Goal: Information Seeking & Learning: Learn about a topic

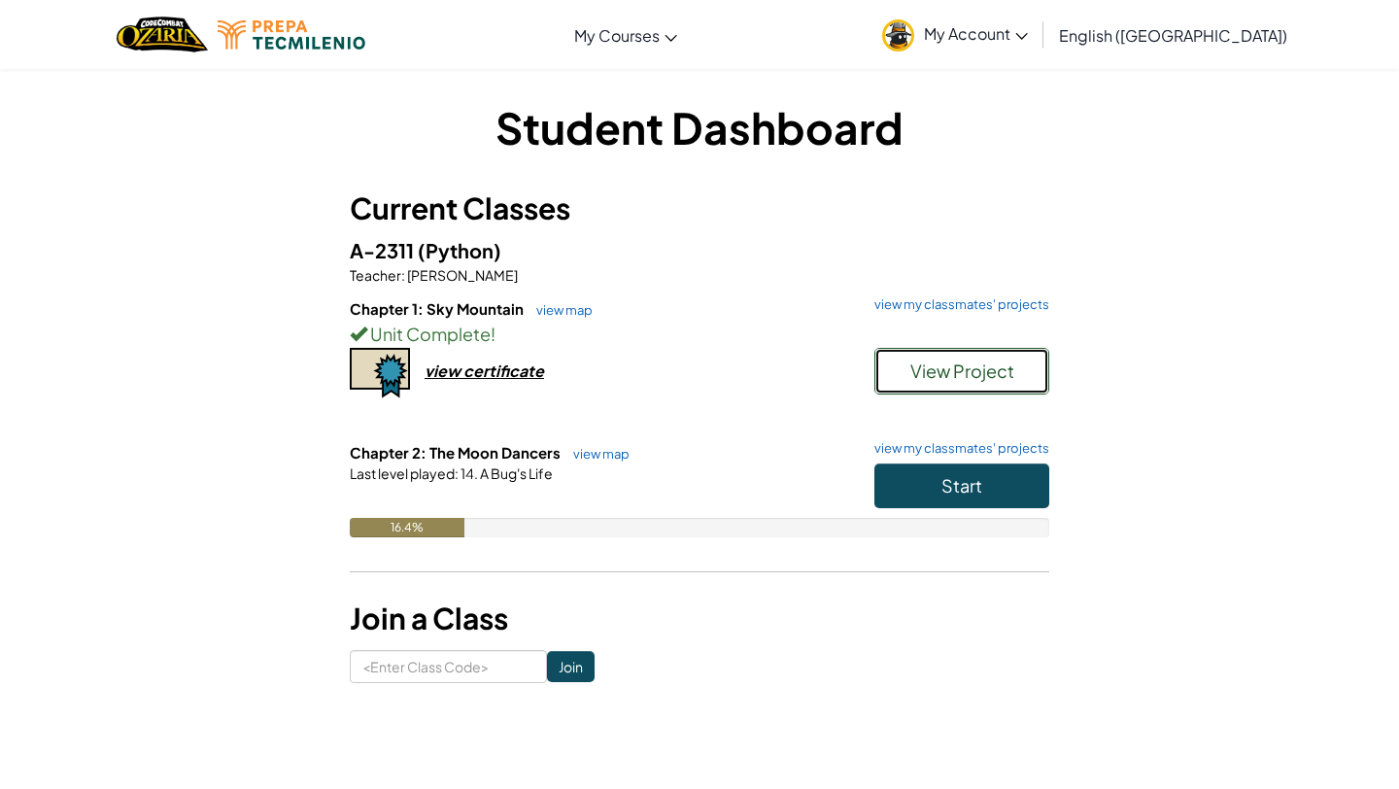
click at [973, 364] on span "View Project" at bounding box center [962, 370] width 104 height 22
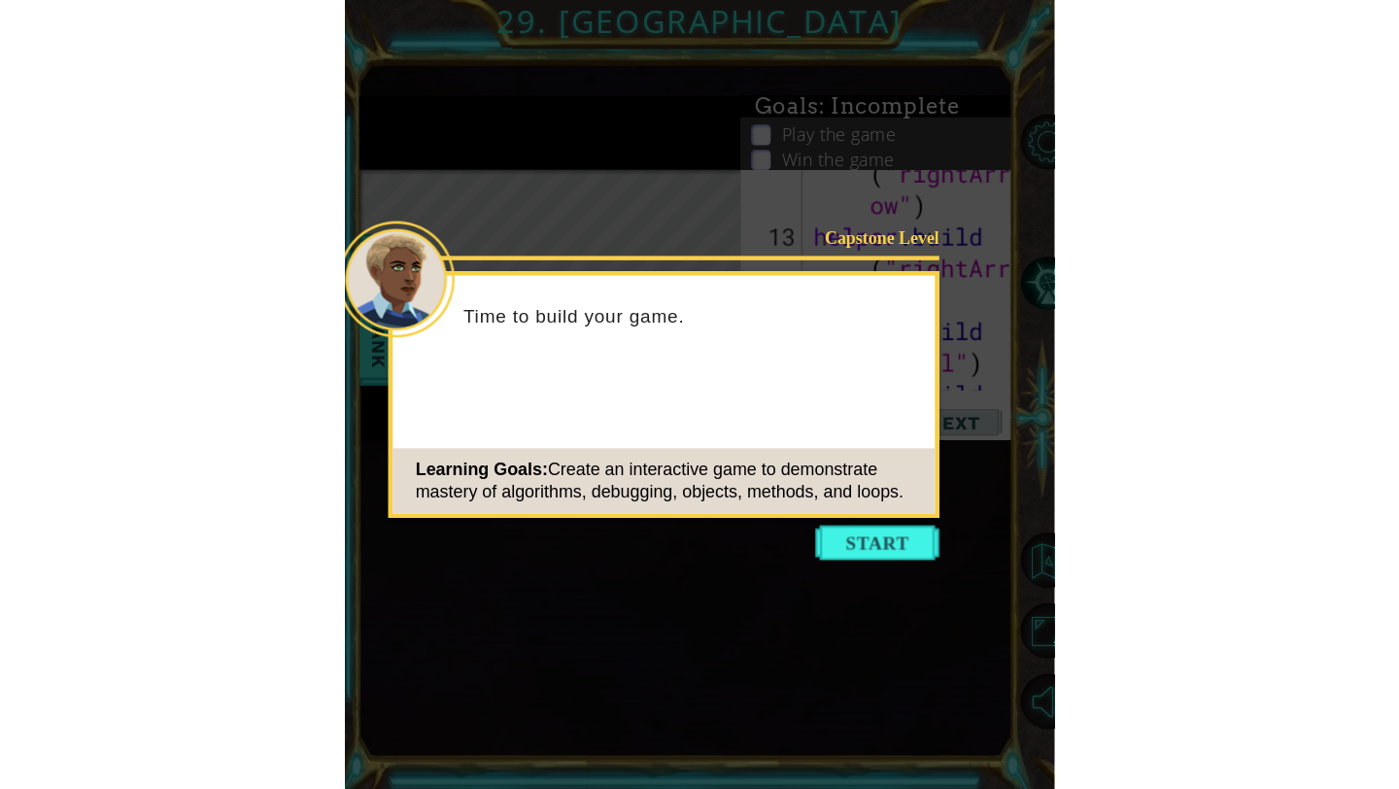
scroll to position [282, 0]
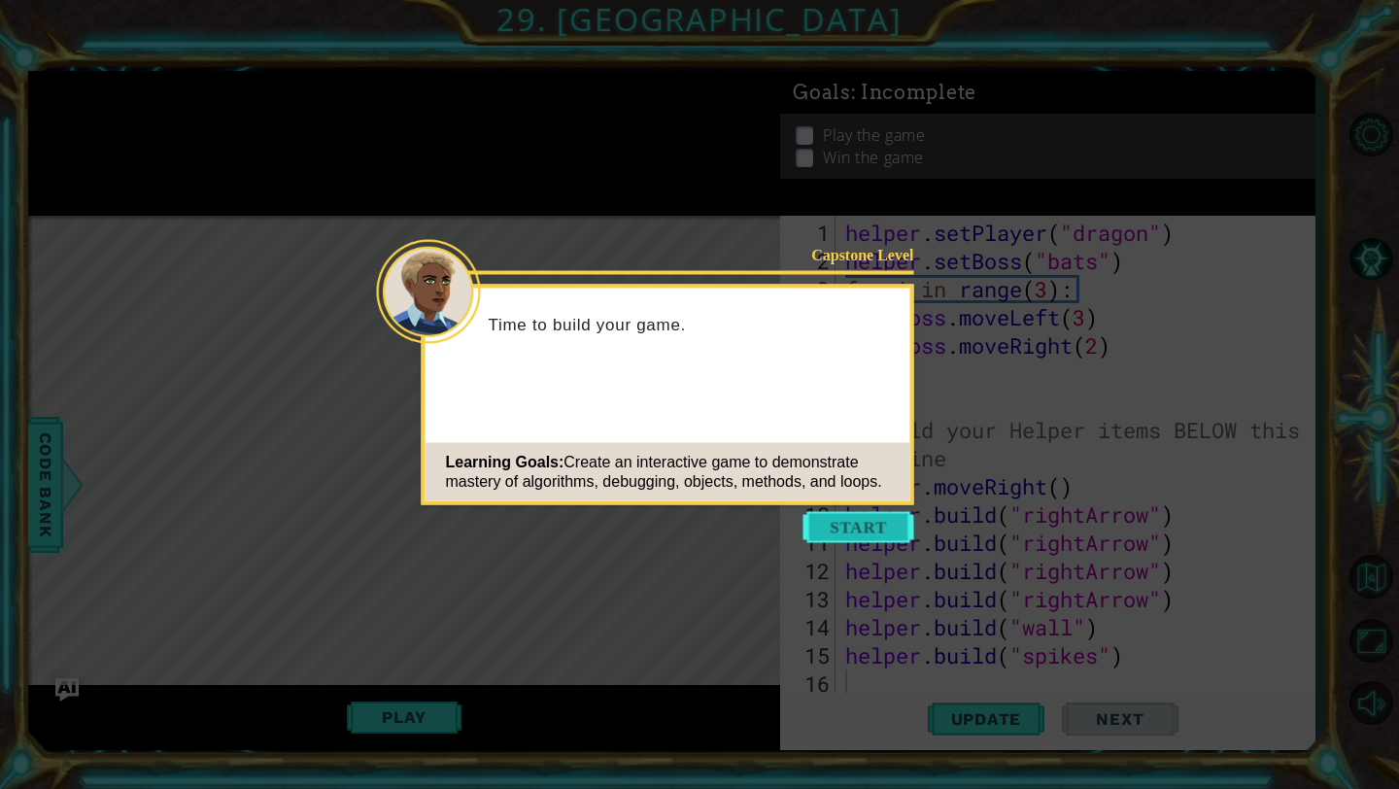
click at [880, 533] on button "Start" at bounding box center [858, 527] width 111 height 31
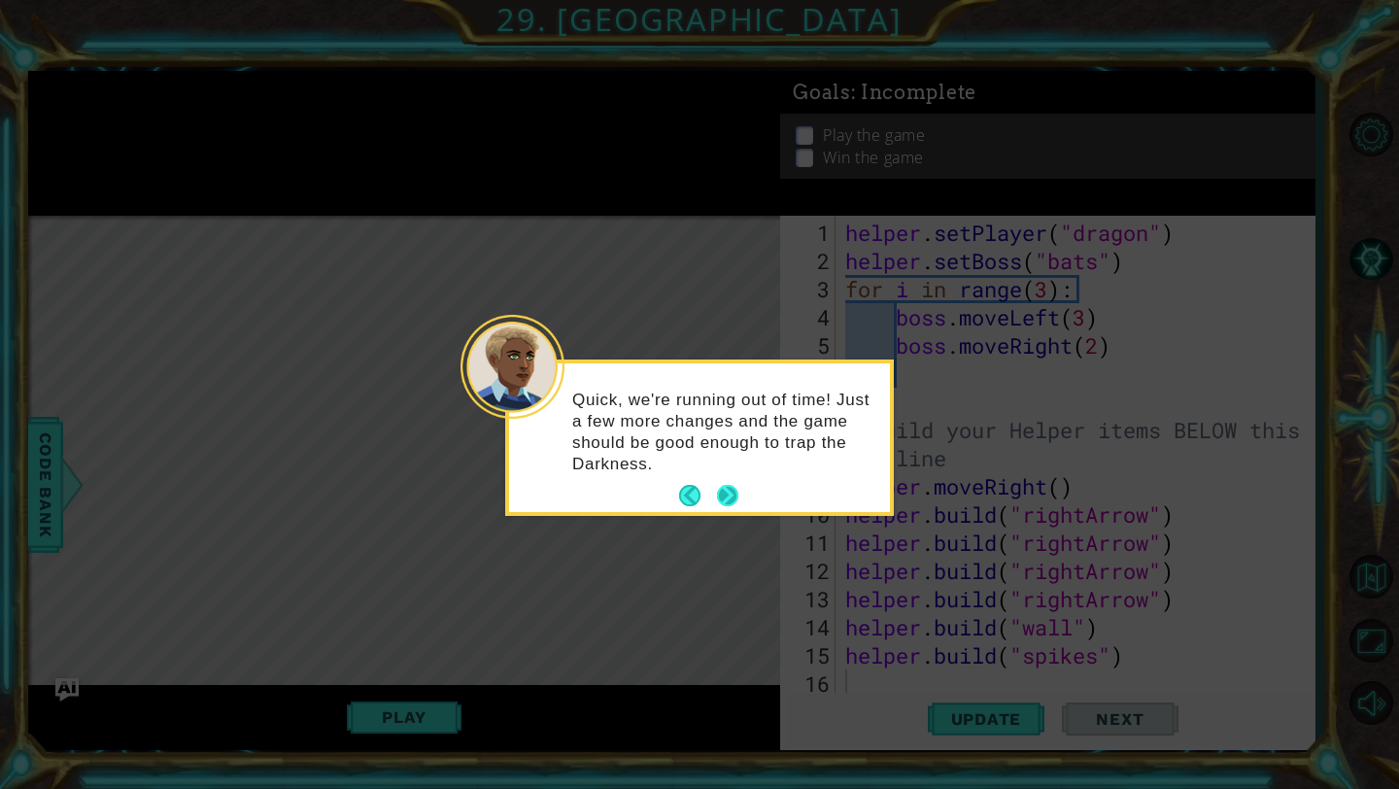
click at [726, 490] on button "Next" at bounding box center [727, 496] width 22 height 22
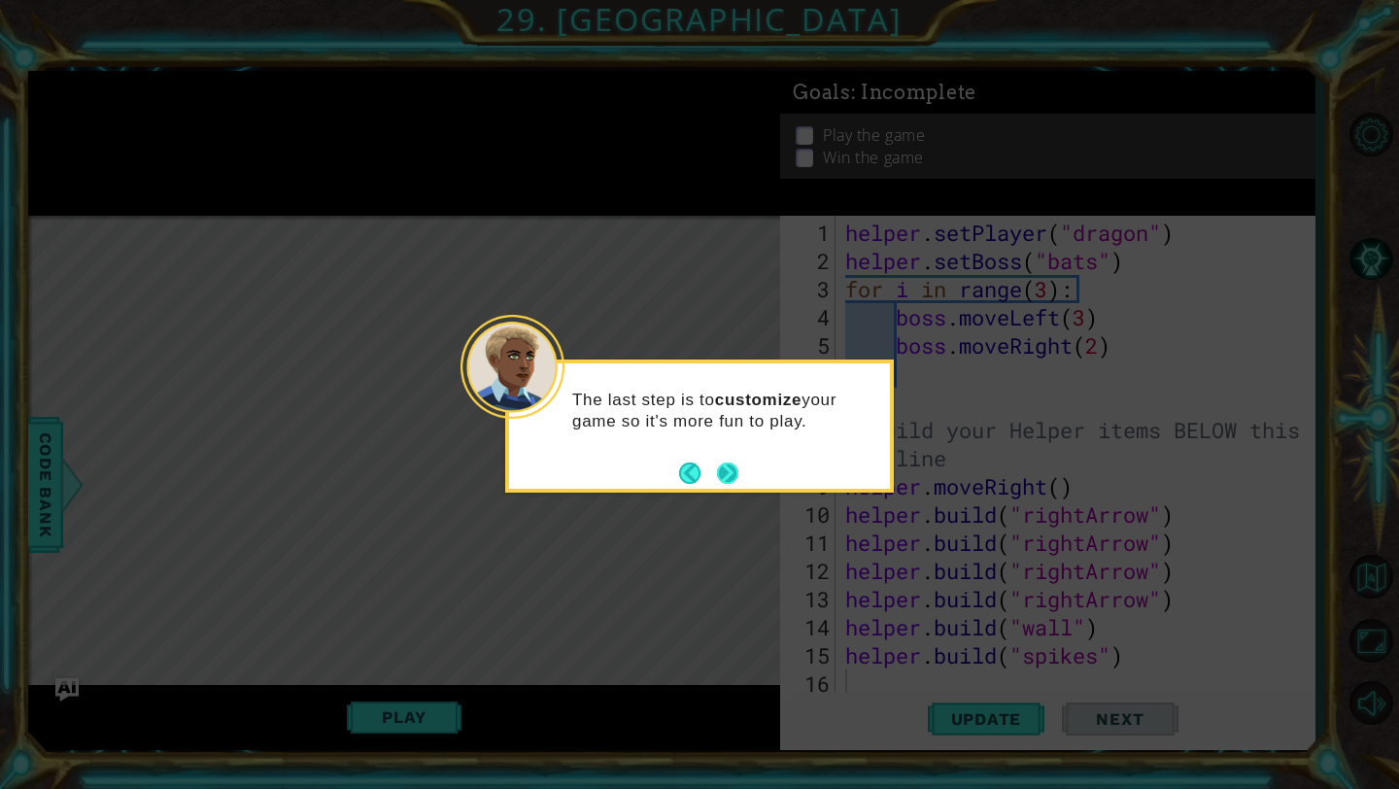
click at [723, 478] on button "Next" at bounding box center [727, 473] width 35 height 35
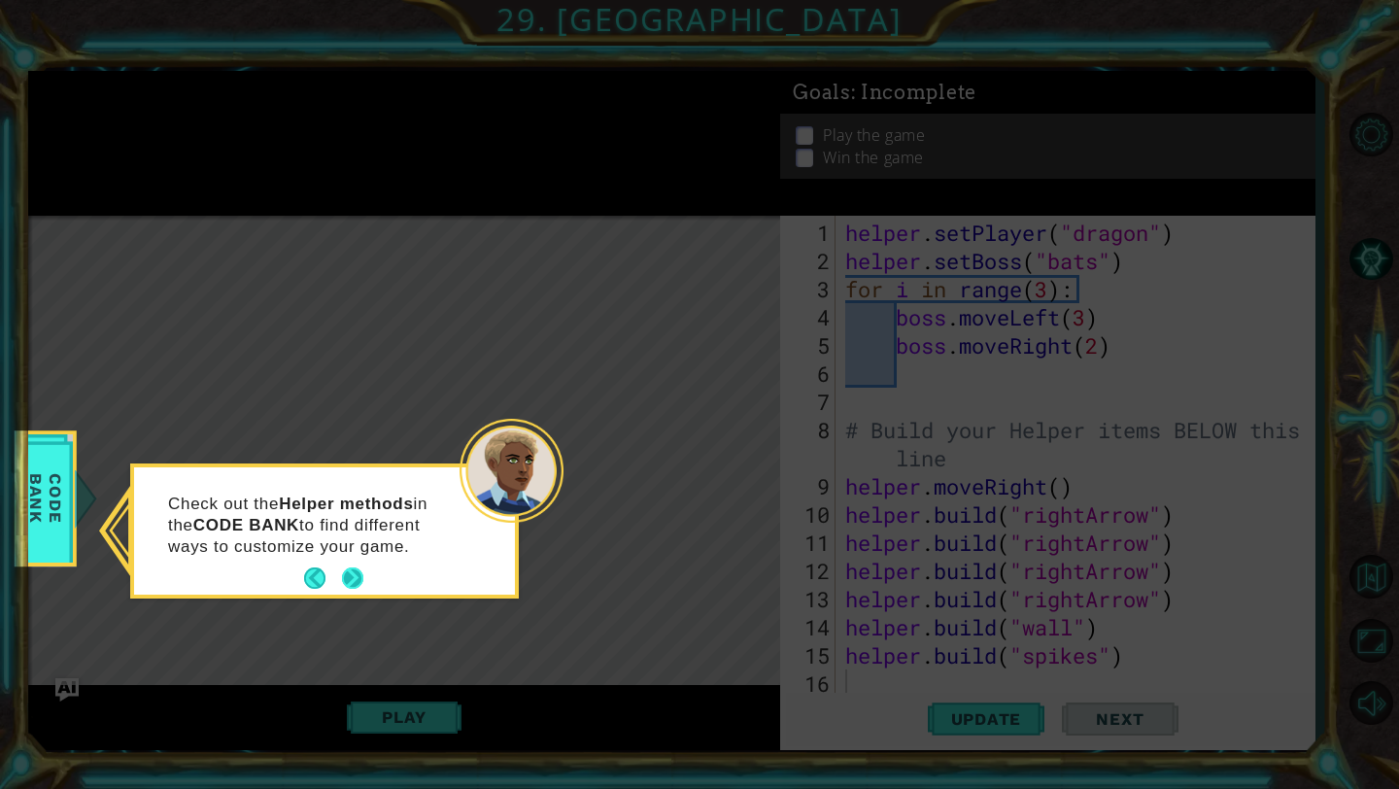
click at [351, 576] on button "Next" at bounding box center [353, 578] width 22 height 22
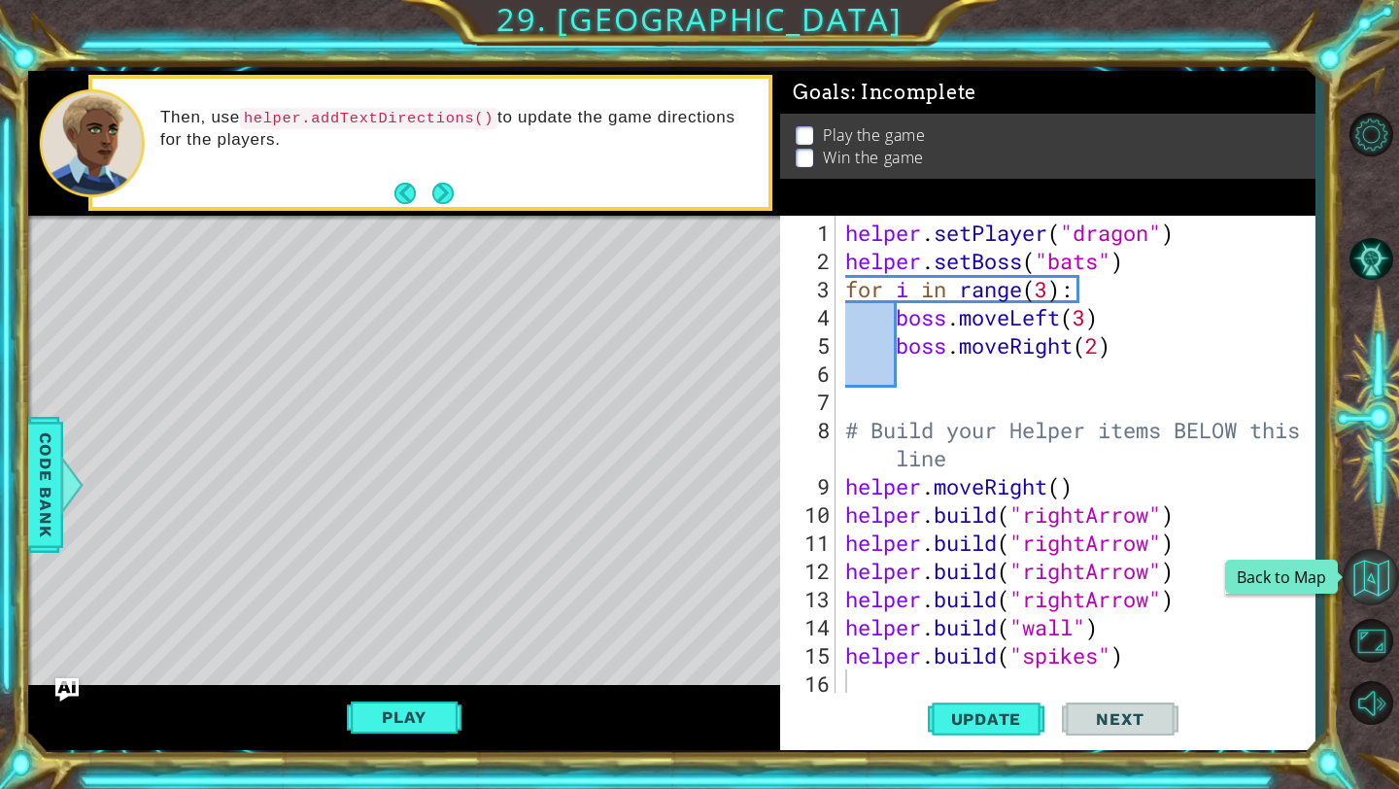
click at [1363, 562] on button "Back to Map" at bounding box center [1371, 577] width 56 height 56
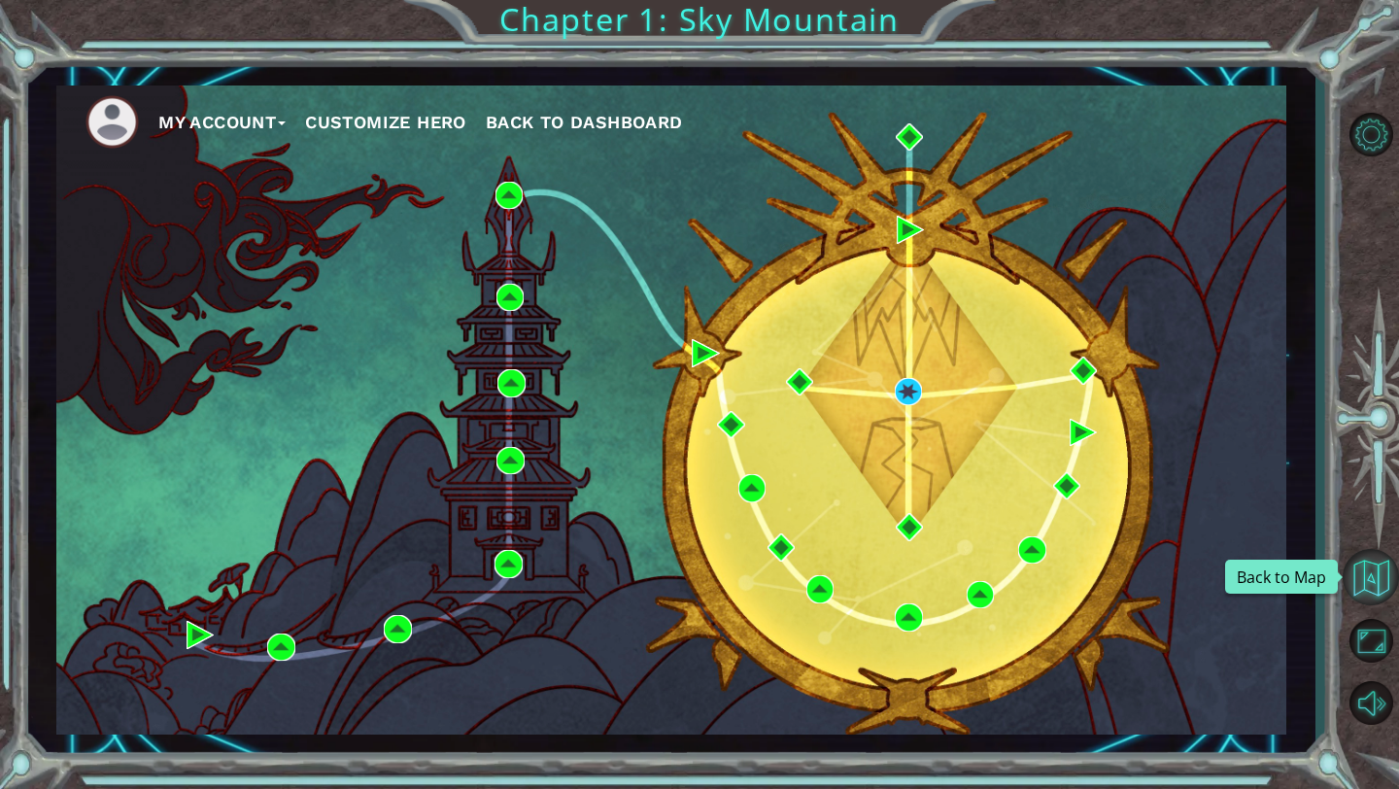
click at [1360, 564] on button "Back to Map" at bounding box center [1371, 577] width 56 height 56
click at [674, 126] on span "Back to Dashboard" at bounding box center [584, 122] width 197 height 20
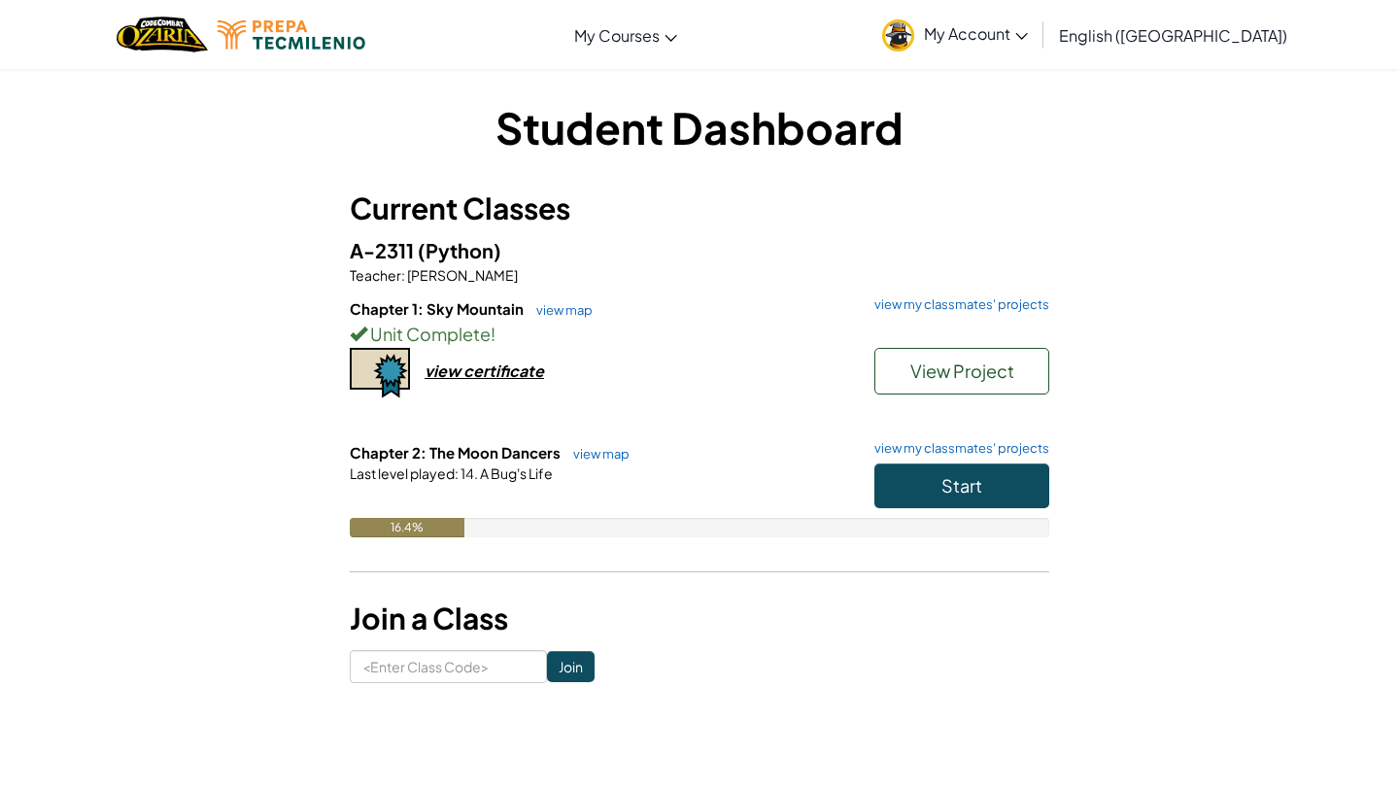
scroll to position [16, 0]
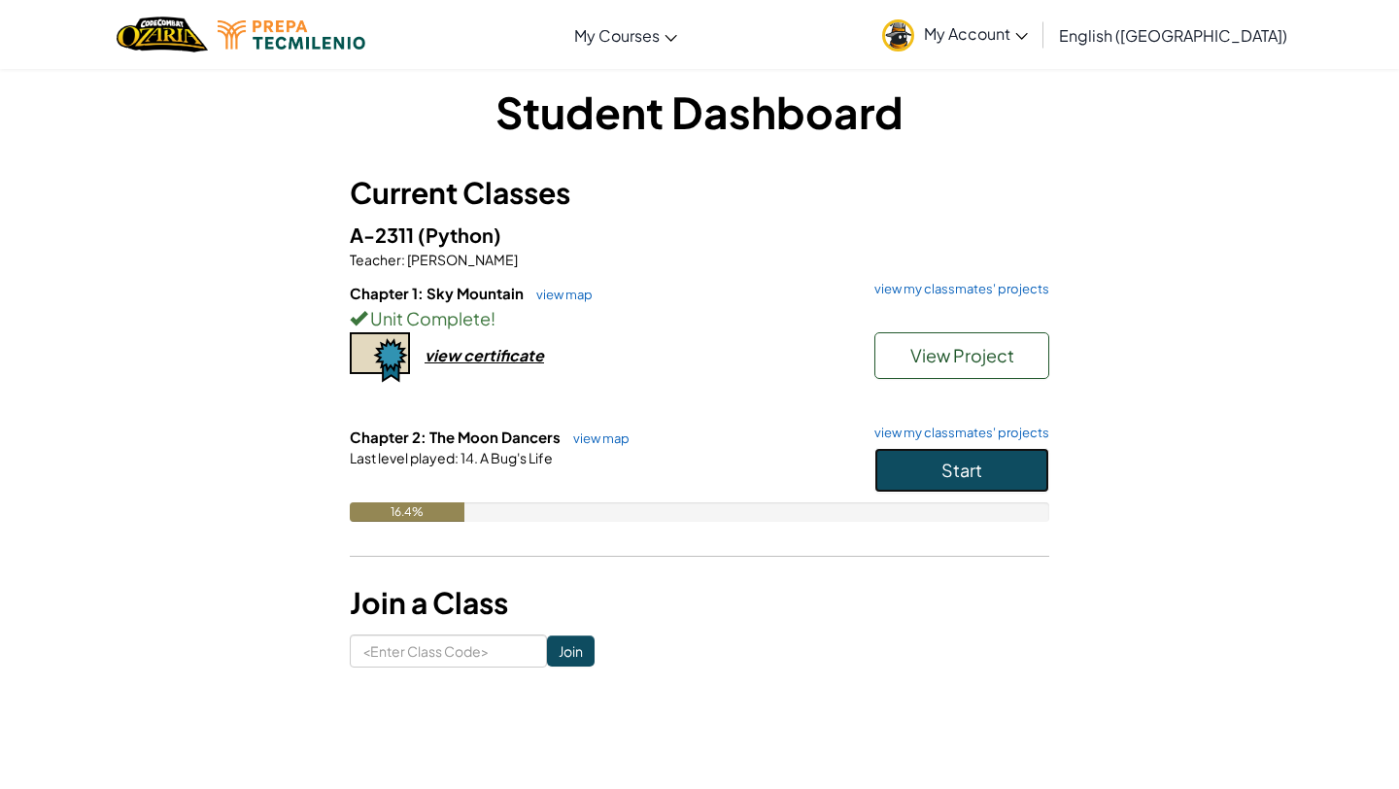
click at [975, 458] on button "Start" at bounding box center [961, 470] width 175 height 45
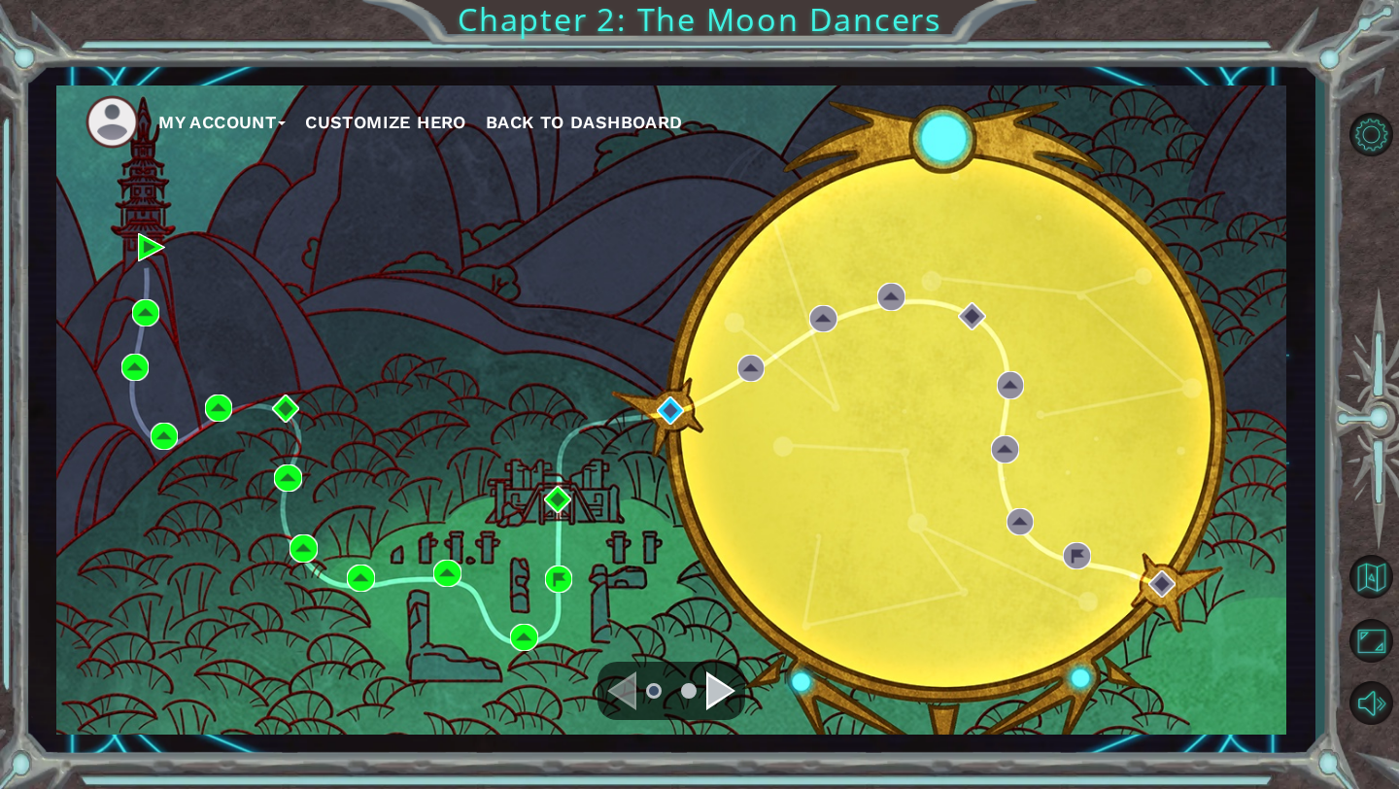
click at [725, 699] on div "Navigate to the next page" at bounding box center [720, 690] width 29 height 39
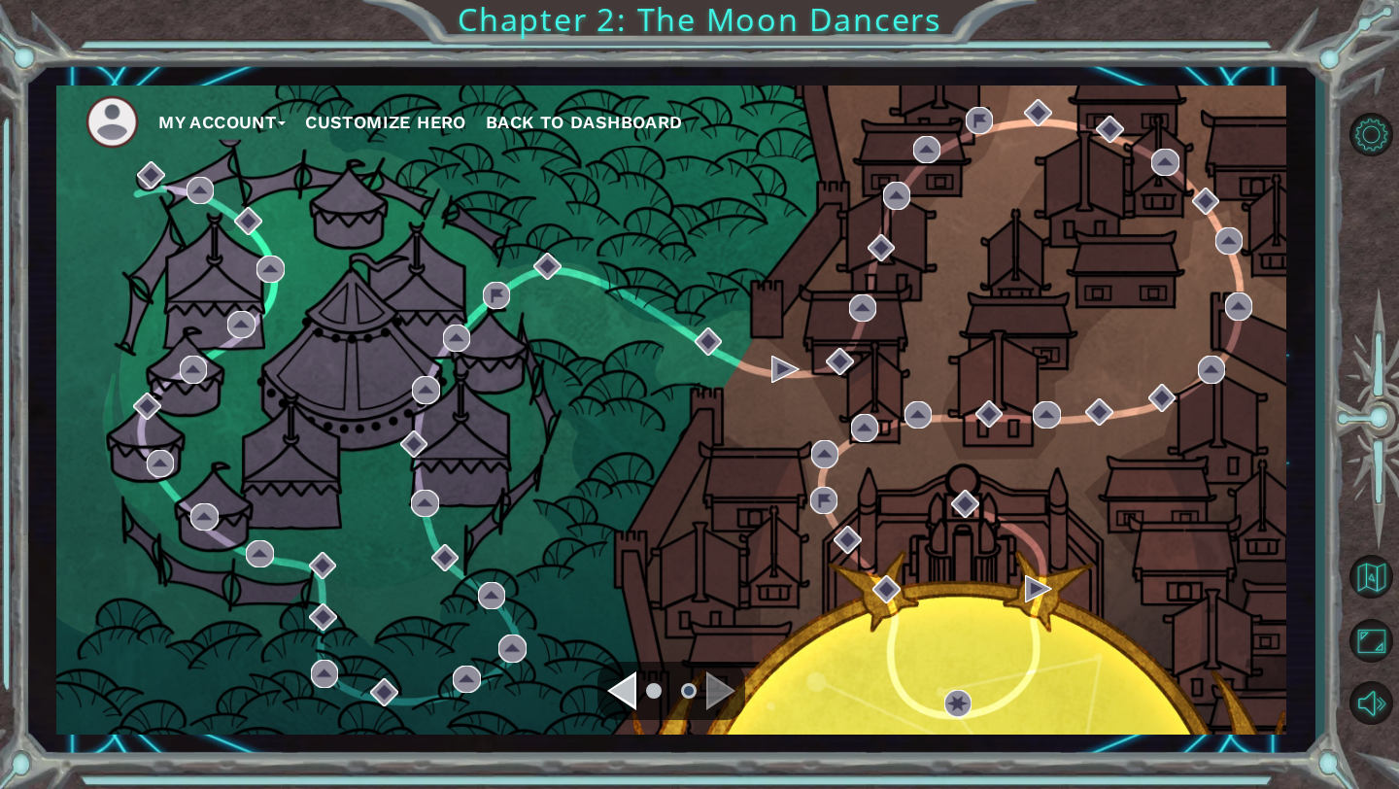
click at [630, 693] on div "Navigate to the previous page" at bounding box center [621, 690] width 29 height 39
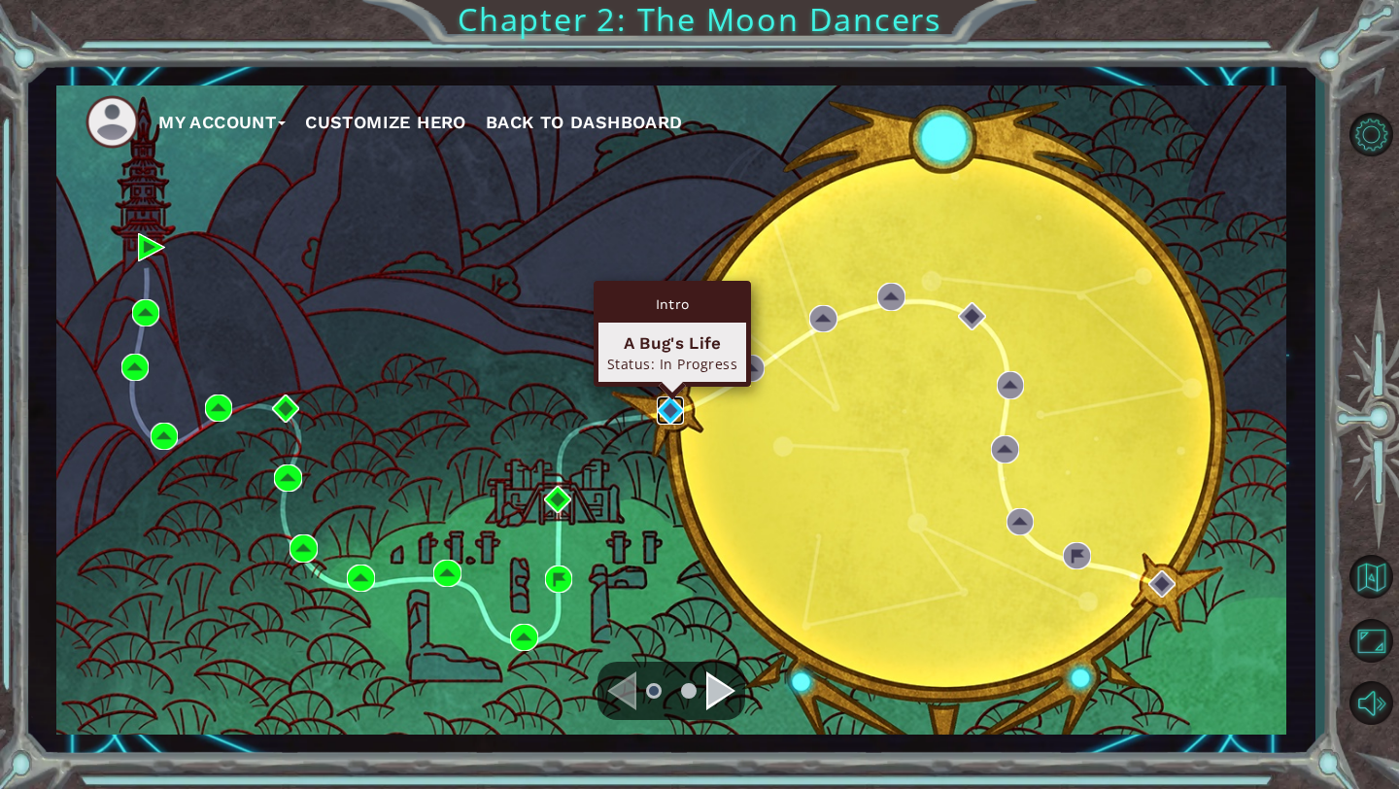
click at [663, 411] on img at bounding box center [670, 409] width 27 height 27
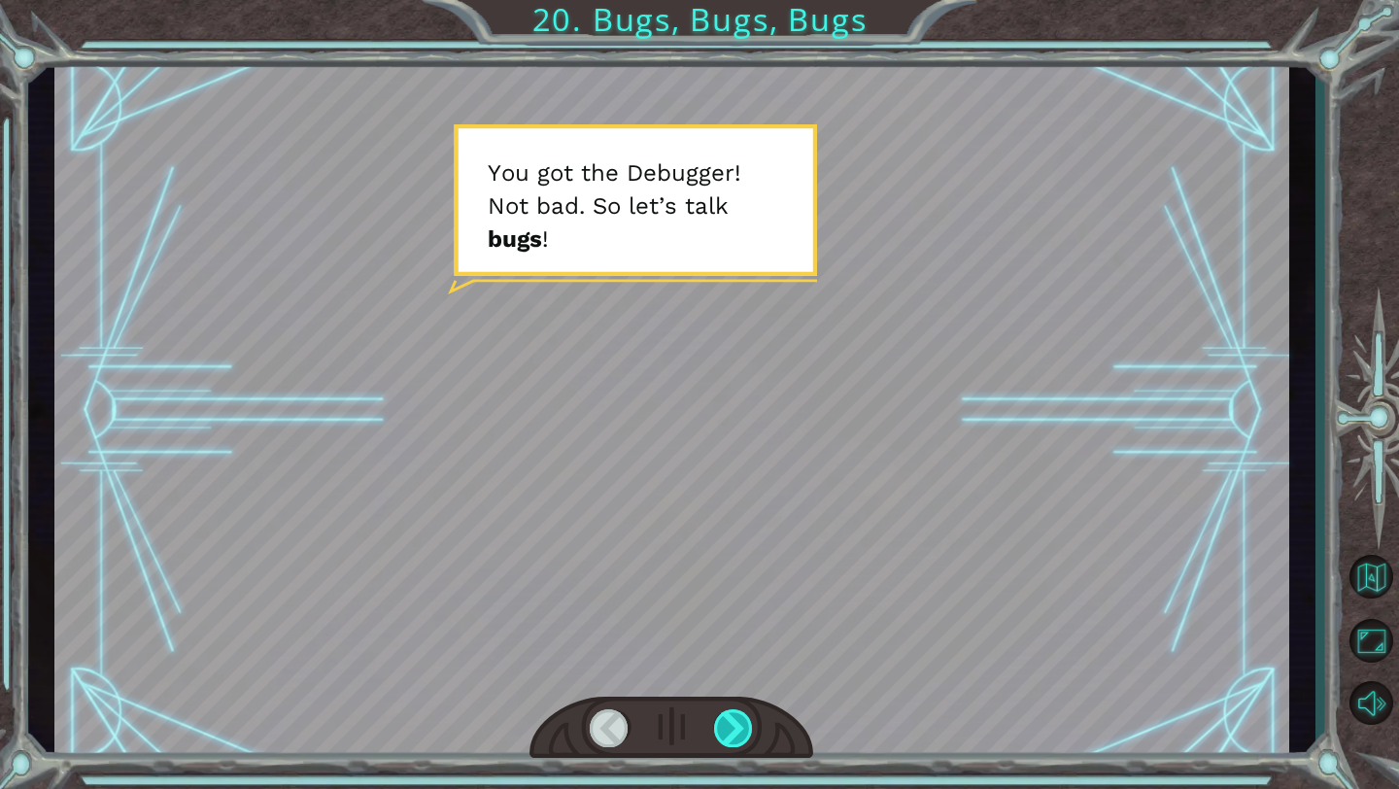
click at [729, 738] on div at bounding box center [734, 728] width 40 height 38
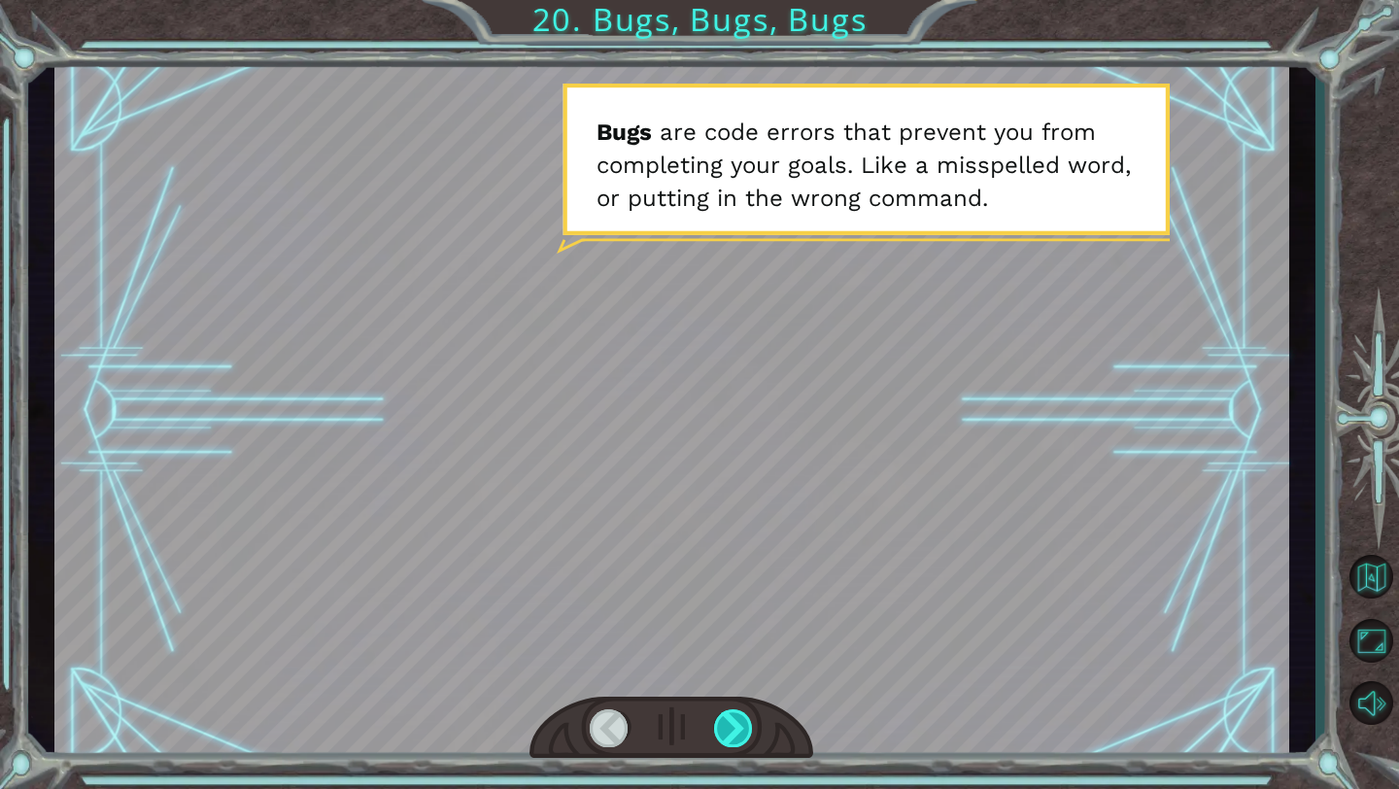
click at [745, 715] on div at bounding box center [734, 728] width 40 height 38
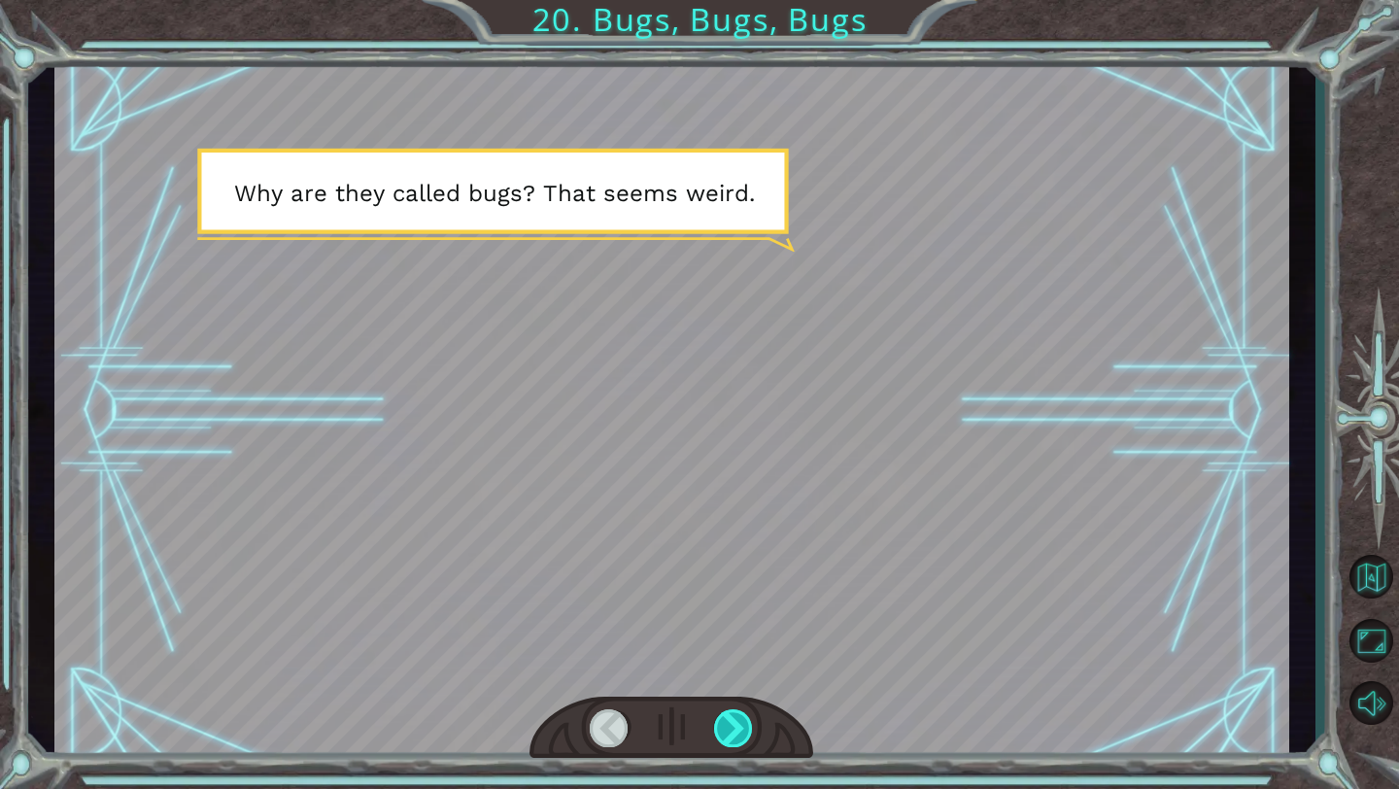
click at [745, 715] on div at bounding box center [734, 728] width 40 height 38
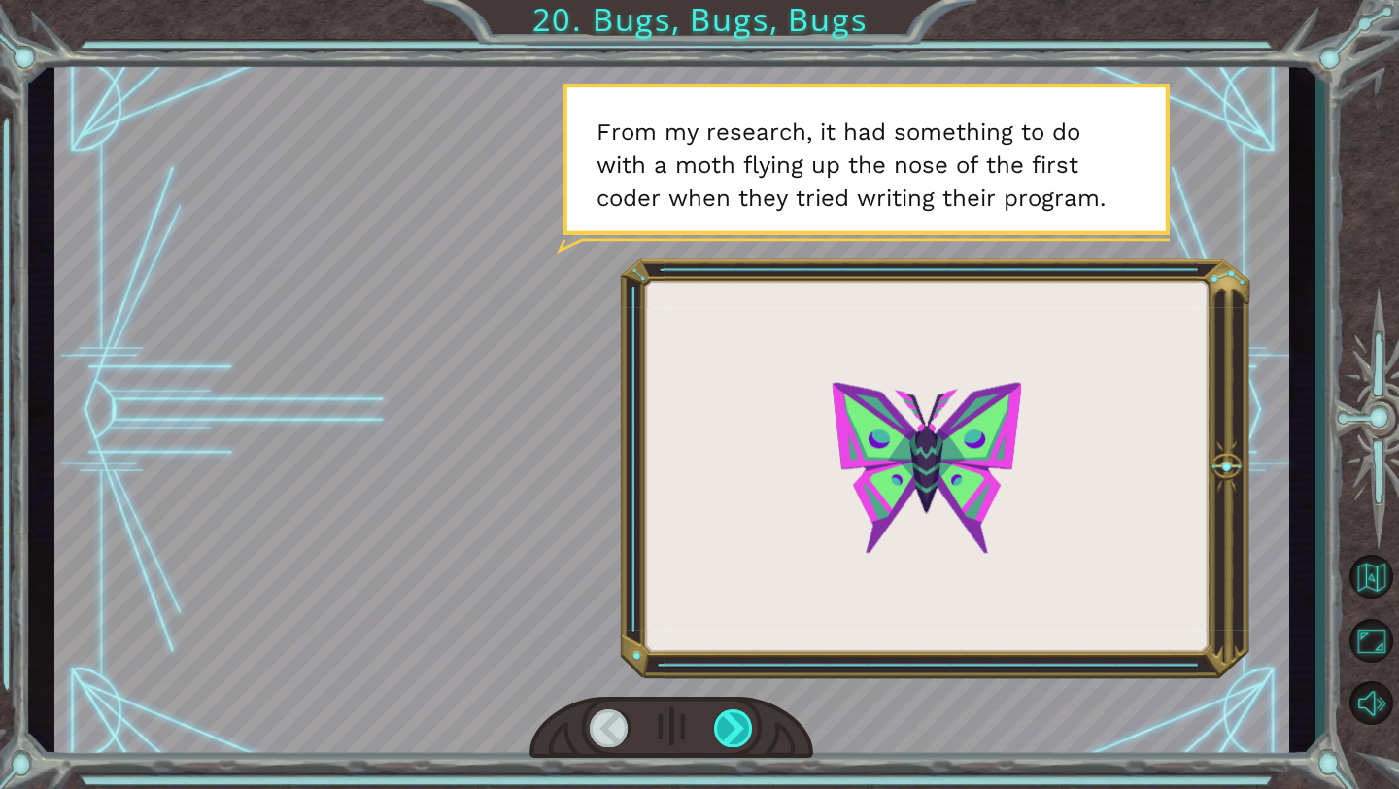
click at [745, 716] on div at bounding box center [734, 728] width 40 height 38
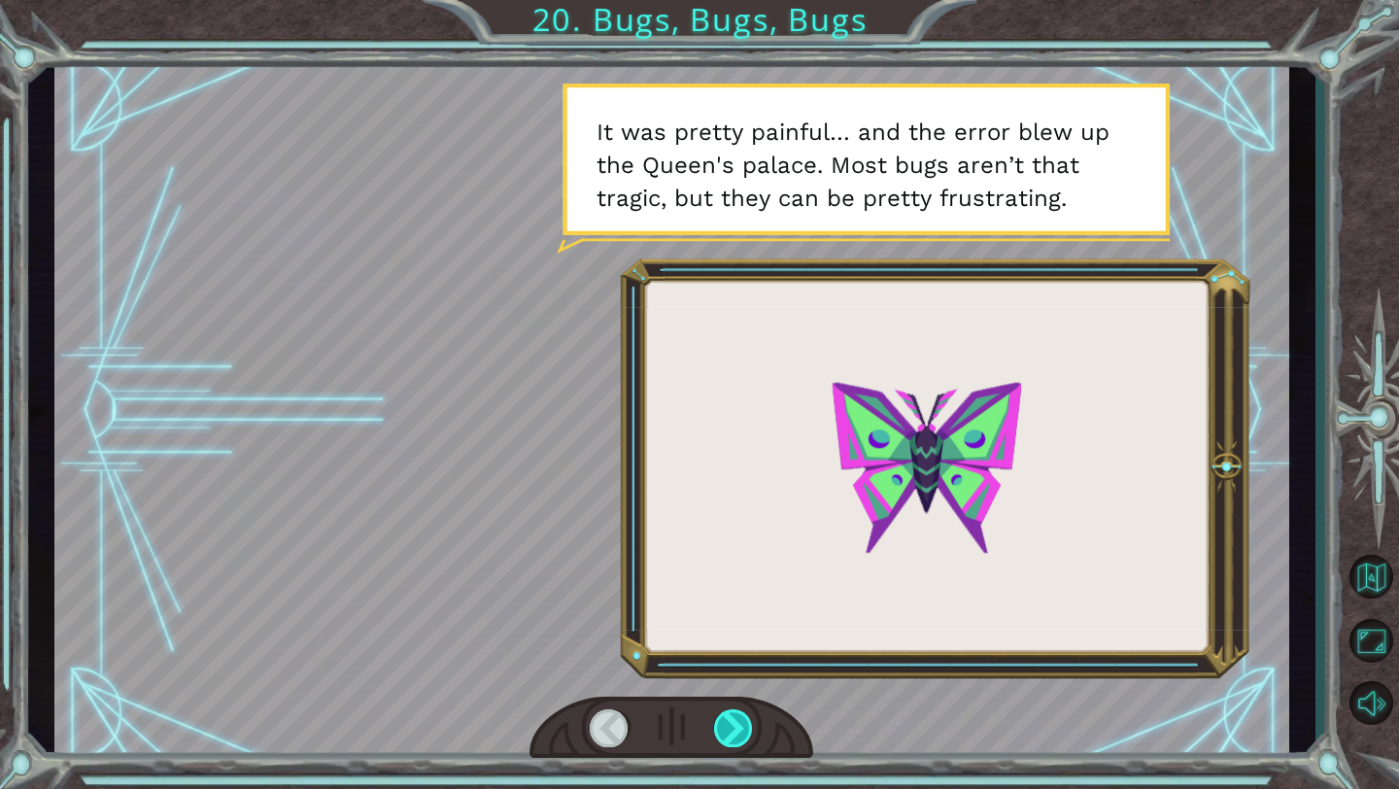
click at [745, 716] on div at bounding box center [734, 728] width 40 height 38
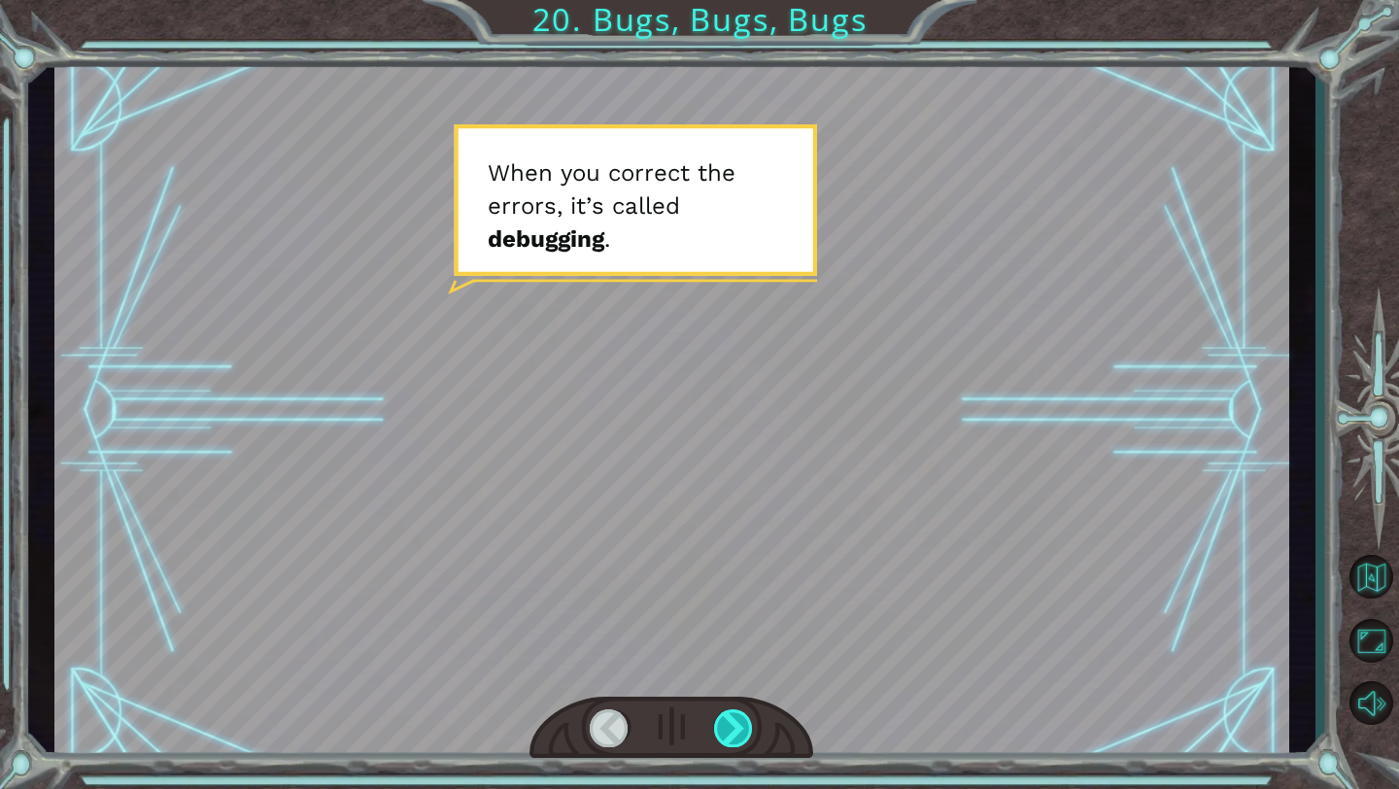
click at [745, 716] on div at bounding box center [734, 728] width 40 height 38
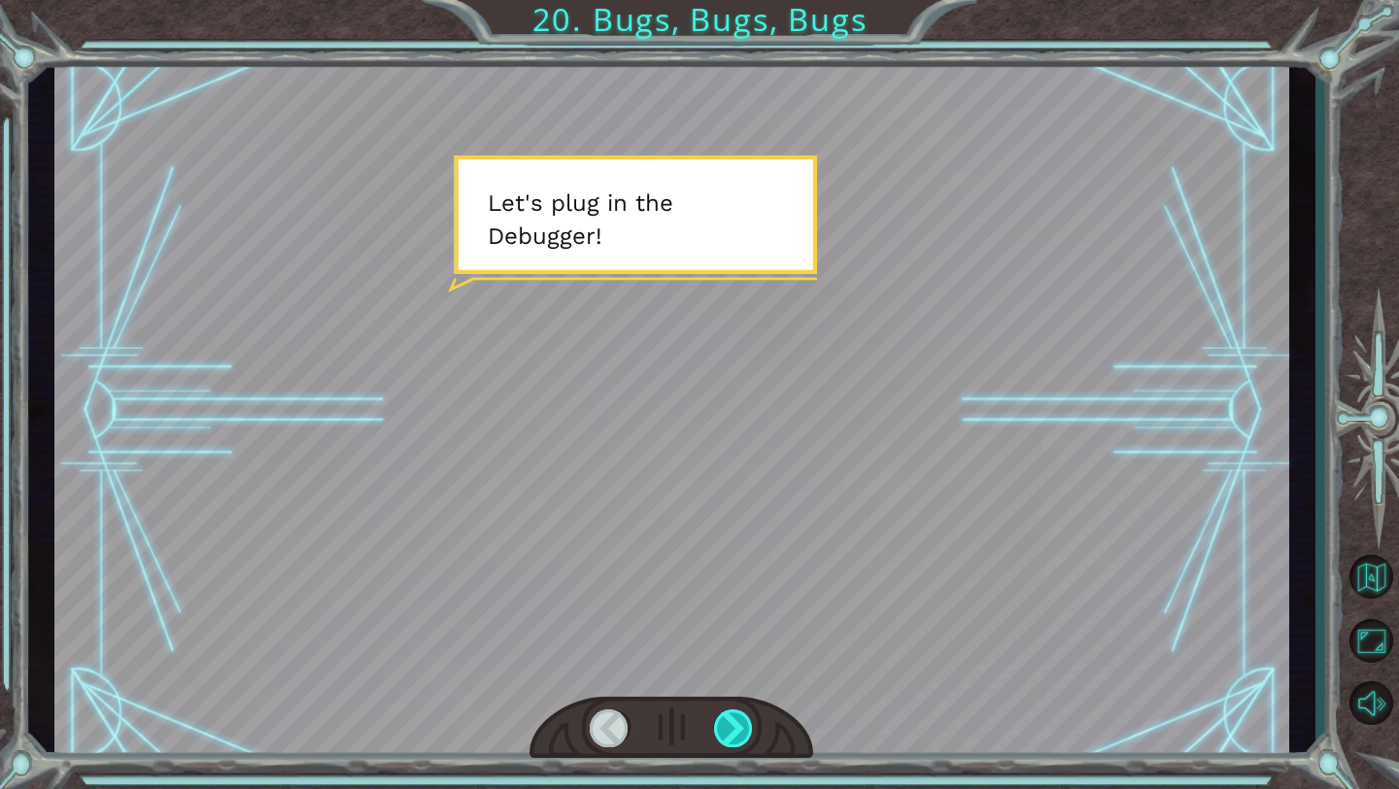
click at [745, 716] on div at bounding box center [734, 728] width 40 height 38
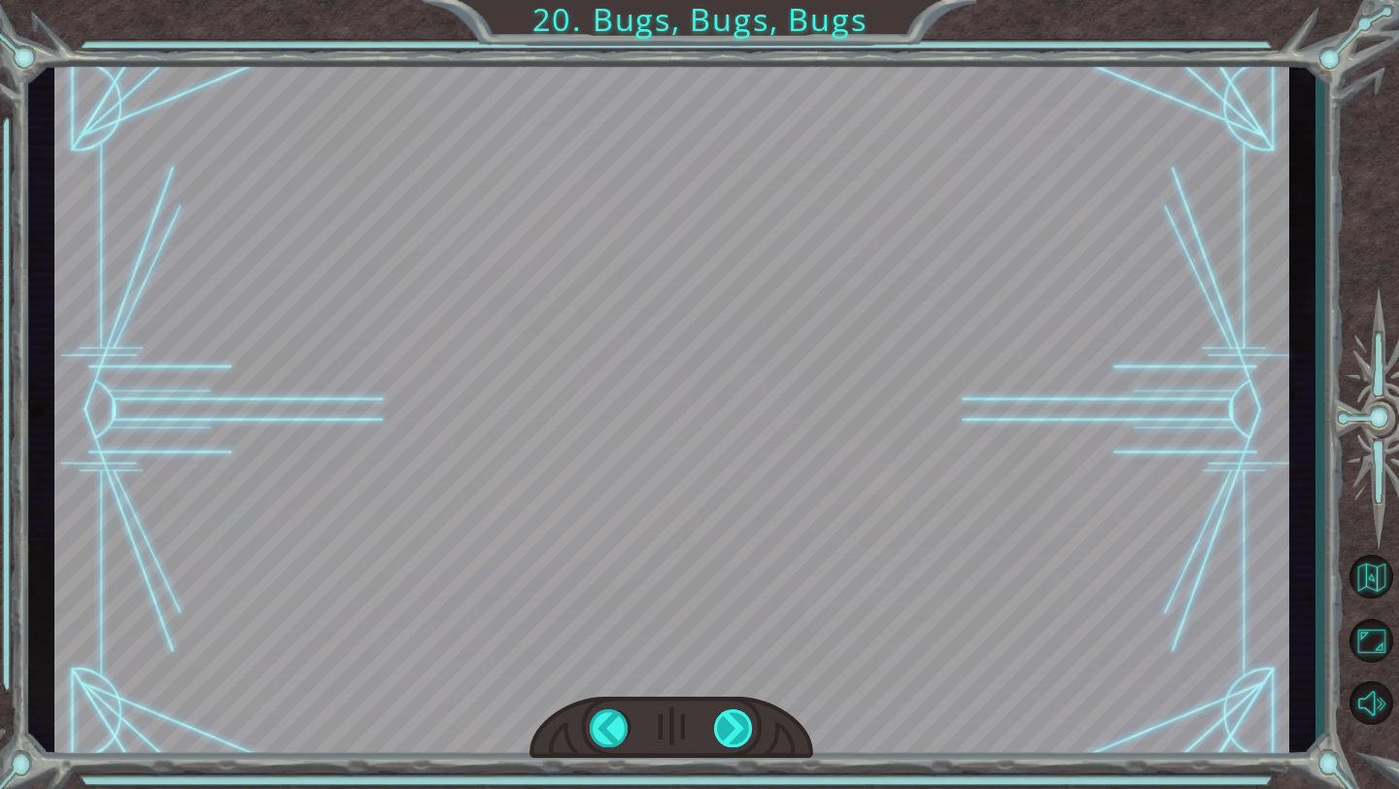
click at [747, 718] on div at bounding box center [734, 728] width 40 height 38
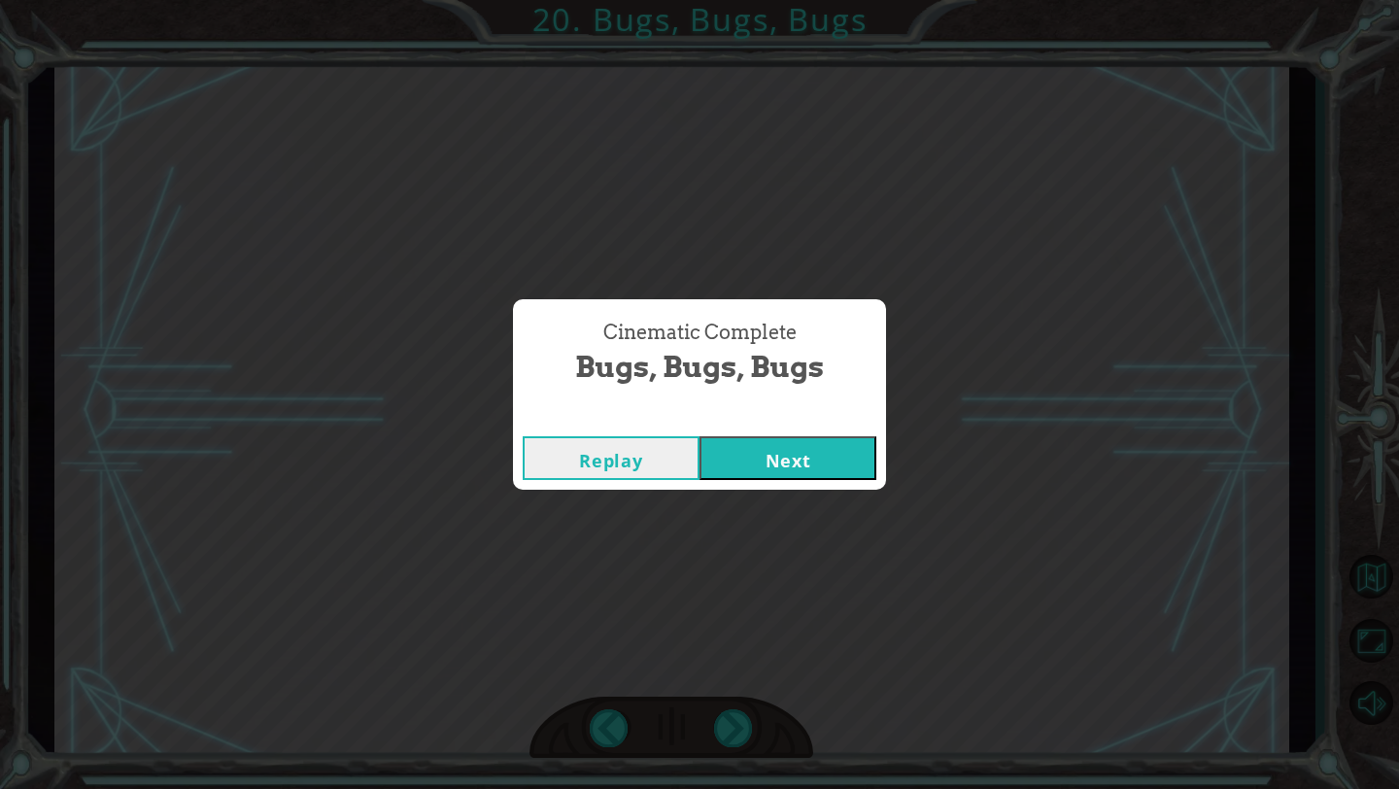
click at [815, 465] on button "Next" at bounding box center [788, 458] width 177 height 44
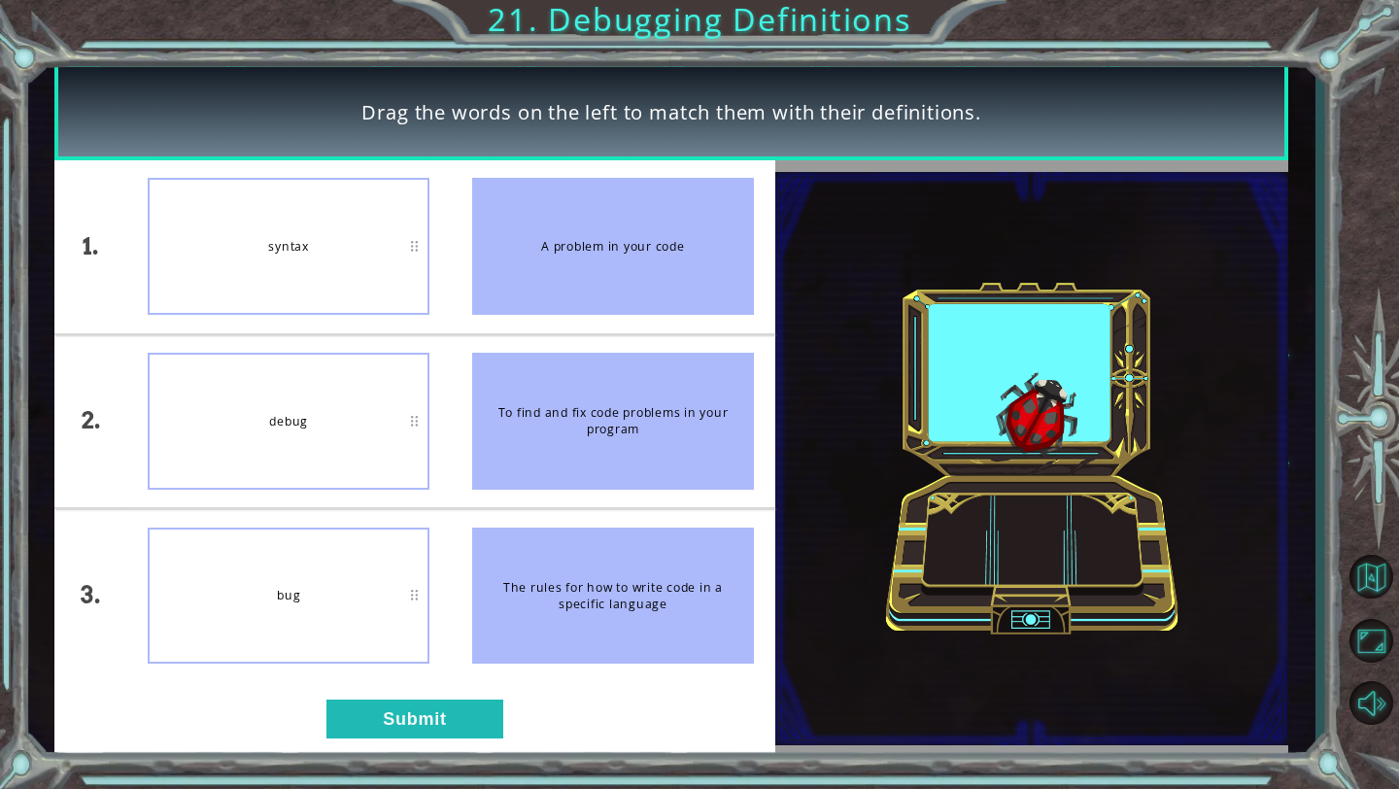
drag, startPoint x: 581, startPoint y: 253, endPoint x: 612, endPoint y: 637, distance: 386.0
click at [612, 639] on ul "A problem in your code To find and fix code problems in your program The rules …" at bounding box center [613, 421] width 324 height 522
drag, startPoint x: 612, startPoint y: 637, endPoint x: 613, endPoint y: 525, distance: 112.7
click at [613, 525] on li "The rules for how to write code in a specific language" at bounding box center [613, 595] width 324 height 173
click at [382, 719] on button "Submit" at bounding box center [414, 719] width 177 height 39
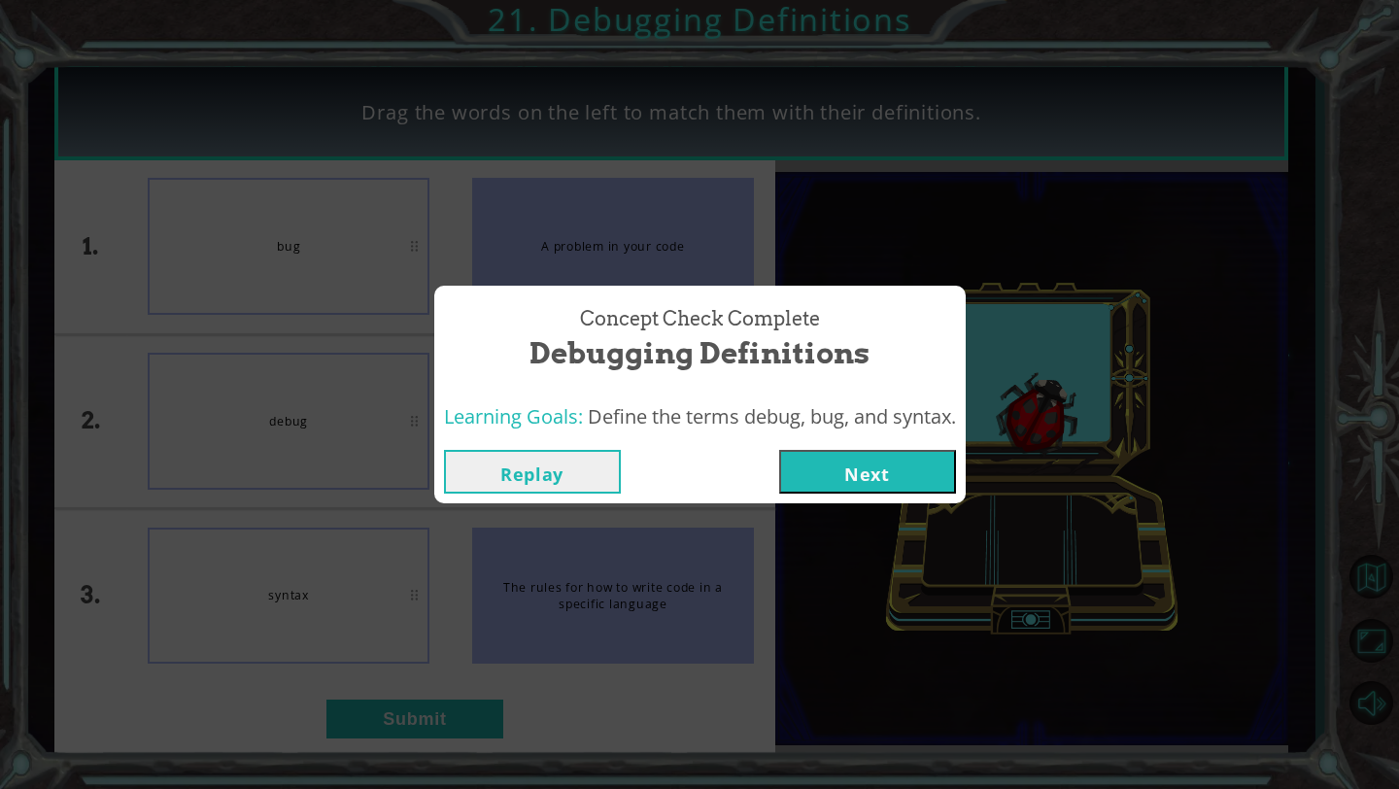
click at [825, 476] on button "Next" at bounding box center [867, 472] width 177 height 44
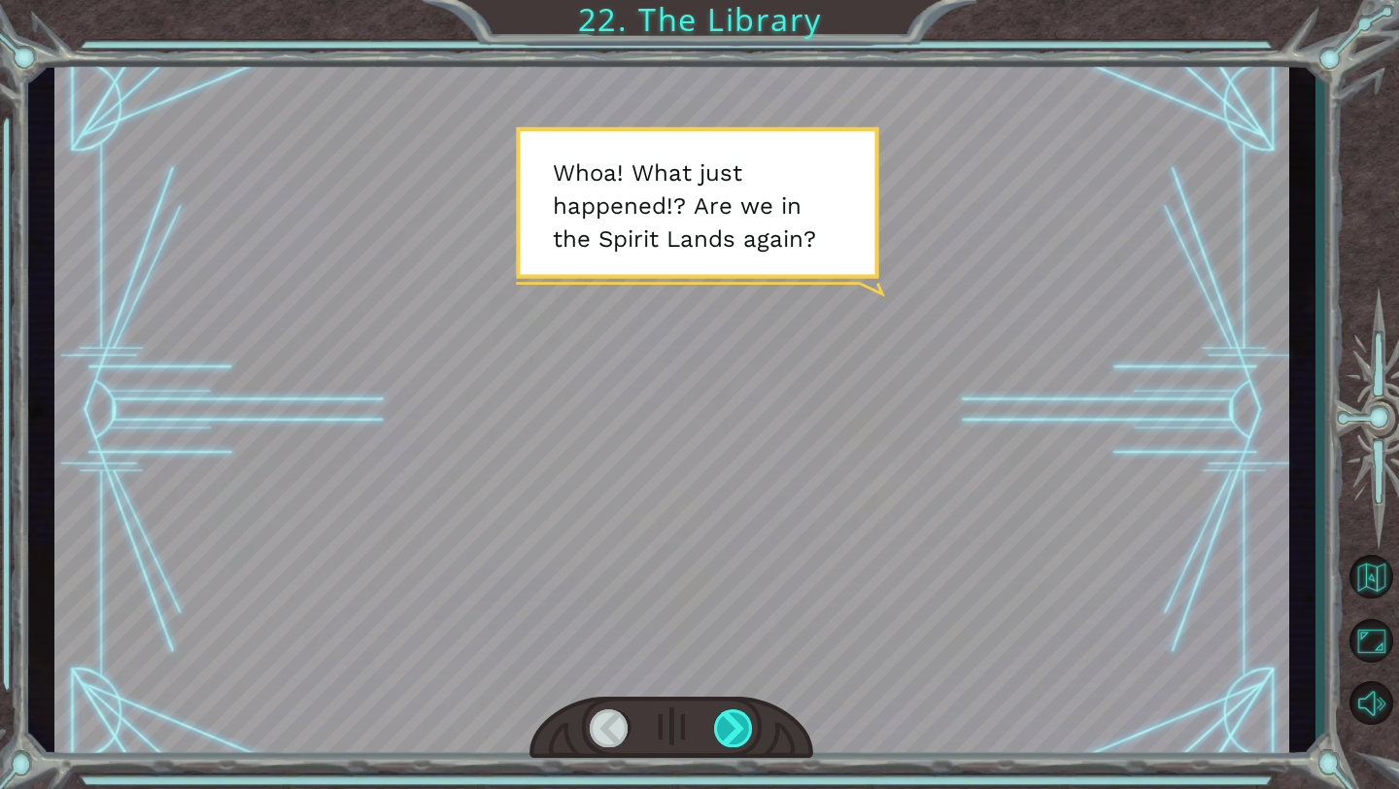
click at [738, 731] on div at bounding box center [734, 728] width 40 height 38
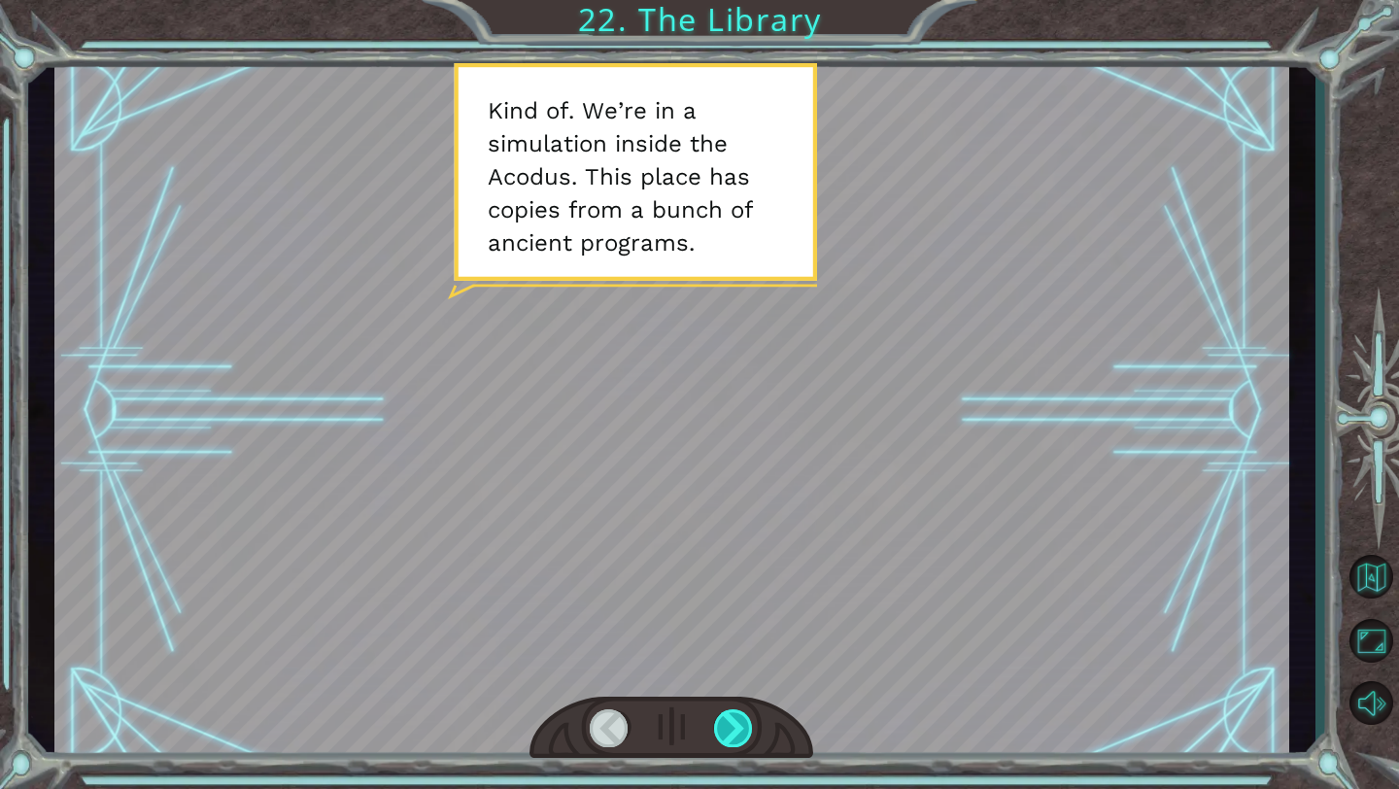
click at [752, 714] on div at bounding box center [734, 728] width 40 height 38
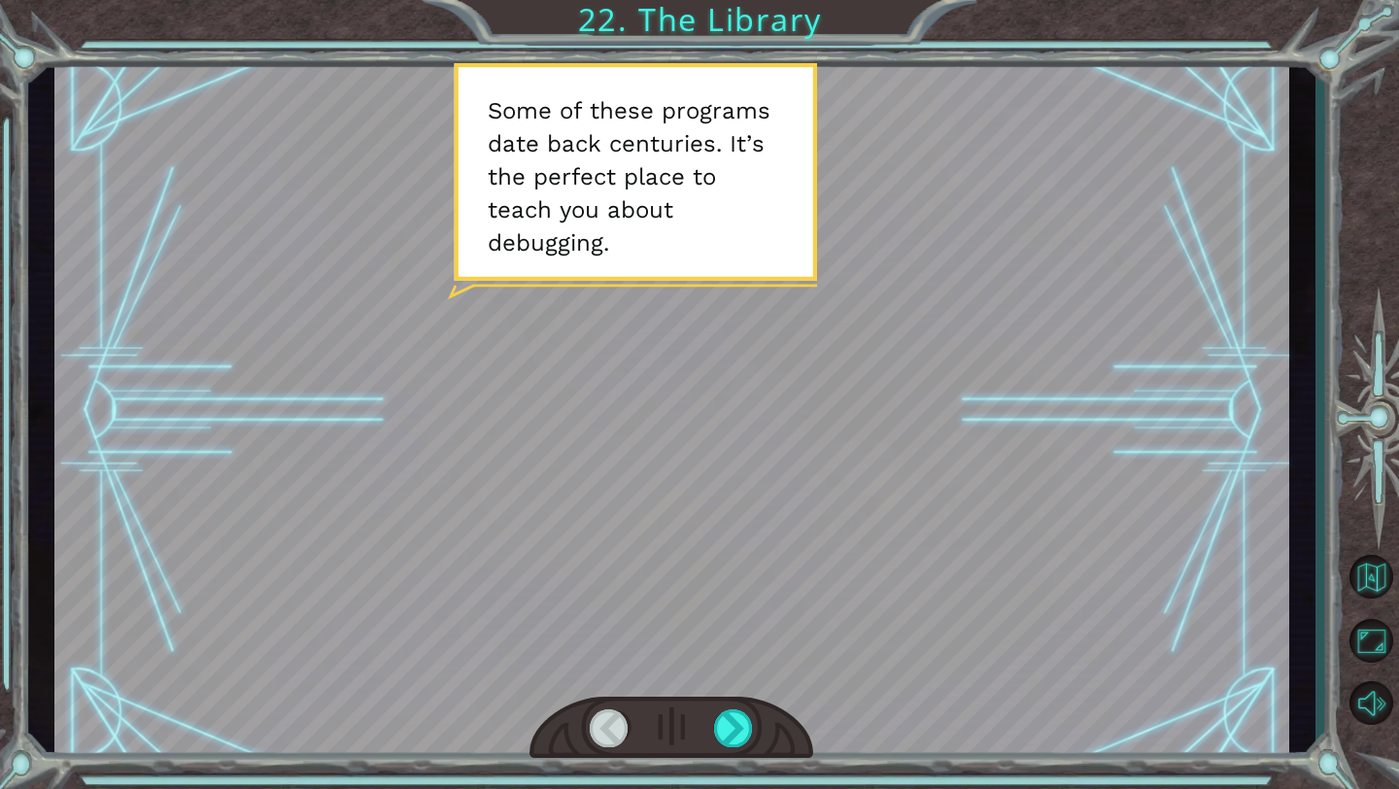
click at [526, 393] on div at bounding box center [671, 410] width 1235 height 695
click at [732, 735] on div at bounding box center [734, 728] width 40 height 38
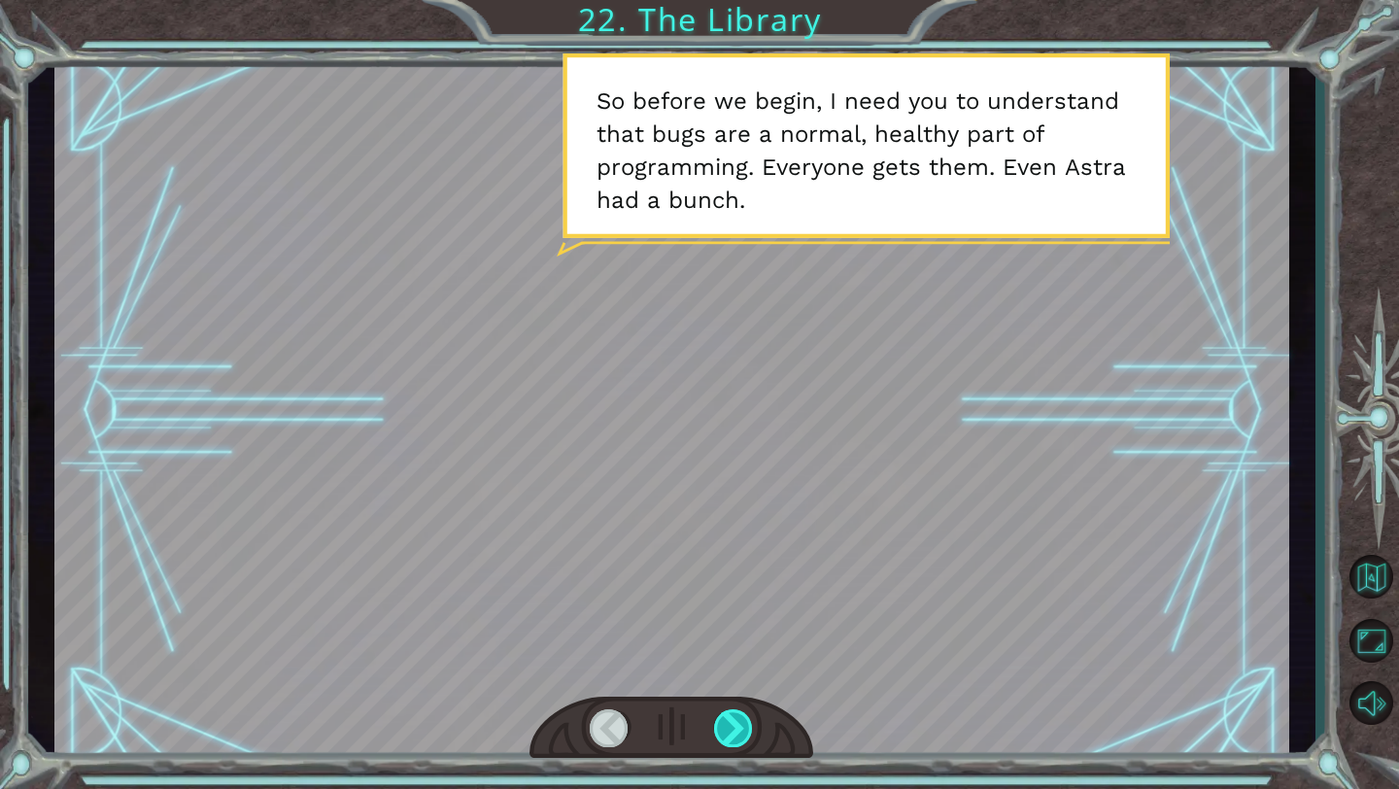
click at [732, 734] on div at bounding box center [734, 728] width 40 height 38
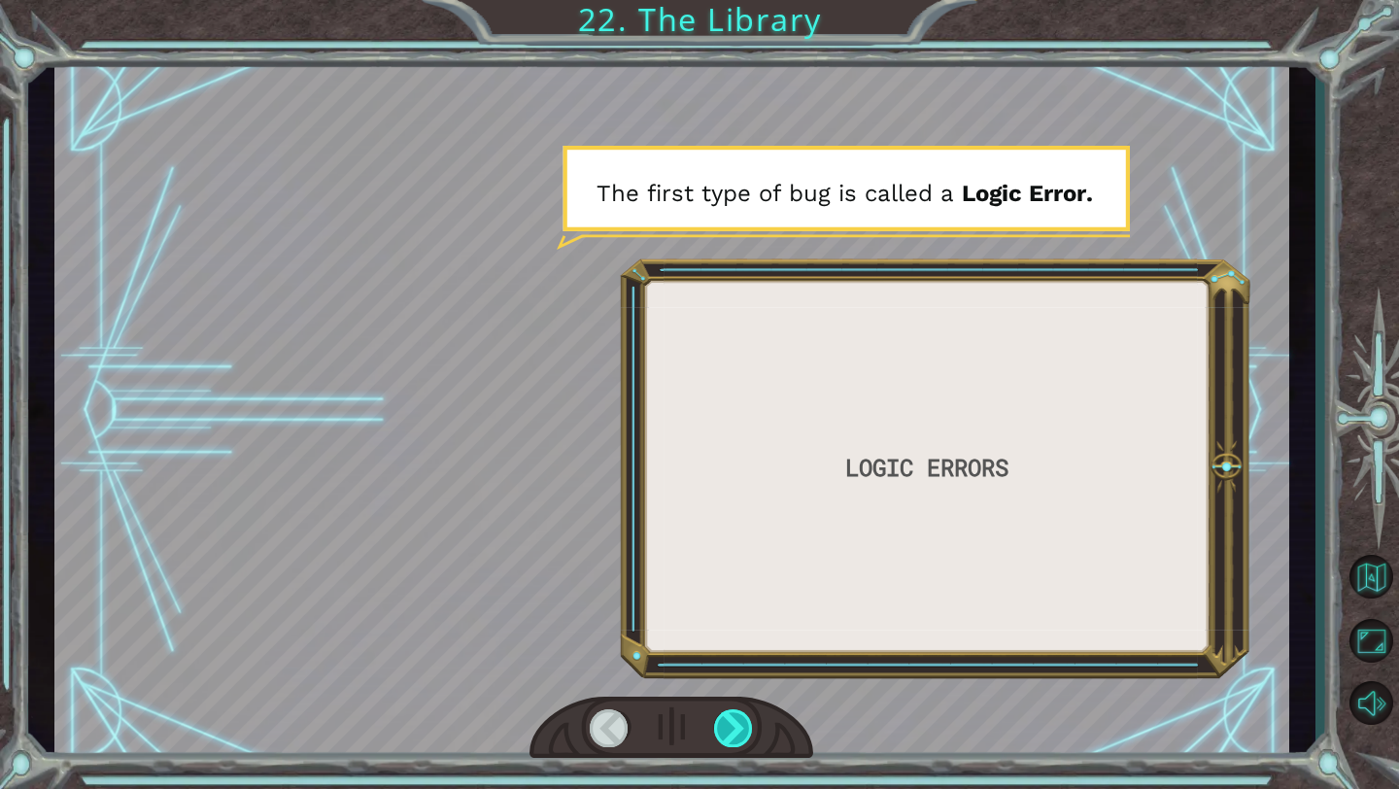
click at [730, 731] on div at bounding box center [734, 728] width 40 height 38
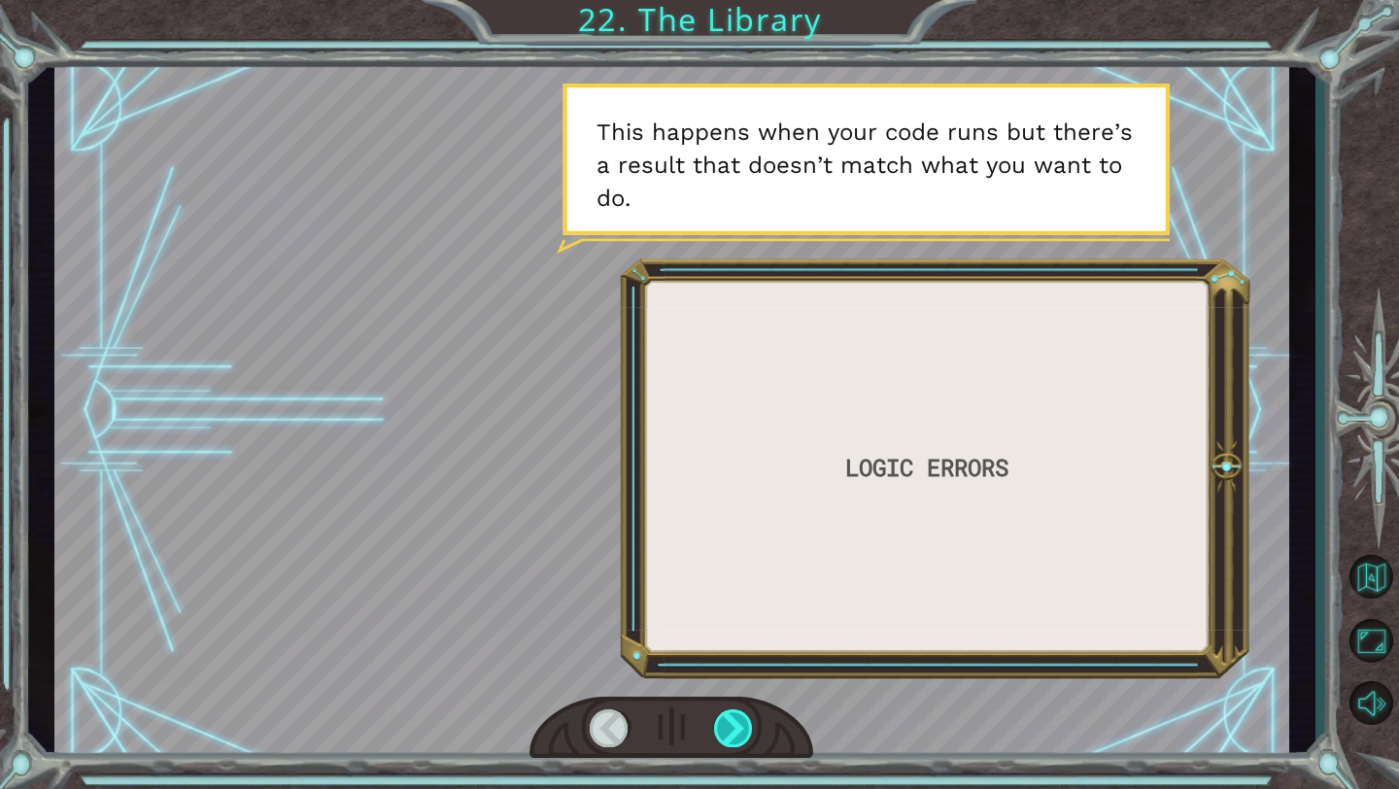
click at [730, 732] on div at bounding box center [734, 728] width 40 height 38
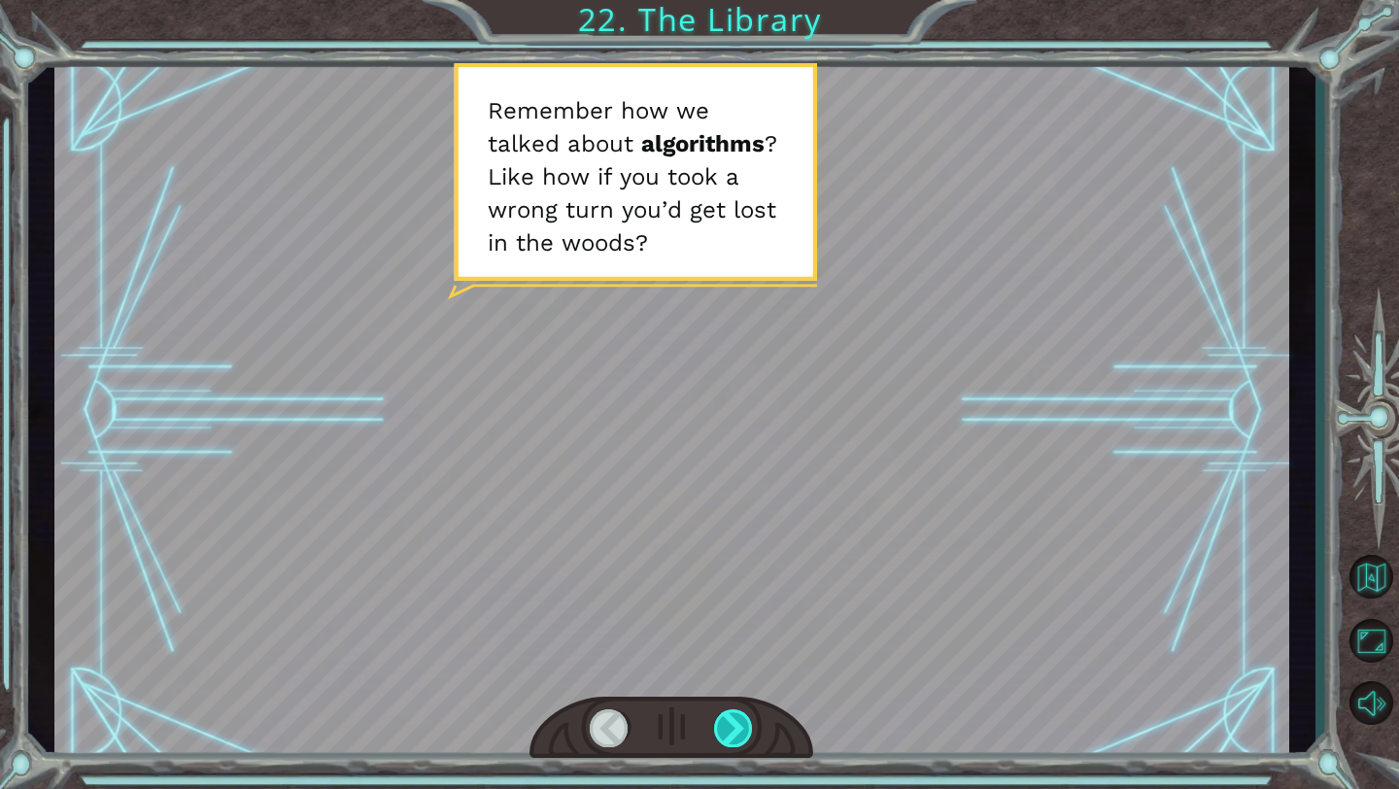
click at [730, 732] on div at bounding box center [734, 728] width 40 height 38
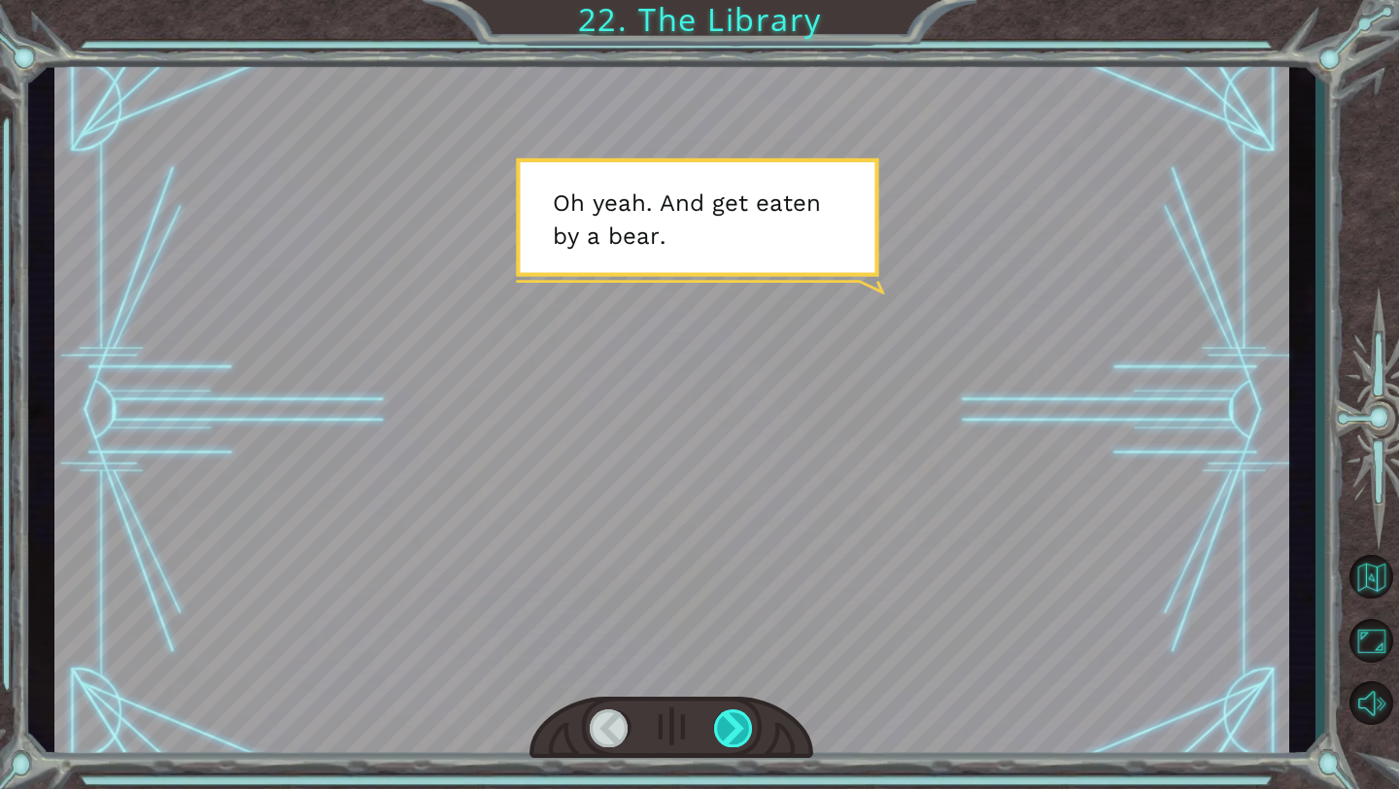
click at [730, 730] on div at bounding box center [734, 728] width 40 height 38
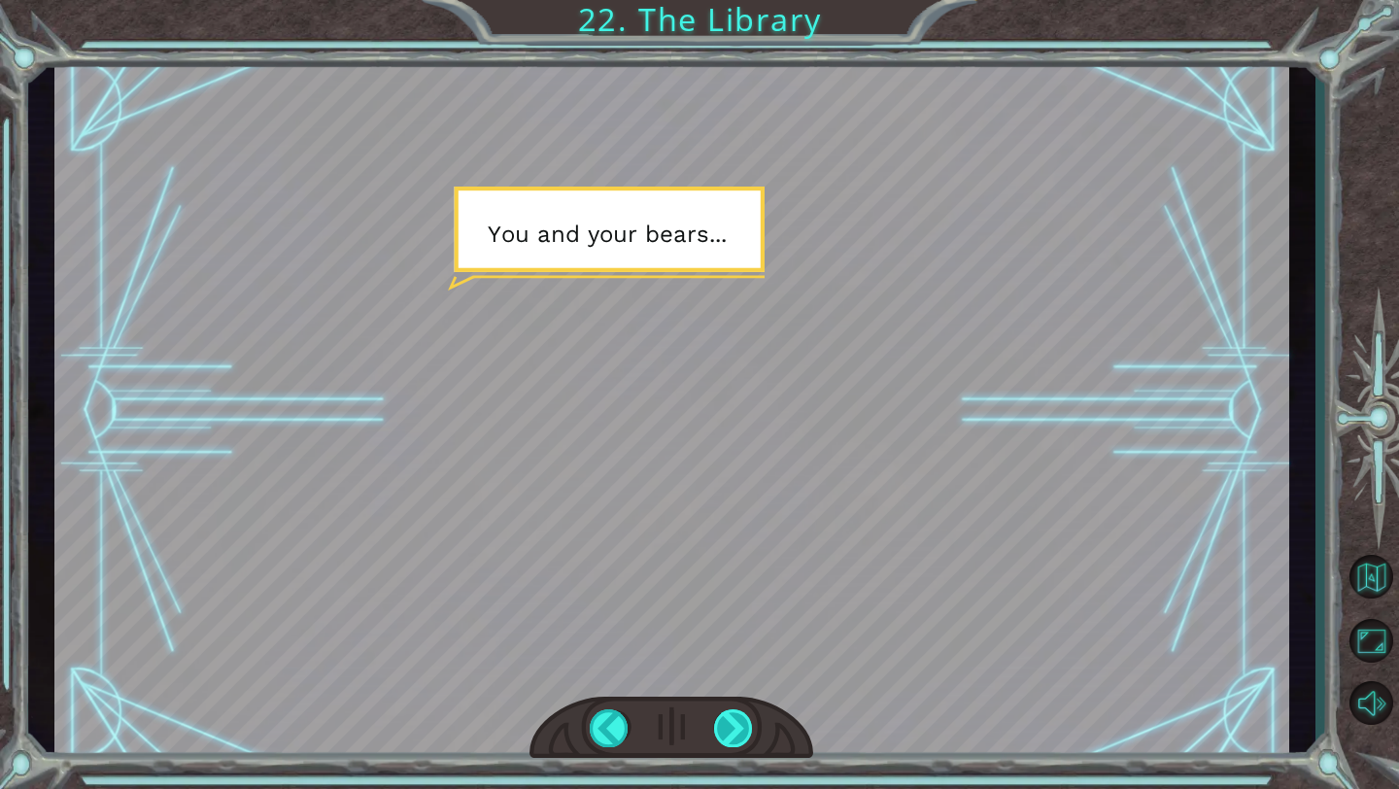
click at [726, 724] on div at bounding box center [734, 728] width 40 height 38
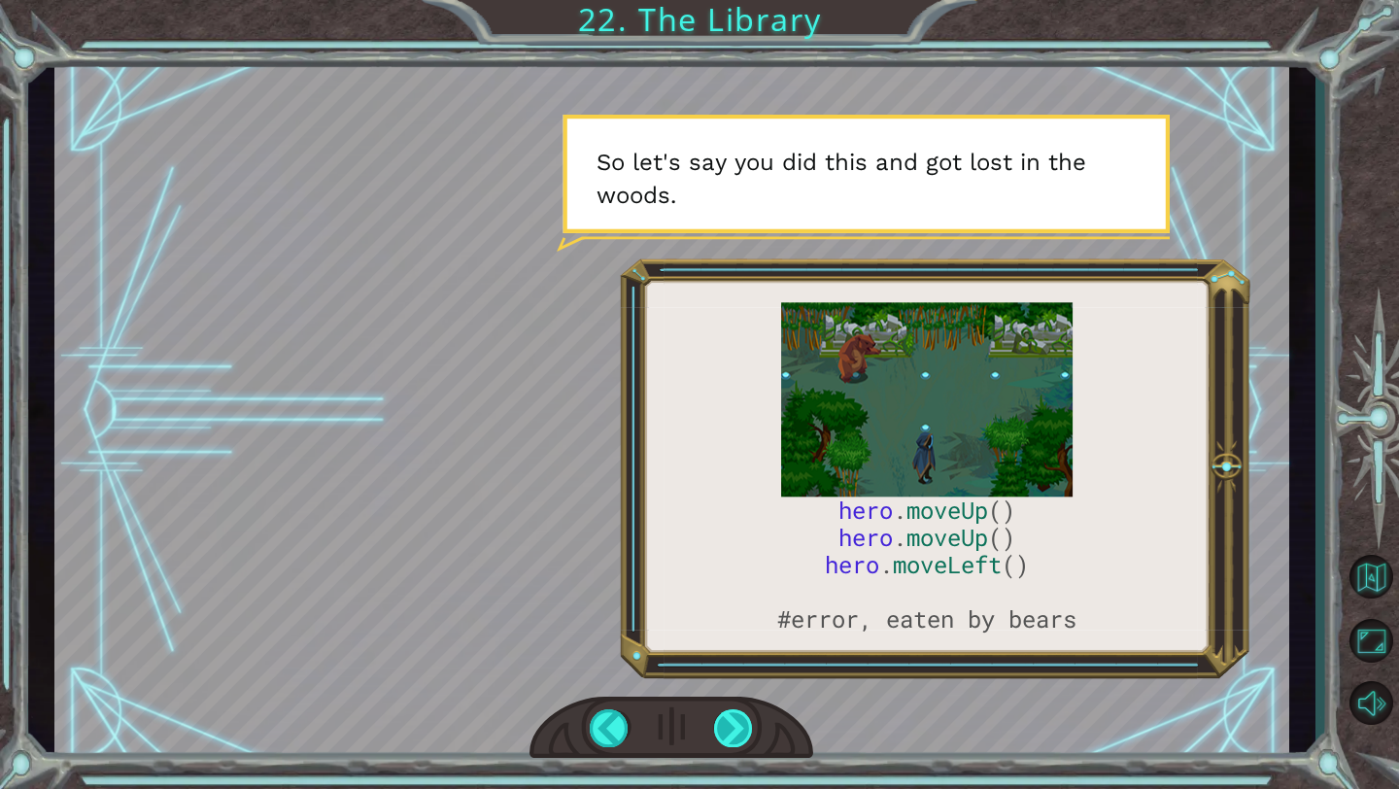
click at [727, 727] on div at bounding box center [734, 728] width 40 height 38
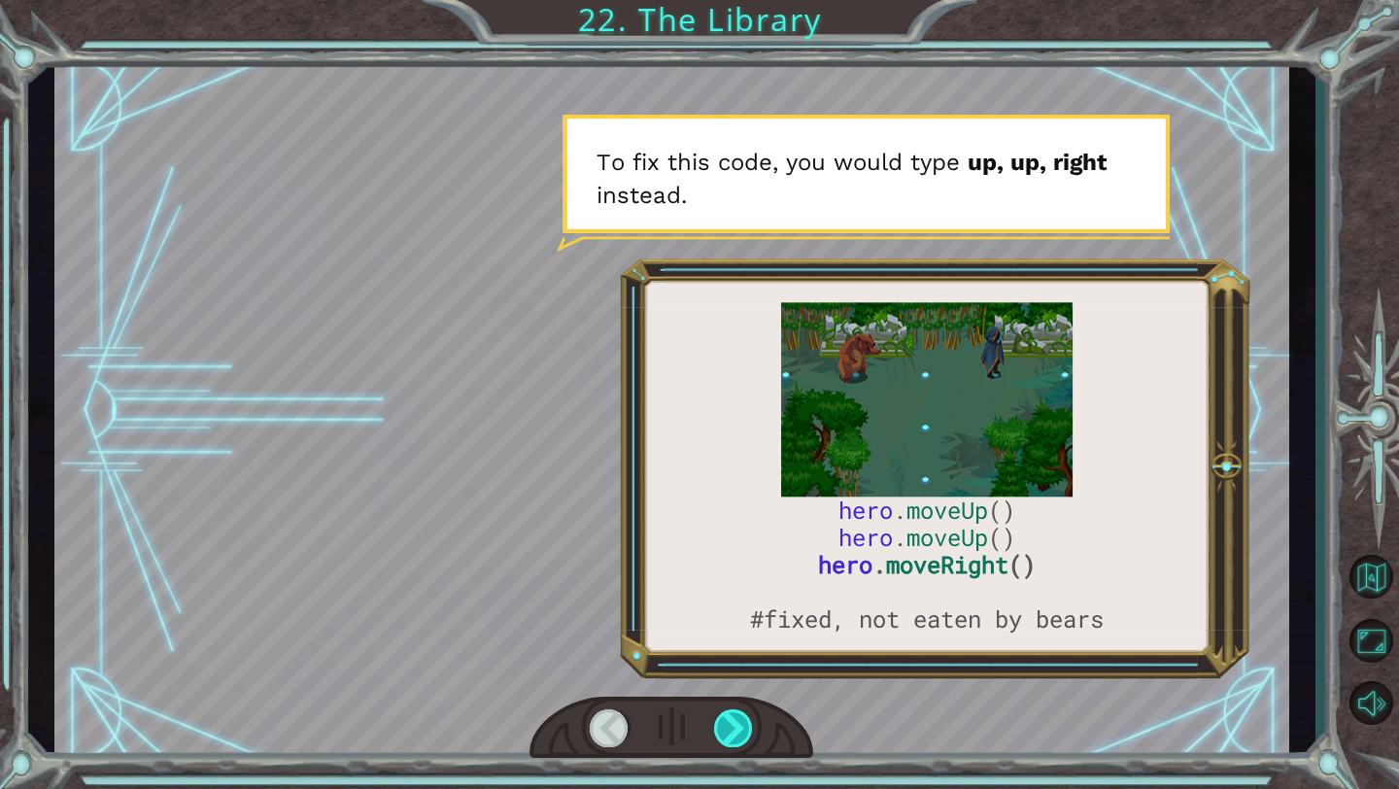
click at [727, 727] on div at bounding box center [734, 728] width 40 height 38
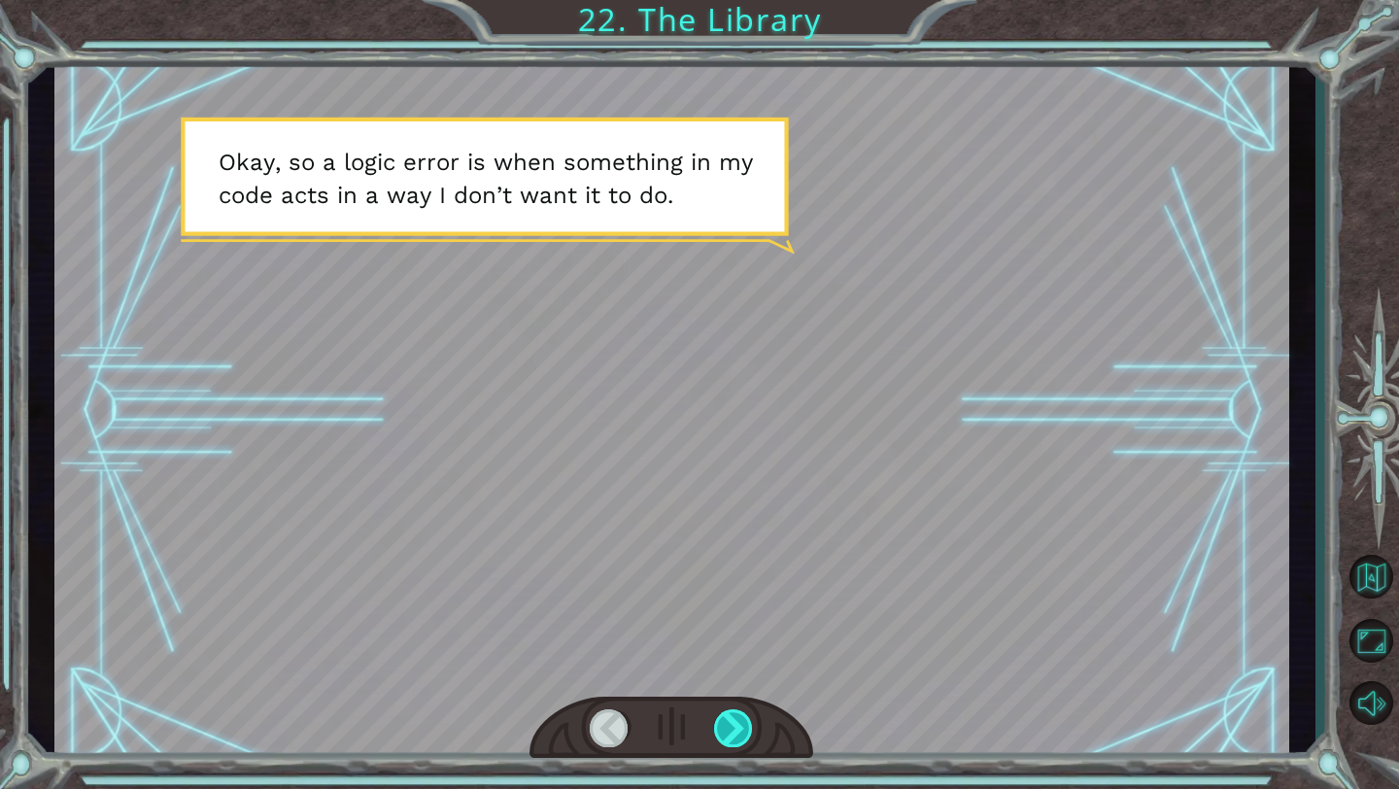
click at [727, 727] on div at bounding box center [734, 728] width 40 height 38
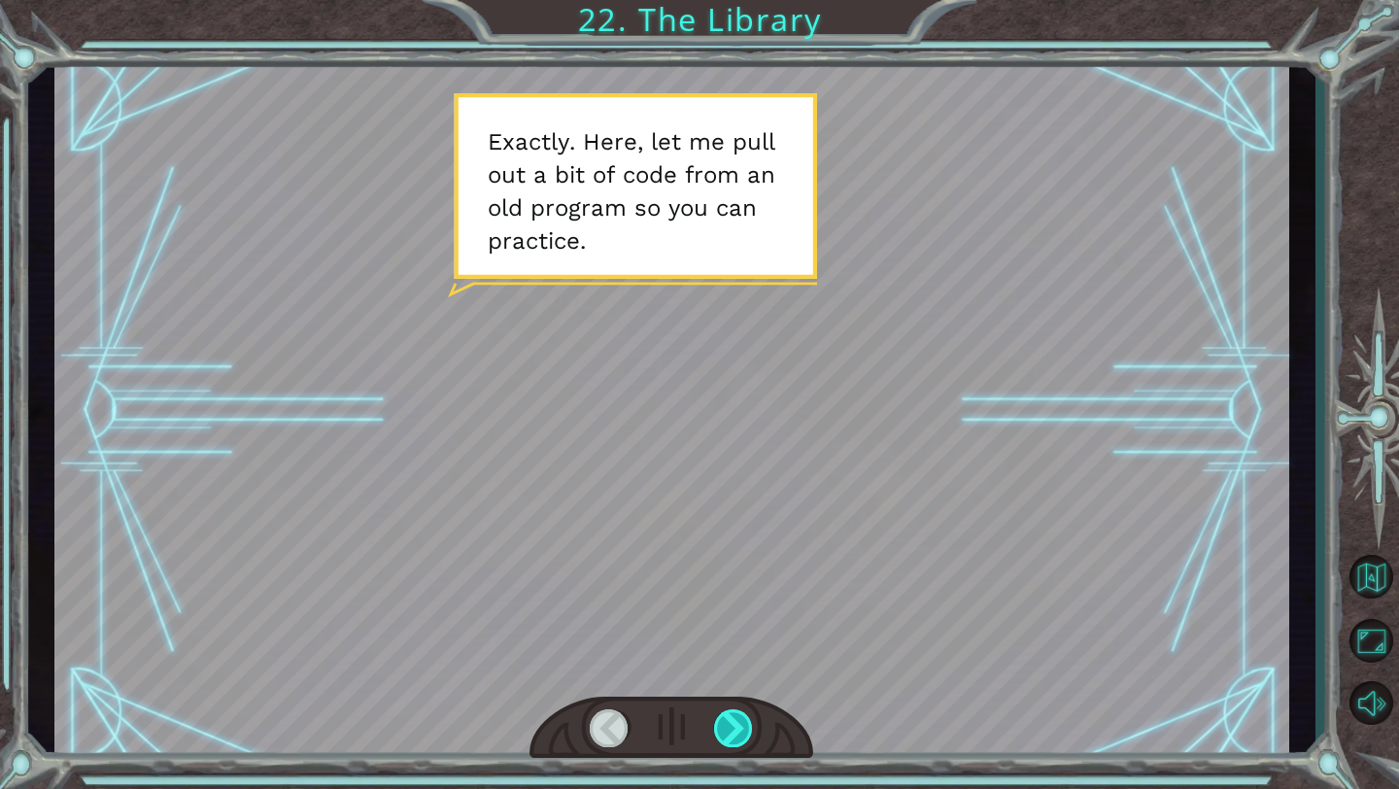
click at [727, 727] on div at bounding box center [734, 728] width 40 height 38
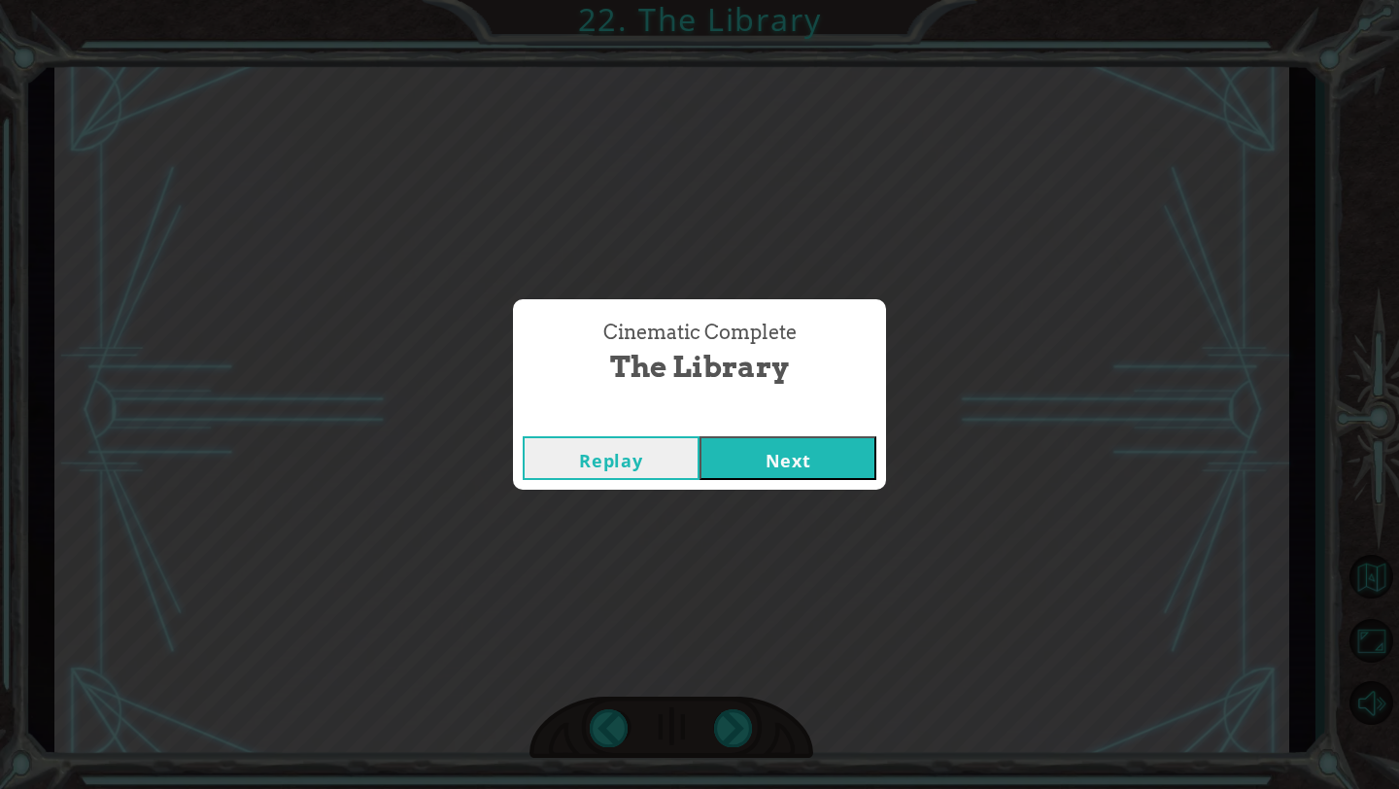
click at [830, 462] on button "Next" at bounding box center [788, 458] width 177 height 44
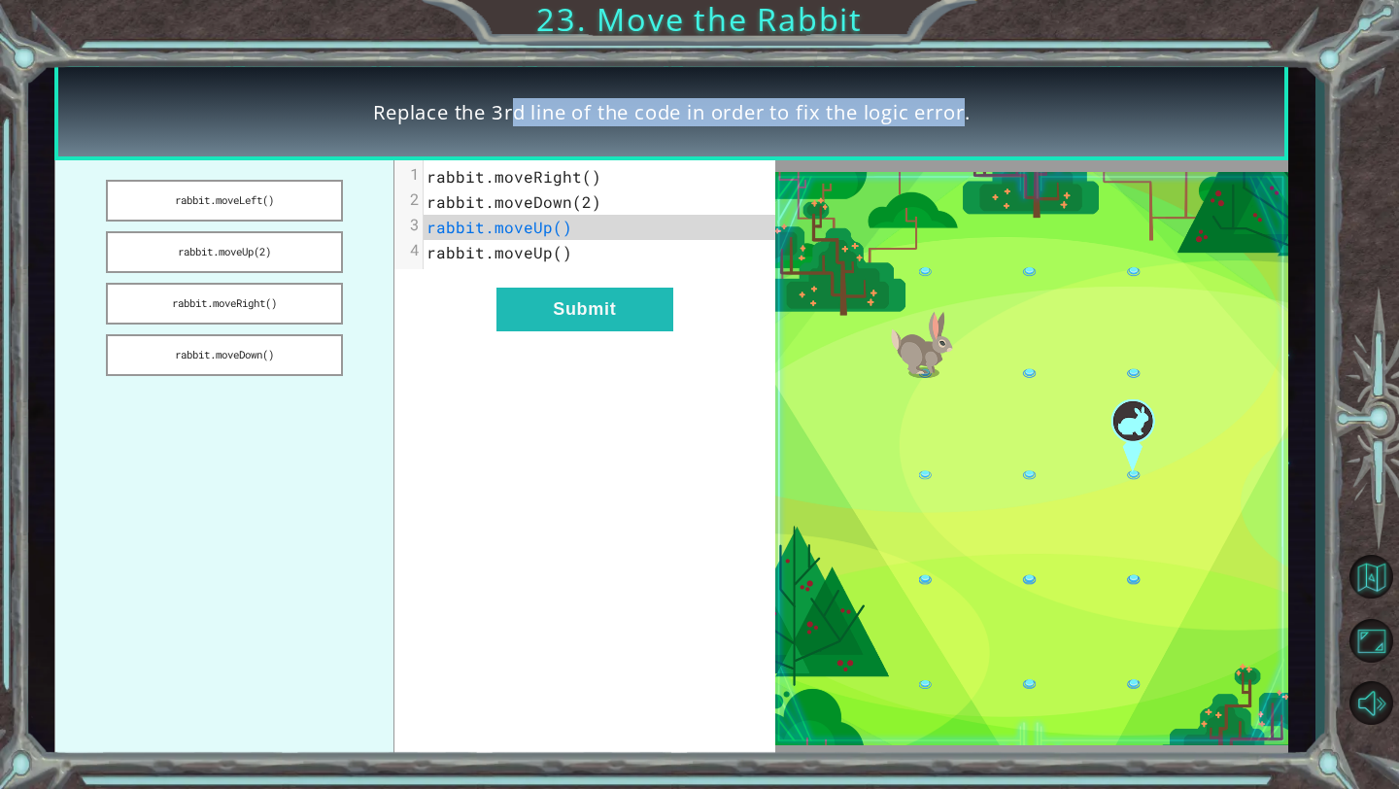
drag, startPoint x: 440, startPoint y: 116, endPoint x: 905, endPoint y: 103, distance: 465.5
click at [905, 104] on span "Replace the 3rd line of the code in order to fix the logic error." at bounding box center [671, 112] width 597 height 28
click at [324, 288] on button "rabbit.moveRight()" at bounding box center [224, 304] width 236 height 42
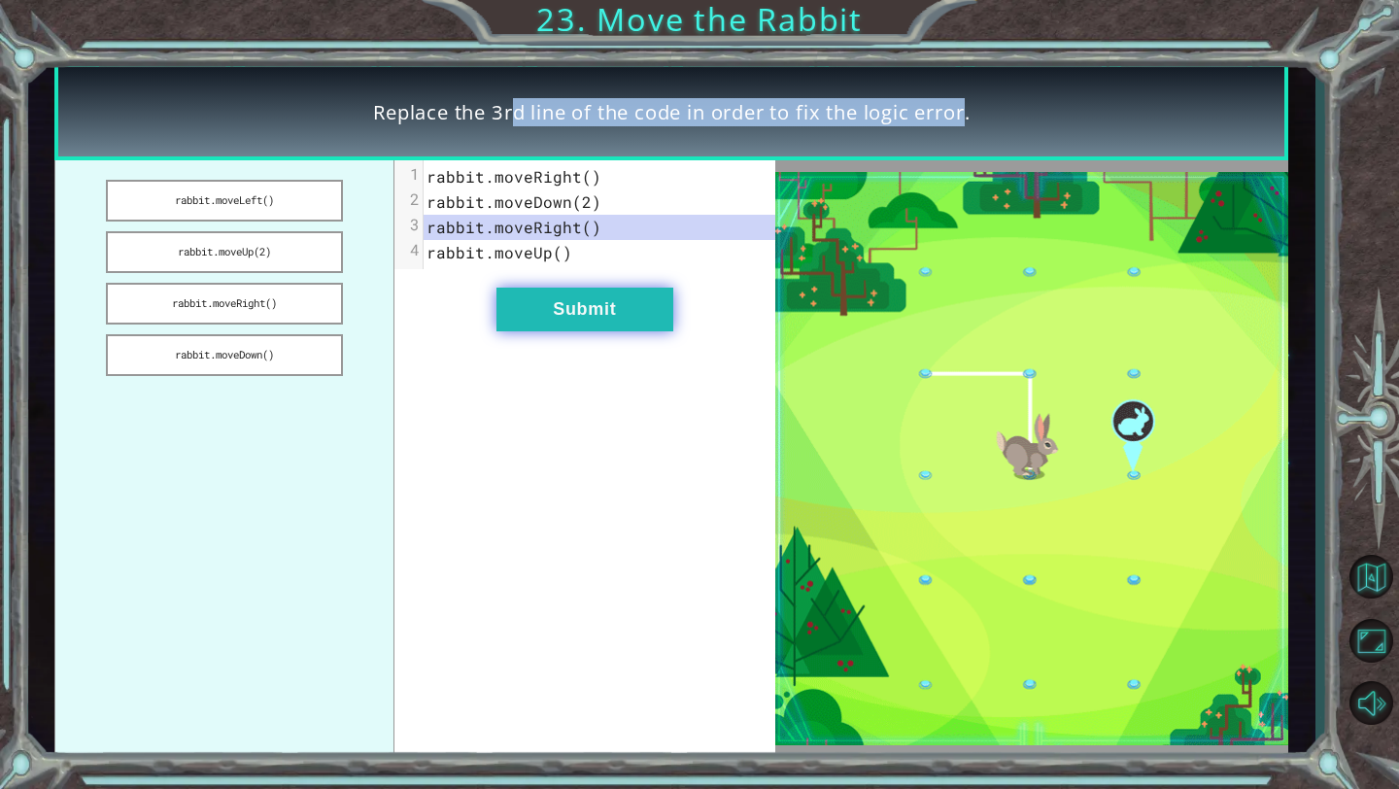
click at [597, 309] on button "Submit" at bounding box center [584, 310] width 177 height 44
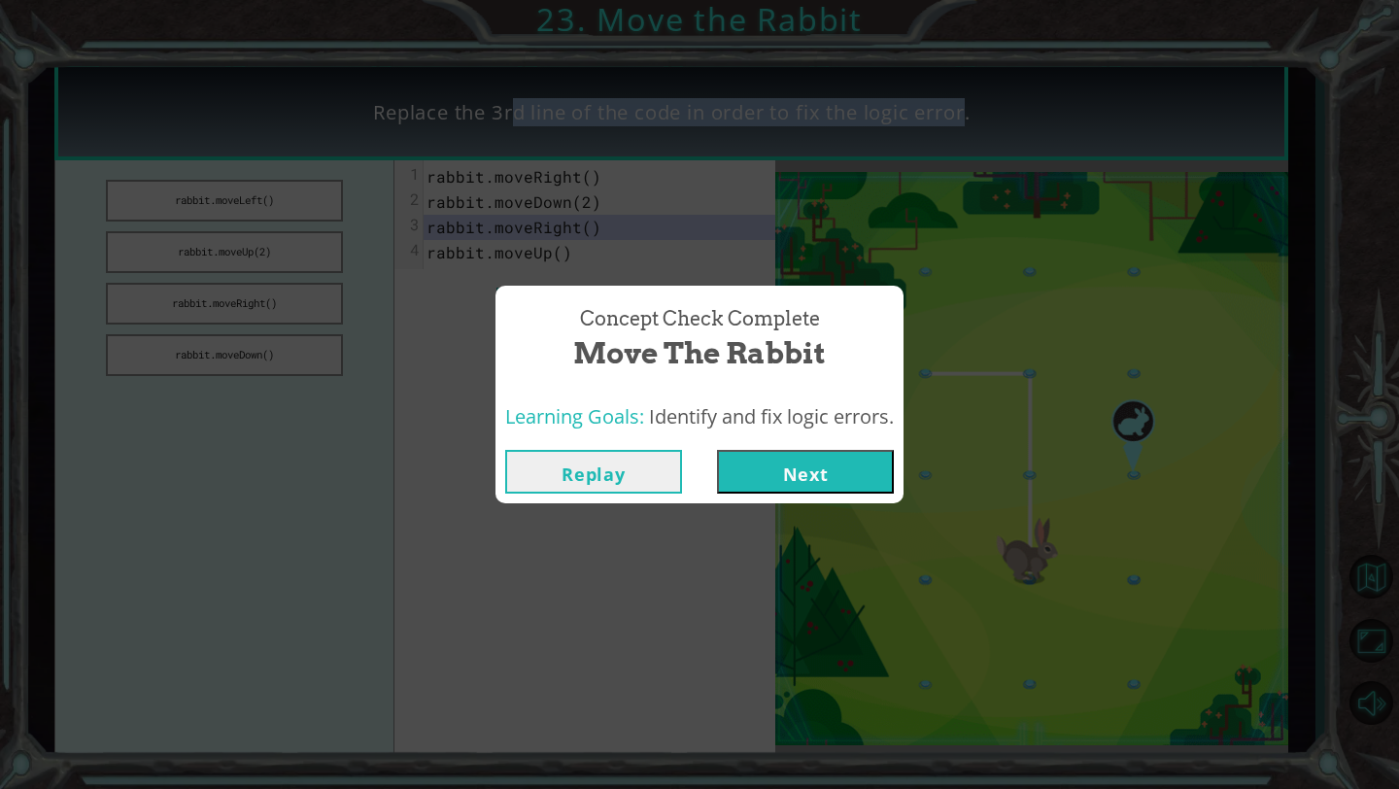
click at [811, 469] on button "Next" at bounding box center [805, 472] width 177 height 44
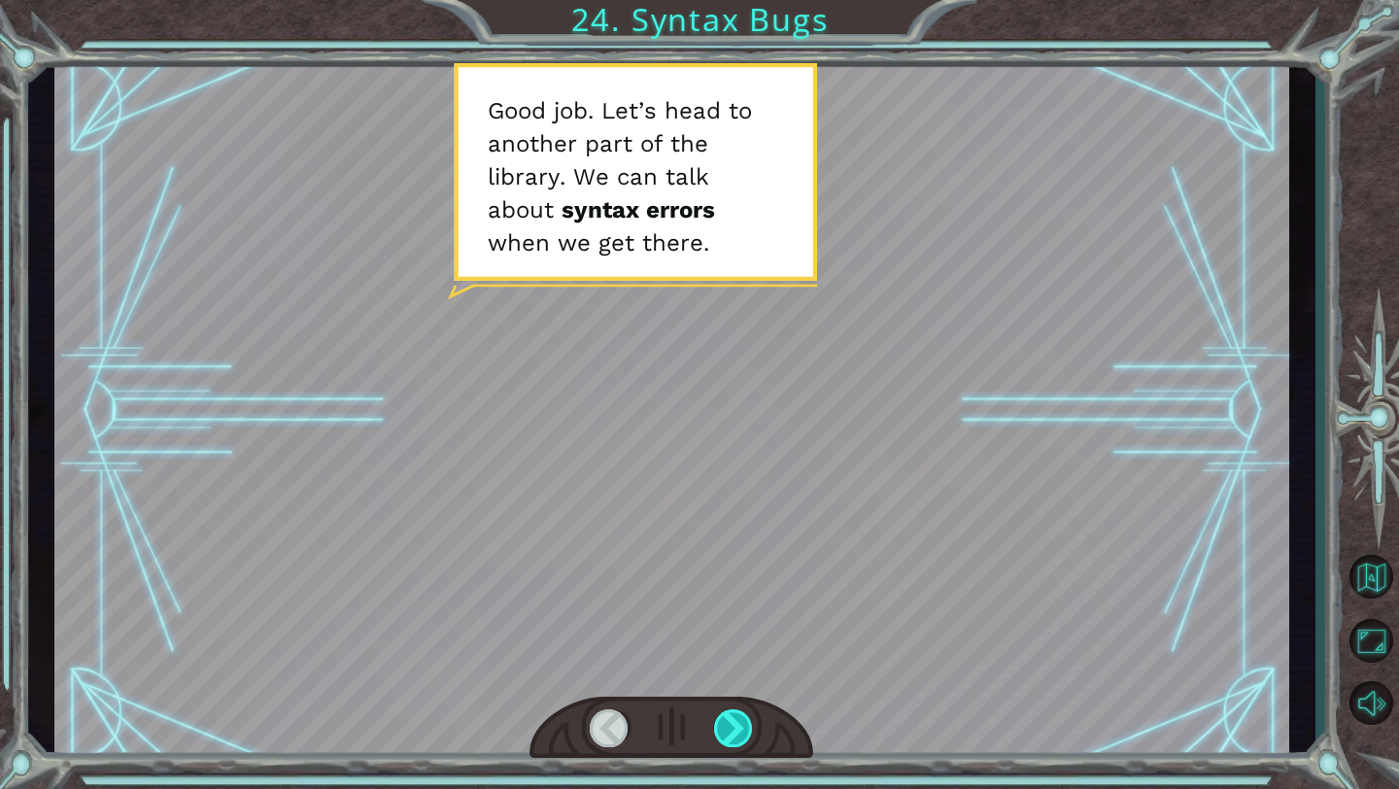
click at [727, 722] on div at bounding box center [734, 728] width 40 height 38
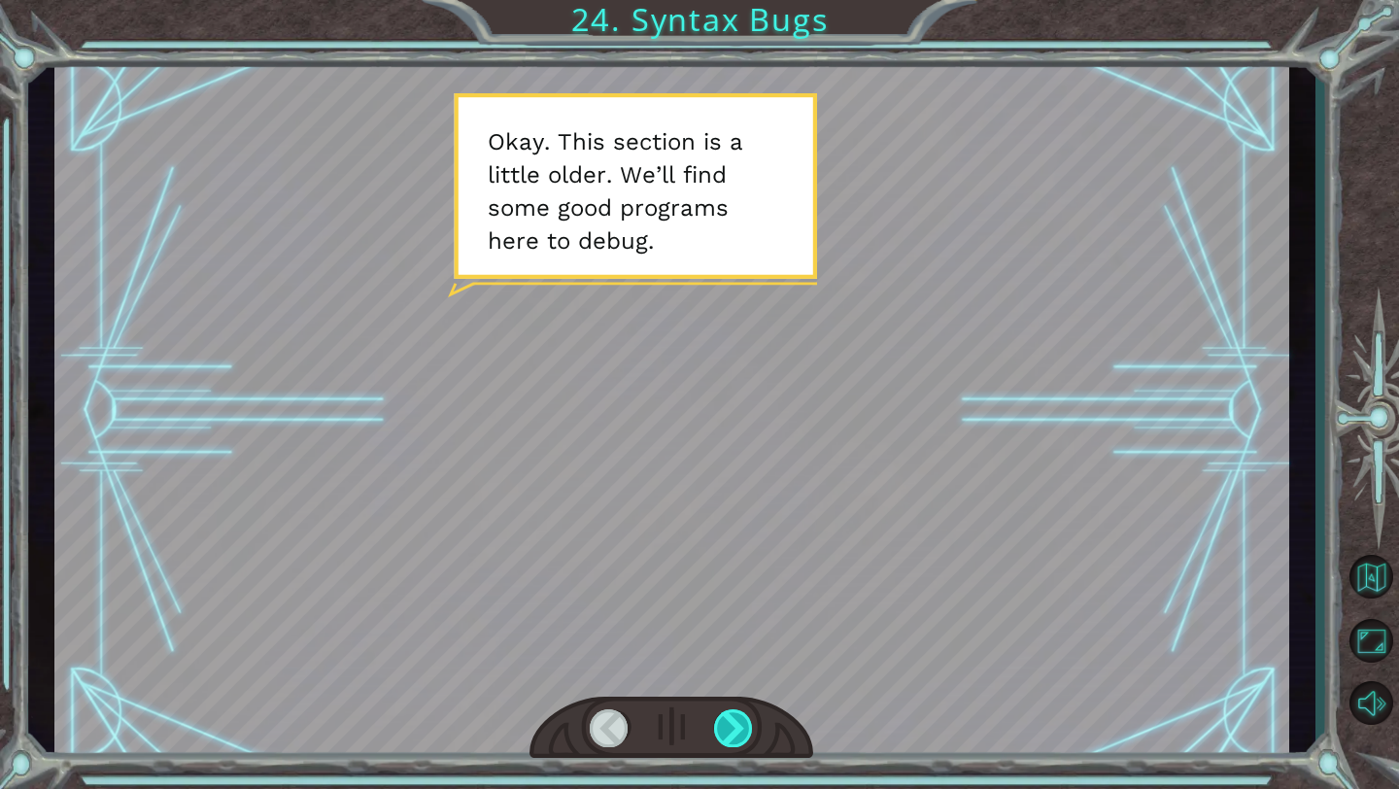
click at [725, 732] on div at bounding box center [734, 728] width 40 height 38
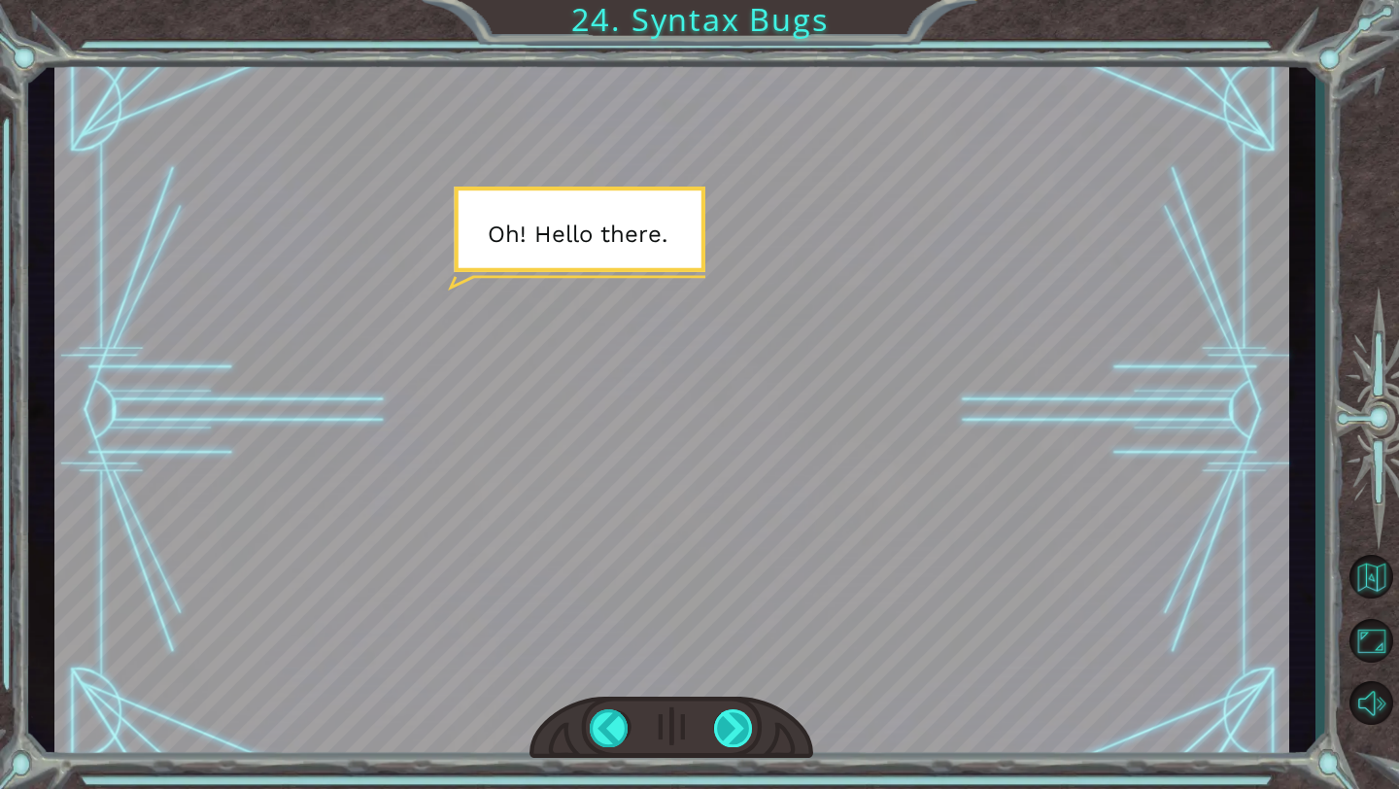
click at [718, 714] on div at bounding box center [734, 728] width 40 height 38
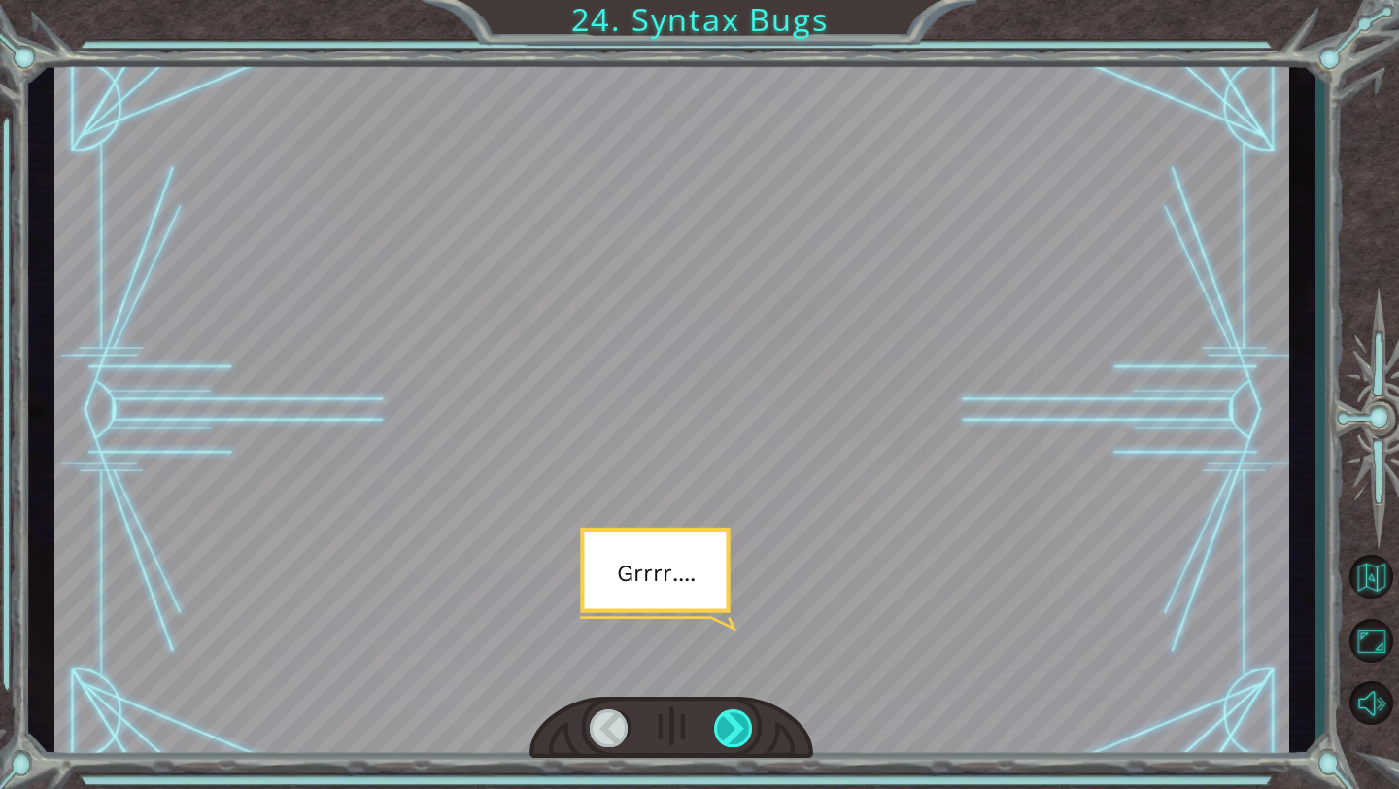
click at [718, 714] on div at bounding box center [734, 728] width 40 height 38
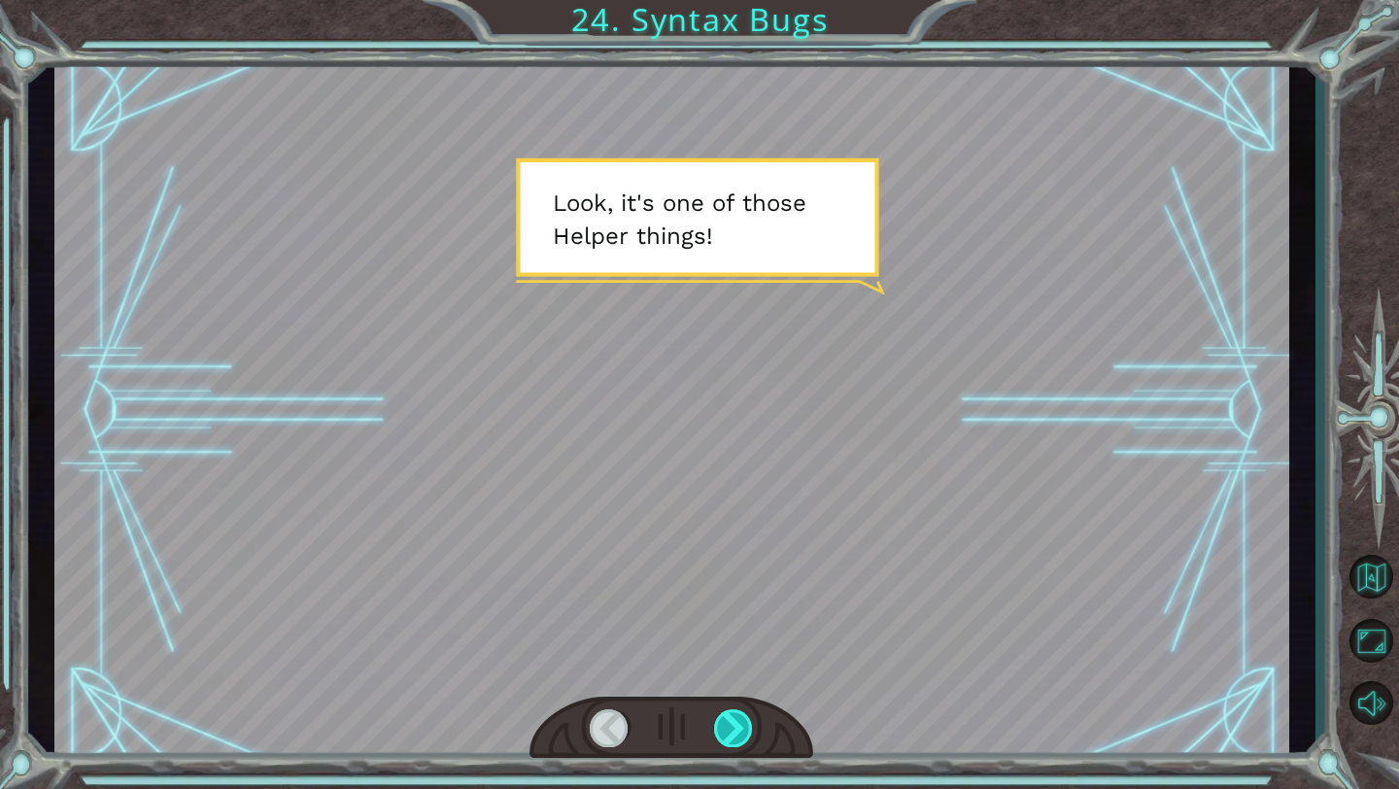
click at [718, 715] on div at bounding box center [734, 728] width 40 height 38
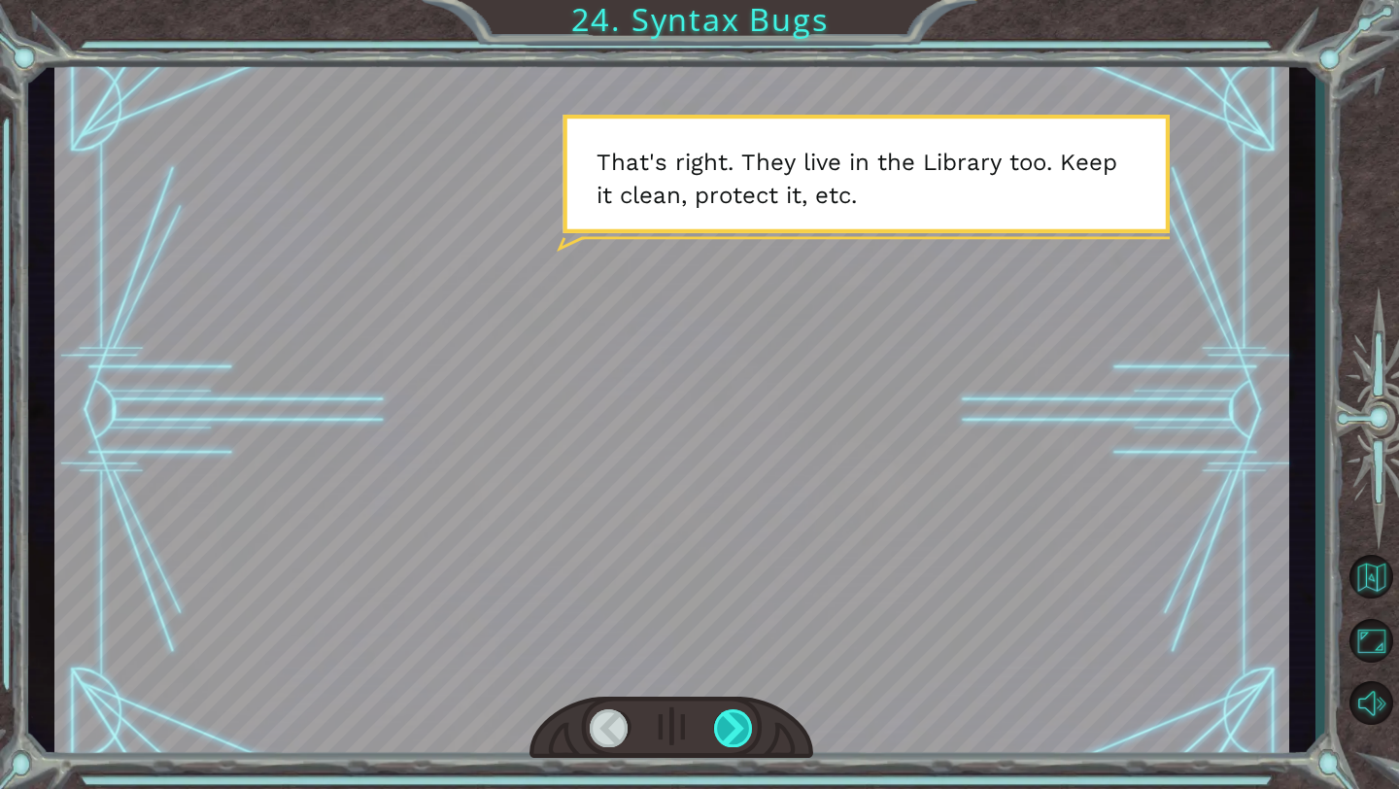
click at [718, 716] on div at bounding box center [734, 728] width 40 height 38
click at [718, 717] on div at bounding box center [734, 728] width 40 height 38
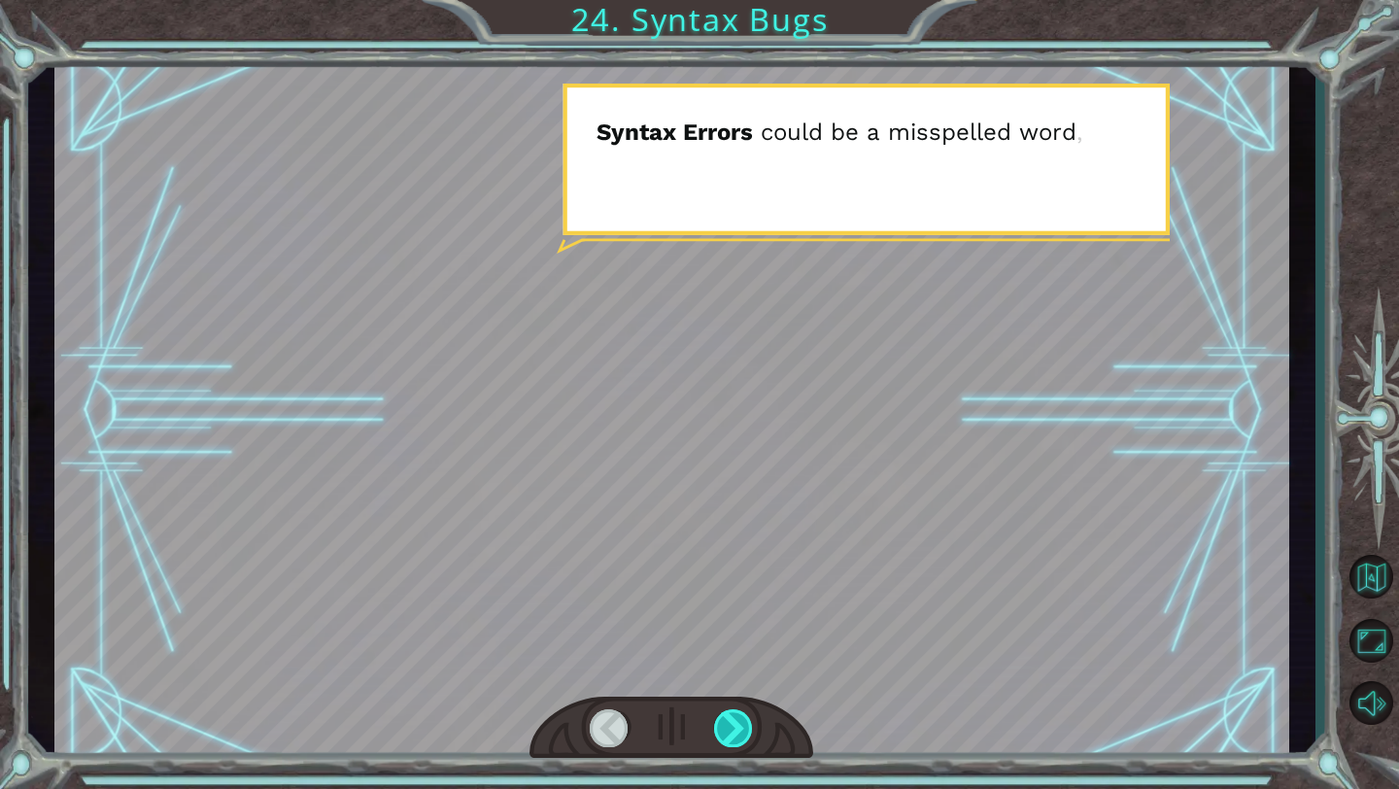
click at [718, 717] on div at bounding box center [734, 728] width 40 height 38
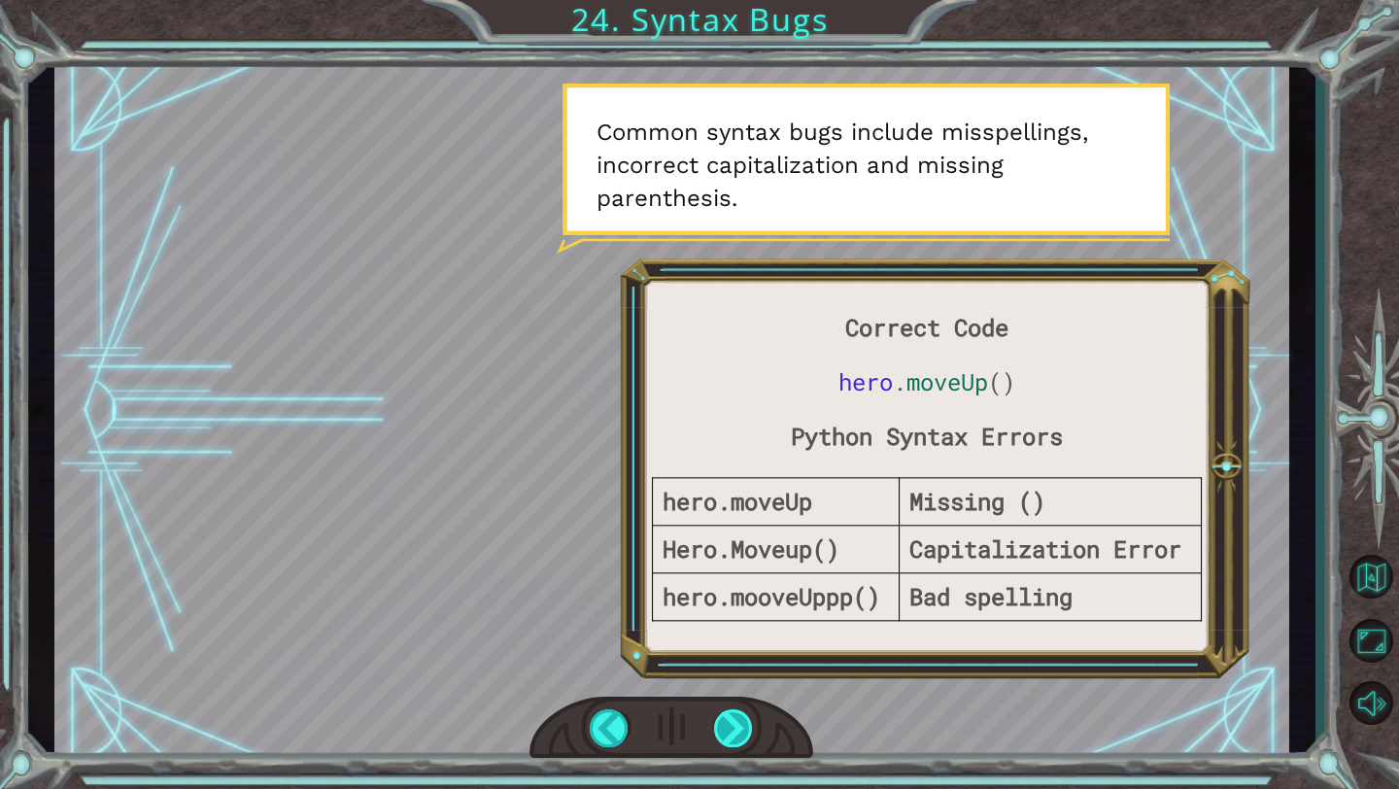
click at [734, 737] on div at bounding box center [734, 728] width 40 height 38
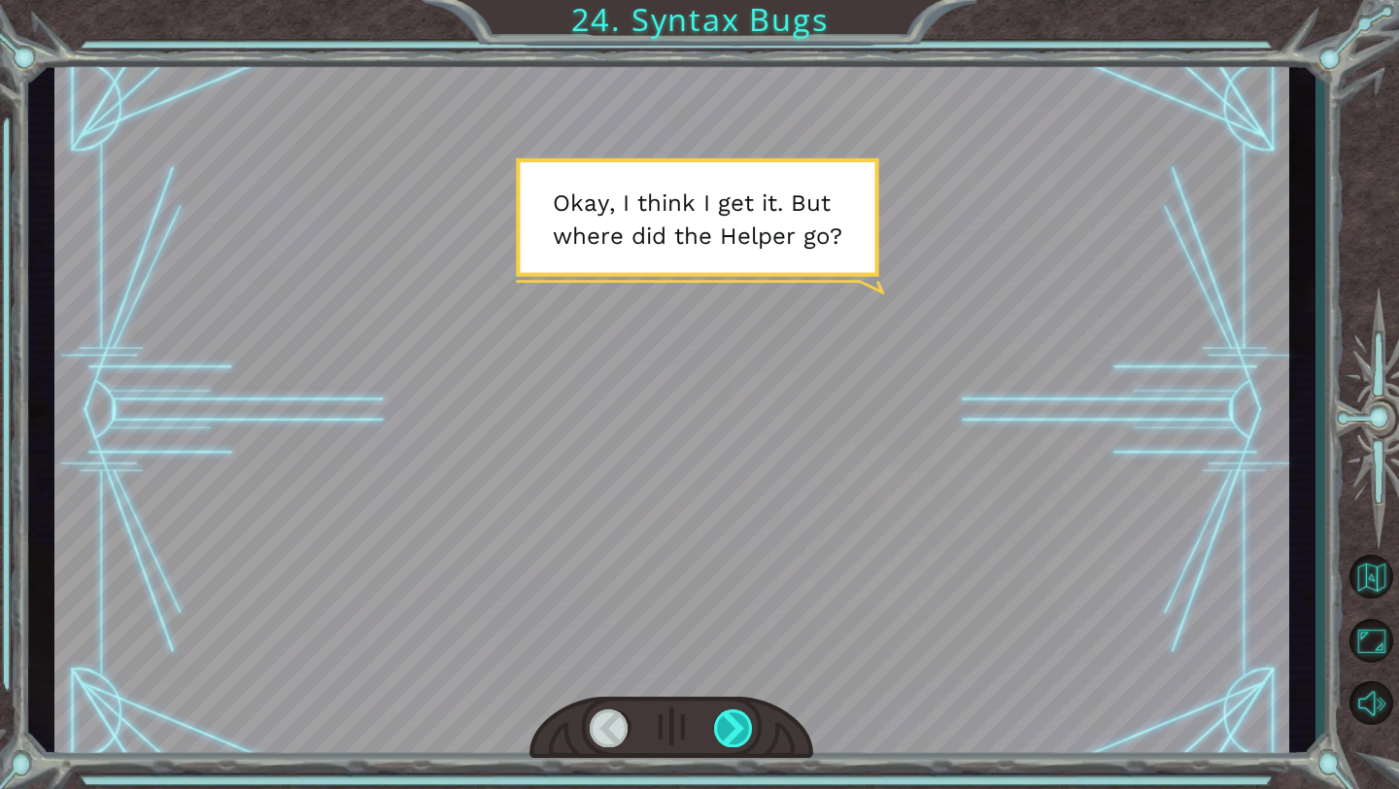
click at [734, 741] on div at bounding box center [734, 728] width 40 height 38
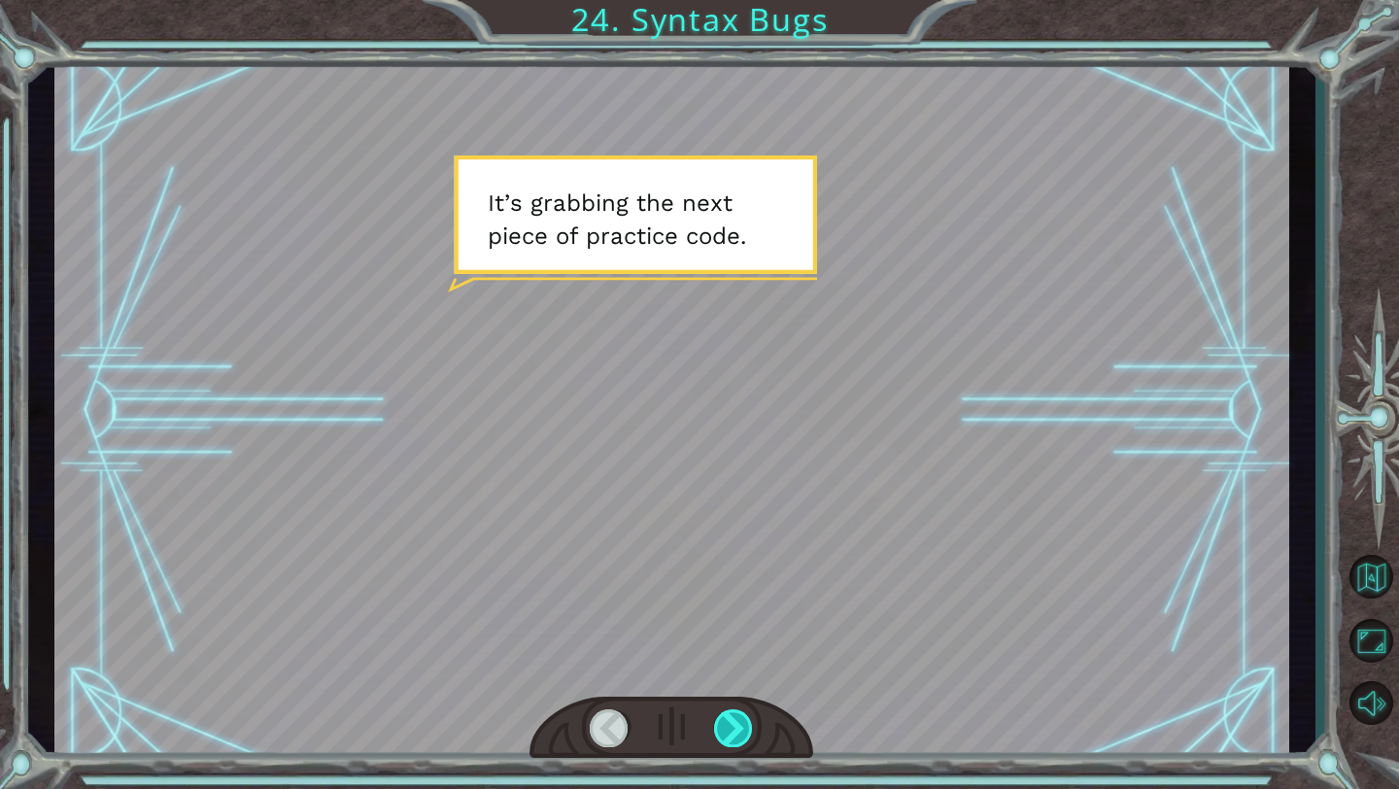
click at [735, 737] on div at bounding box center [734, 728] width 40 height 38
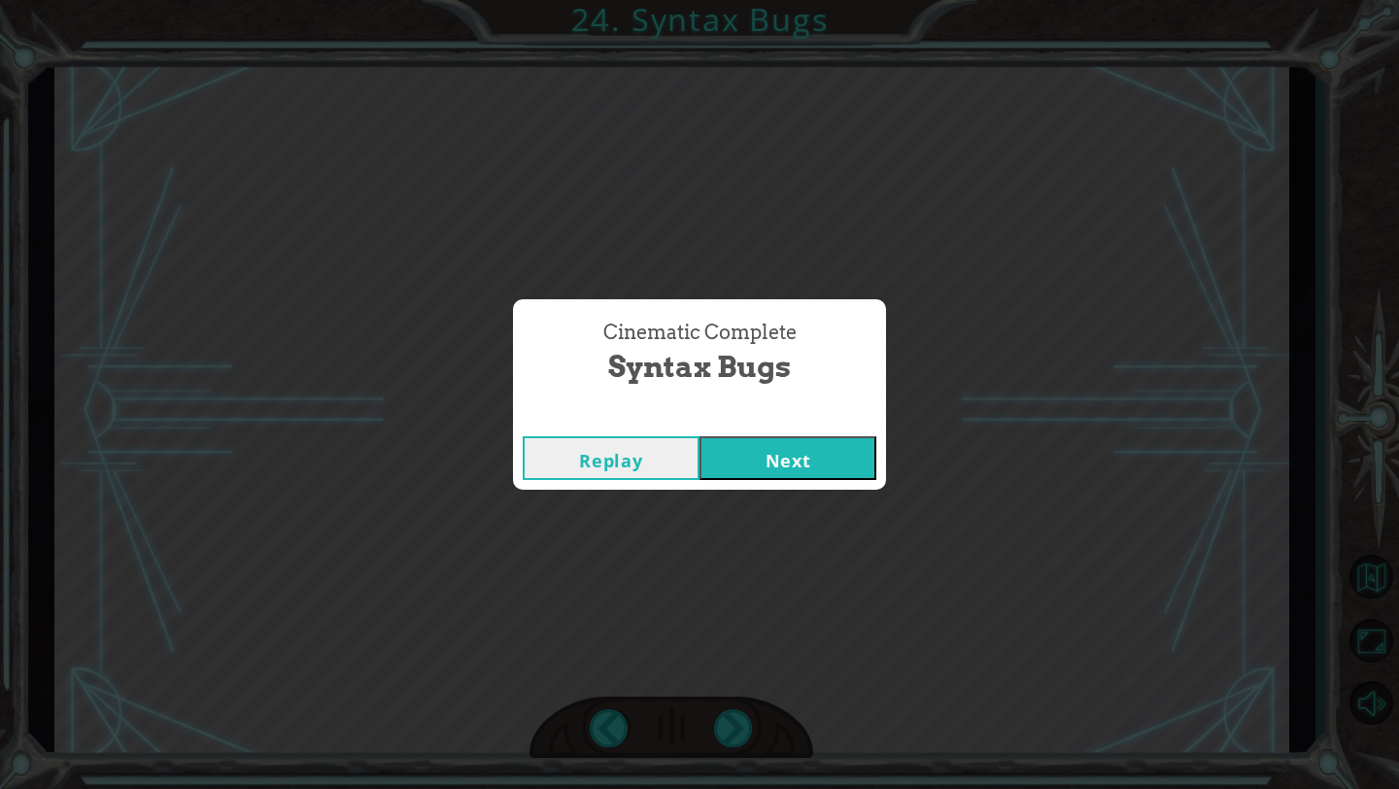
click at [752, 461] on button "Next" at bounding box center [788, 458] width 177 height 44
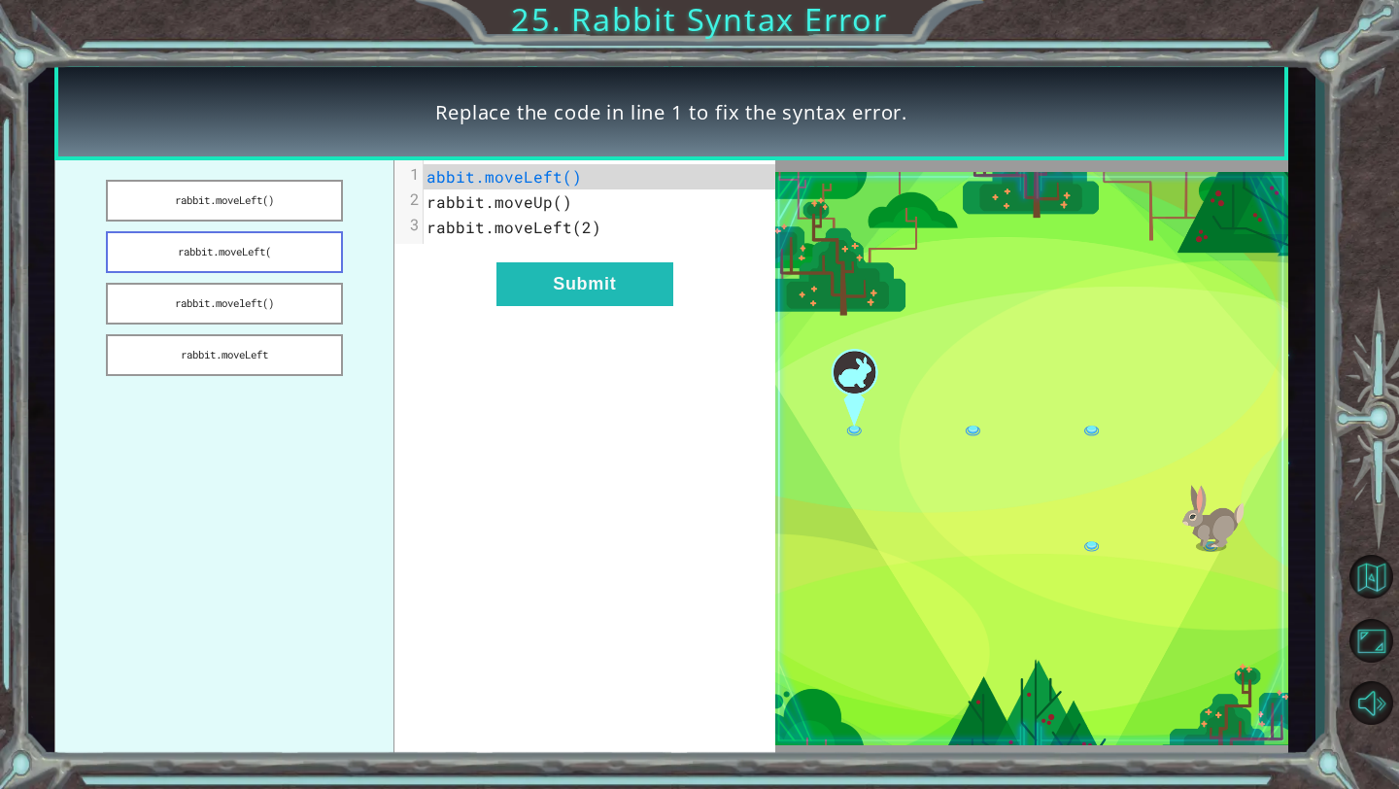
click at [304, 253] on button "rabbit.moveLeft(" at bounding box center [224, 252] width 236 height 42
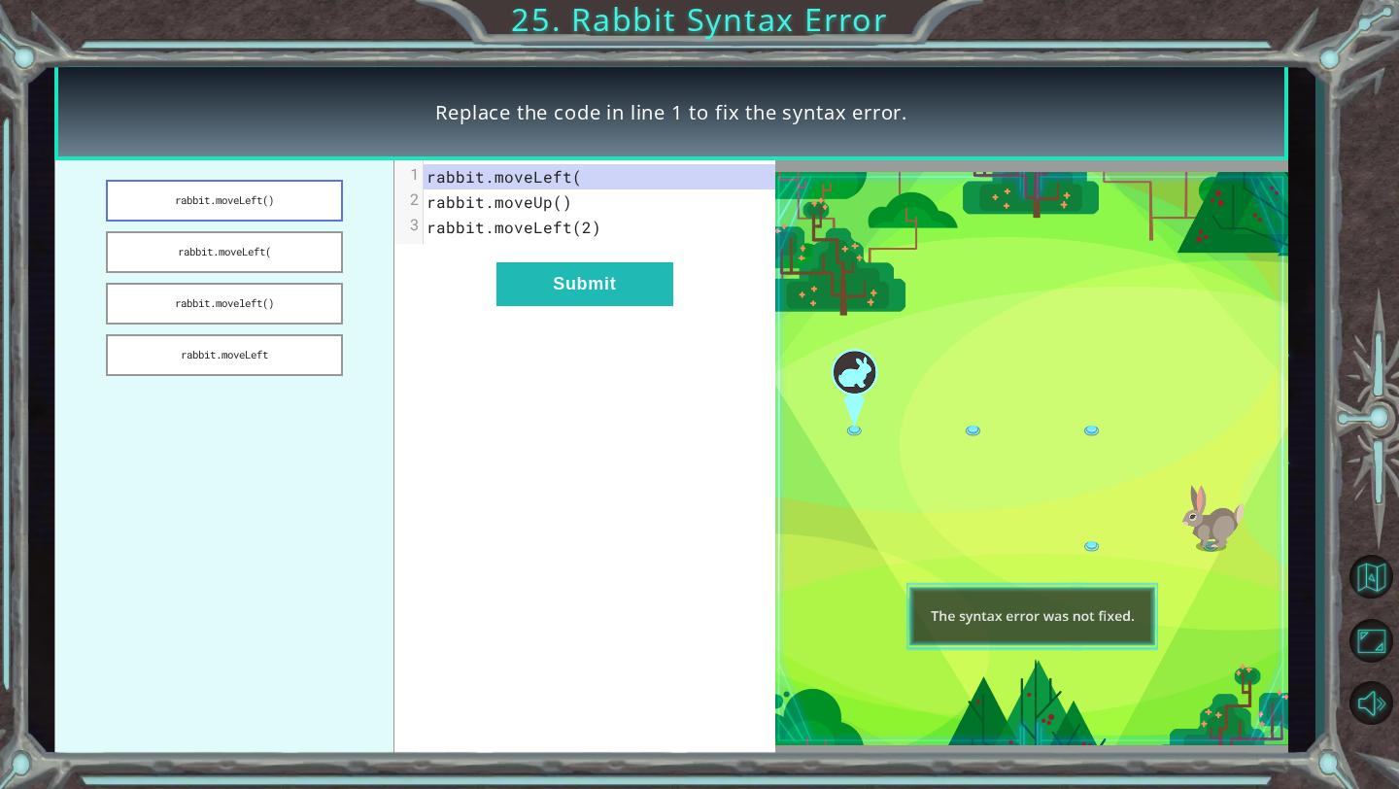
click at [295, 211] on button "rabbit.moveLeft()" at bounding box center [224, 201] width 236 height 42
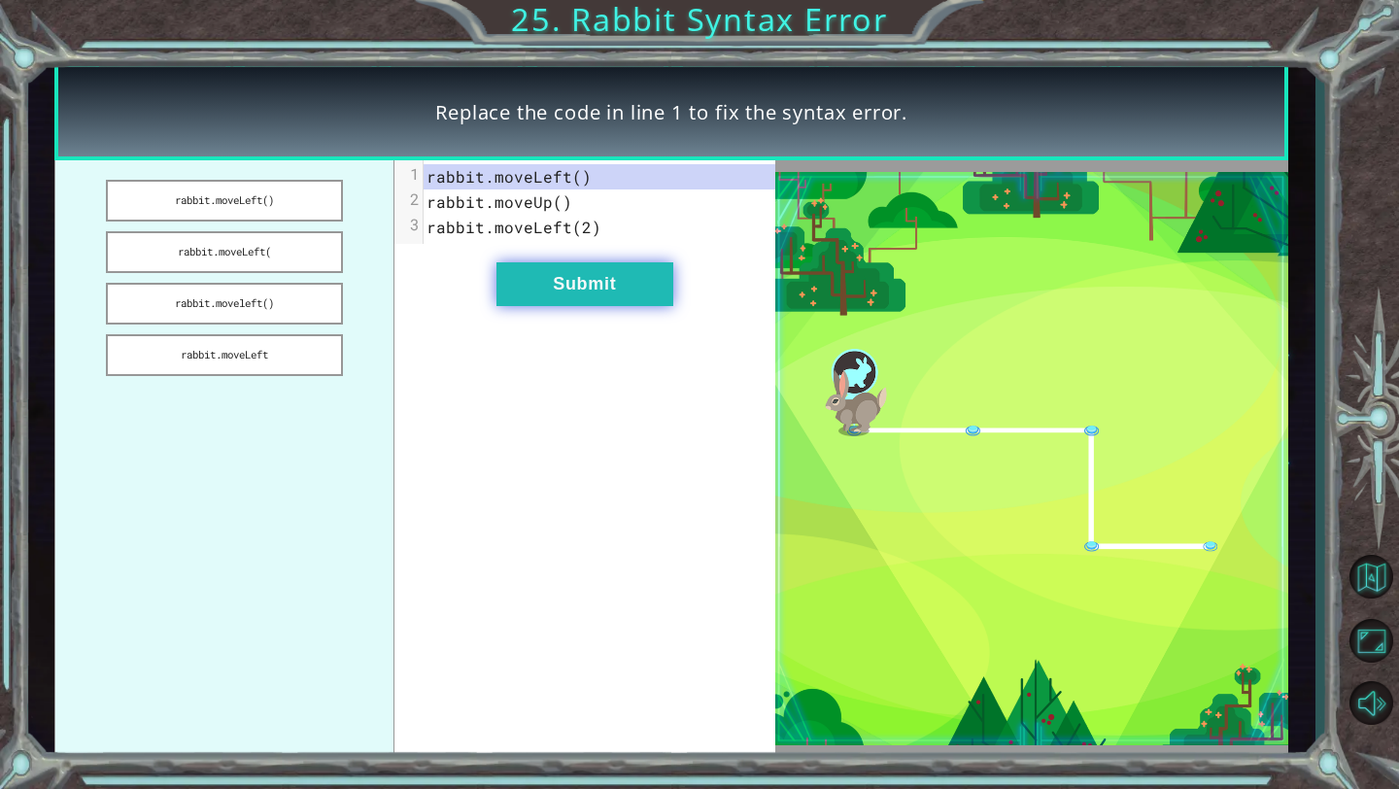
click at [549, 285] on button "Submit" at bounding box center [584, 284] width 177 height 44
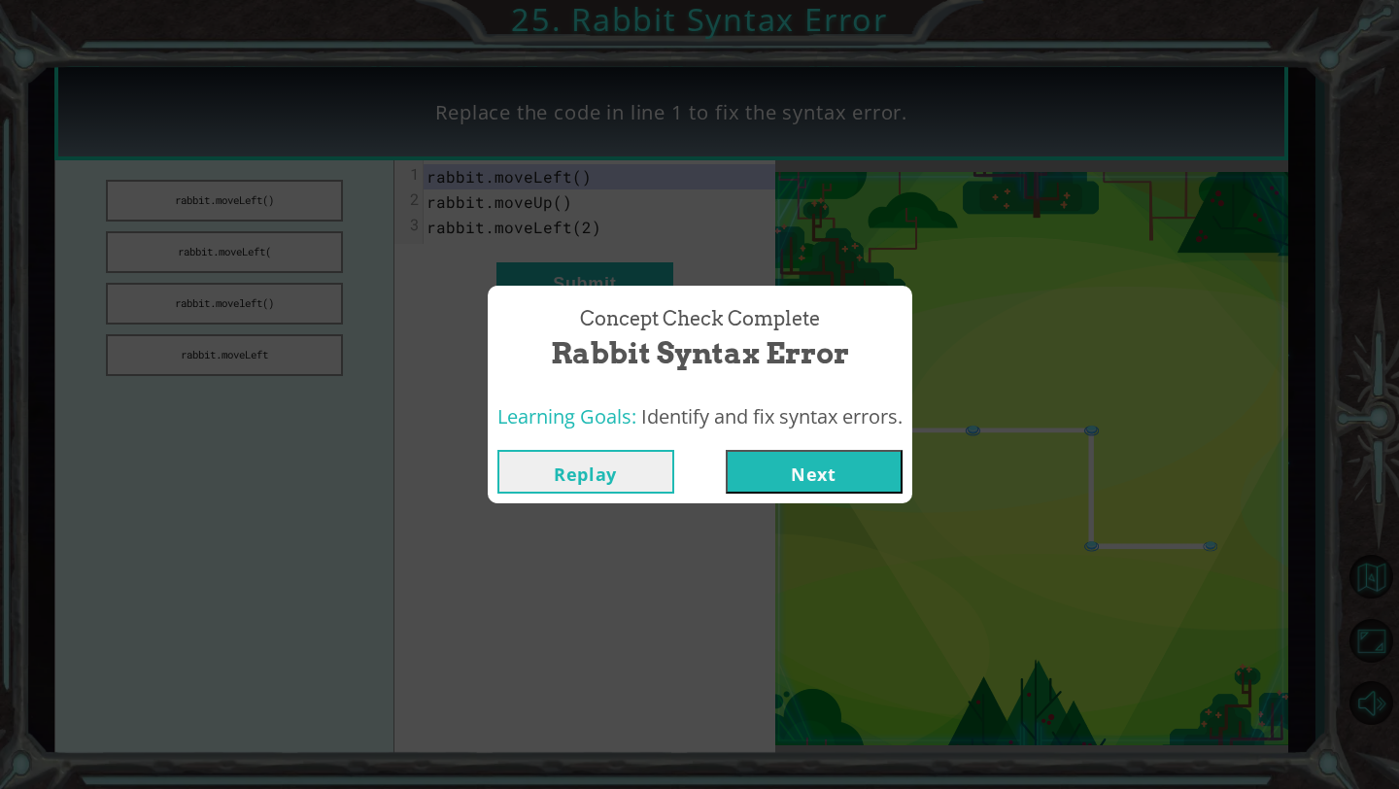
click at [842, 491] on button "Next" at bounding box center [814, 472] width 177 height 44
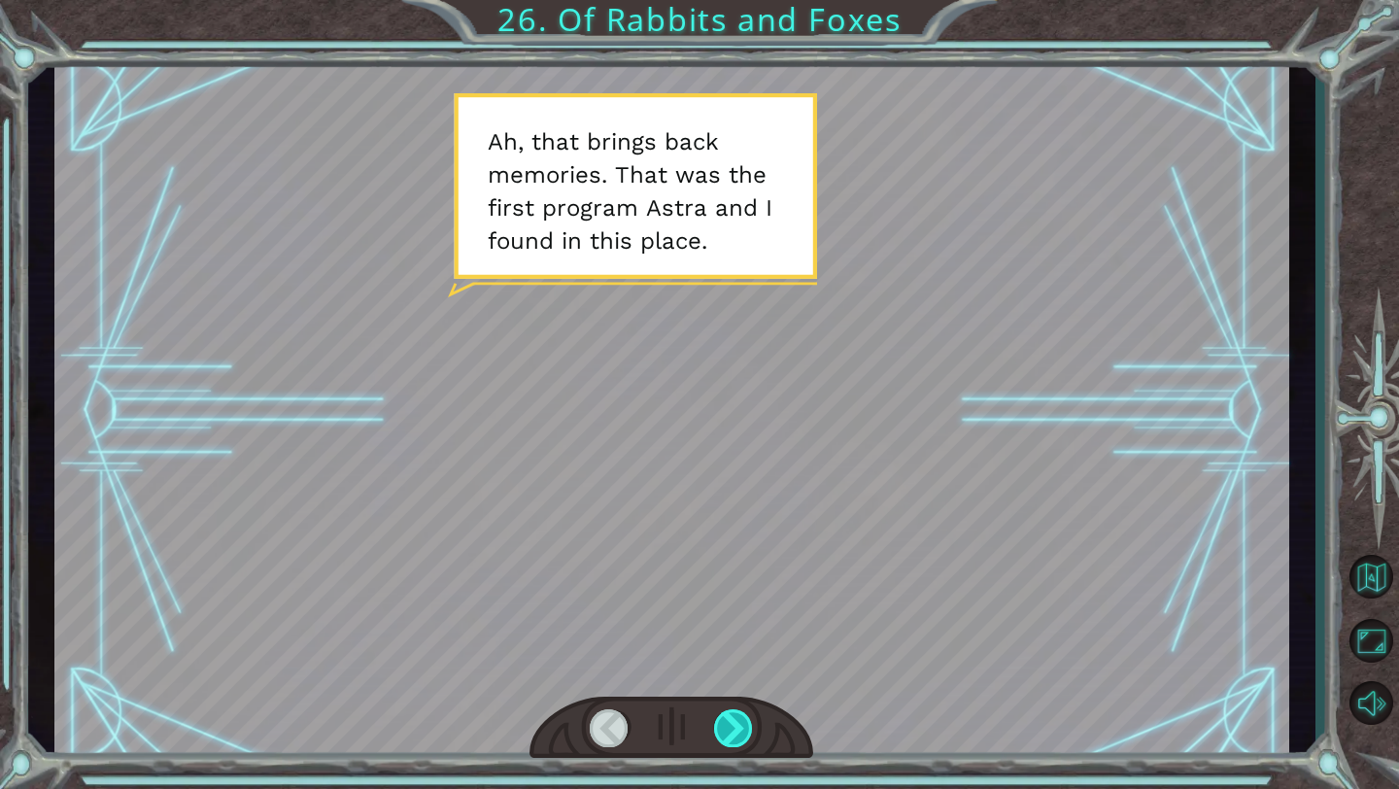
click at [725, 712] on div at bounding box center [734, 728] width 40 height 38
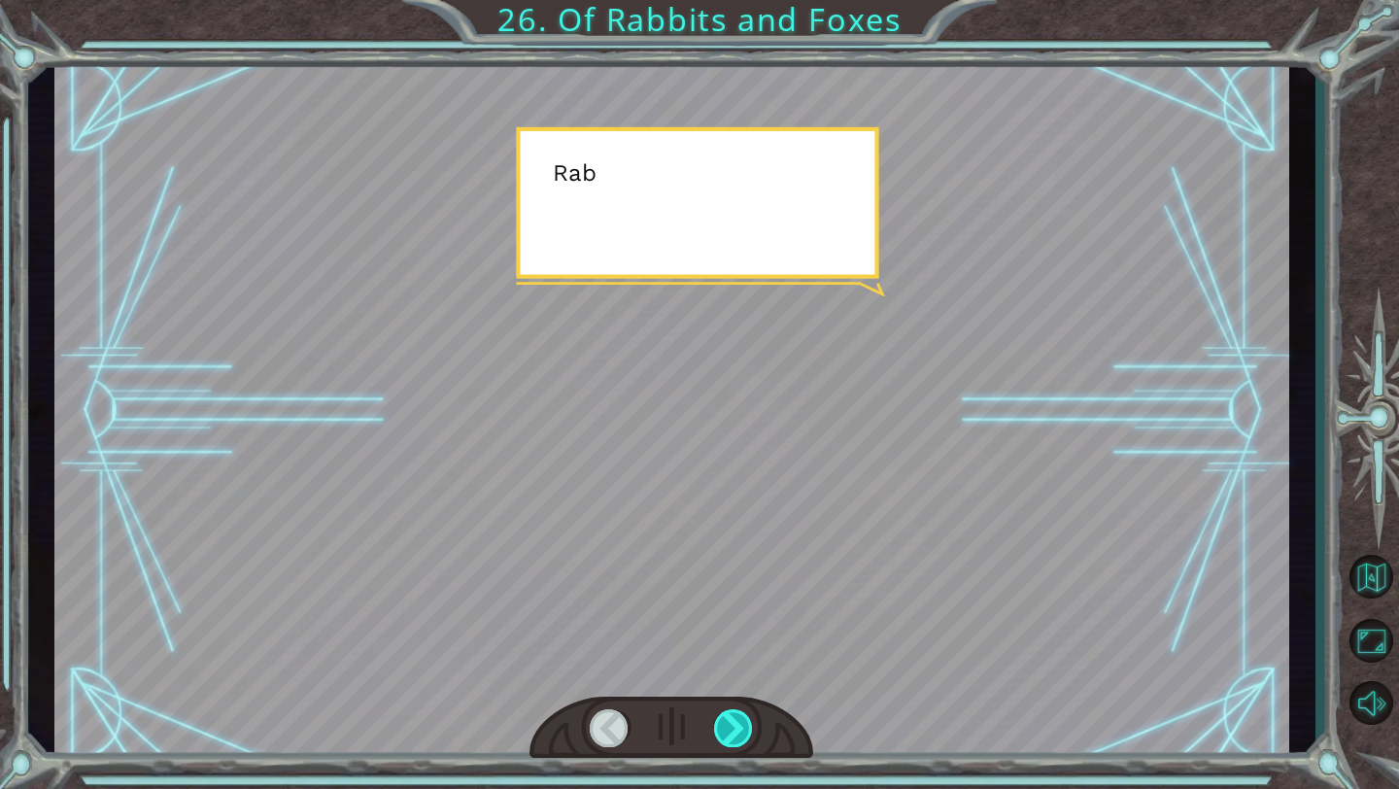
click at [725, 712] on div at bounding box center [734, 728] width 40 height 38
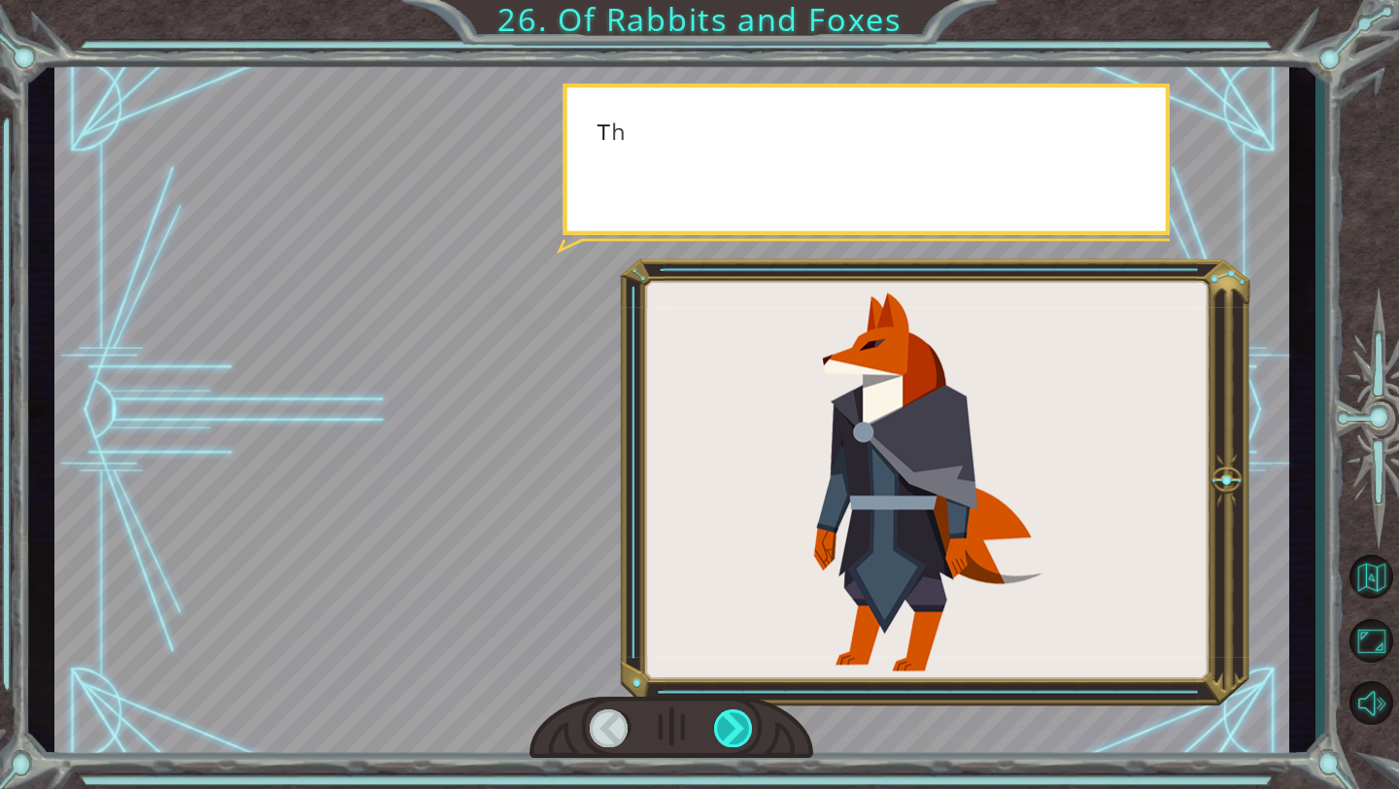
click at [725, 712] on div at bounding box center [734, 728] width 40 height 38
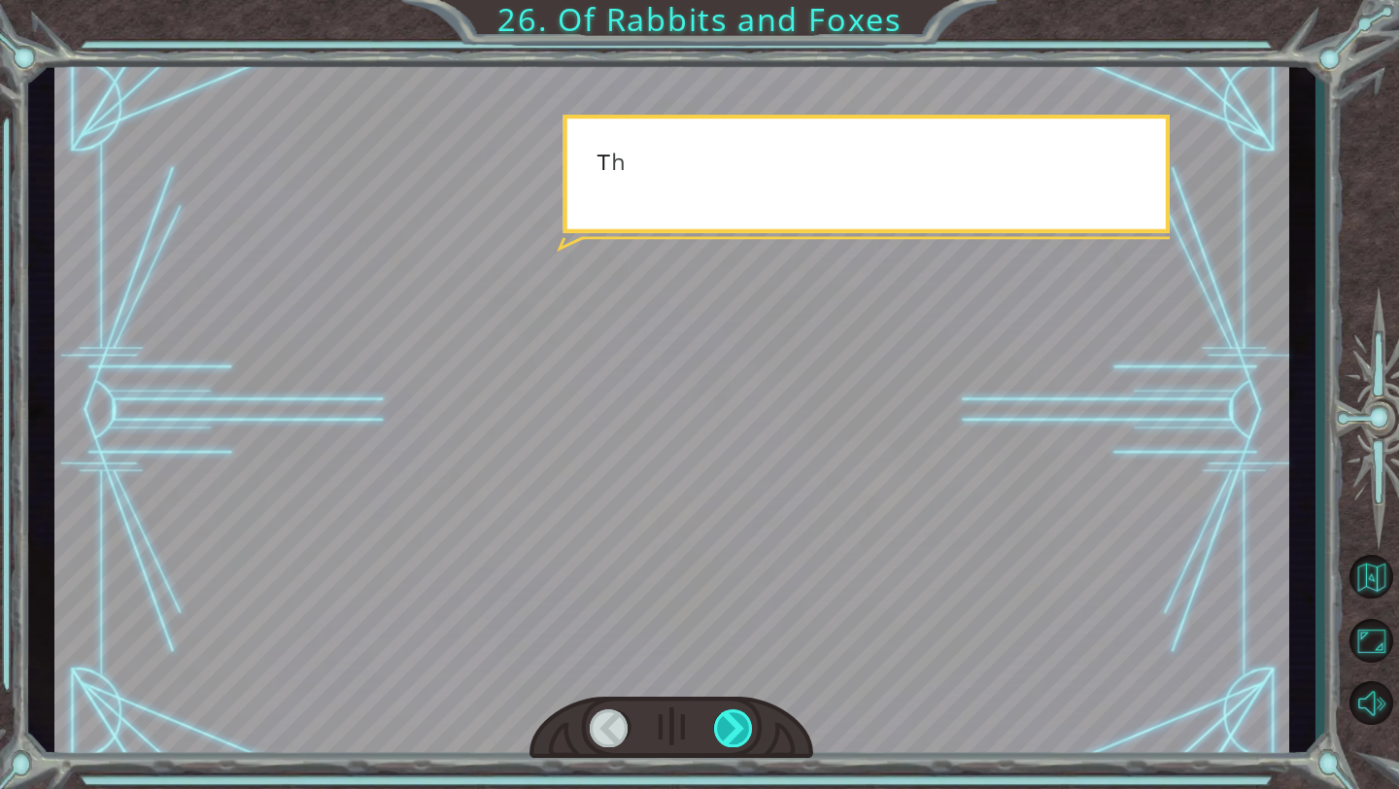
click at [725, 712] on div at bounding box center [734, 728] width 40 height 38
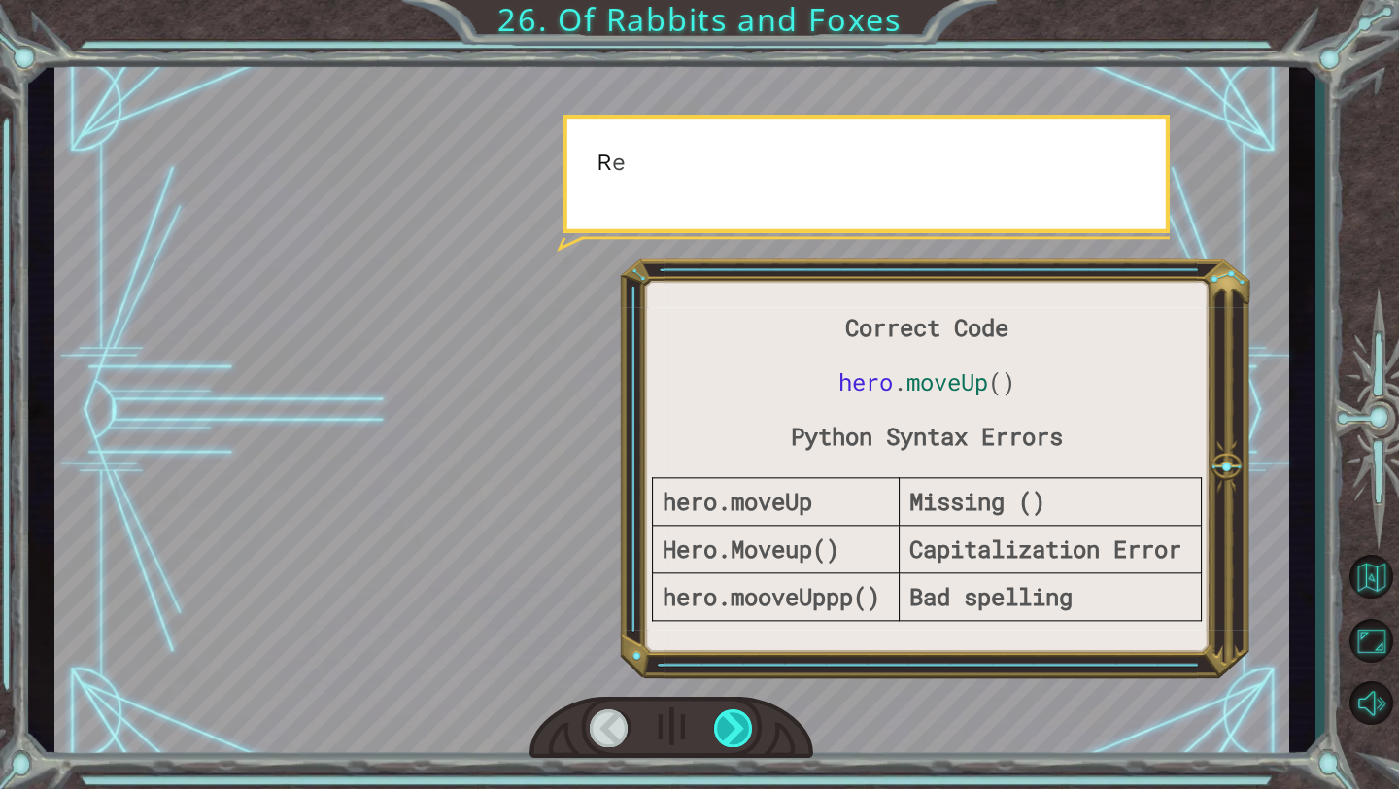
click at [725, 712] on div at bounding box center [734, 728] width 40 height 38
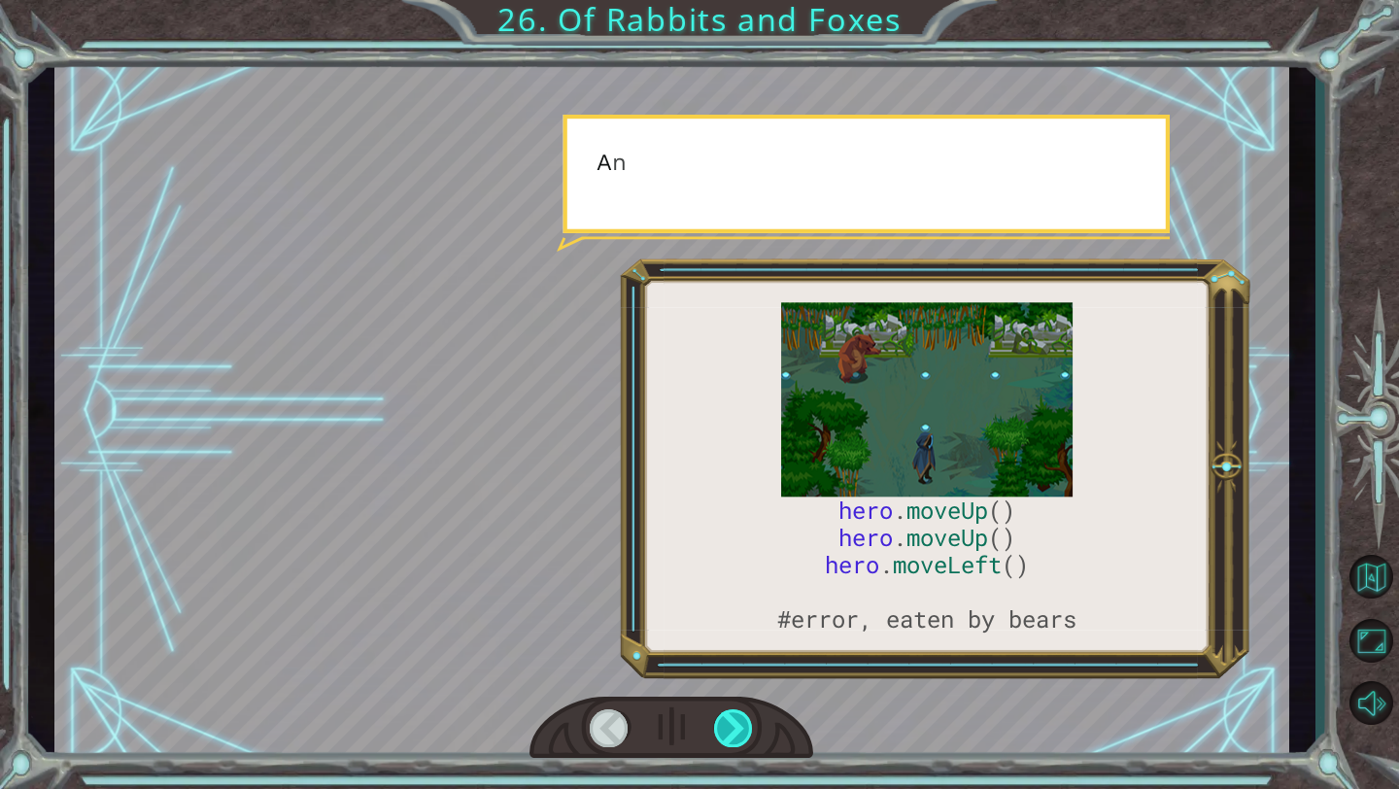
click at [725, 712] on div at bounding box center [734, 728] width 40 height 38
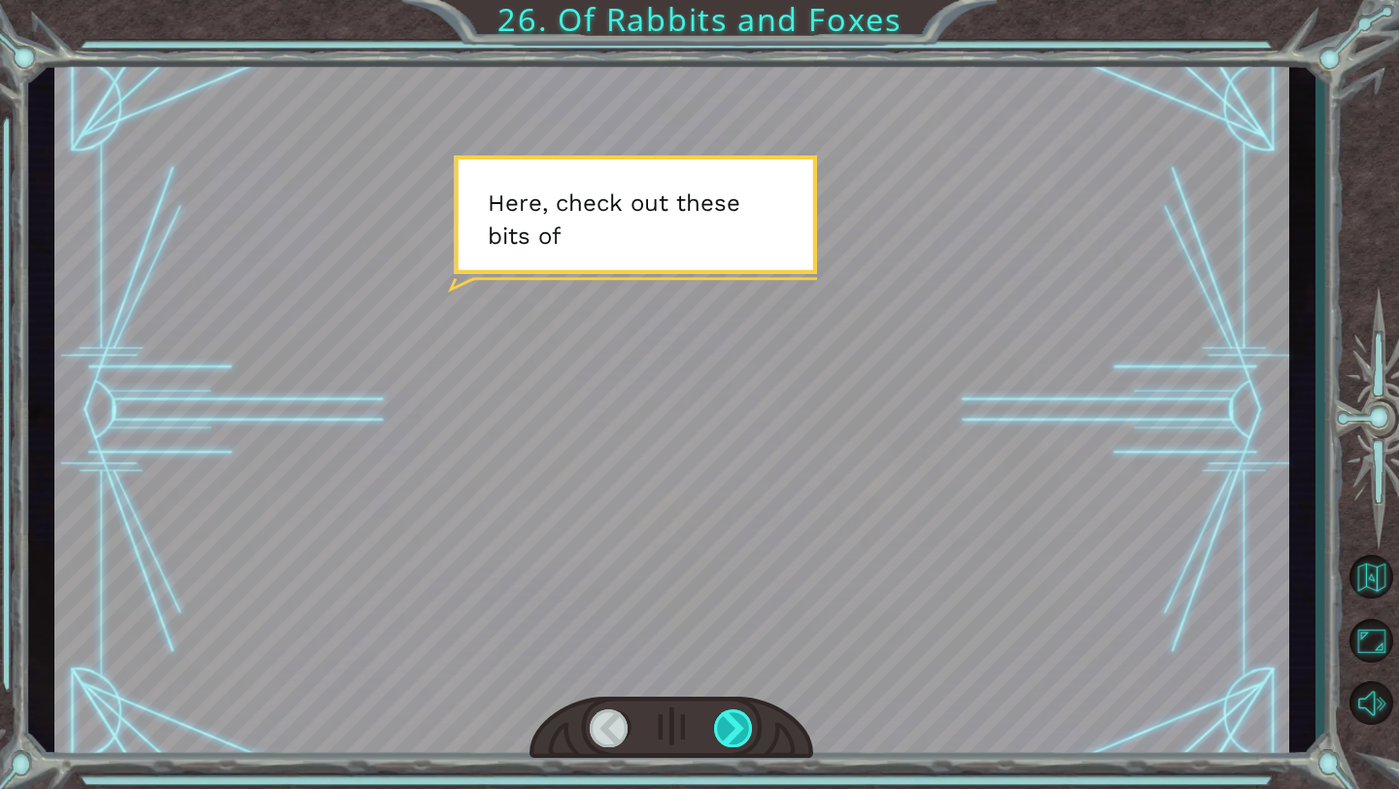
click at [722, 719] on div at bounding box center [734, 728] width 40 height 38
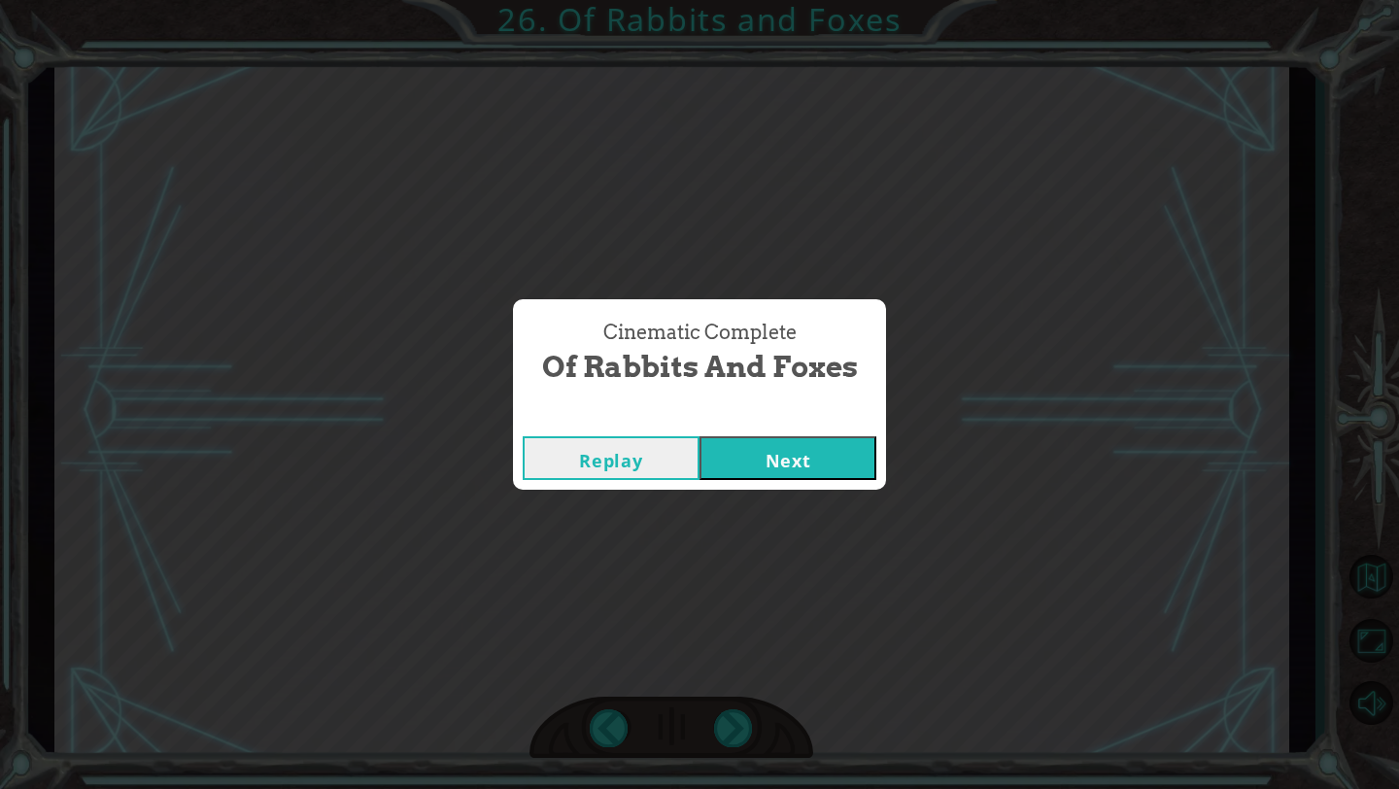
click at [755, 471] on button "Next" at bounding box center [788, 458] width 177 height 44
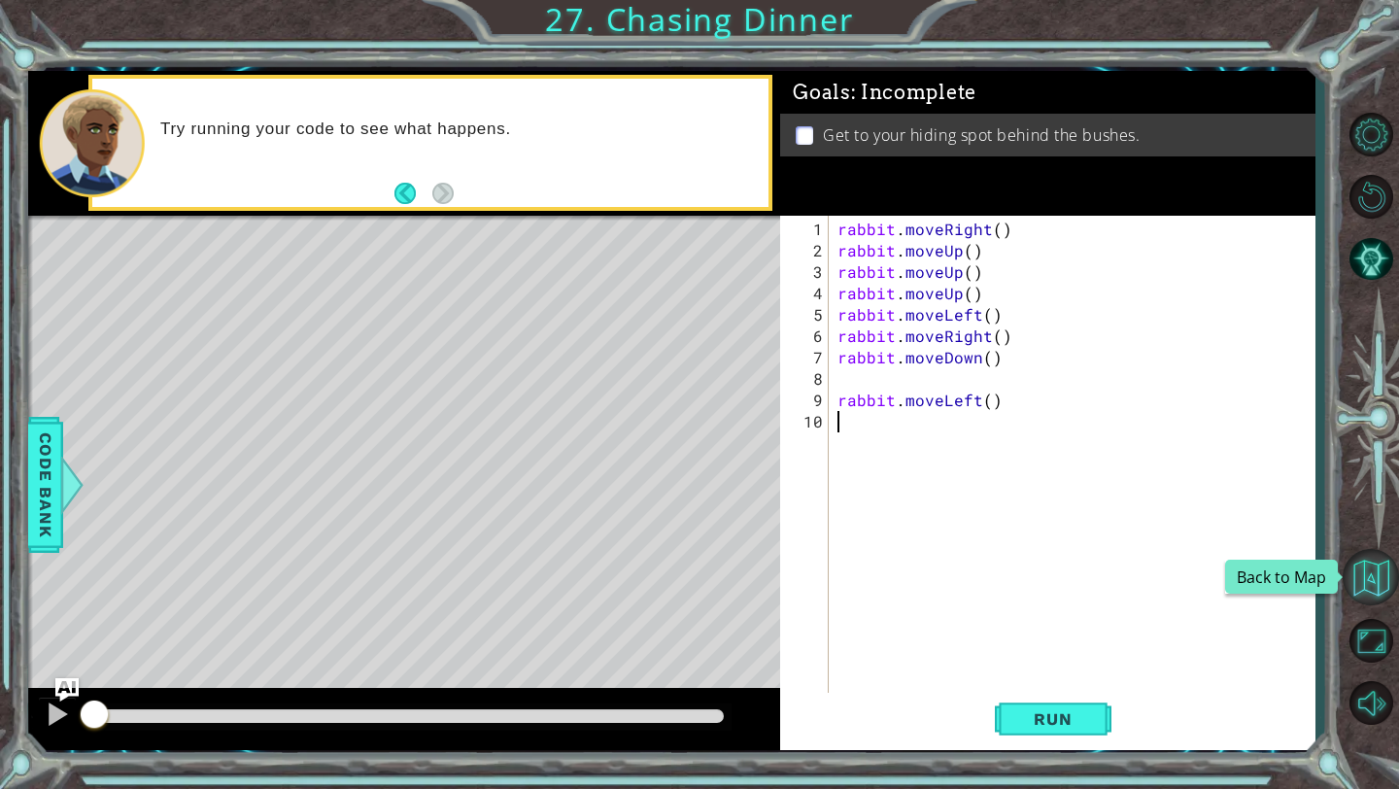
click at [1377, 566] on button "Back to Map" at bounding box center [1371, 577] width 56 height 56
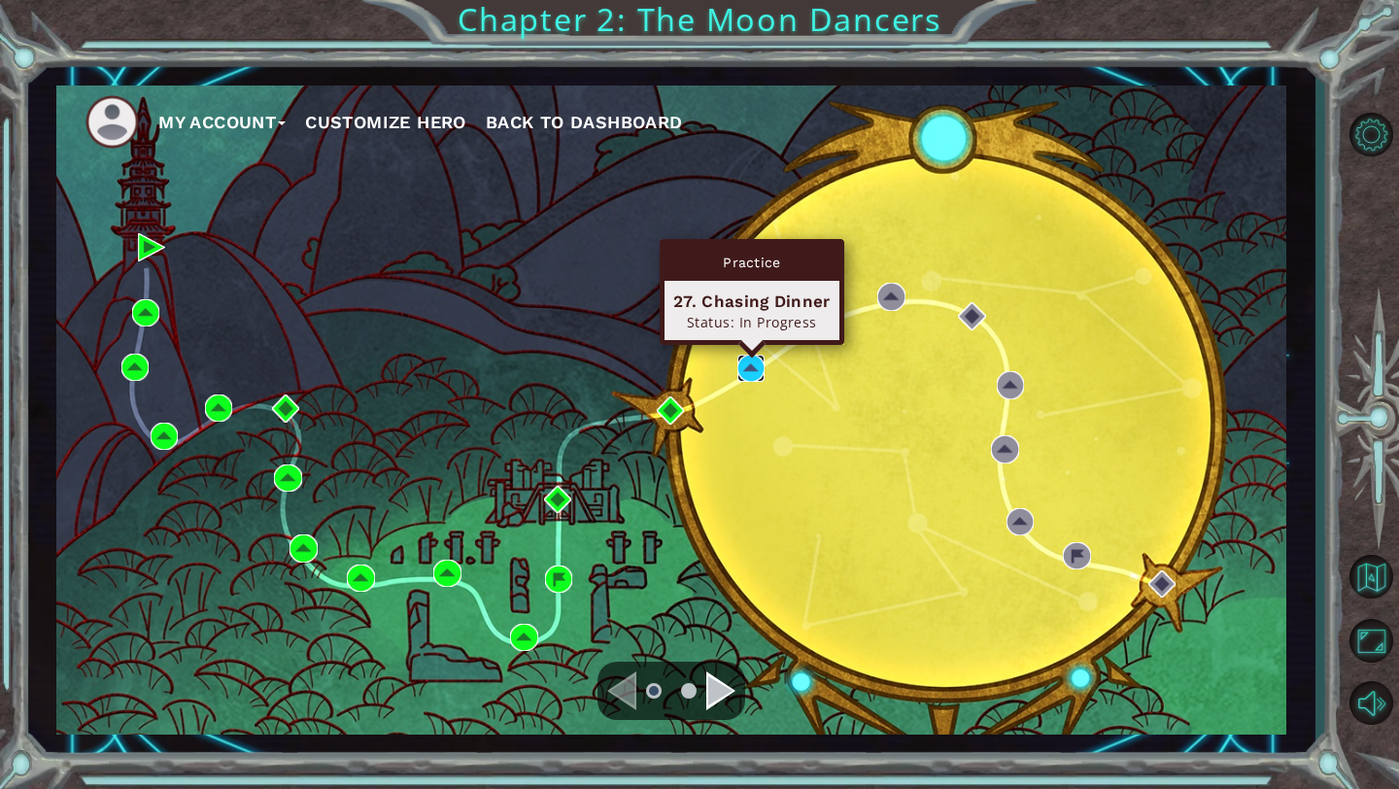
click at [756, 365] on img at bounding box center [750, 368] width 27 height 27
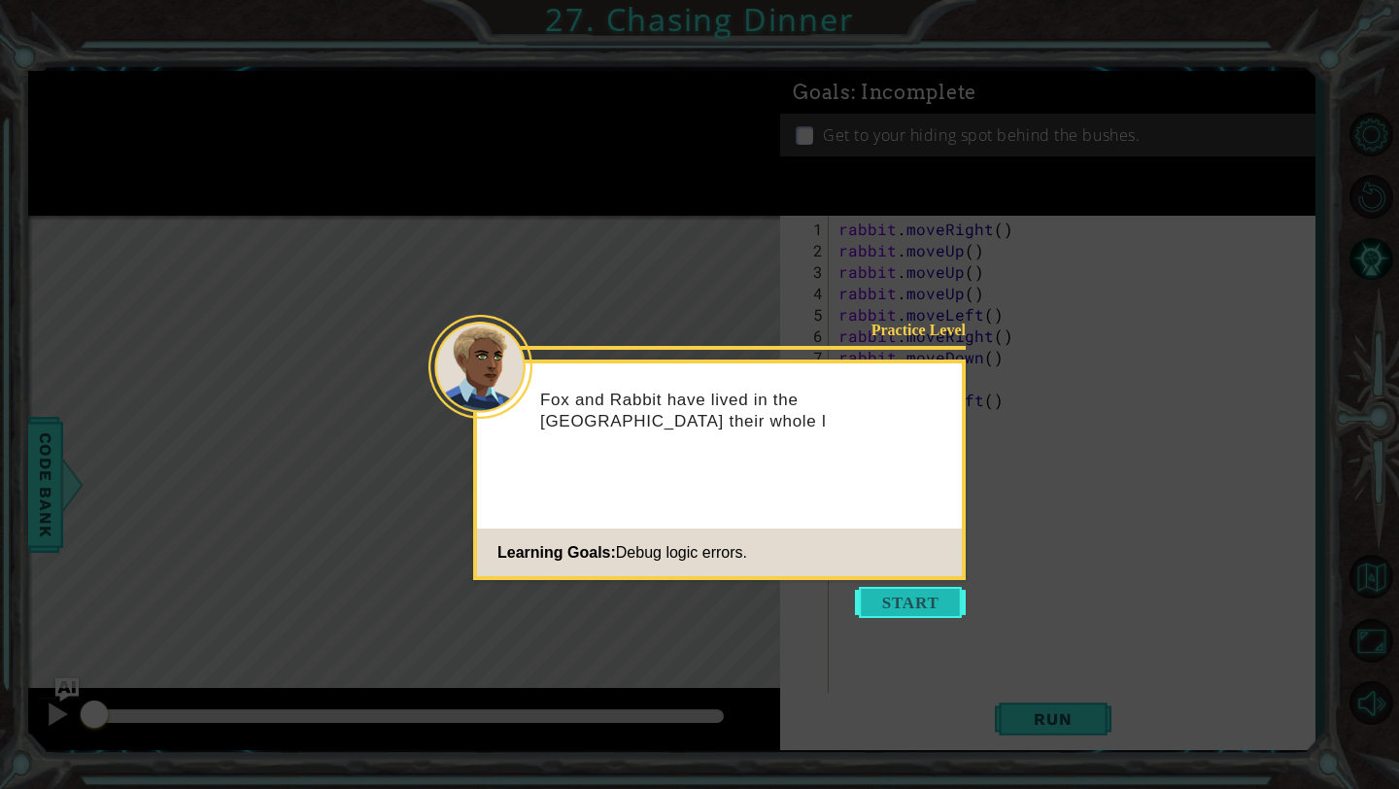
click at [886, 613] on button "Start" at bounding box center [910, 602] width 111 height 31
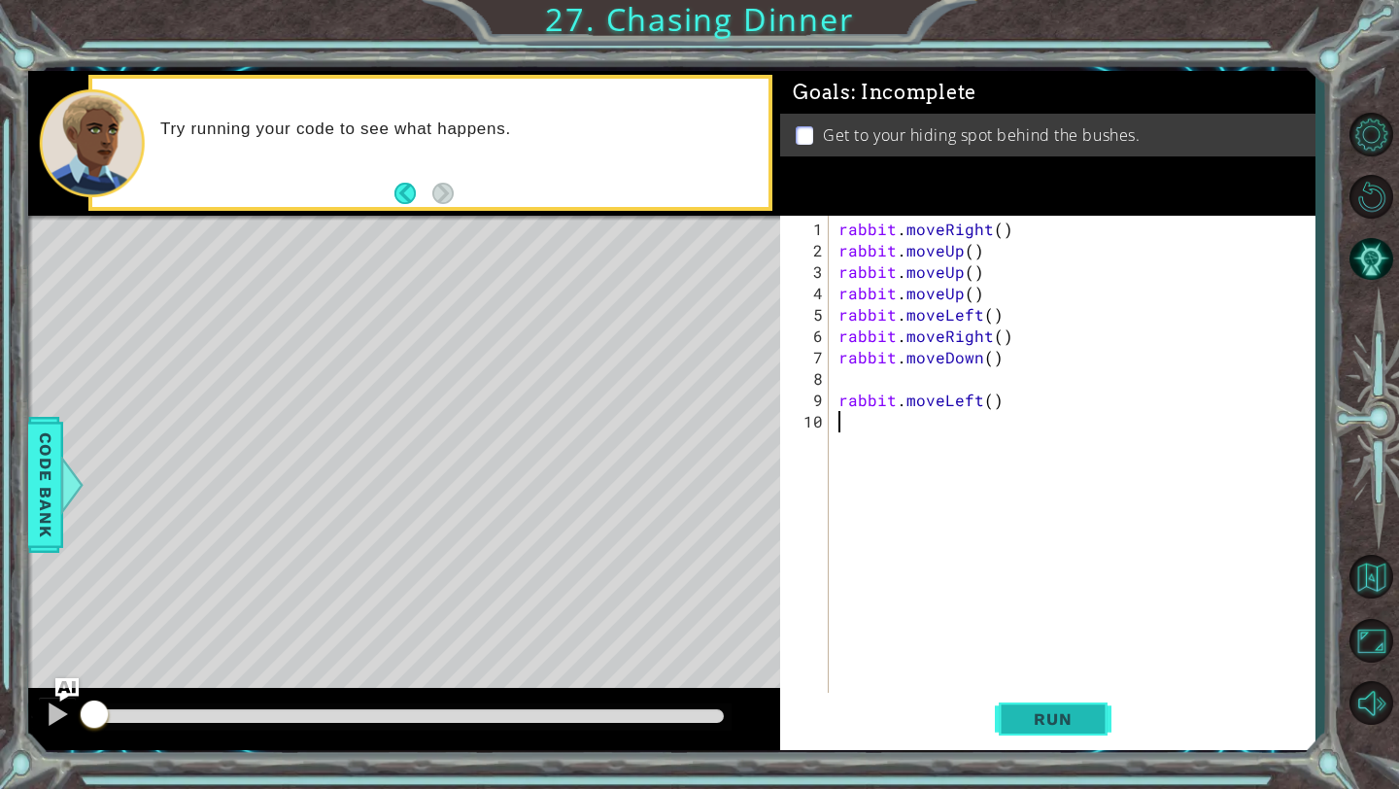
click at [1048, 704] on button "Run" at bounding box center [1053, 719] width 117 height 53
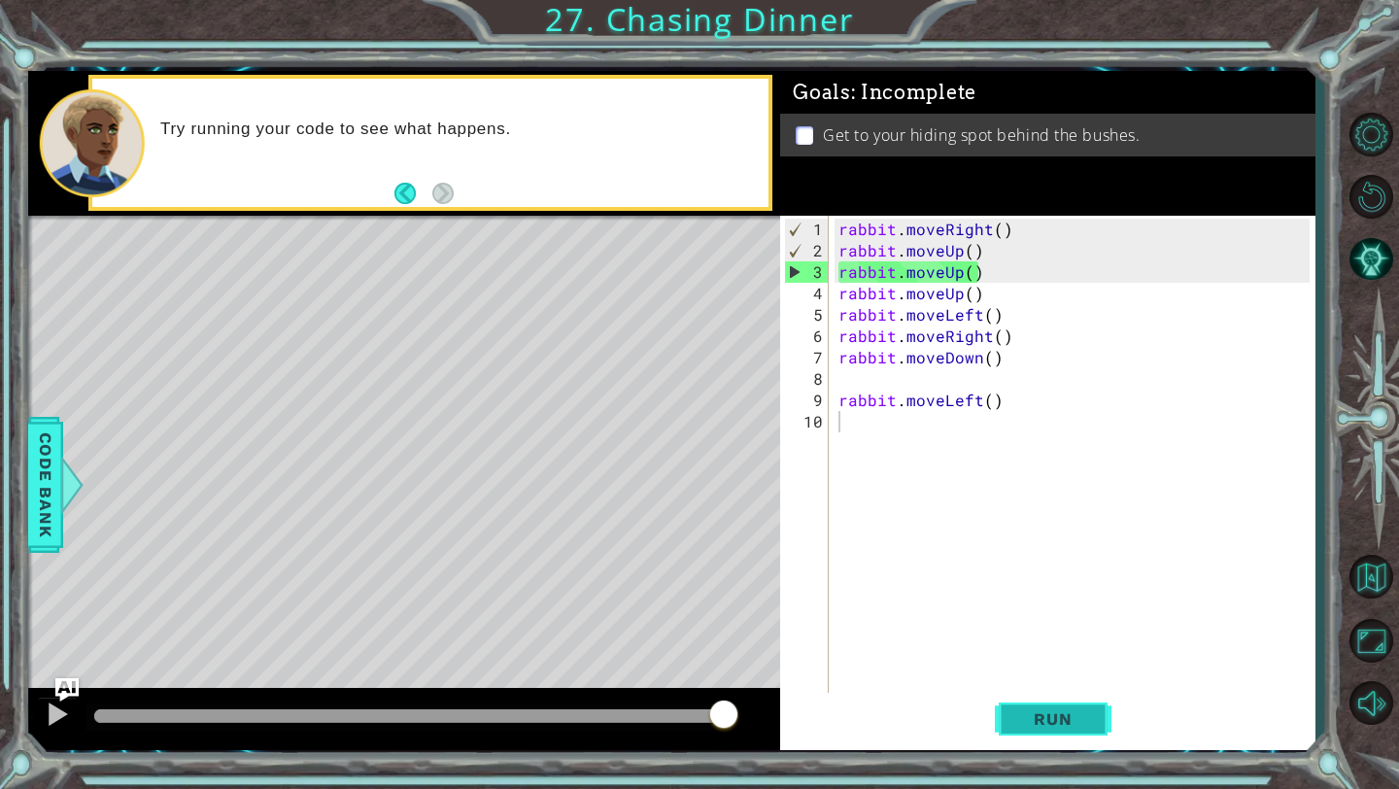
click at [1032, 724] on span "Run" at bounding box center [1052, 718] width 77 height 19
click at [999, 225] on div "rabbit . moveRight ( ) rabbit . moveUp ( ) rabbit . moveUp ( ) rabbit . moveUp …" at bounding box center [1077, 486] width 485 height 534
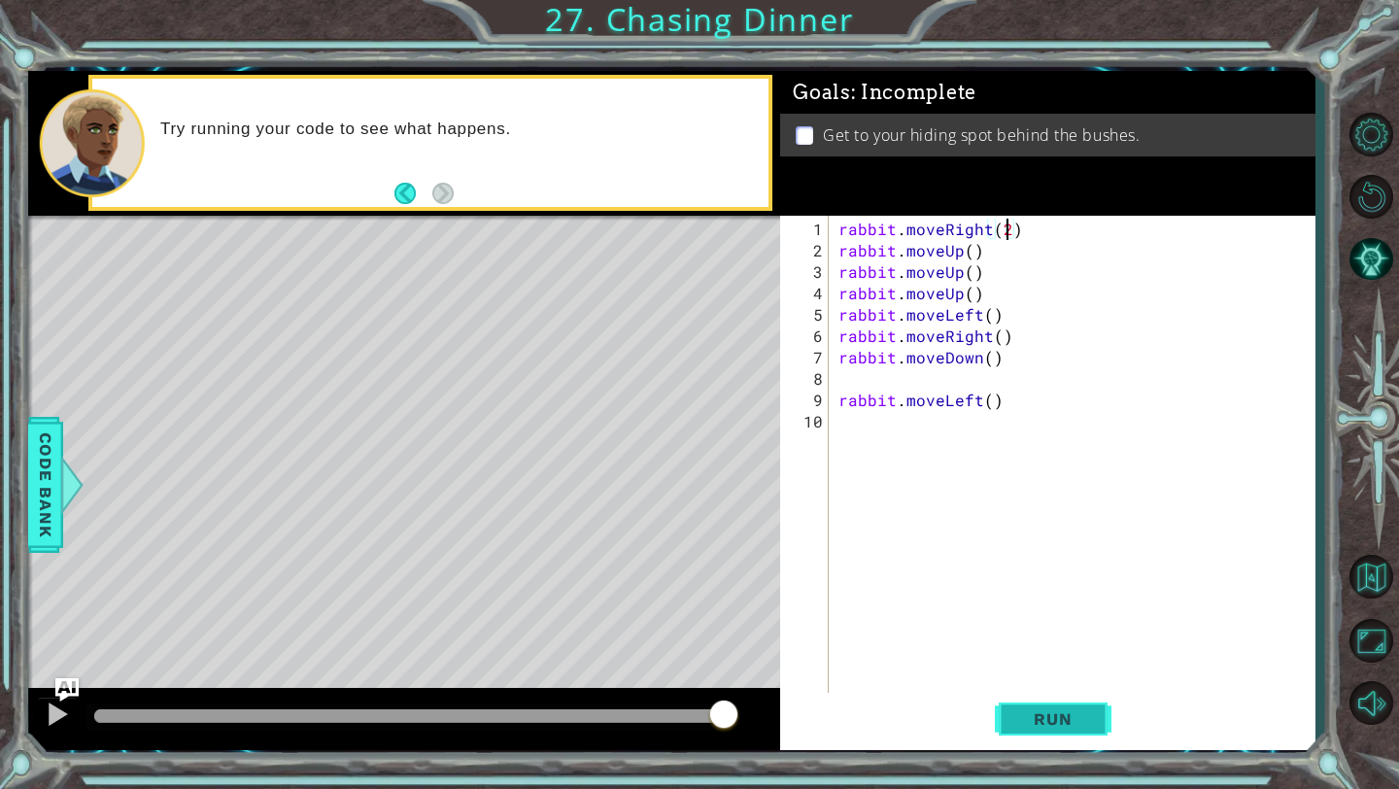
click at [1015, 705] on button "Run" at bounding box center [1053, 719] width 117 height 53
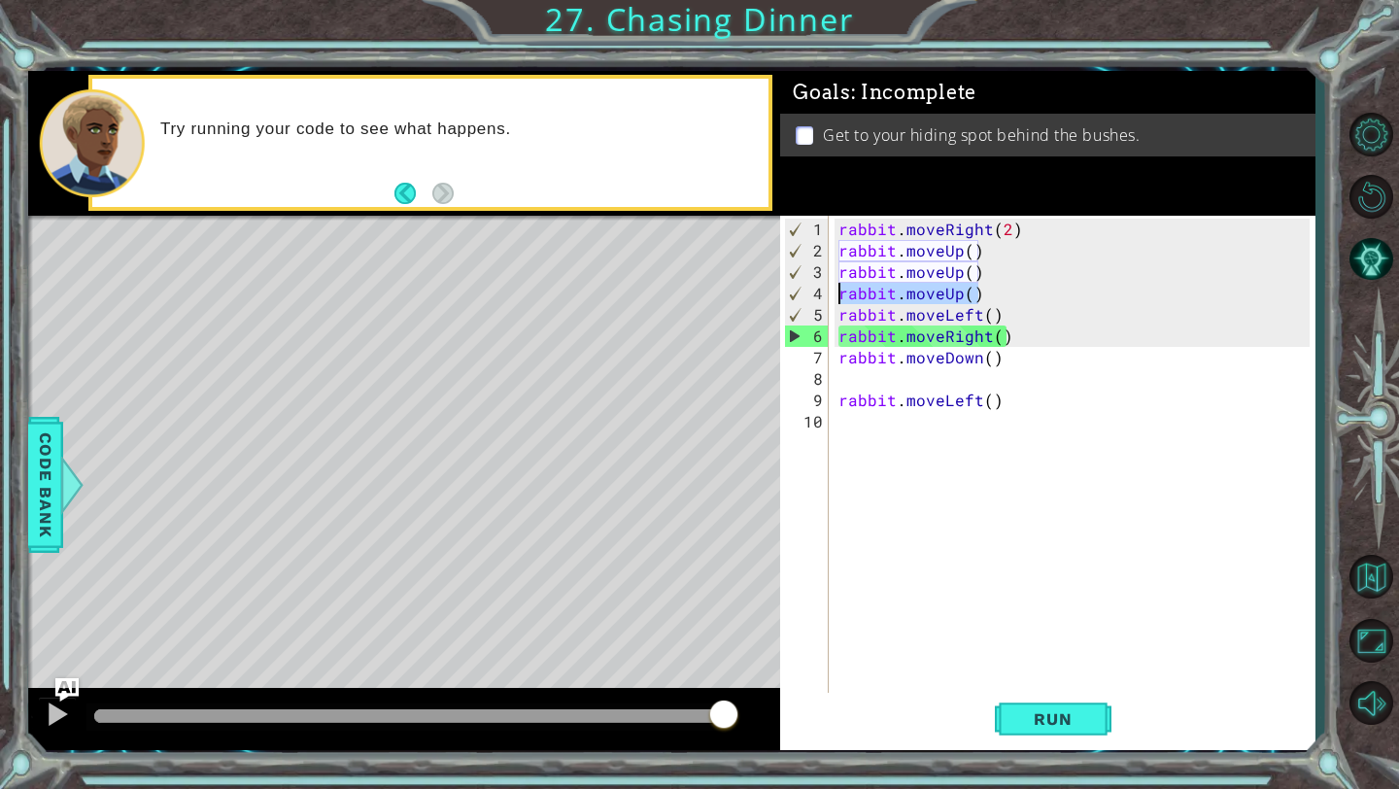
drag, startPoint x: 982, startPoint y: 294, endPoint x: 831, endPoint y: 296, distance: 151.6
click at [831, 296] on div "rabbit.moveRight(2) 1 2 3 4 5 6 7 8 9 10 rabbit . moveRight ( 2 ) rabbit . move…" at bounding box center [1044, 462] width 529 height 492
type textarea "rabbit.moveUp()"
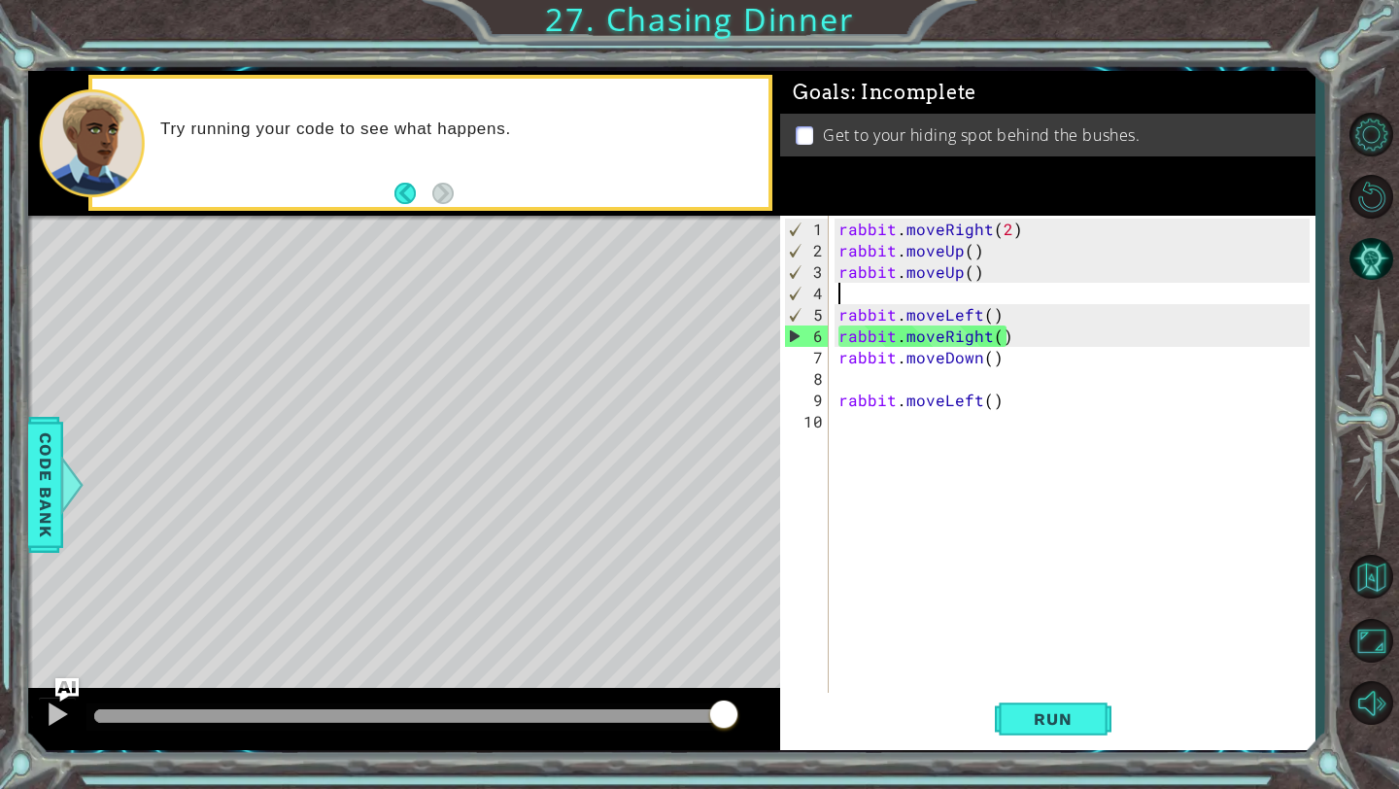
scroll to position [0, 0]
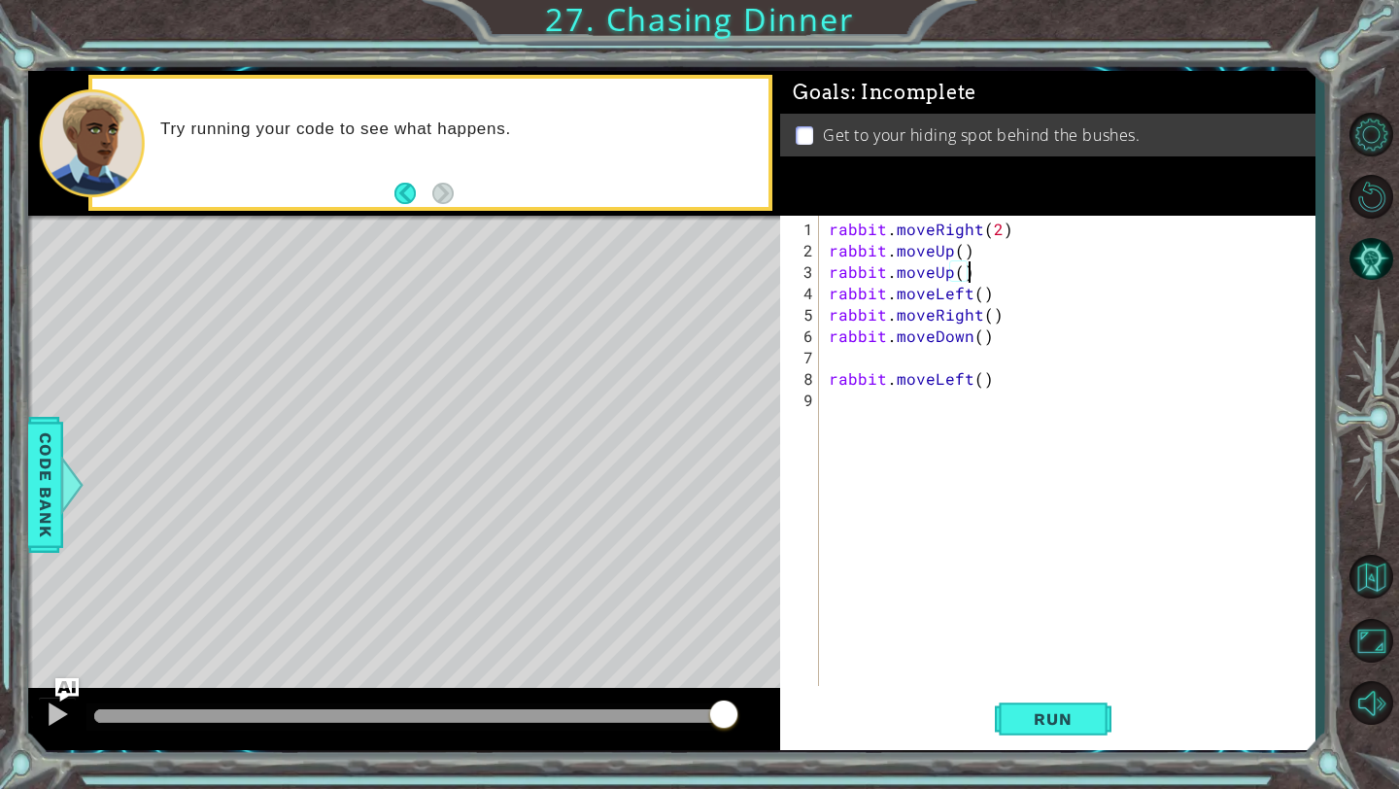
click at [973, 297] on div "rabbit . moveRight ( 2 ) rabbit . moveUp ( ) rabbit . moveUp ( ) rabbit . moveL…" at bounding box center [1072, 475] width 495 height 513
click at [980, 290] on div "rabbit . moveRight ( 2 ) rabbit . moveUp ( ) rabbit . moveUp ( ) rabbit . moveL…" at bounding box center [1072, 475] width 495 height 513
drag, startPoint x: 1011, startPoint y: 327, endPoint x: 981, endPoint y: 320, distance: 31.1
click at [980, 320] on div "rabbit . moveRight ( 2 ) rabbit . moveUp ( ) rabbit . moveUp ( ) rabbit . moveL…" at bounding box center [1072, 475] width 495 height 513
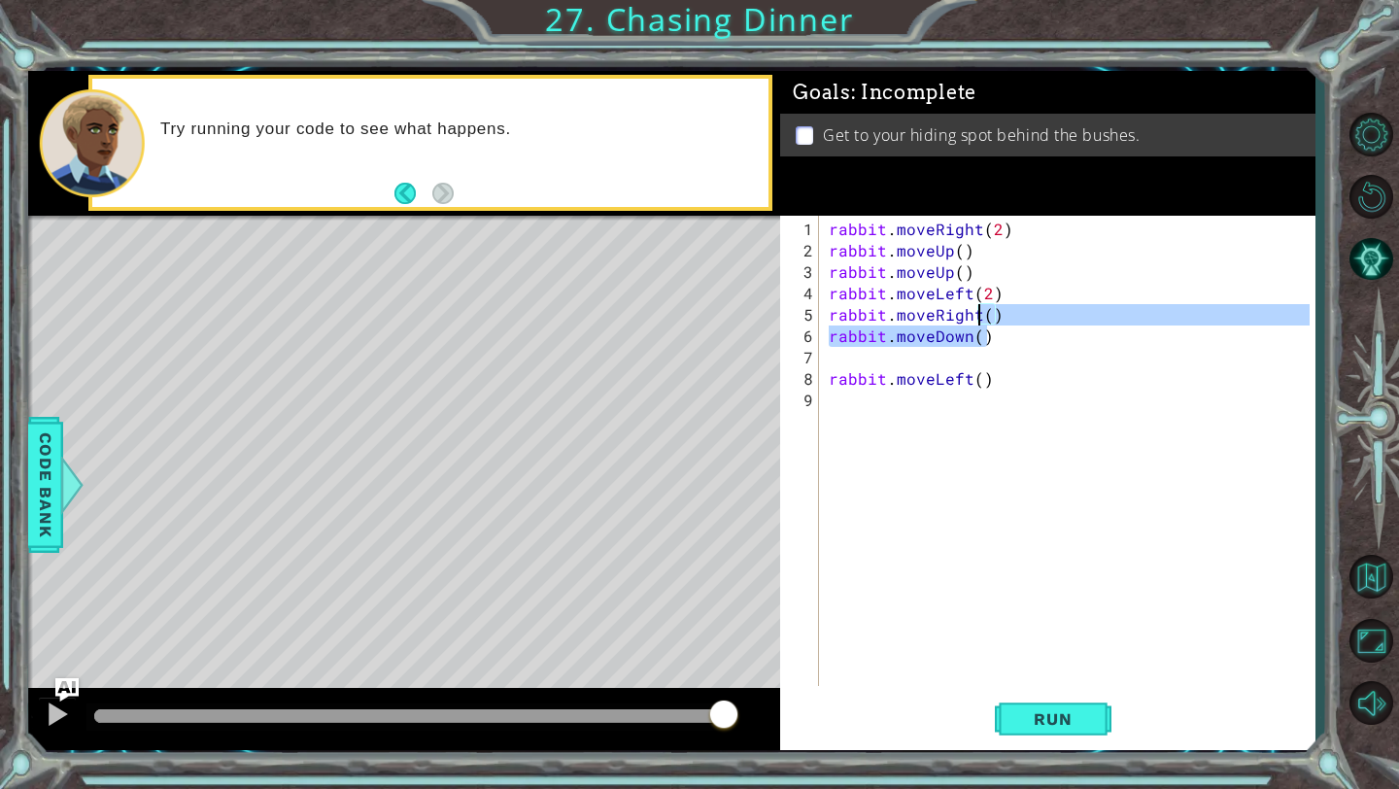
click at [1018, 324] on div "rabbit . moveRight ( 2 ) rabbit . moveUp ( ) rabbit . moveUp ( ) rabbit . moveL…" at bounding box center [1072, 475] width 495 height 513
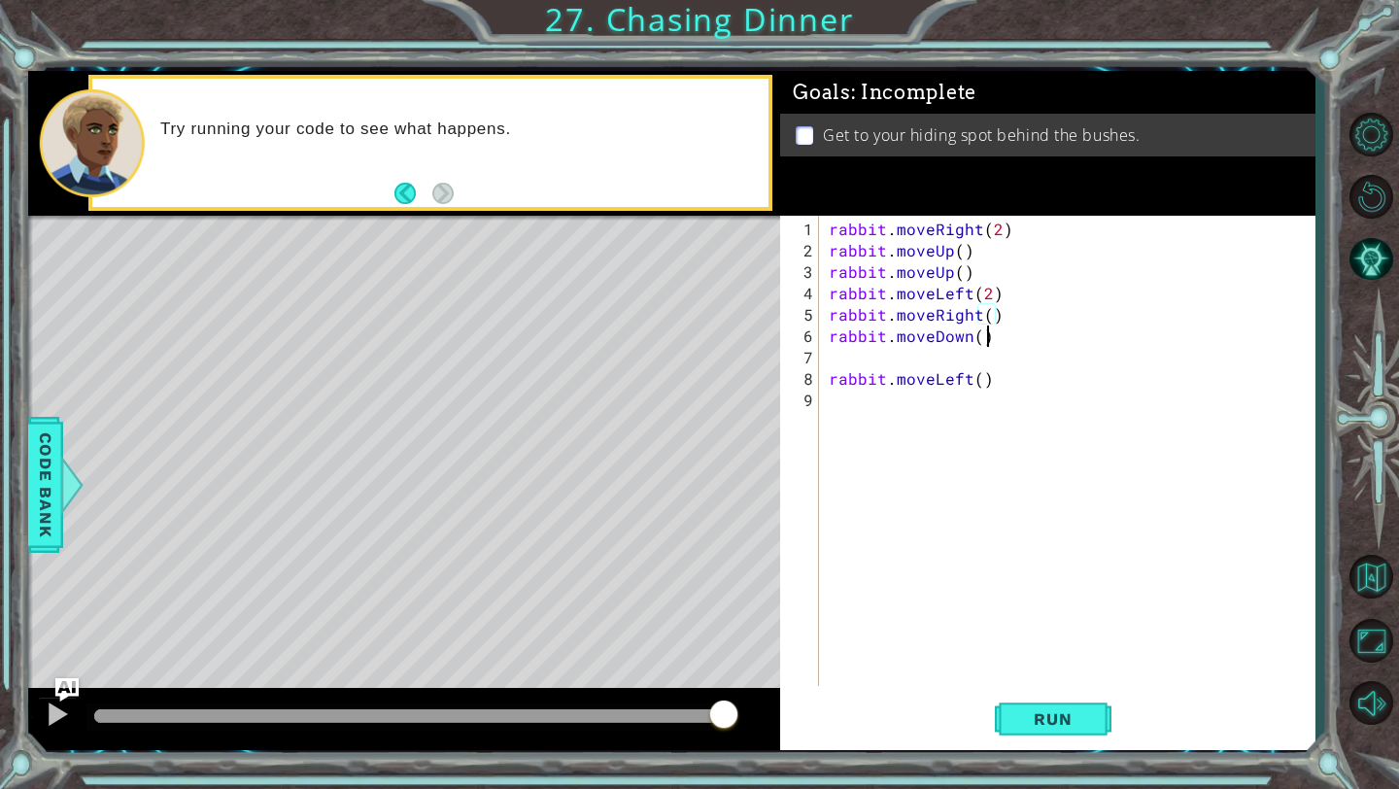
scroll to position [0, 9]
drag, startPoint x: 1012, startPoint y: 311, endPoint x: 825, endPoint y: 314, distance: 187.5
click at [825, 314] on div "rabbit . moveRight ( 2 ) rabbit . moveUp ( ) rabbit . moveUp ( ) rabbit . moveL…" at bounding box center [1072, 475] width 495 height 513
type textarea "rabbit.moveRight()"
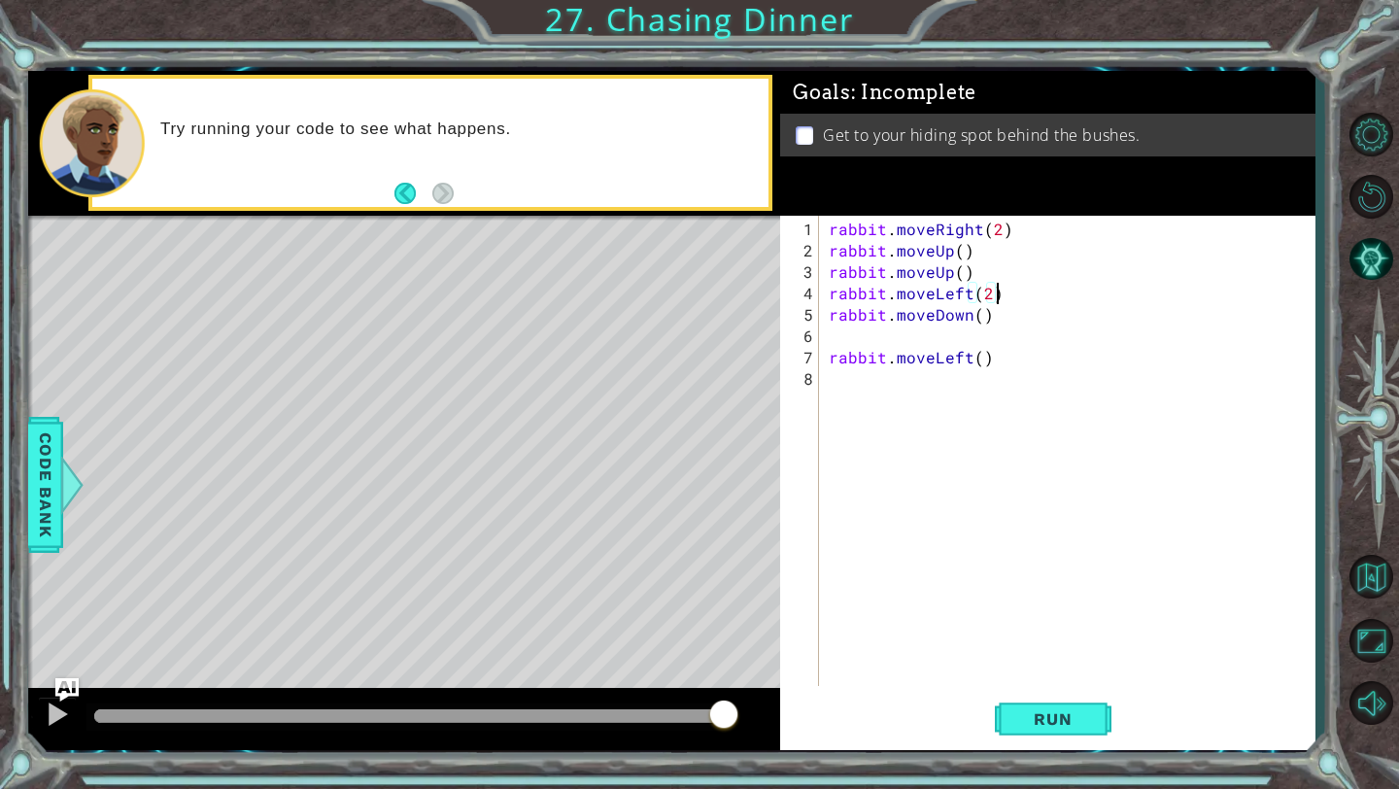
click at [842, 346] on div "rabbit . moveRight ( 2 ) rabbit . moveUp ( ) rabbit . moveUp ( ) rabbit . moveL…" at bounding box center [1072, 475] width 495 height 513
type textarea "rabbit.moveLeft()"
click at [832, 364] on div "rabbit . moveRight ( 2 ) rabbit . moveUp ( ) rabbit . moveUp ( ) rabbit . moveL…" at bounding box center [1072, 475] width 495 height 513
click at [1079, 718] on span "Run" at bounding box center [1052, 718] width 77 height 19
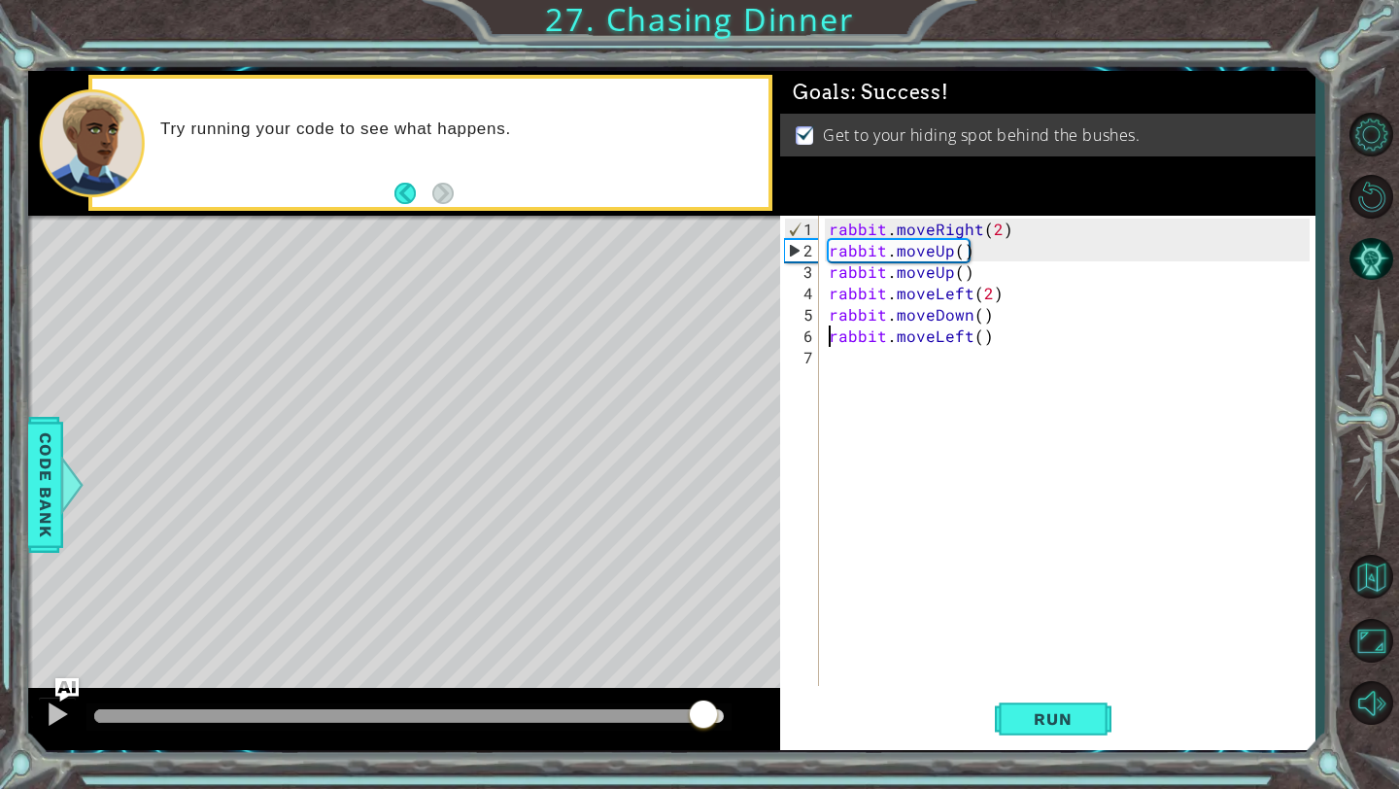
click at [703, 712] on div at bounding box center [409, 716] width 630 height 14
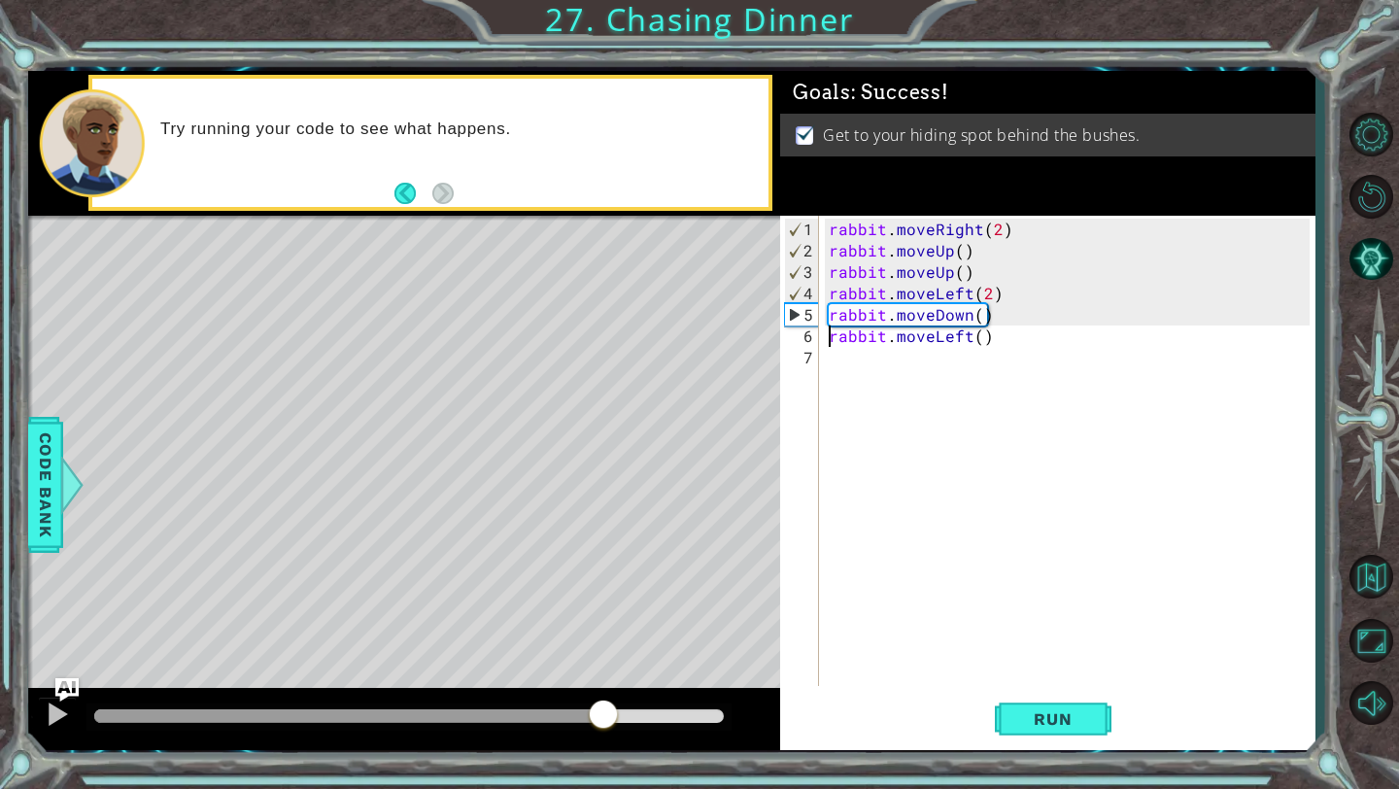
drag, startPoint x: 118, startPoint y: 712, endPoint x: 631, endPoint y: 736, distance: 513.5
click at [631, 736] on div at bounding box center [404, 719] width 752 height 62
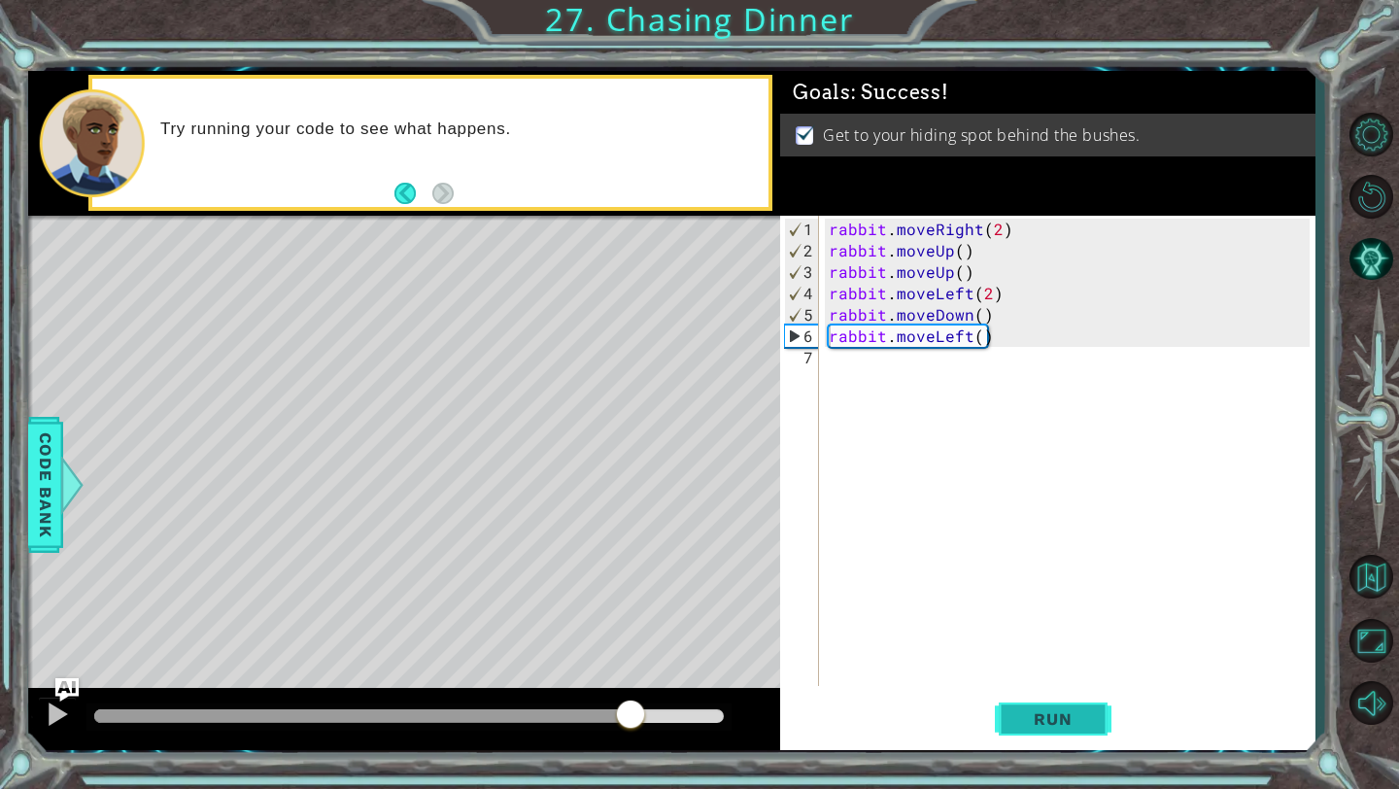
click at [1038, 706] on button "Run" at bounding box center [1053, 719] width 117 height 53
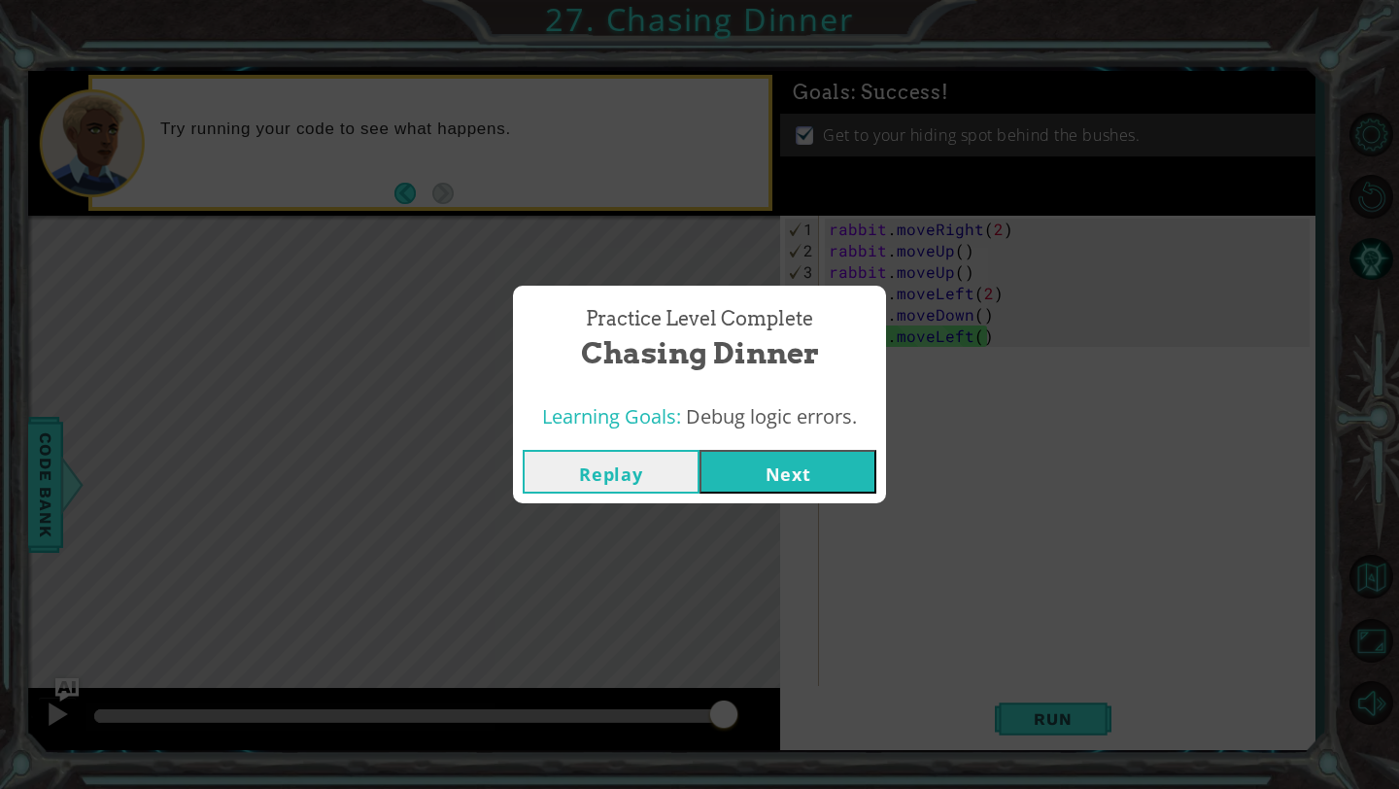
click at [823, 473] on button "Next" at bounding box center [788, 472] width 177 height 44
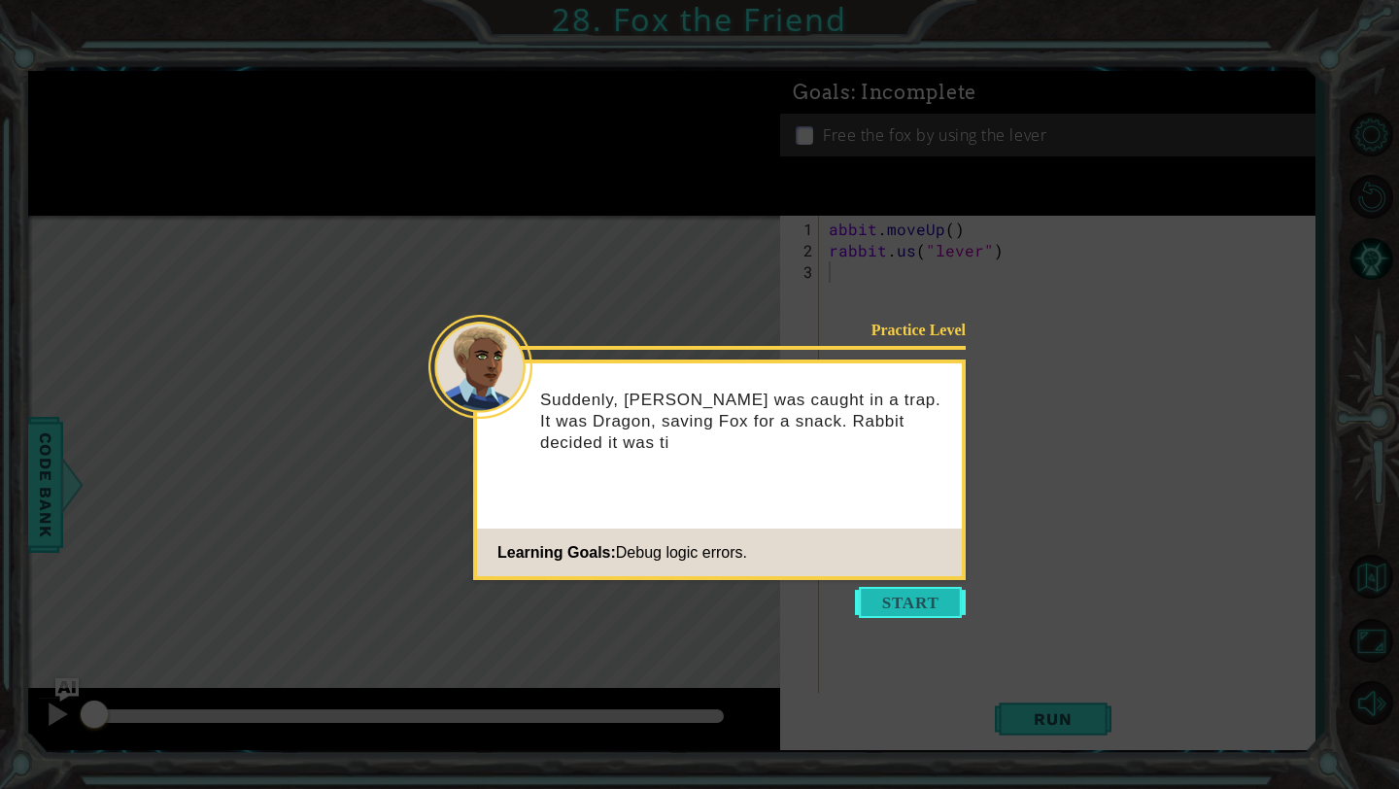
click at [914, 607] on button "Start" at bounding box center [910, 602] width 111 height 31
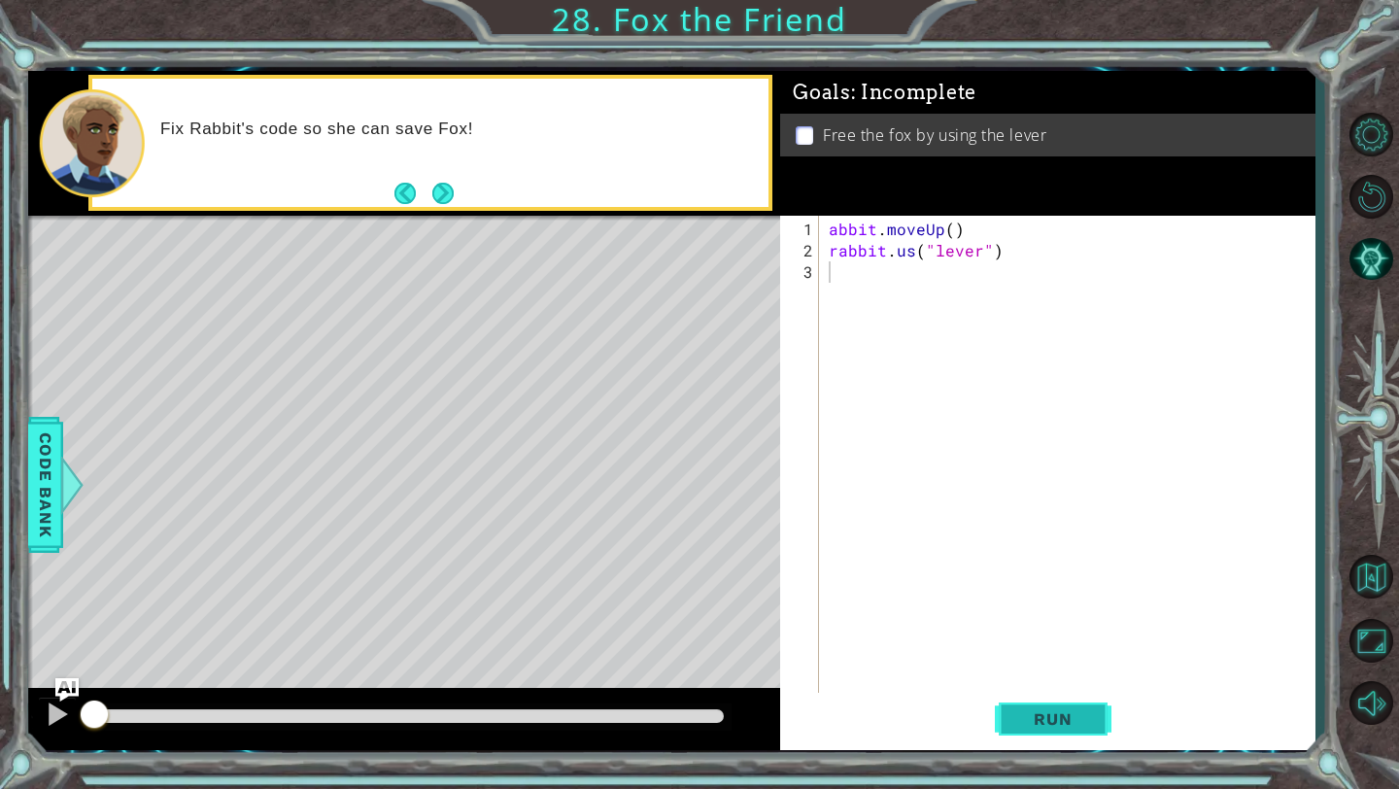
click at [1001, 703] on button "Run" at bounding box center [1053, 719] width 117 height 53
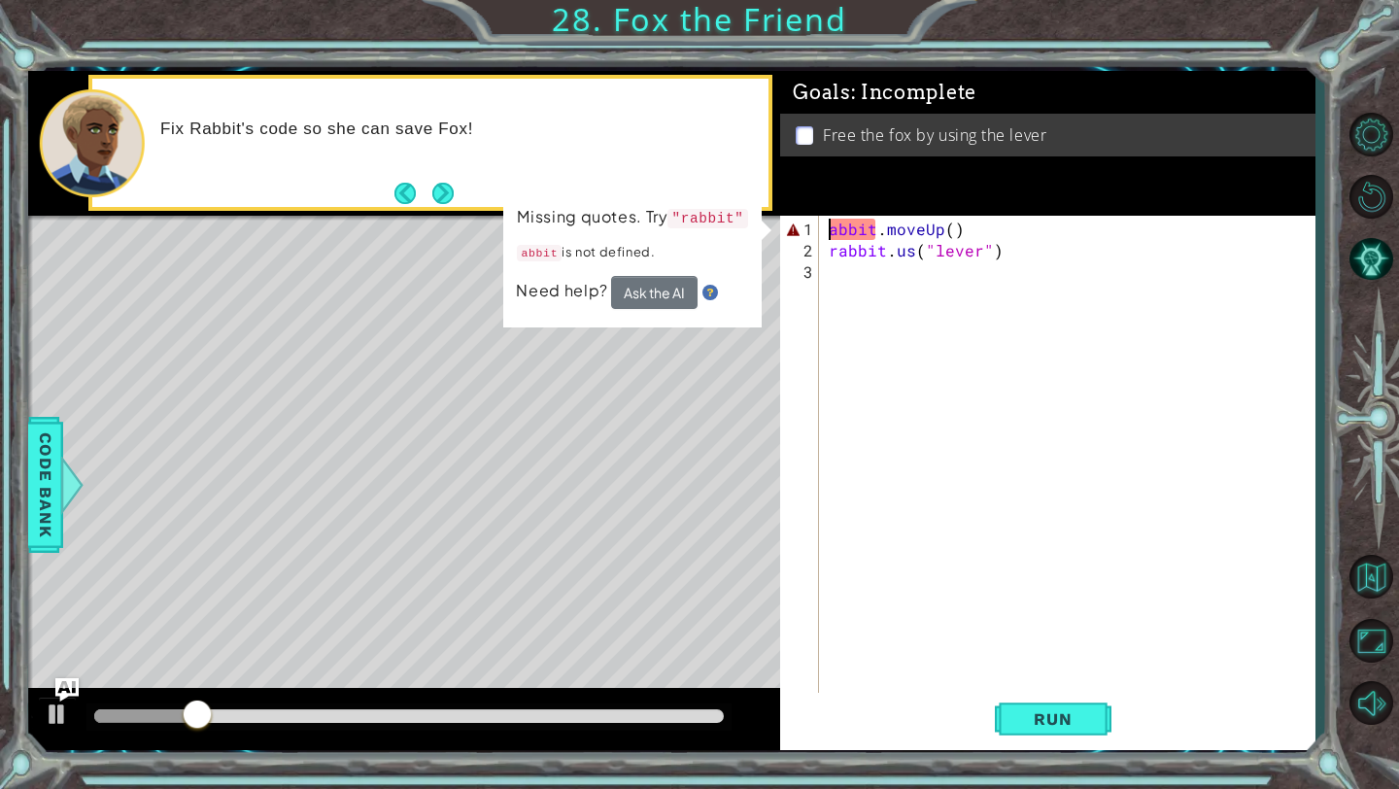
click at [832, 226] on div "abbit . moveUp ( ) rabbit . us ( "lever" )" at bounding box center [1072, 486] width 495 height 534
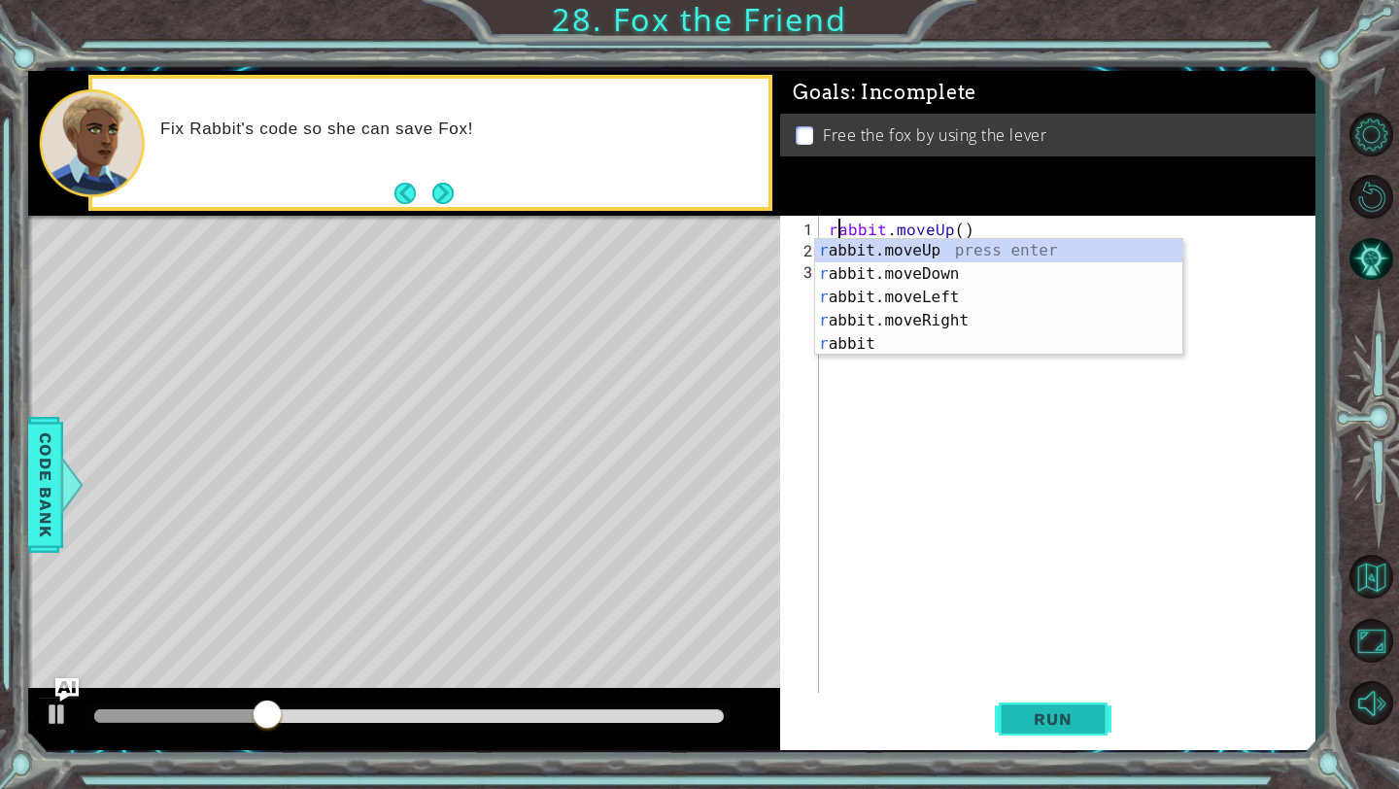
click at [1054, 728] on span "Run" at bounding box center [1052, 718] width 77 height 19
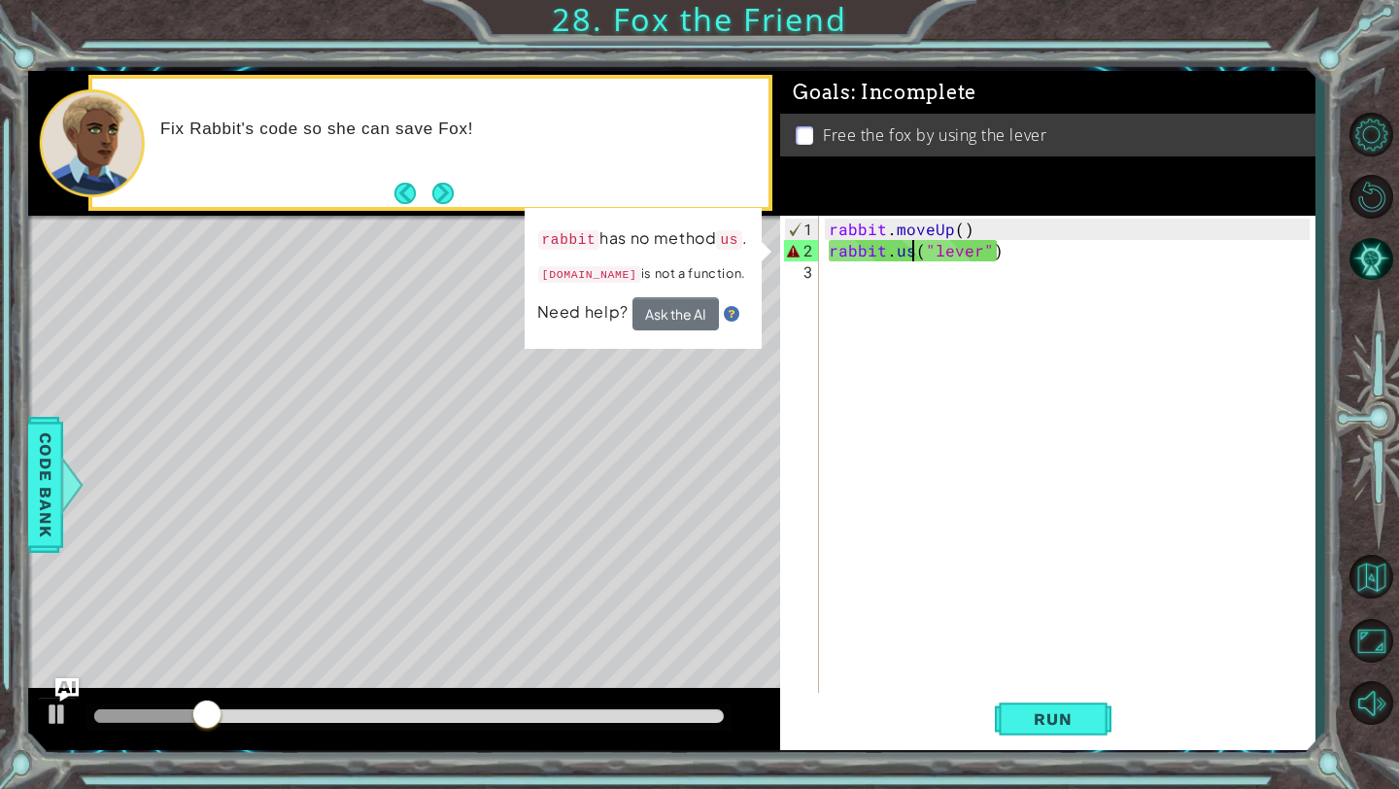
click at [909, 256] on div "rabbit . moveUp ( ) rabbit . us ( "lever" )" at bounding box center [1072, 486] width 495 height 534
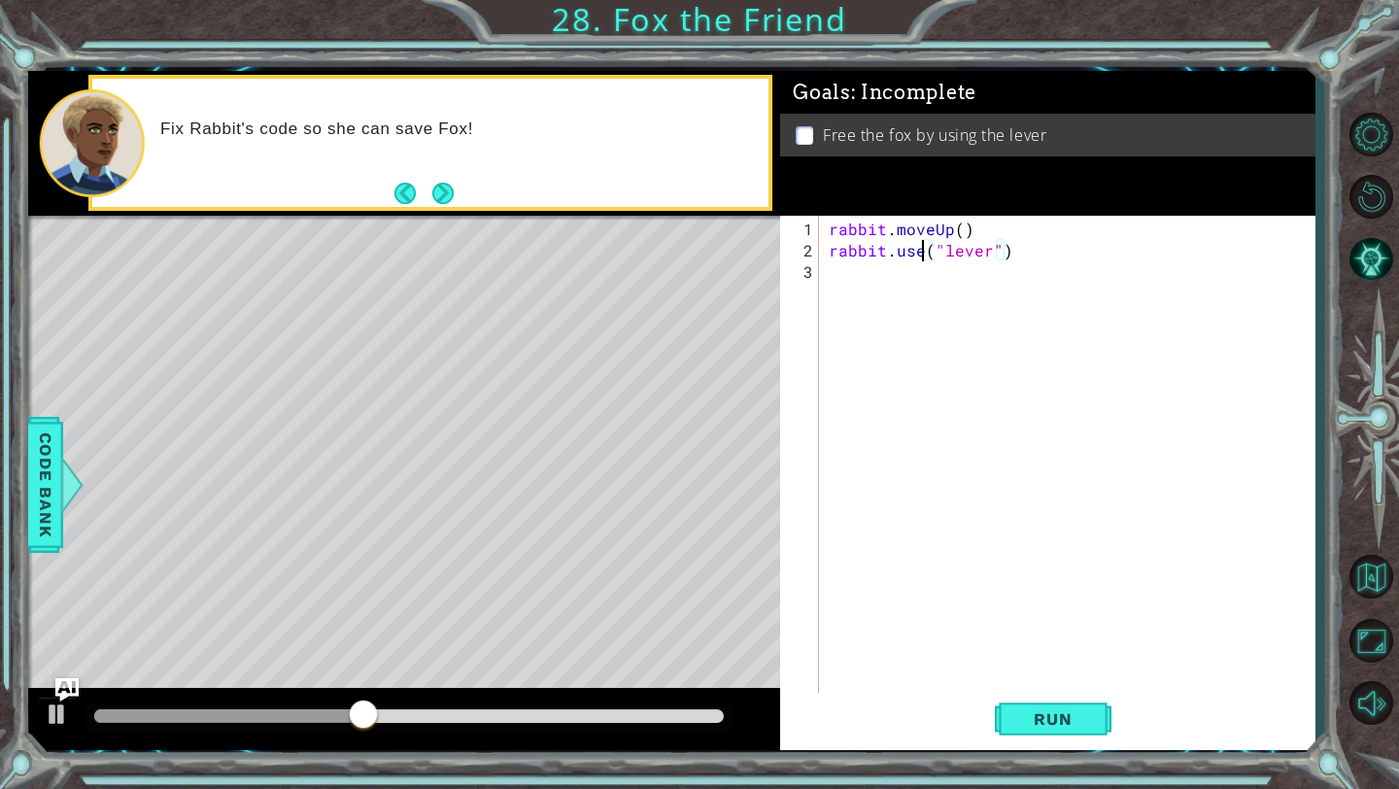
scroll to position [0, 6]
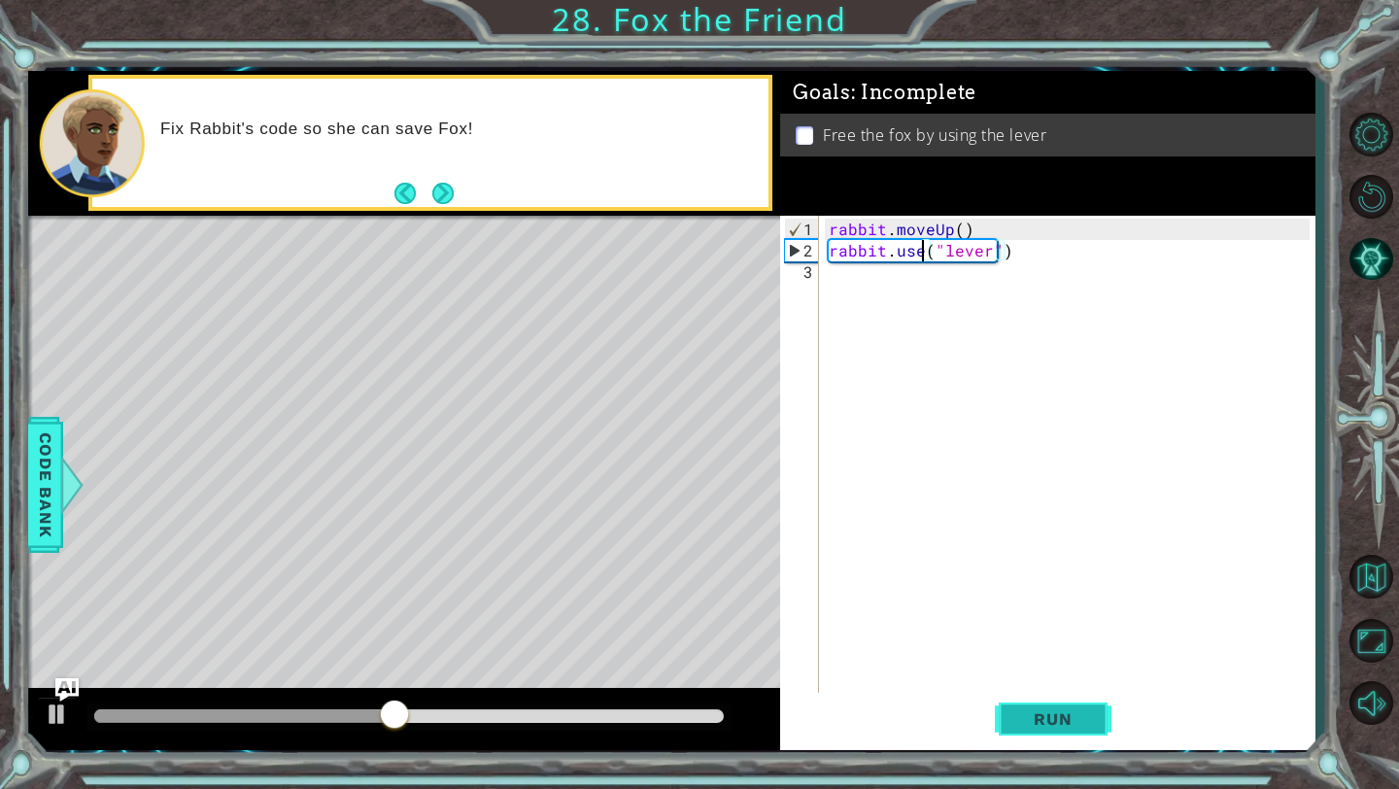
type textarea "rabbit.use("lever")"
click at [1007, 725] on button "Run" at bounding box center [1053, 719] width 117 height 53
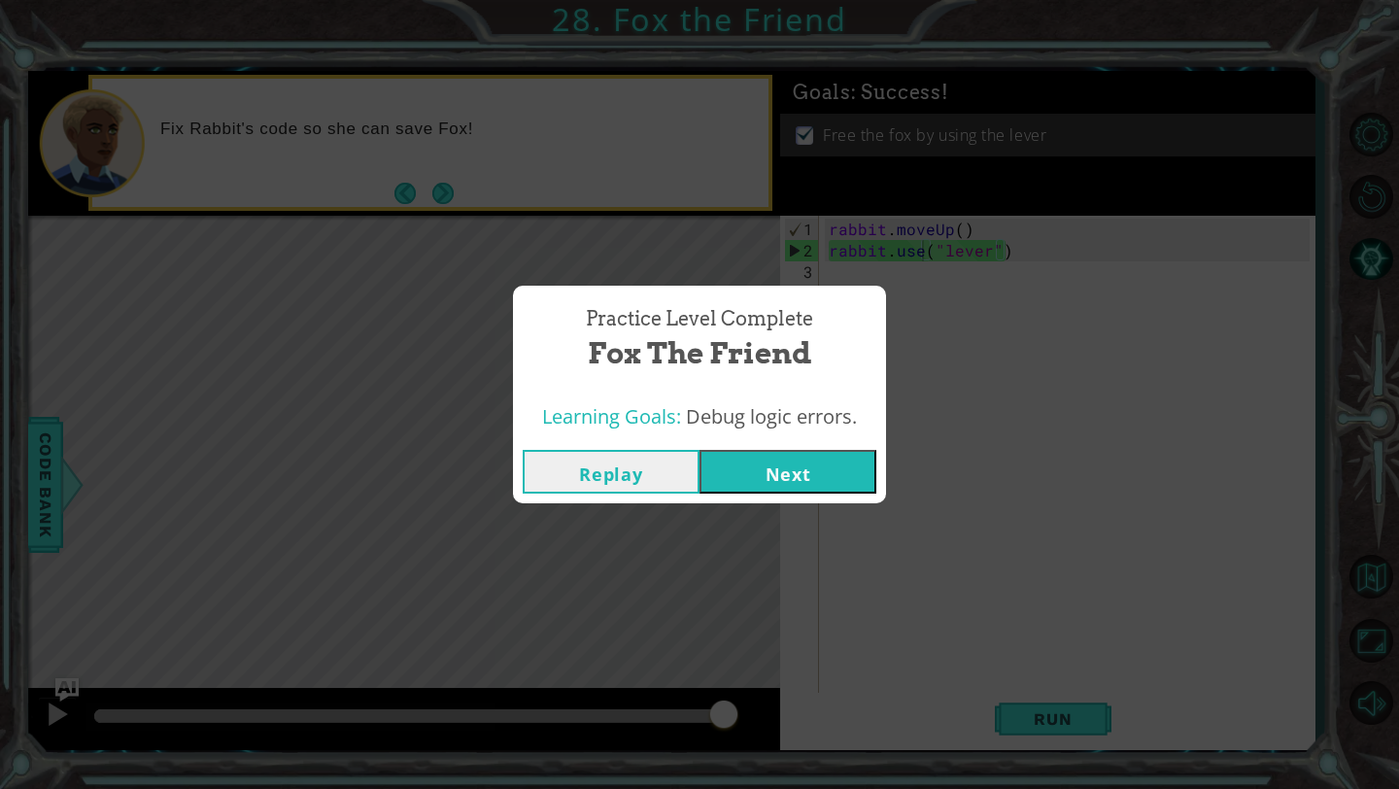
click at [769, 475] on button "Next" at bounding box center [788, 472] width 177 height 44
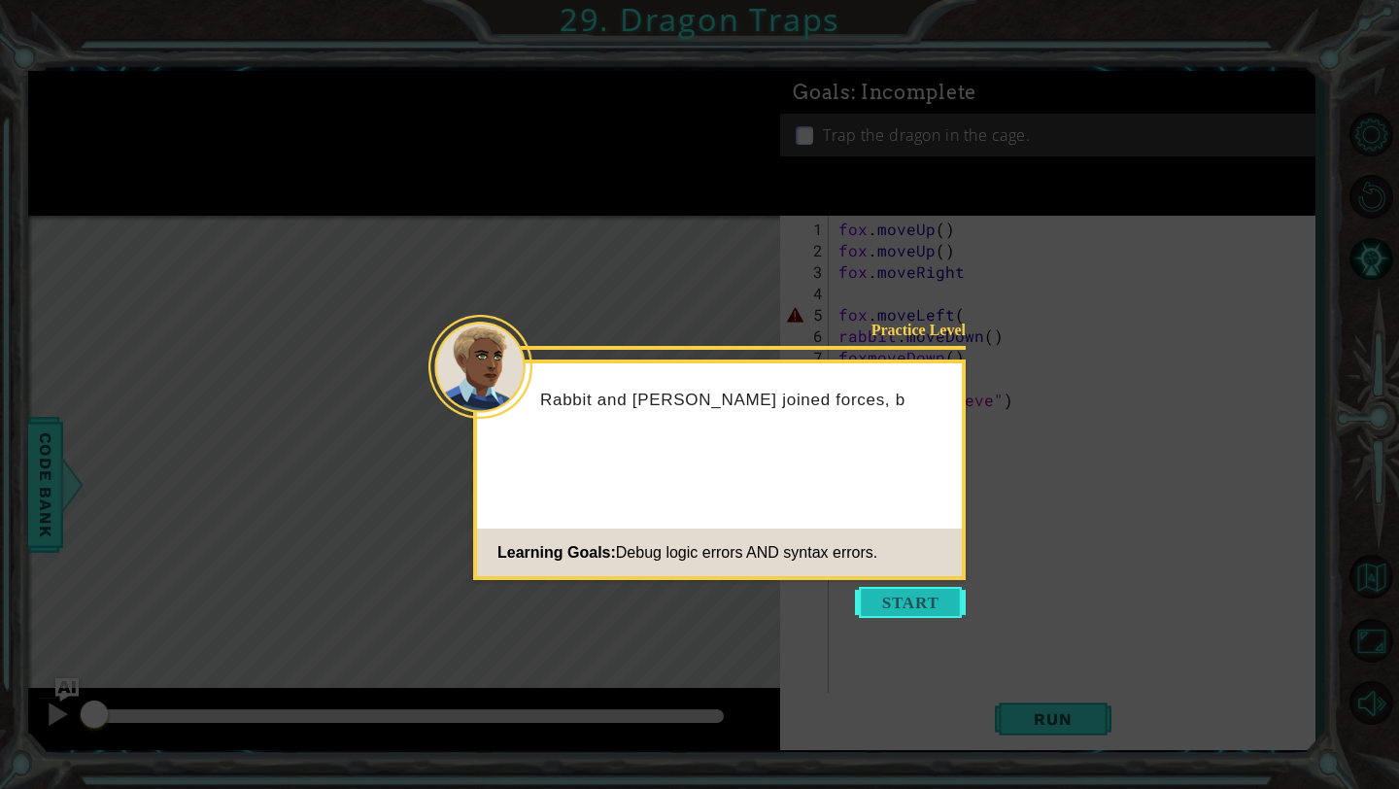
click at [908, 599] on button "Start" at bounding box center [910, 602] width 111 height 31
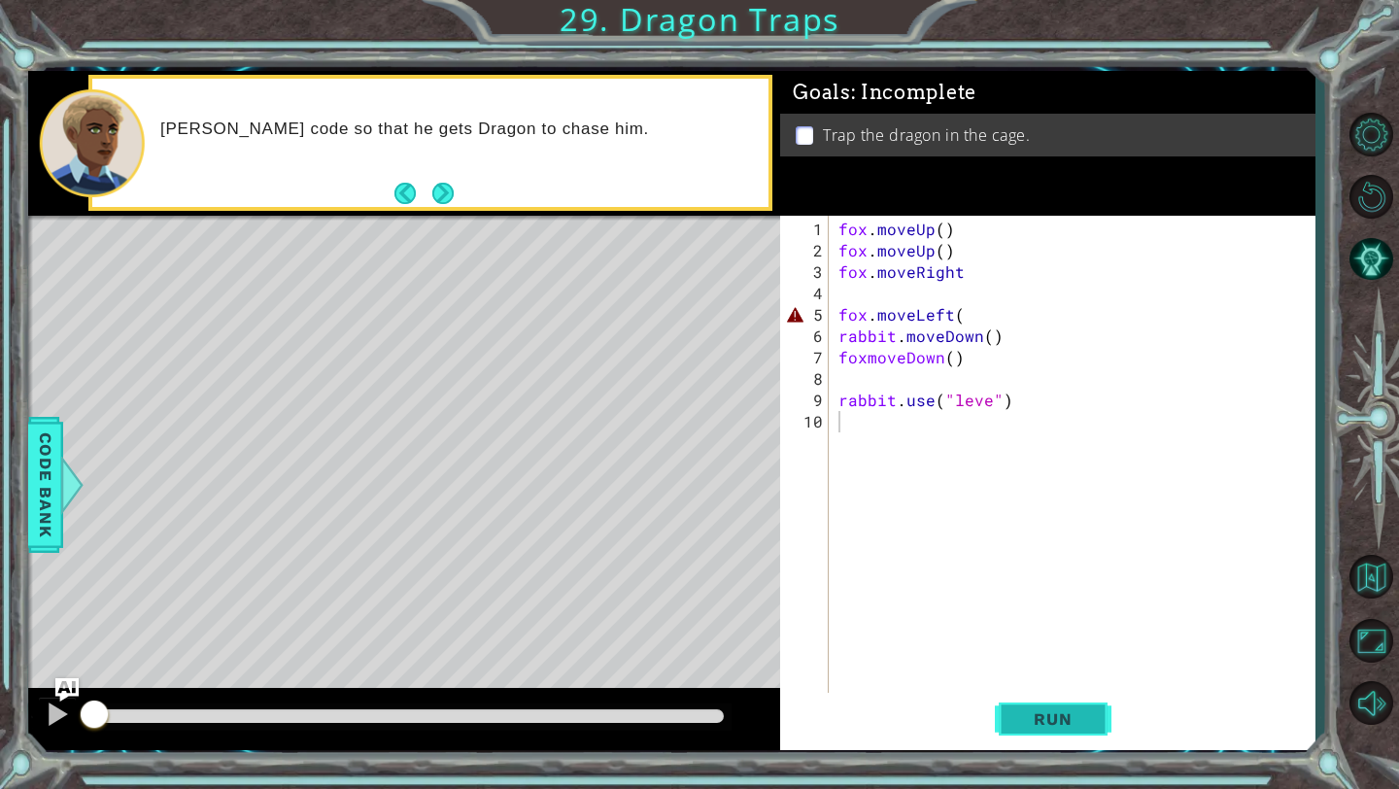
click at [1045, 708] on button "Run" at bounding box center [1053, 719] width 117 height 53
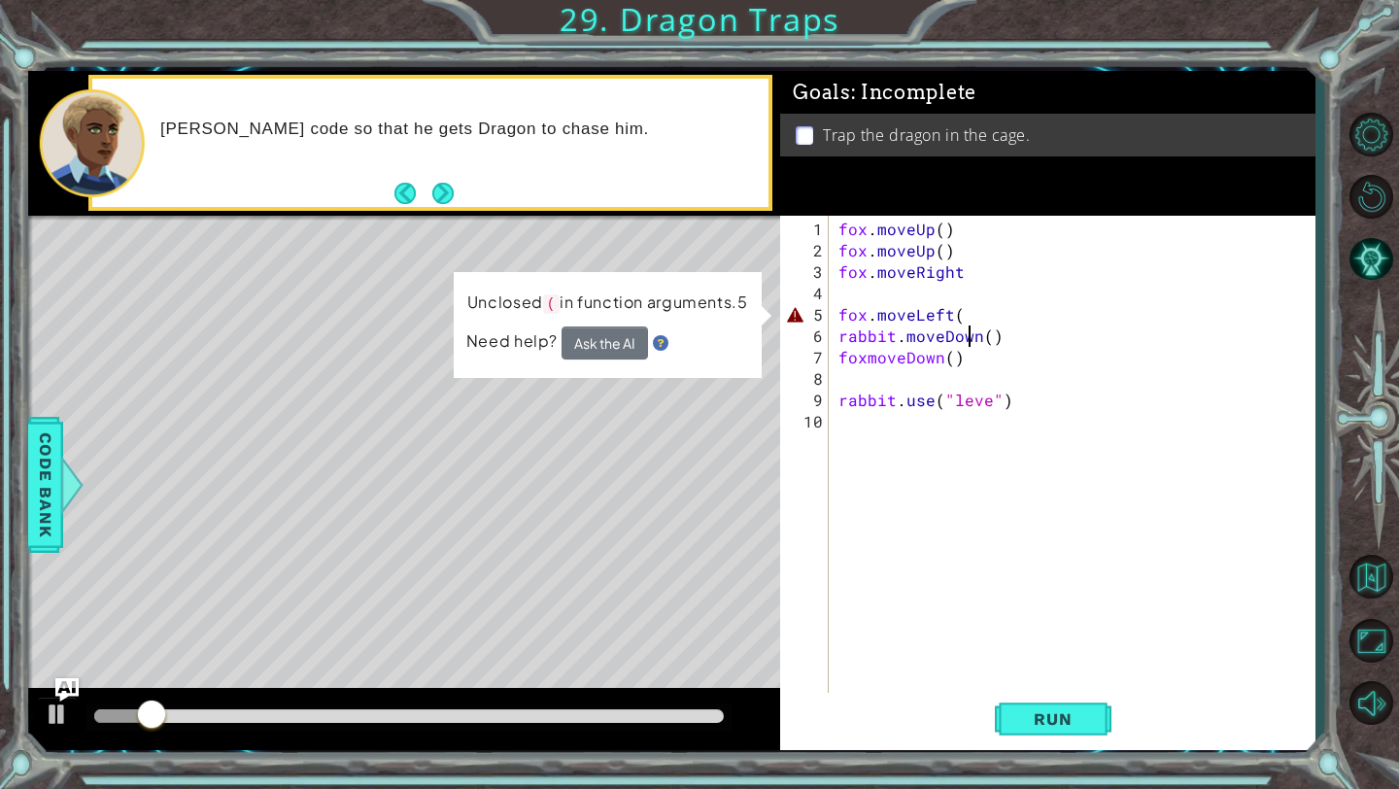
click at [969, 324] on div "fox . moveUp ( ) fox . moveUp ( ) fox . moveRight fox . moveLeft ( rabbit . mov…" at bounding box center [1077, 486] width 485 height 534
click at [968, 323] on div "fox . moveUp ( ) fox . moveUp ( ) fox . moveRight fox . moveLeft ( rabbit . mov…" at bounding box center [1077, 486] width 485 height 534
click at [965, 311] on div "fox . moveUp ( ) fox . moveUp ( ) fox . moveRight fox . moveLeft ( rabbit . mov…" at bounding box center [1077, 486] width 485 height 534
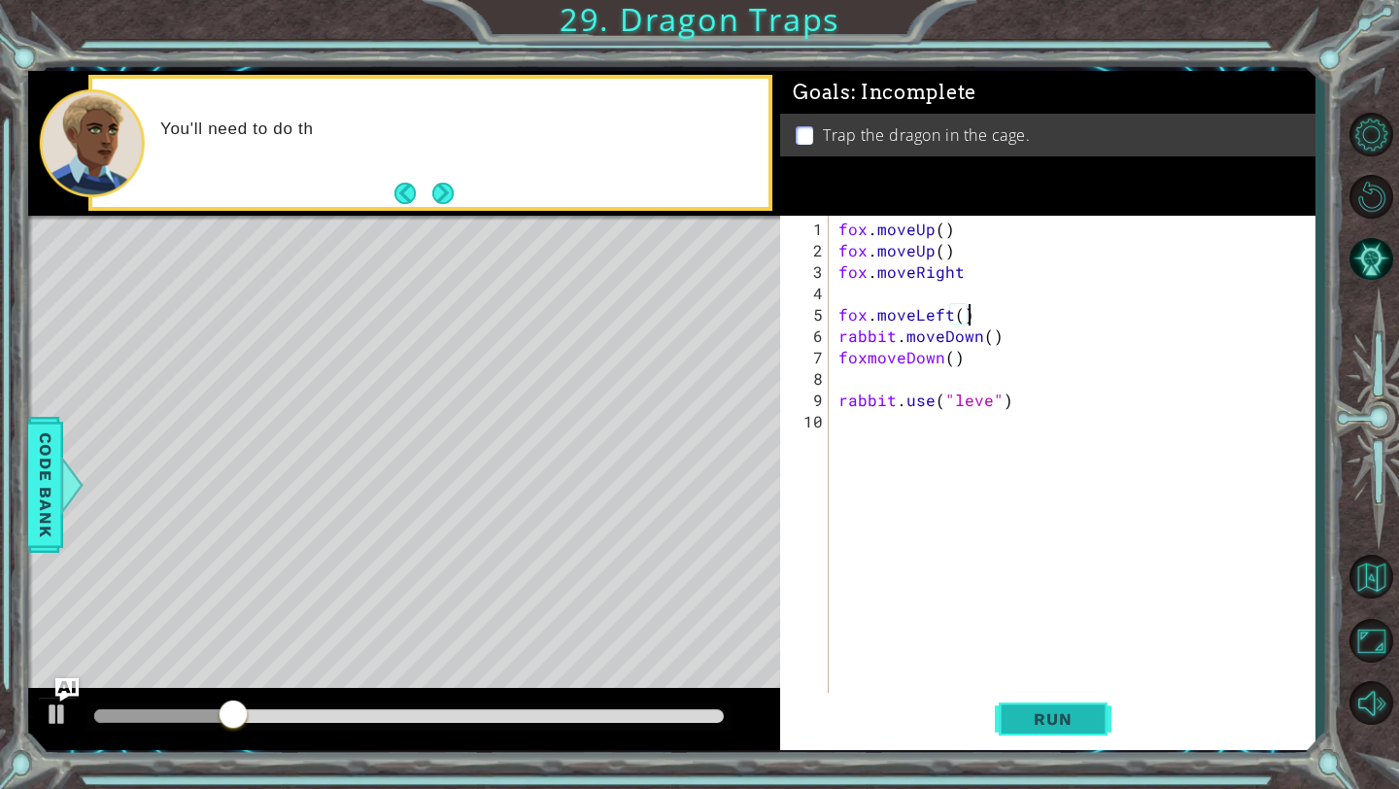
click at [1066, 725] on span "Run" at bounding box center [1052, 718] width 77 height 19
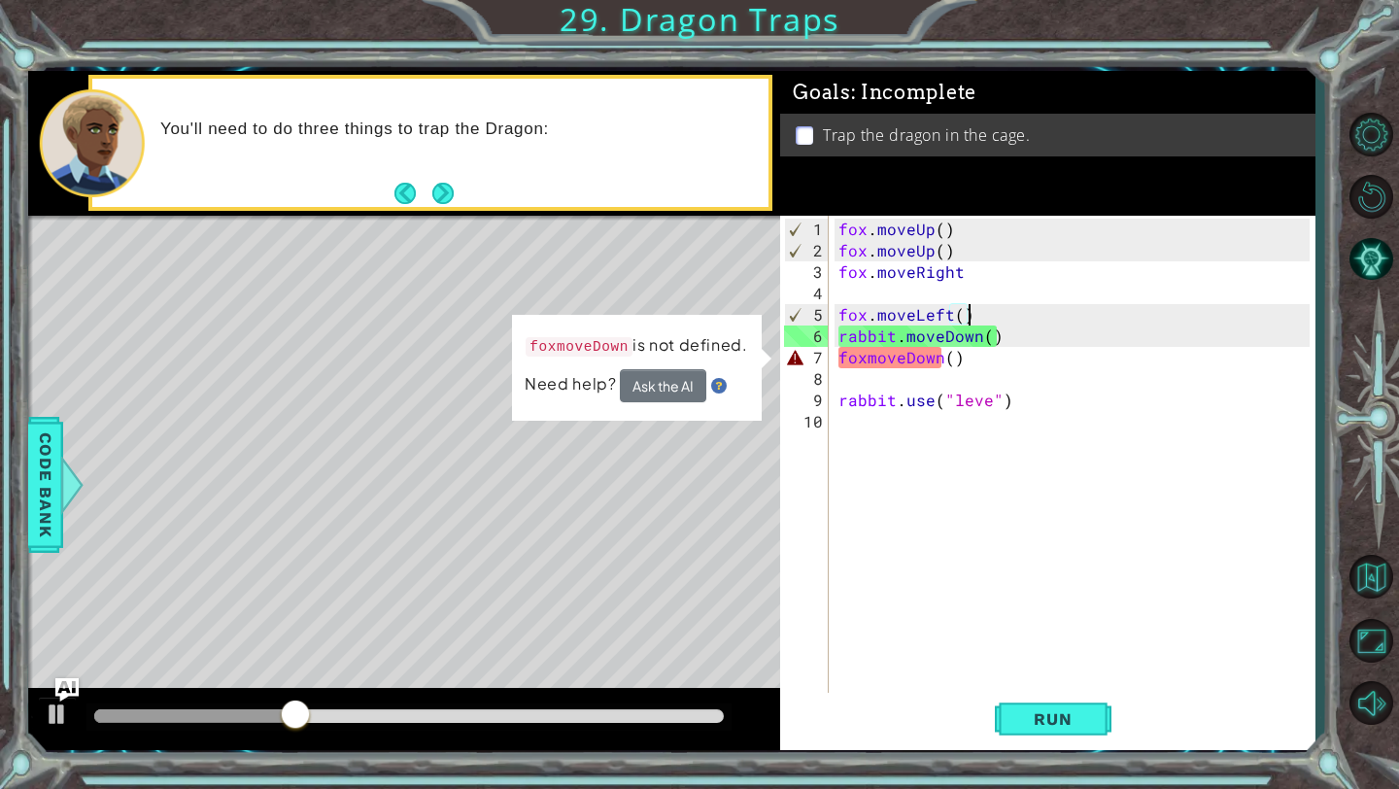
click at [866, 354] on div "fox . moveUp ( ) fox . moveUp ( ) fox . moveRight fox . moveLeft ( ) rabbit . m…" at bounding box center [1077, 486] width 485 height 534
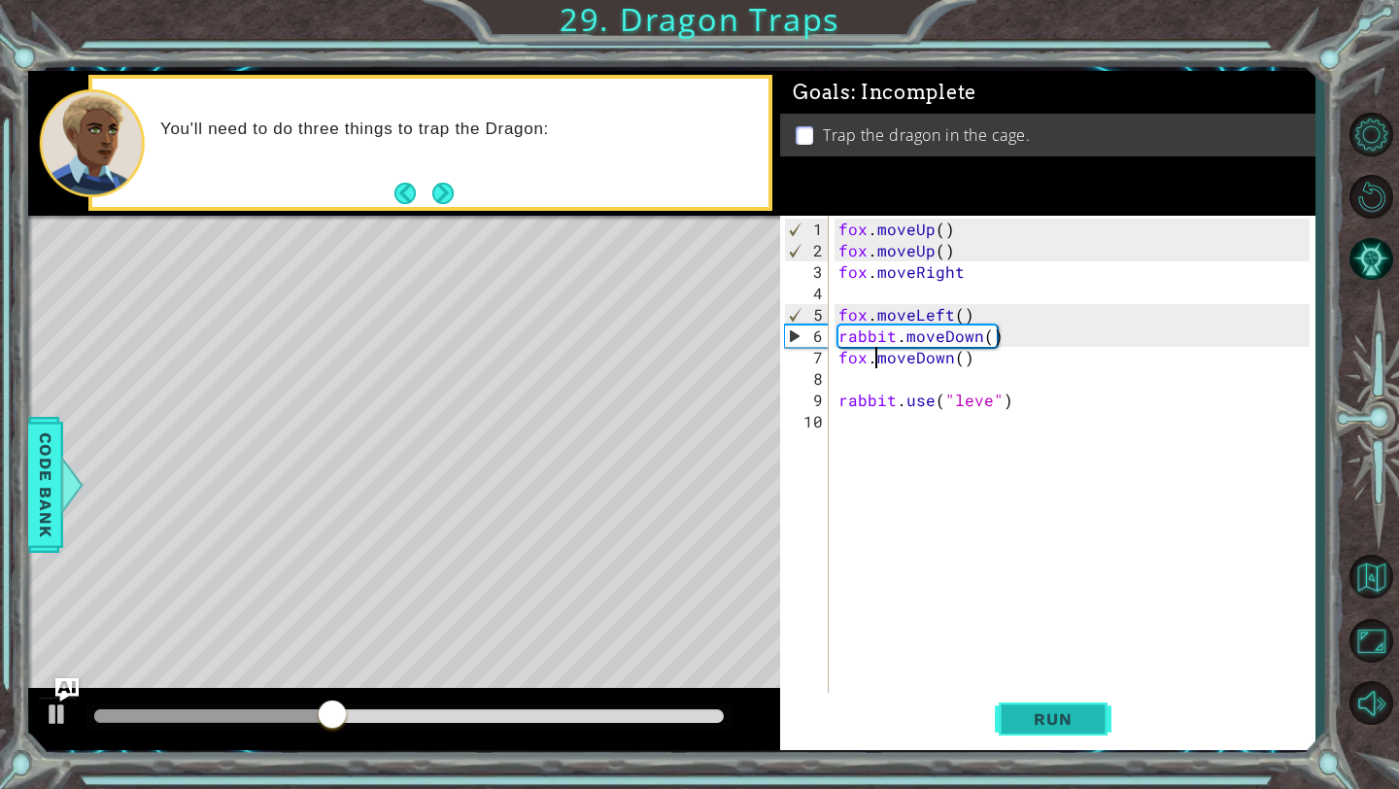
click at [1039, 716] on span "Run" at bounding box center [1052, 718] width 77 height 19
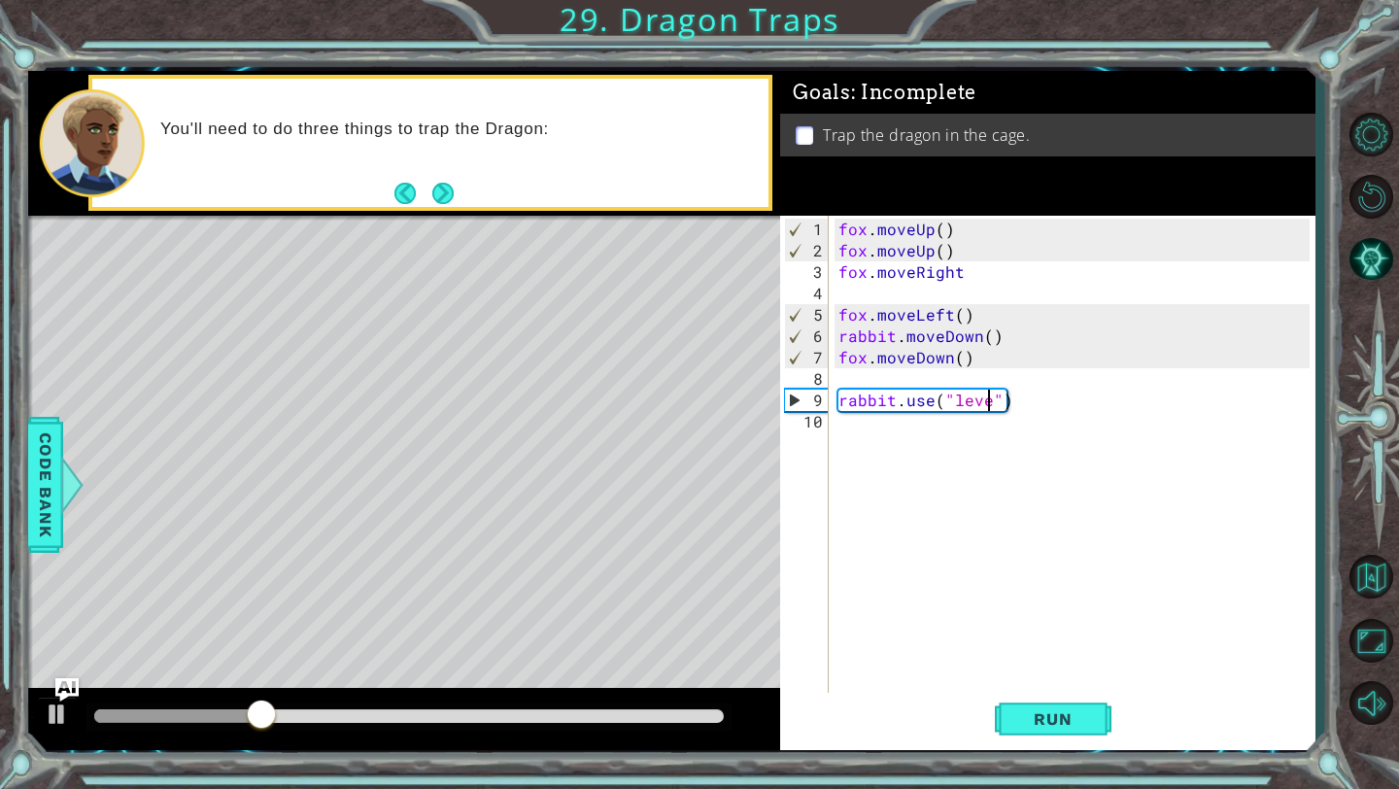
click at [986, 395] on div "fox . moveUp ( ) fox . moveUp ( ) fox . moveRight fox . moveLeft ( ) rabbit . m…" at bounding box center [1077, 486] width 485 height 534
type textarea "rabbit.use("lever")"
click at [1028, 701] on button "Run" at bounding box center [1053, 719] width 117 height 53
click at [1025, 710] on span "Run" at bounding box center [1052, 718] width 77 height 19
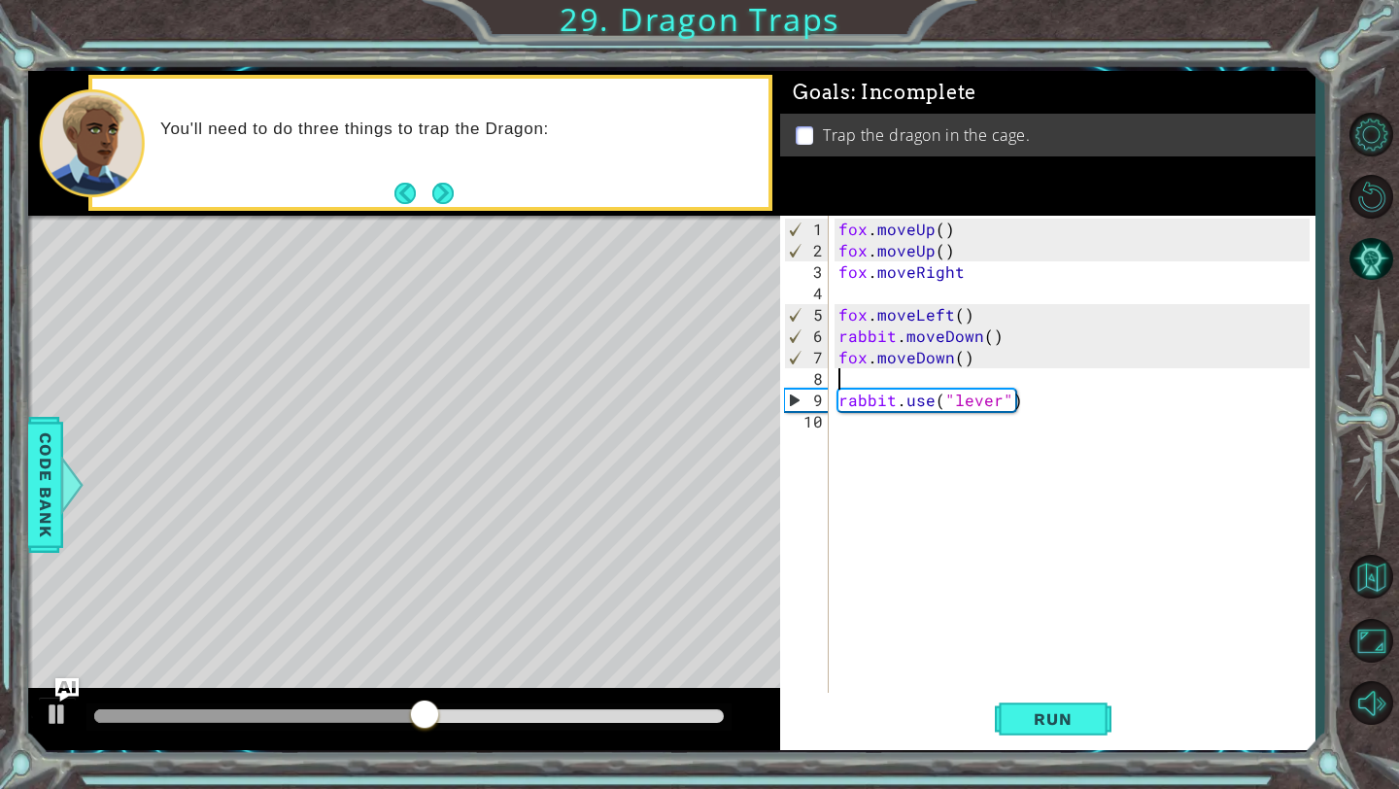
click at [856, 380] on div "fox . moveUp ( ) fox . moveUp ( ) fox . moveRight fox . moveLeft ( ) rabbit . m…" at bounding box center [1077, 486] width 485 height 534
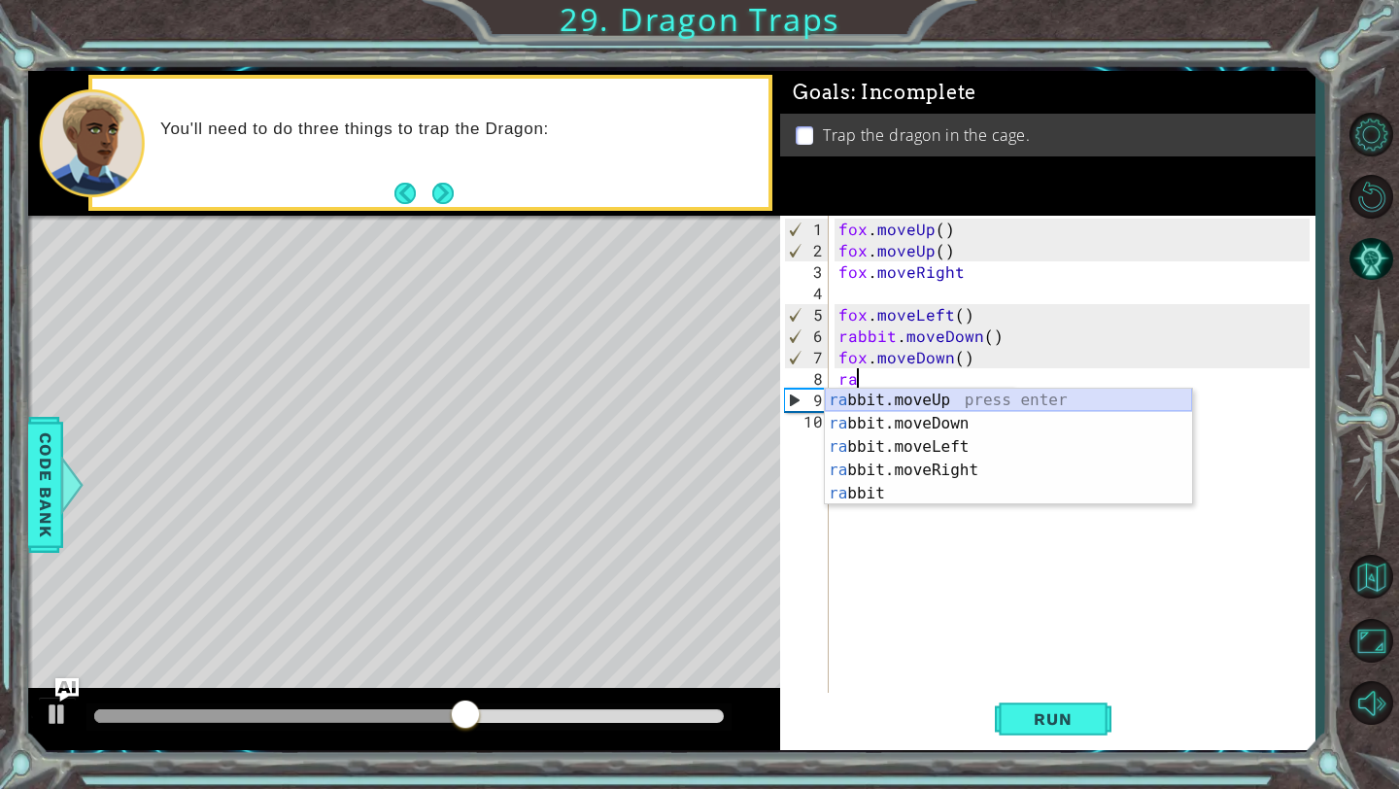
click at [878, 401] on div "ra bbit.moveUp press enter ra bbit.moveDown press enter ra bbit.moveLeft press …" at bounding box center [1008, 470] width 367 height 163
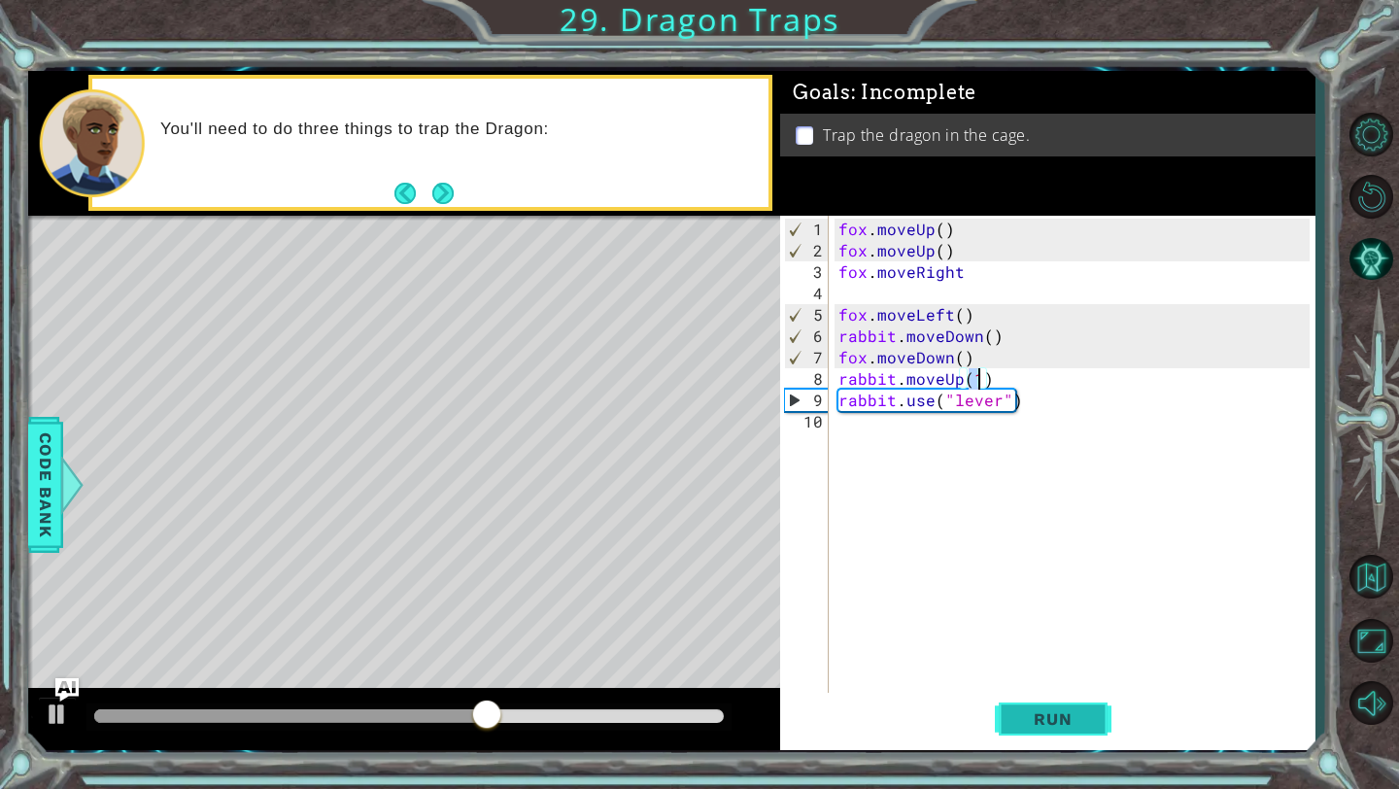
type textarea "rabbit.moveUp(1)"
click at [1022, 721] on span "Run" at bounding box center [1052, 718] width 77 height 19
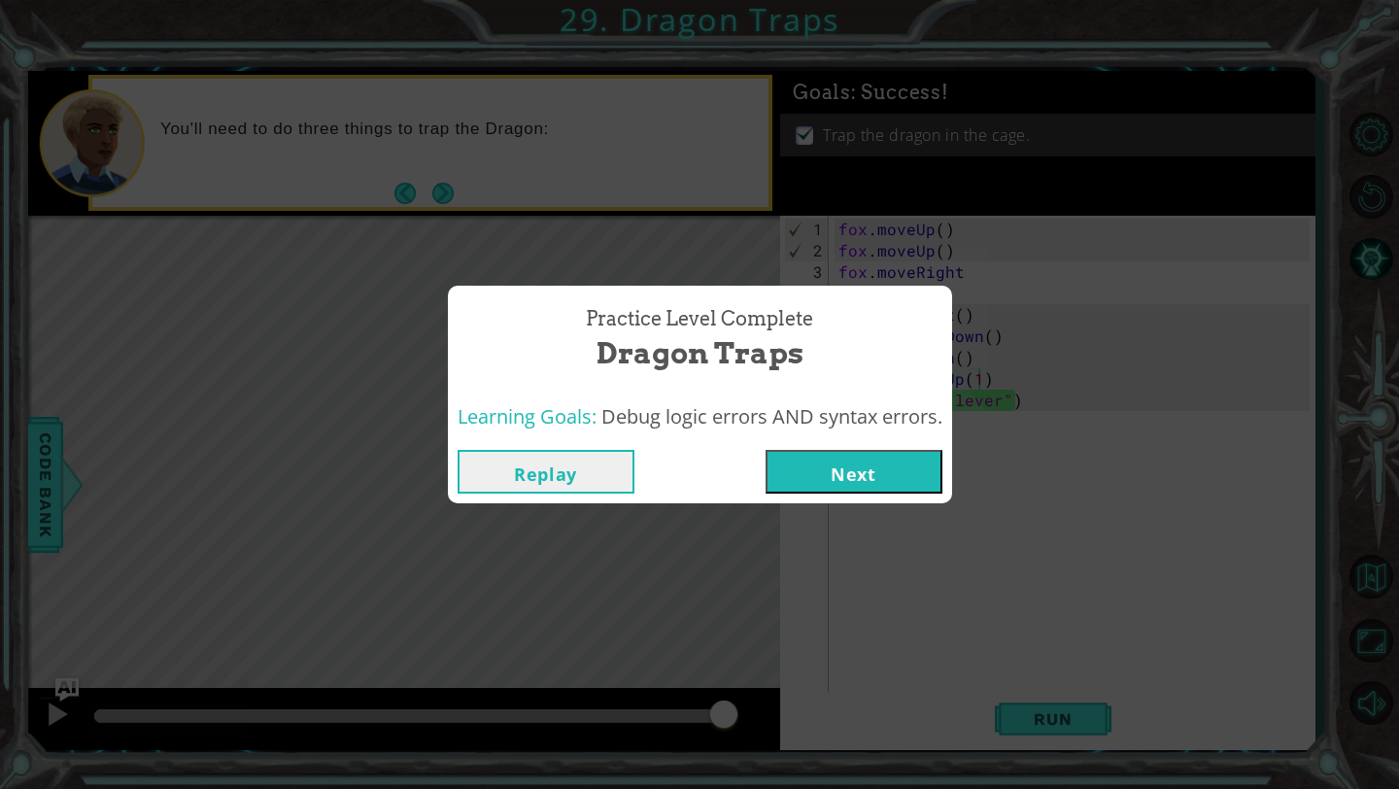
click at [871, 467] on button "Next" at bounding box center [854, 472] width 177 height 44
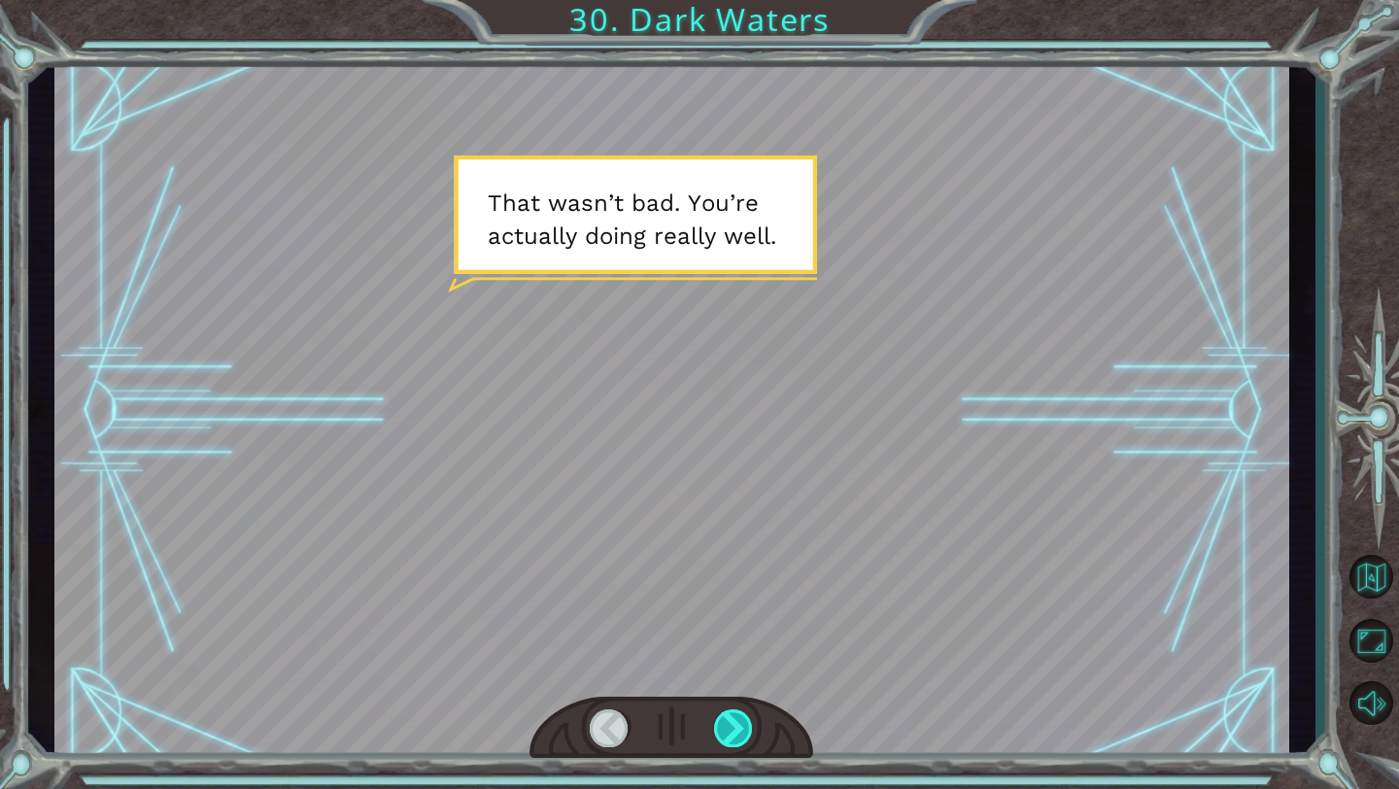
click at [737, 718] on div at bounding box center [734, 728] width 40 height 38
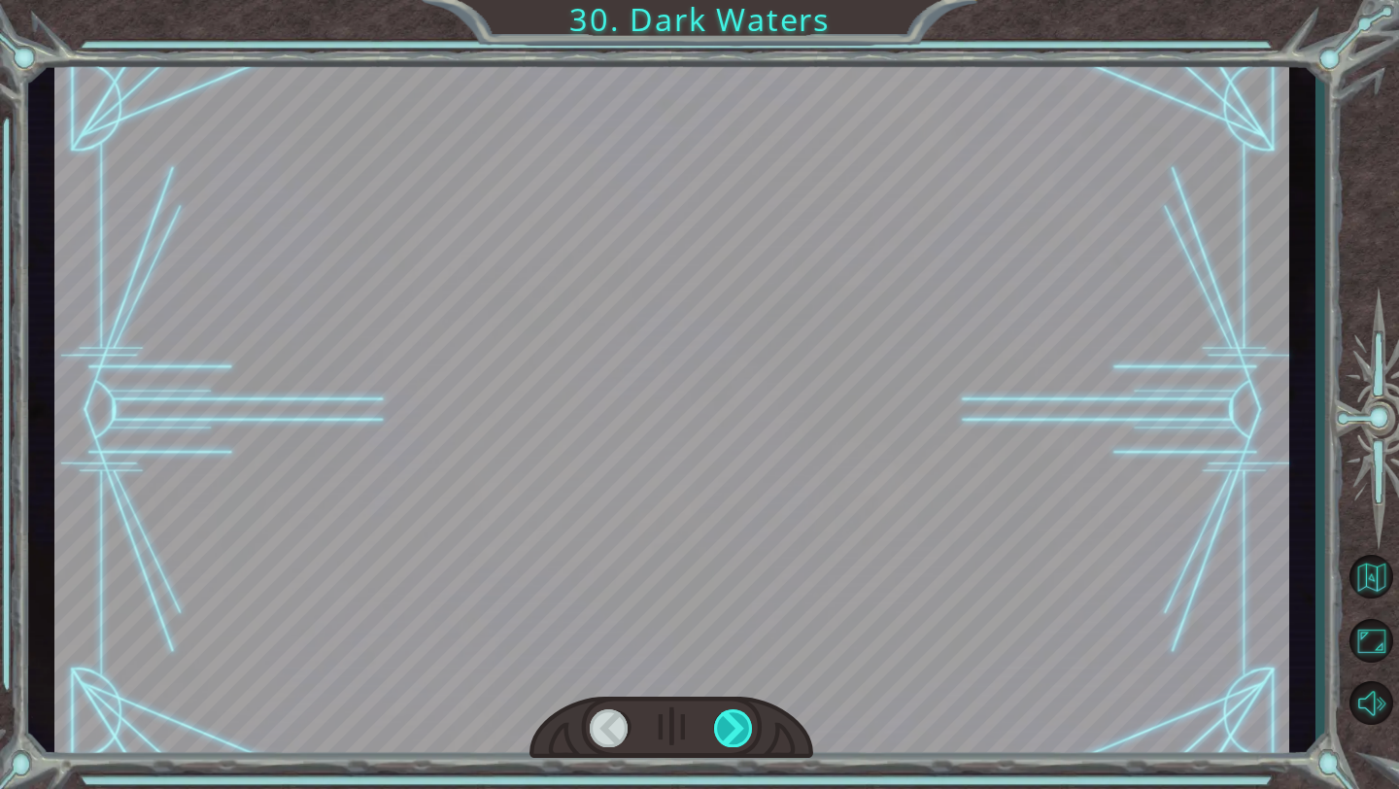
click at [737, 718] on div at bounding box center [734, 728] width 40 height 38
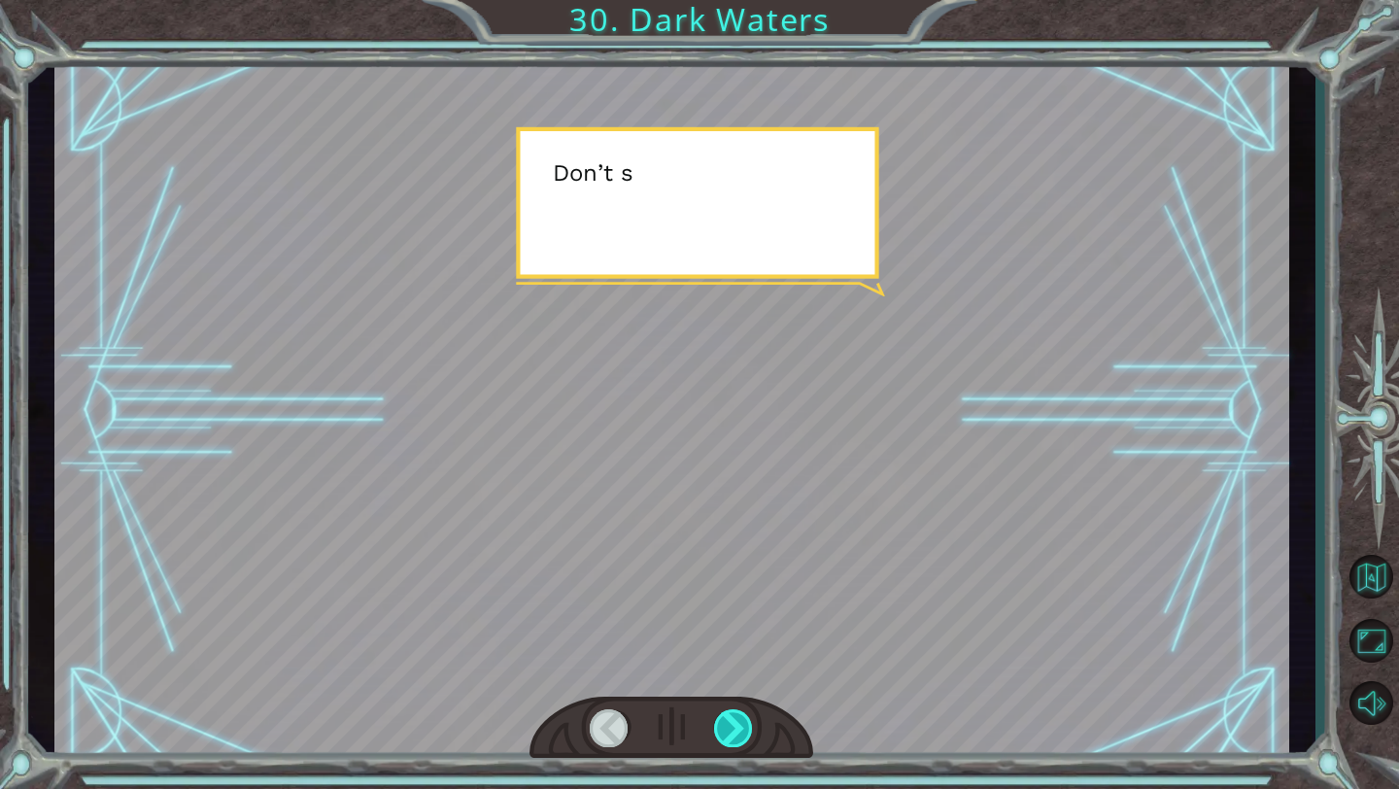
click at [737, 718] on div at bounding box center [734, 728] width 40 height 38
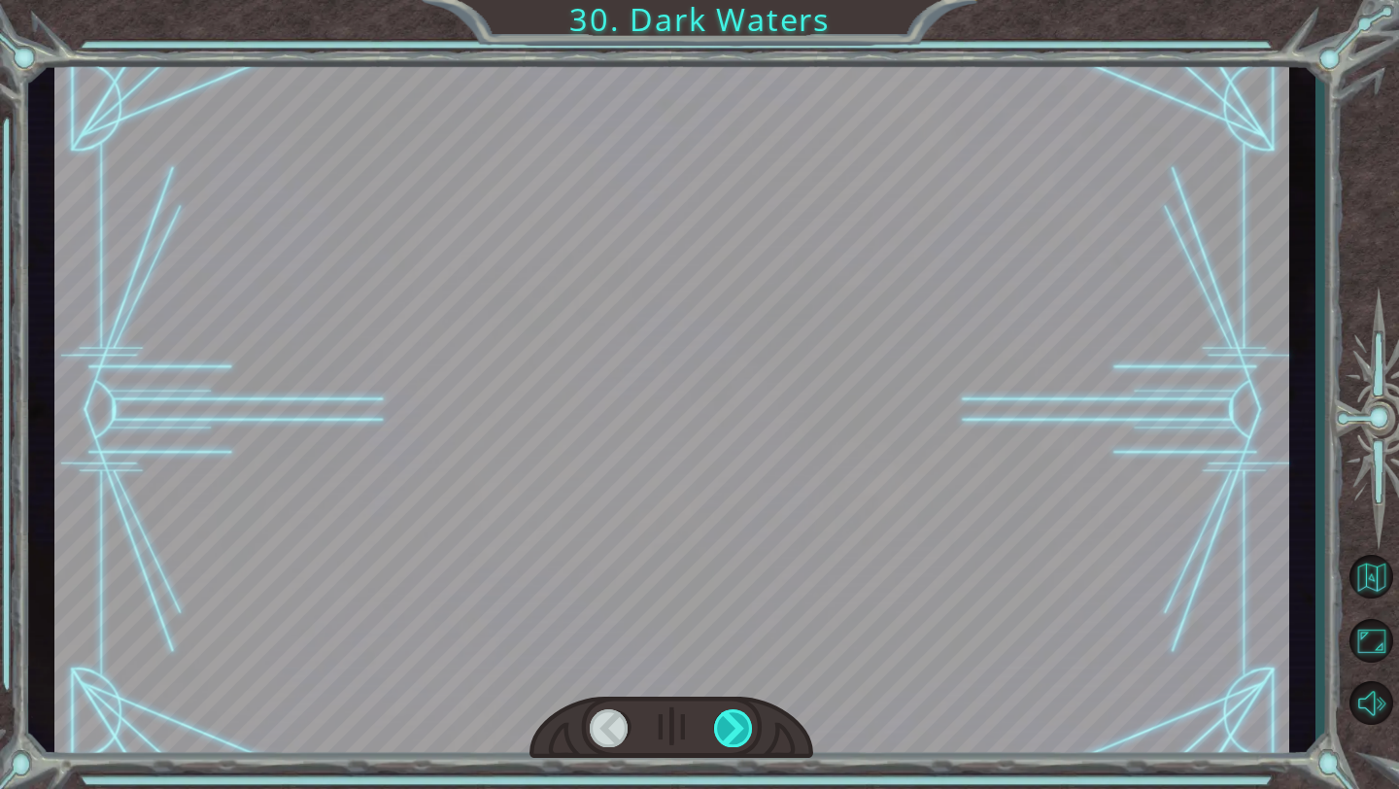
click at [737, 718] on div at bounding box center [734, 728] width 40 height 38
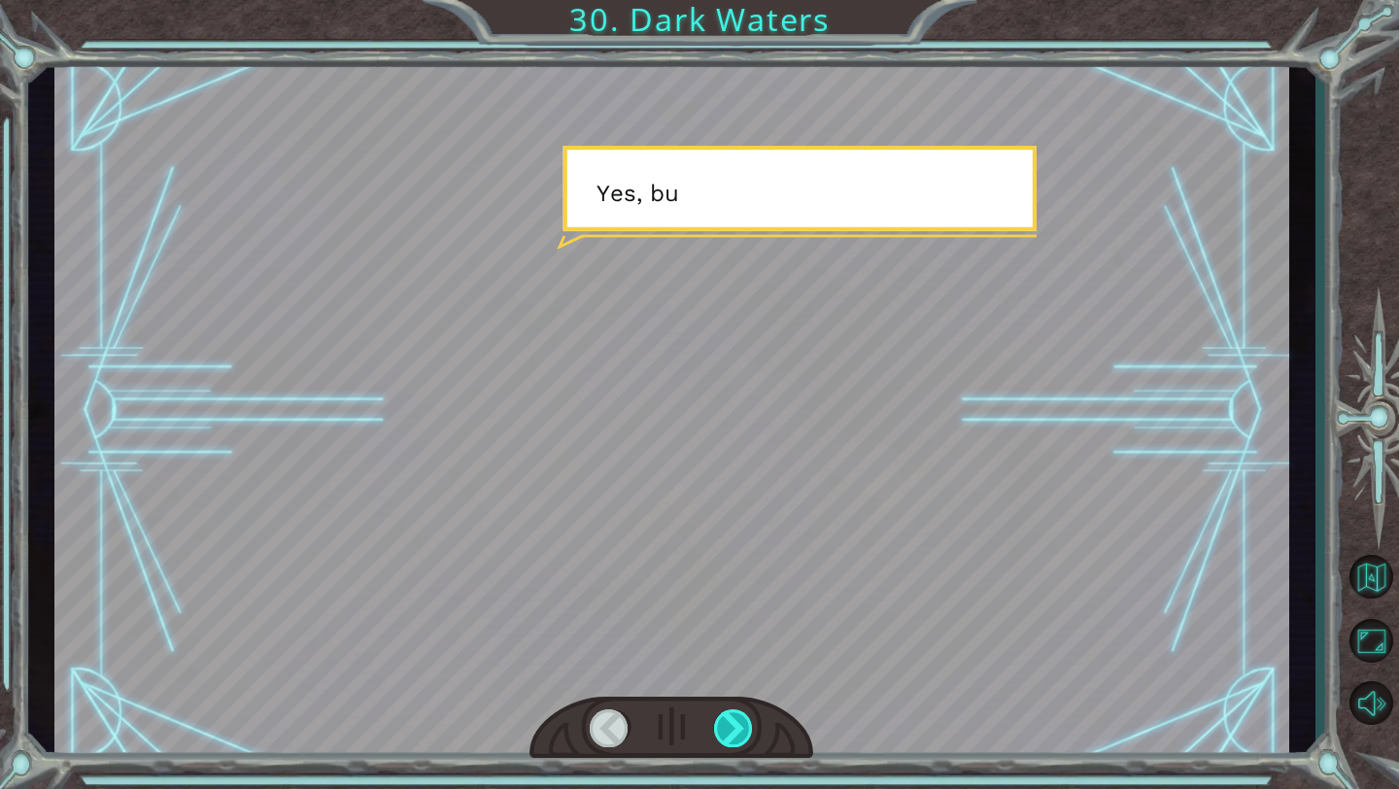
click at [737, 718] on div at bounding box center [734, 728] width 40 height 38
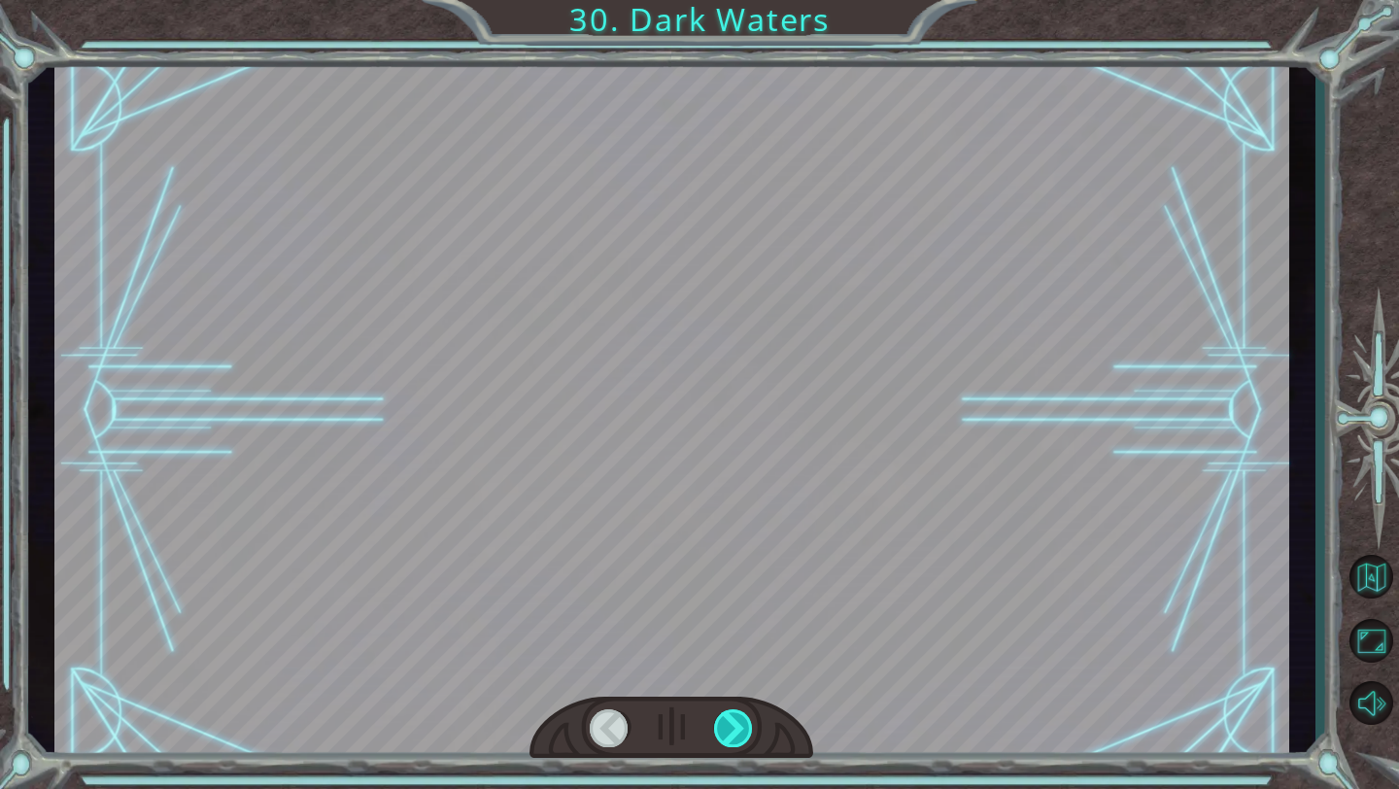
click at [737, 718] on div at bounding box center [734, 728] width 40 height 38
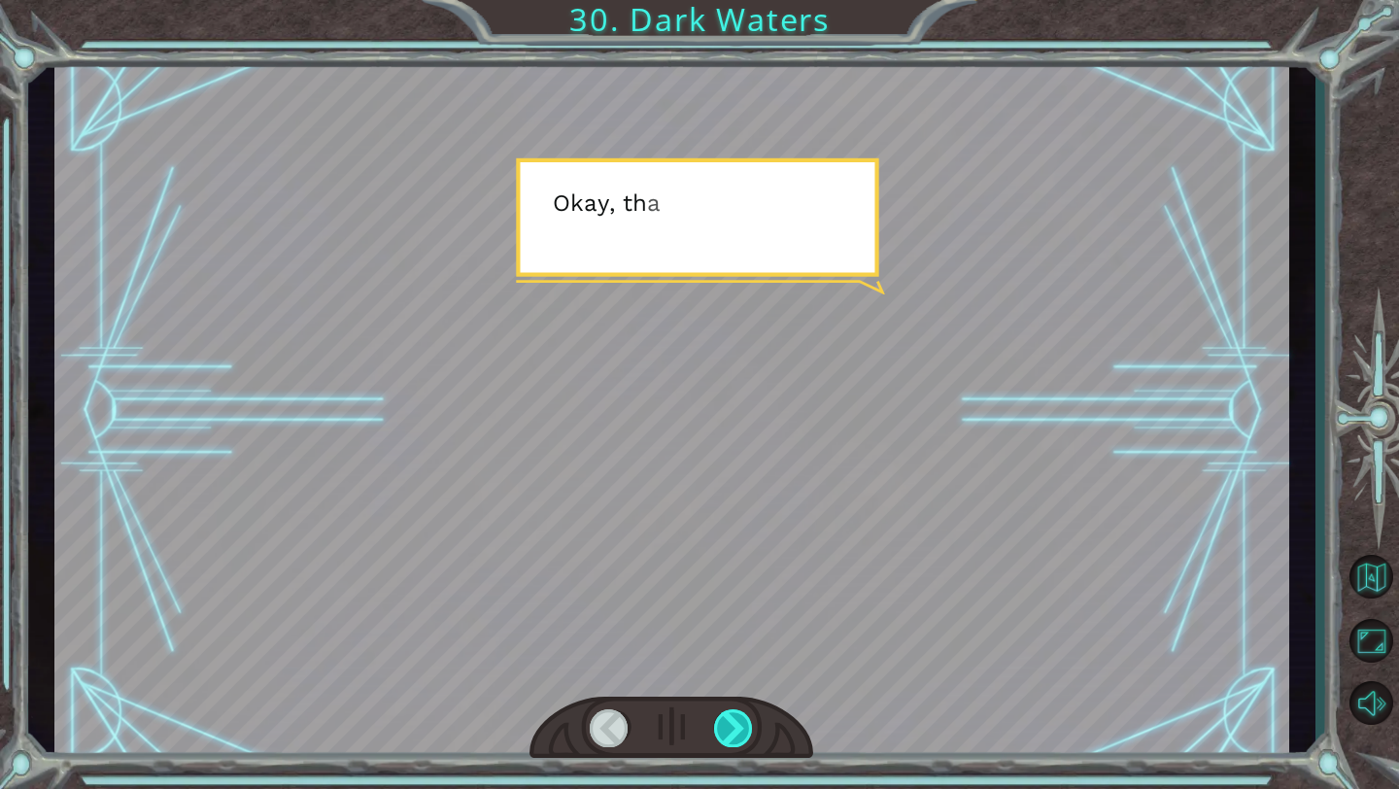
click at [737, 718] on div at bounding box center [734, 728] width 40 height 38
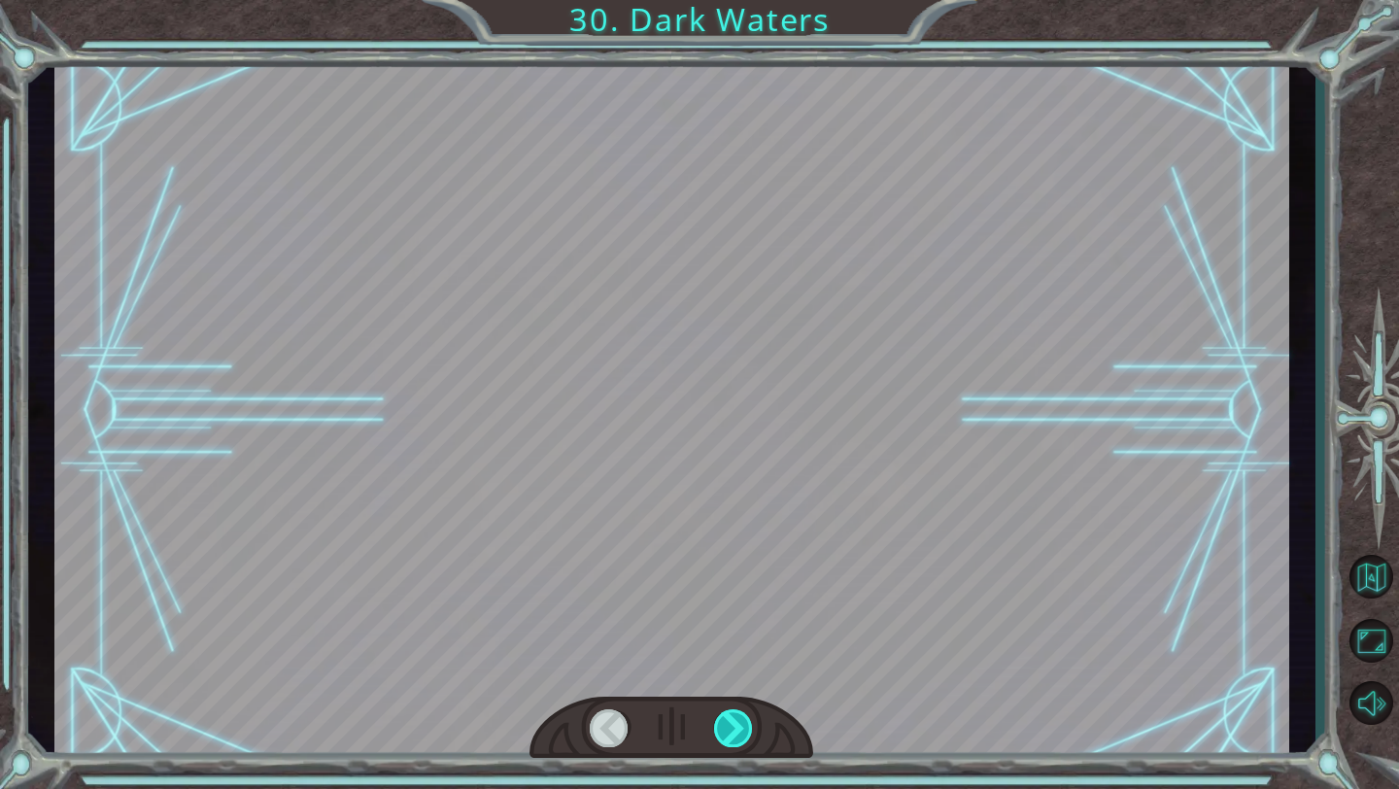
click at [737, 718] on div at bounding box center [734, 728] width 40 height 38
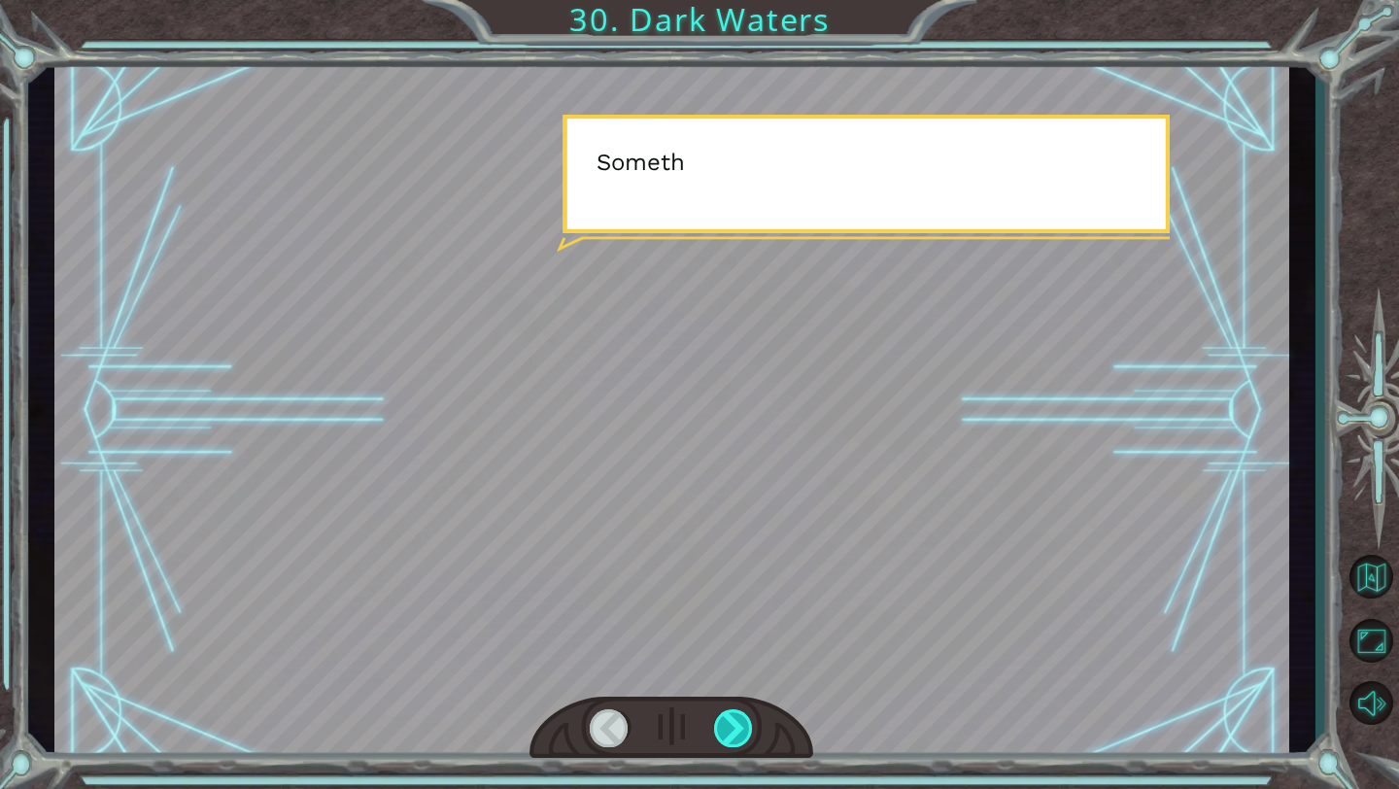
click at [737, 718] on div at bounding box center [734, 728] width 40 height 38
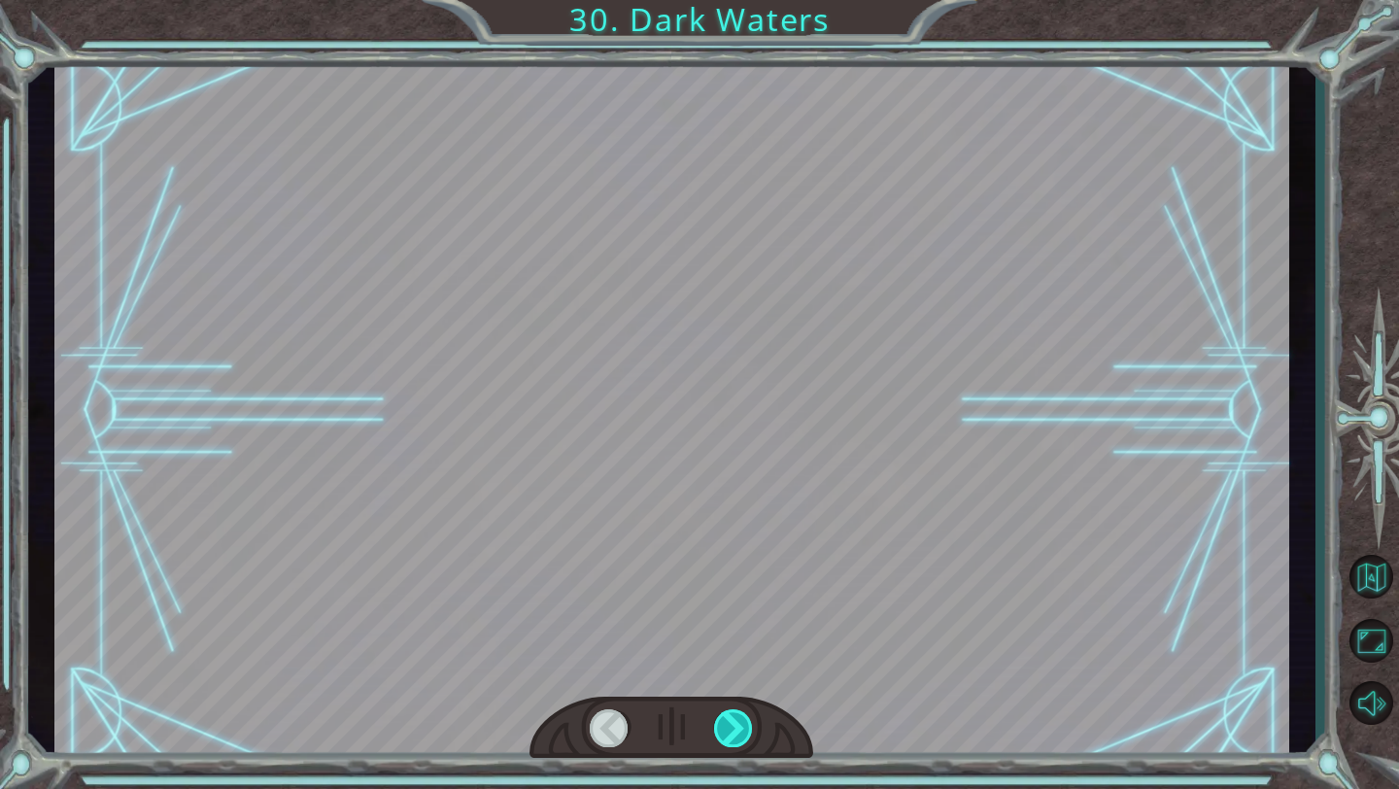
click at [737, 718] on div at bounding box center [734, 728] width 40 height 38
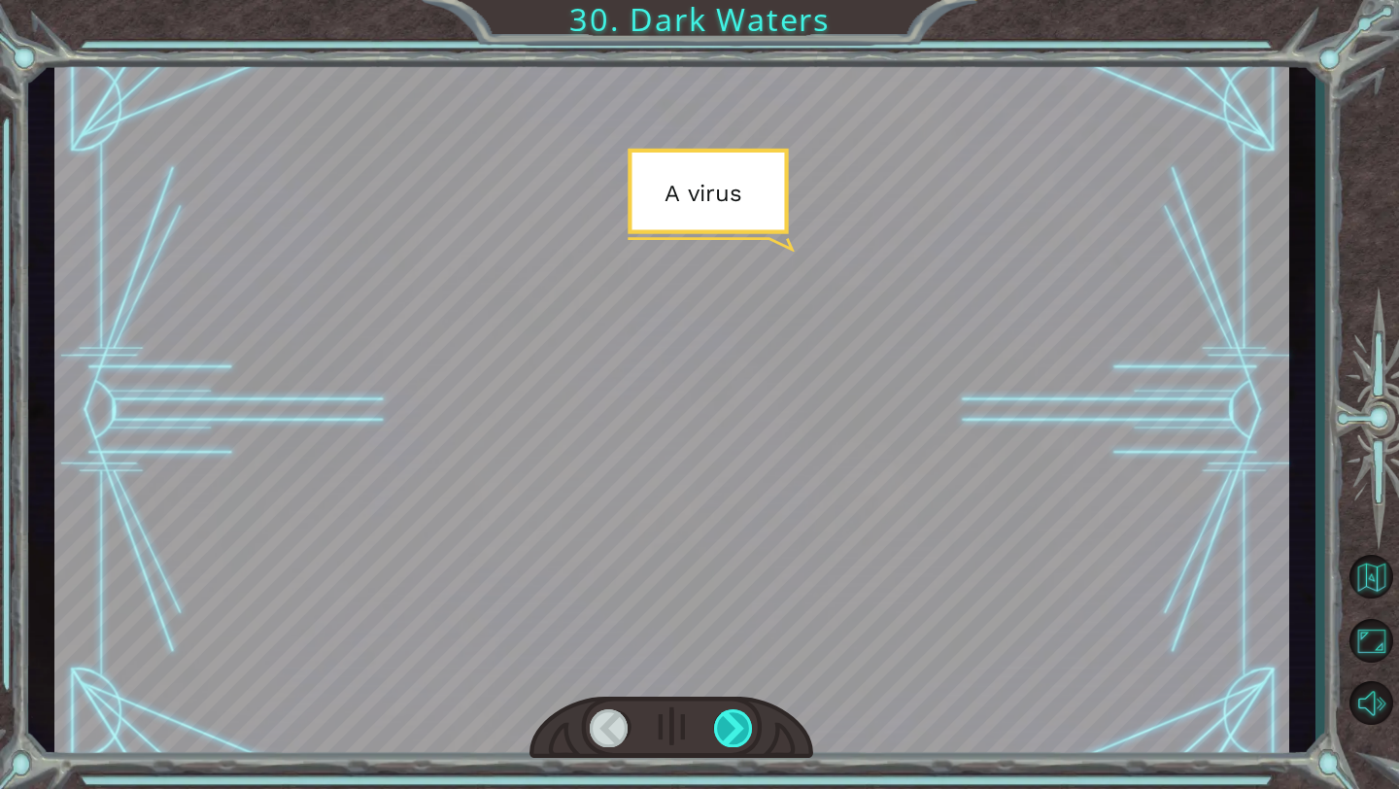
click at [737, 718] on div at bounding box center [734, 728] width 40 height 38
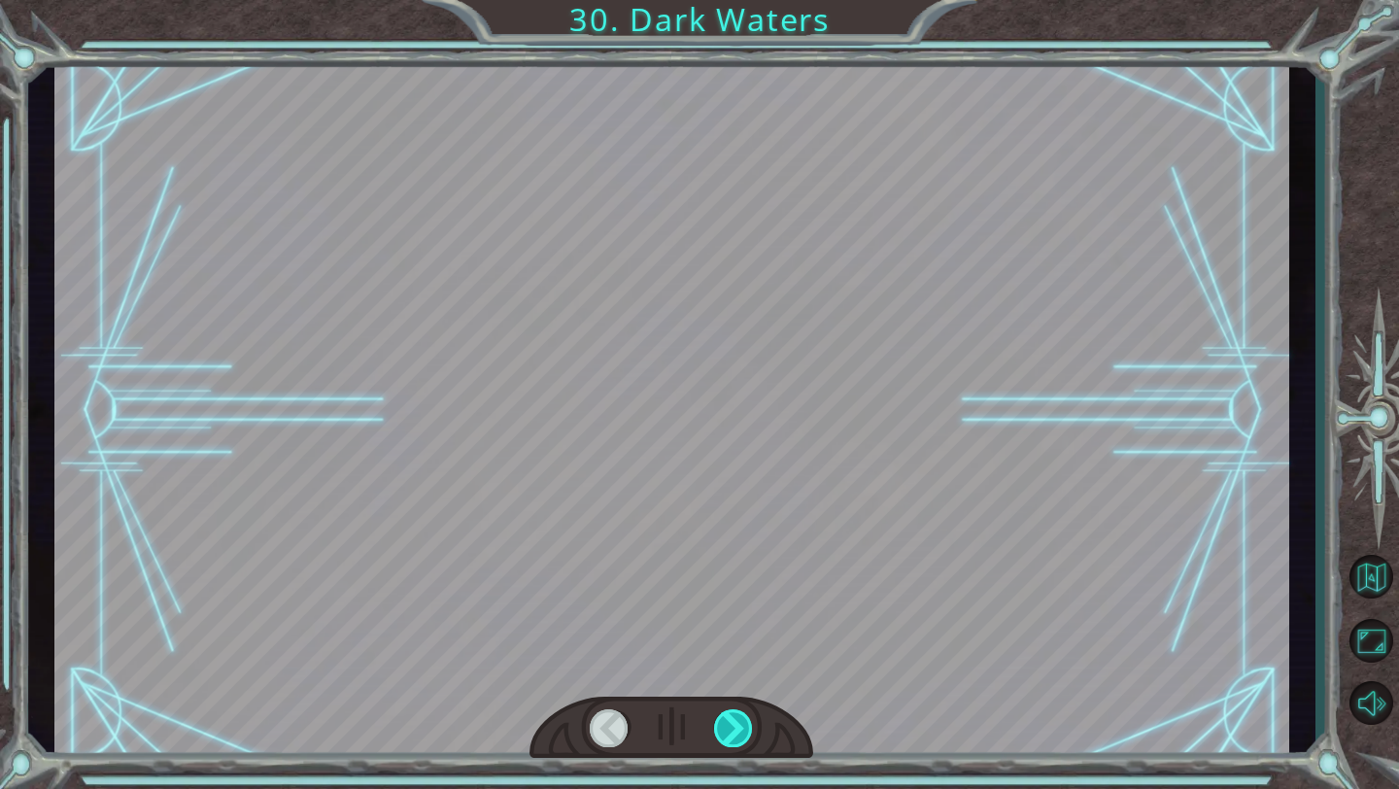
click at [737, 718] on div at bounding box center [734, 728] width 40 height 38
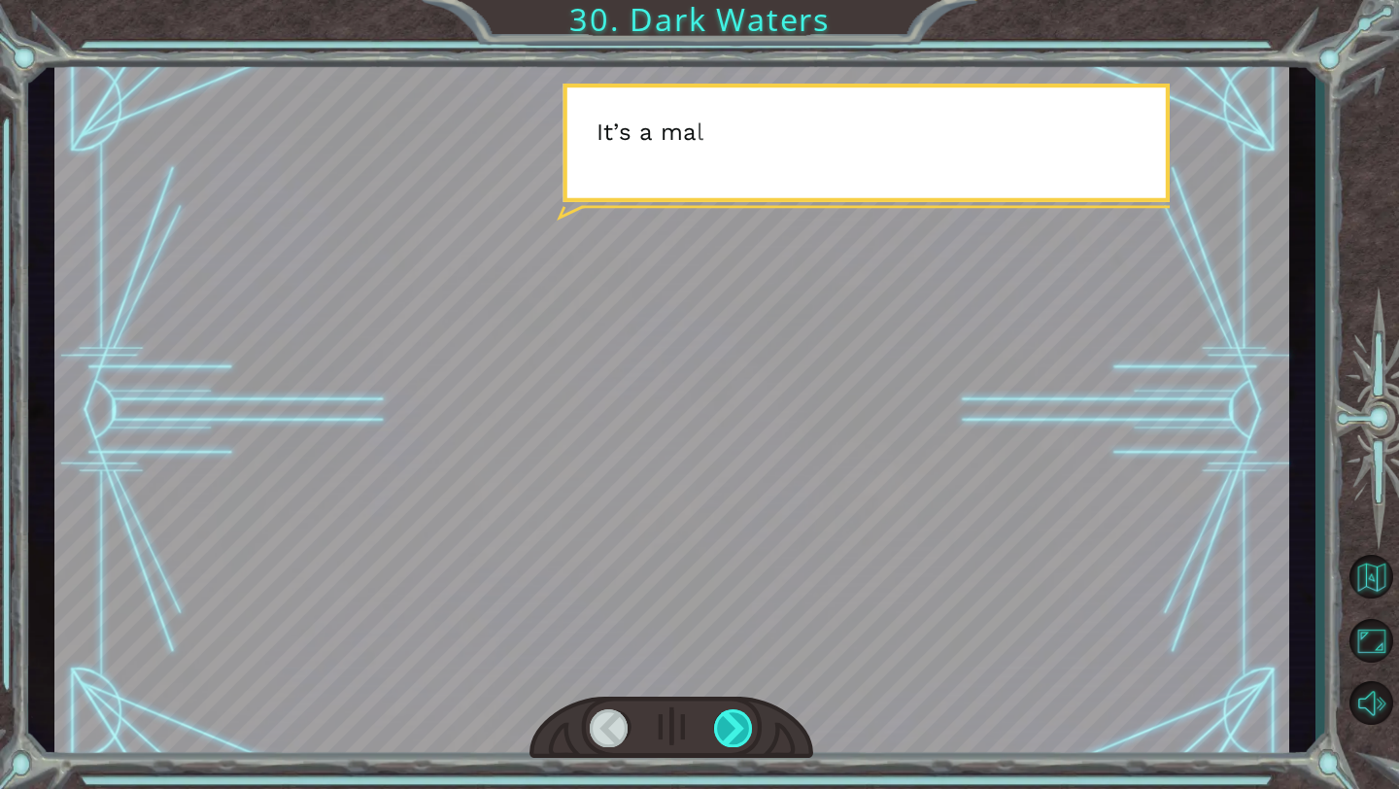
click at [737, 718] on div at bounding box center [734, 728] width 40 height 38
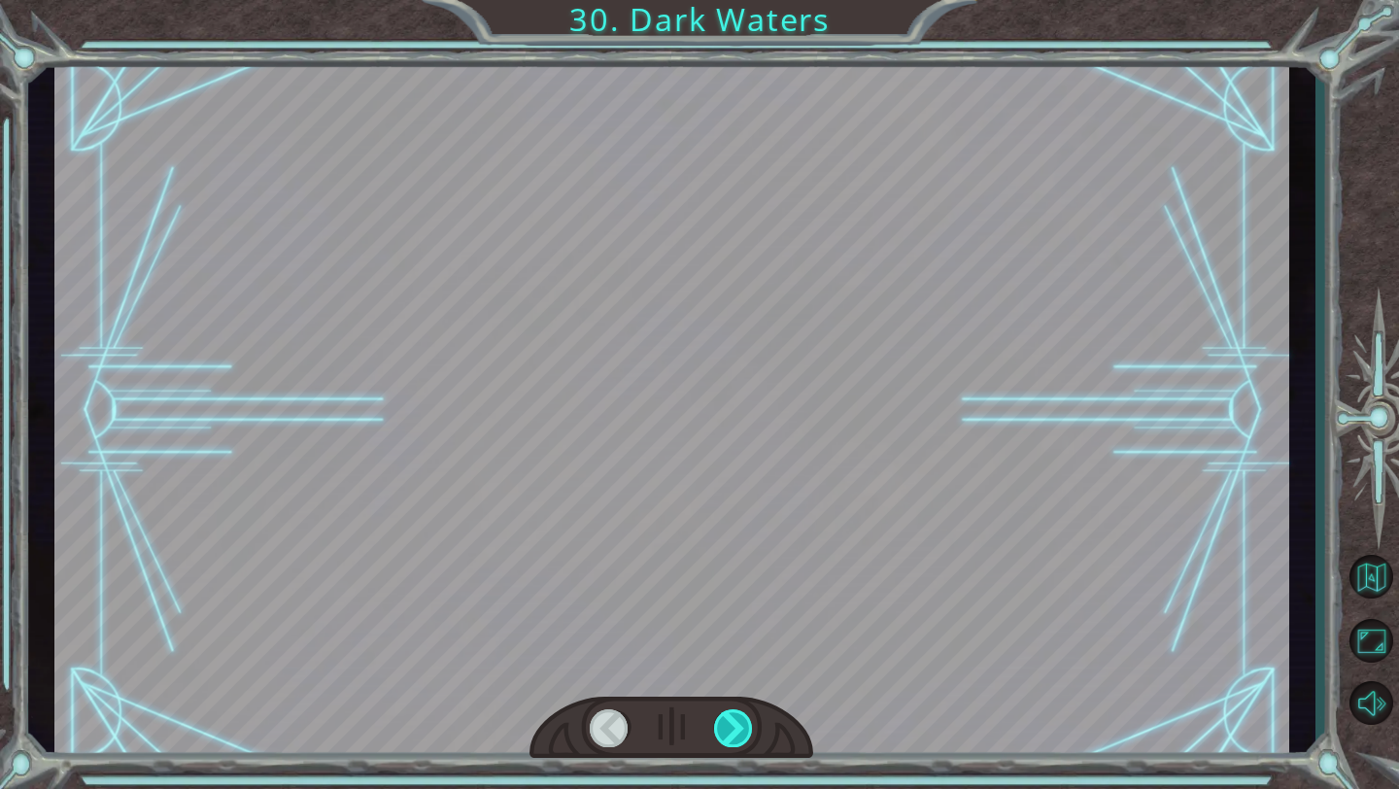
click at [737, 718] on div at bounding box center [734, 728] width 40 height 38
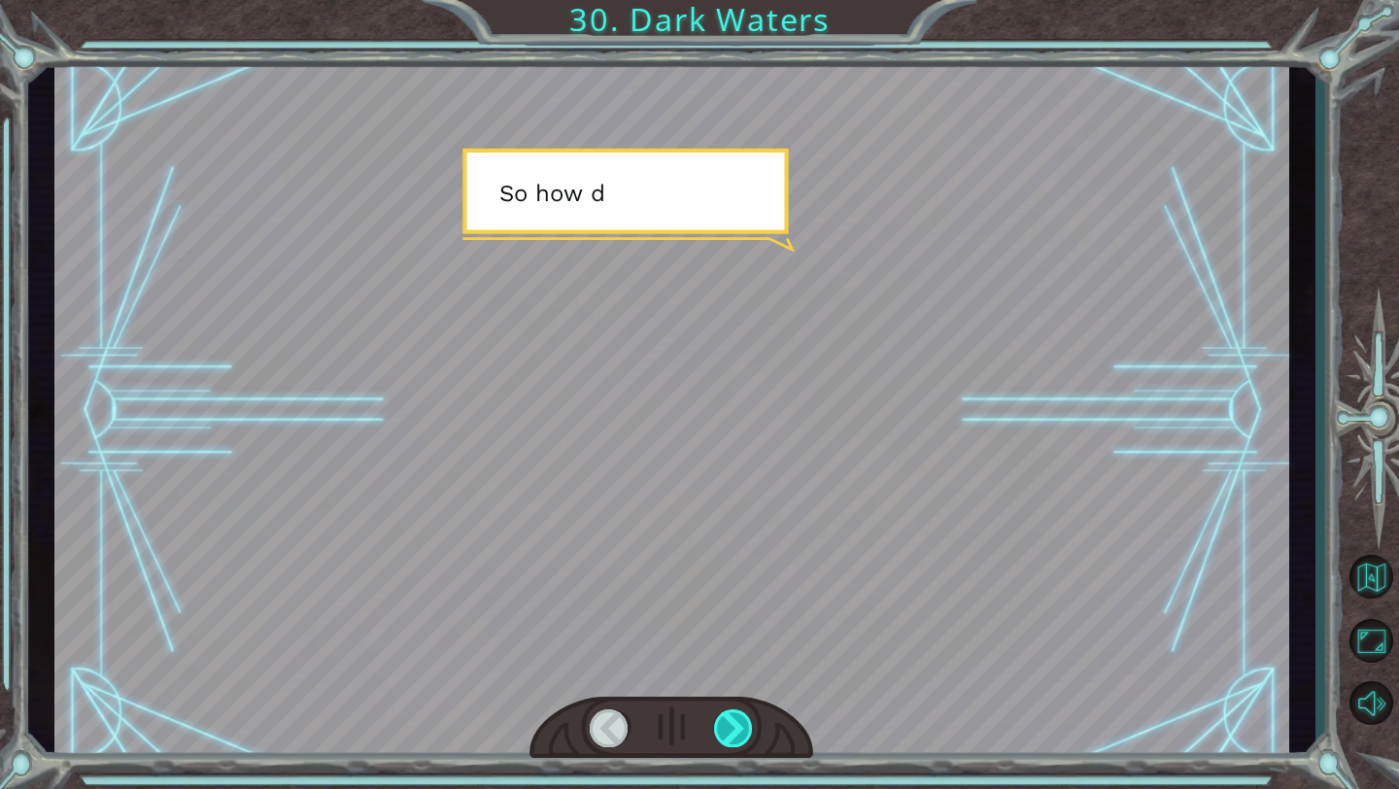
click at [737, 718] on div at bounding box center [734, 728] width 40 height 38
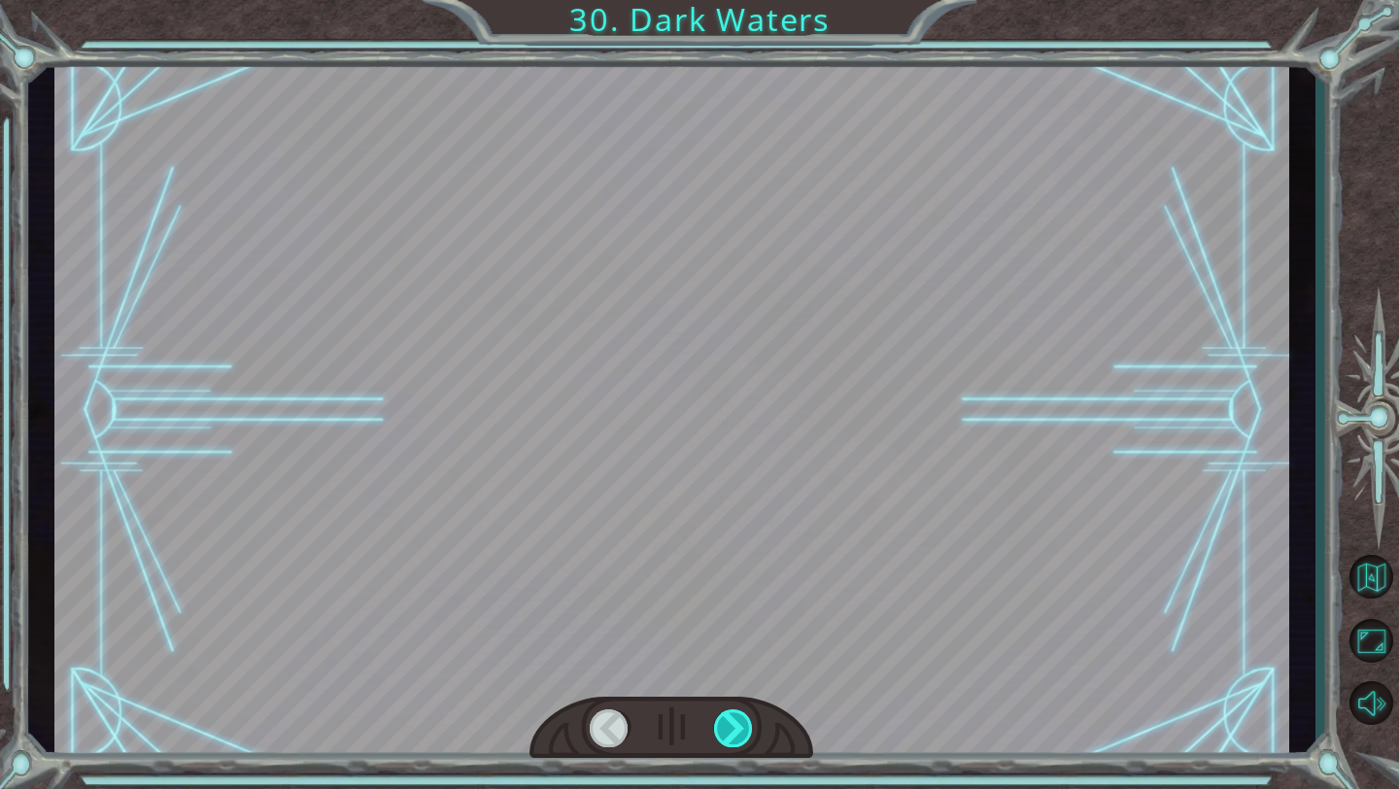
click at [737, 718] on div at bounding box center [734, 728] width 40 height 38
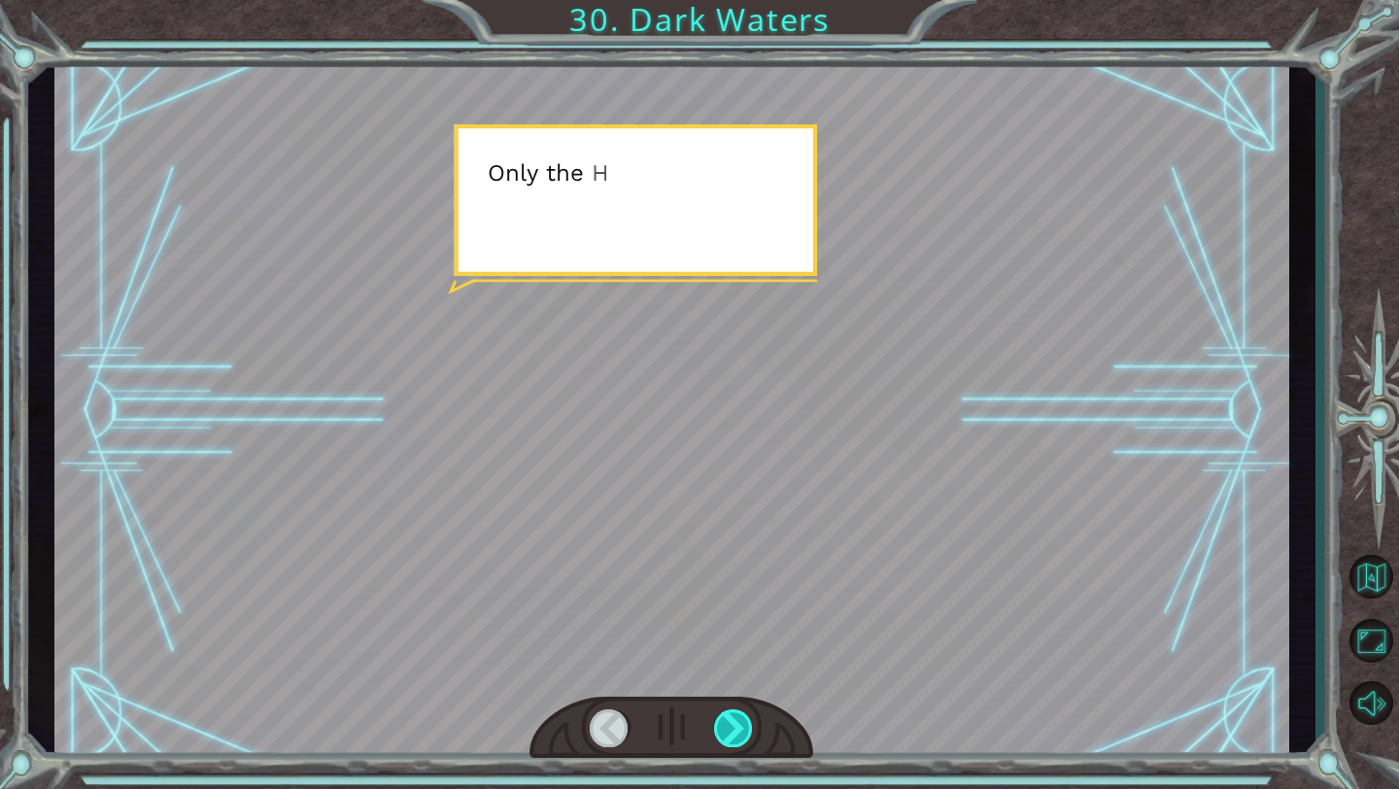
click at [737, 718] on div at bounding box center [734, 728] width 40 height 38
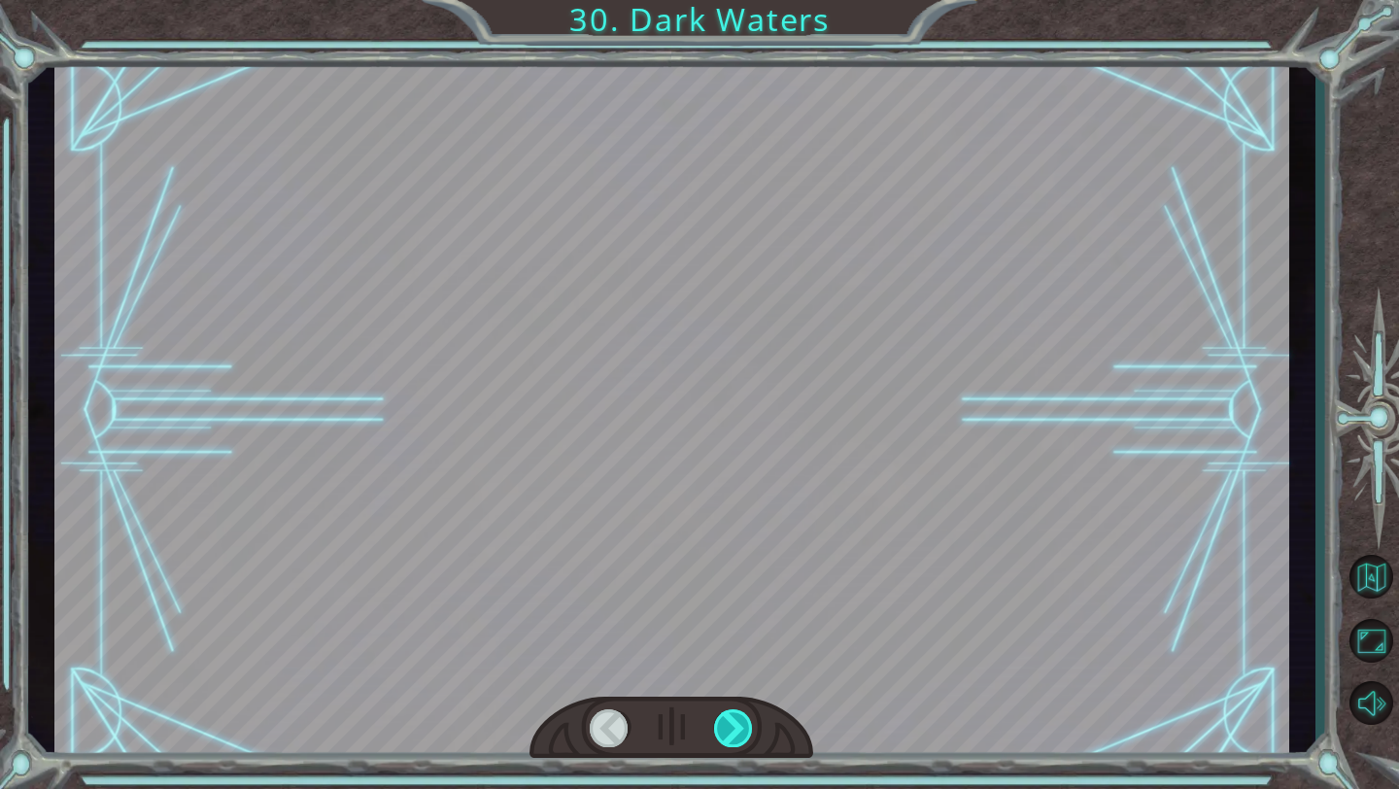
click at [737, 718] on div at bounding box center [734, 728] width 40 height 38
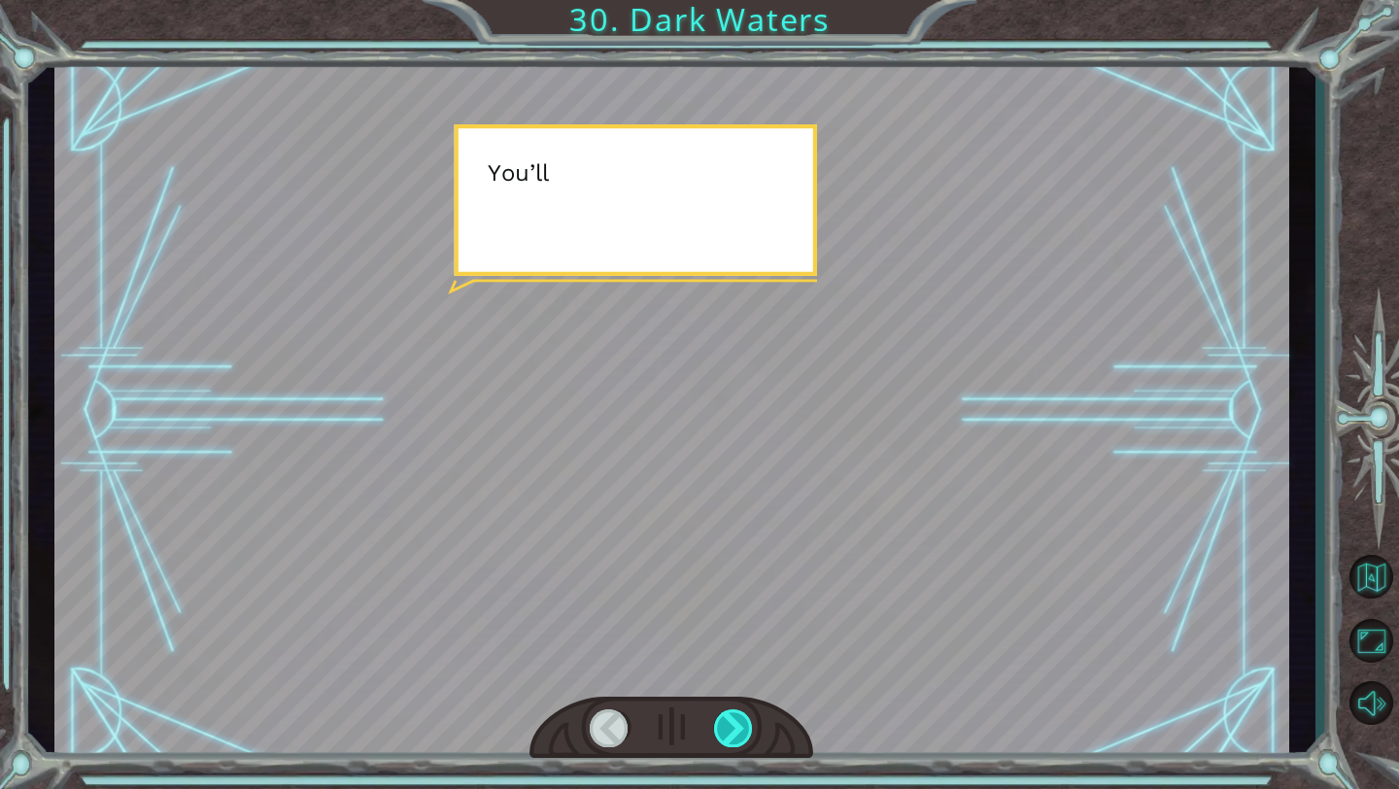
click at [737, 718] on div at bounding box center [734, 728] width 40 height 38
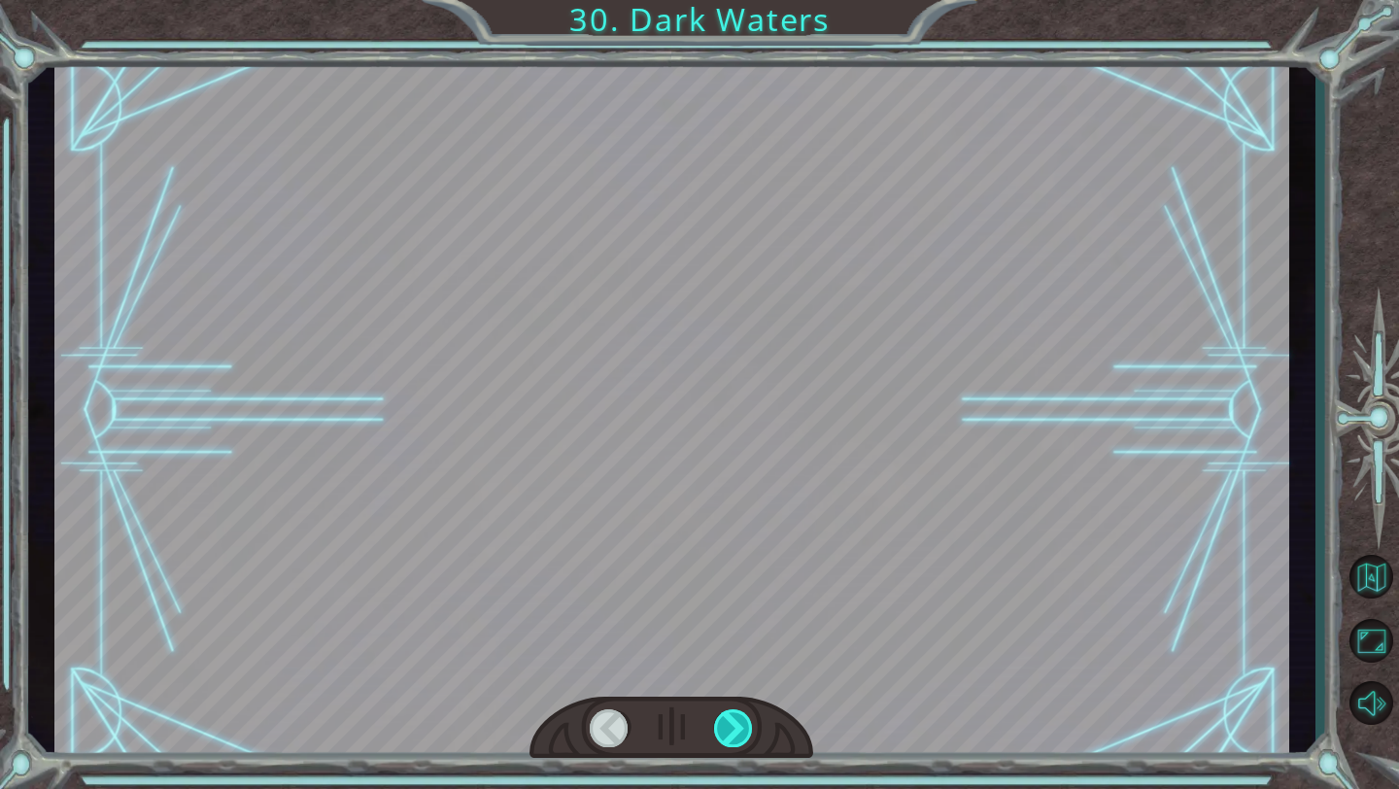
click at [737, 718] on div at bounding box center [734, 728] width 40 height 38
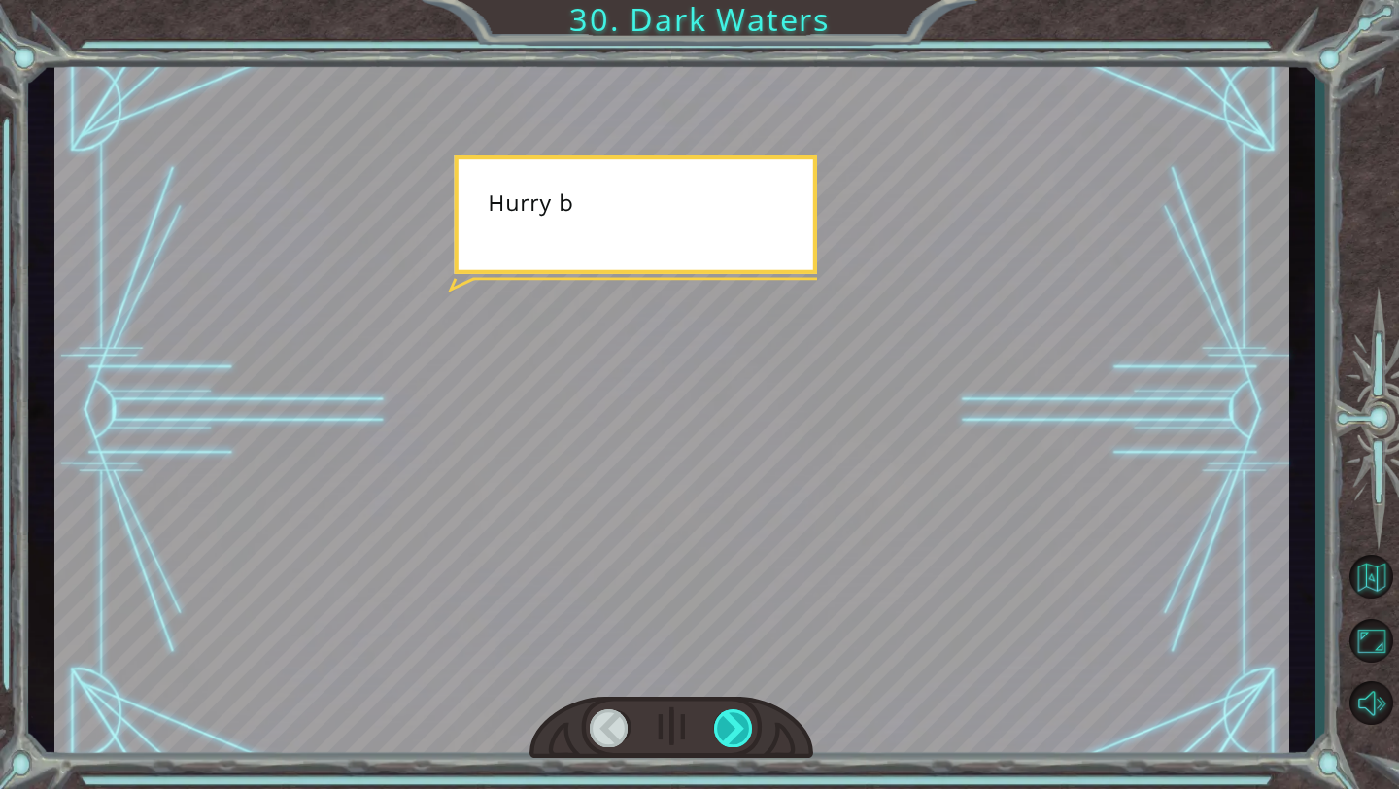
click at [737, 718] on div at bounding box center [734, 728] width 40 height 38
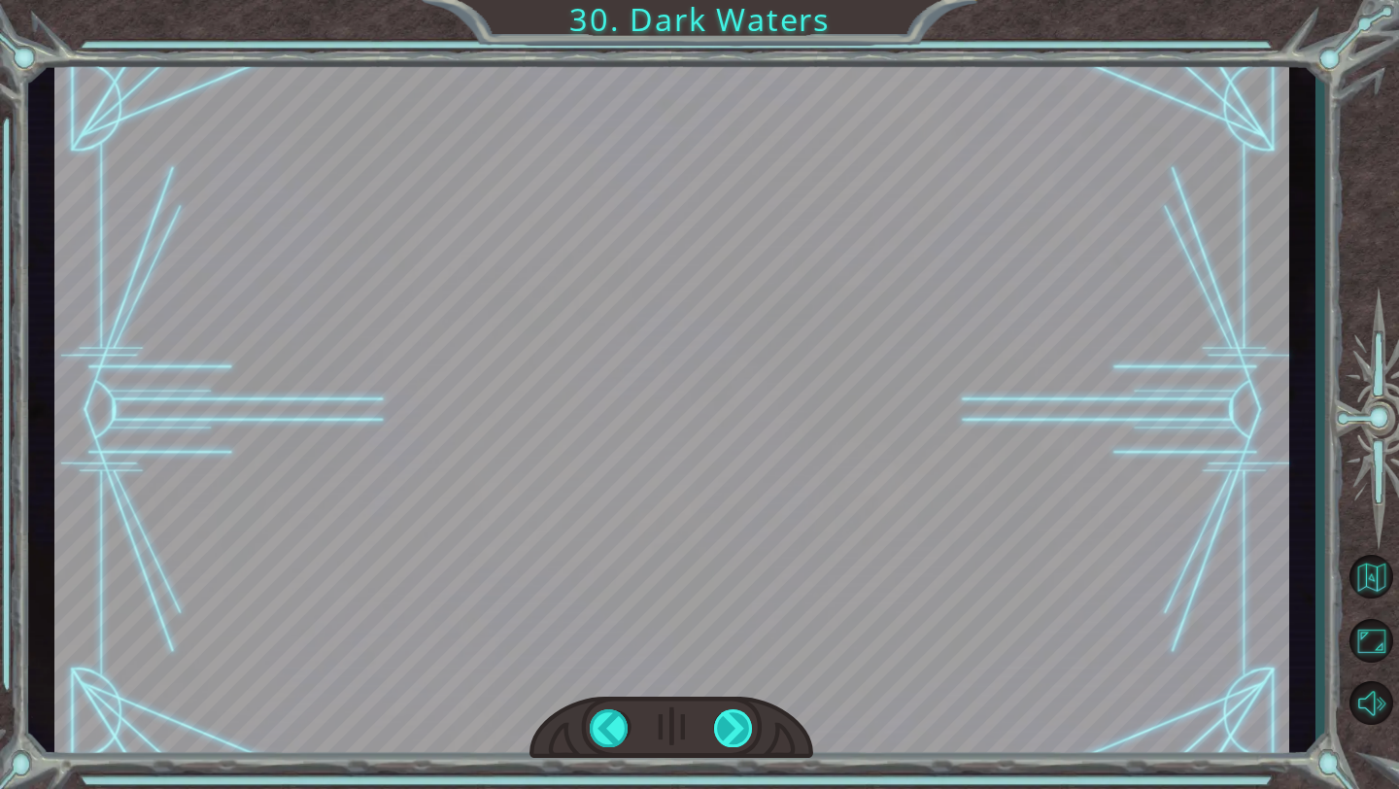
click at [737, 0] on div "Temporary Text T h a t w a s n ’ t b a d . Y o u ’ r e a c t u a l l y d o i n …" at bounding box center [699, 0] width 1399 height 0
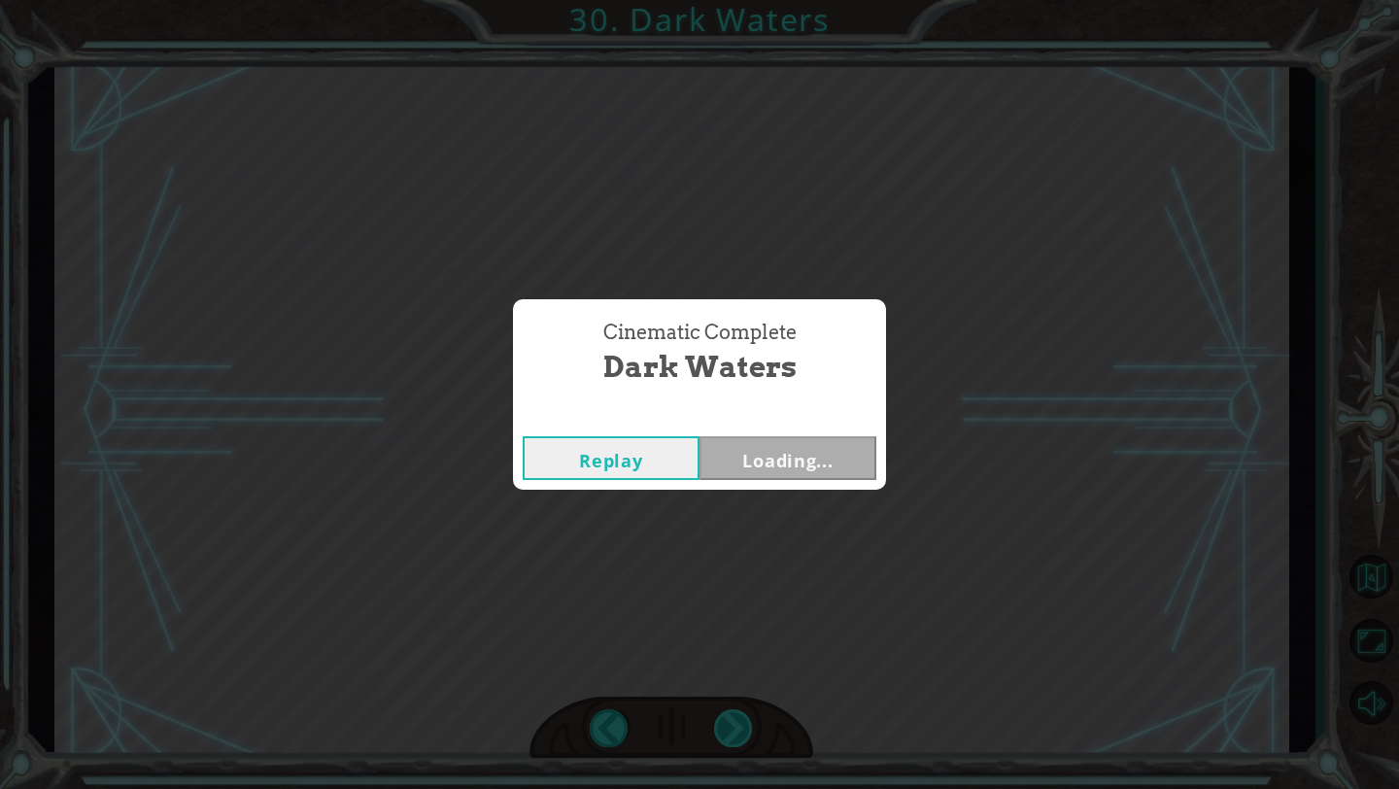
click at [737, 718] on div "Cinematic Complete Dark Waters Replay Loading..." at bounding box center [699, 394] width 1399 height 789
click at [778, 470] on button "Next" at bounding box center [788, 458] width 177 height 44
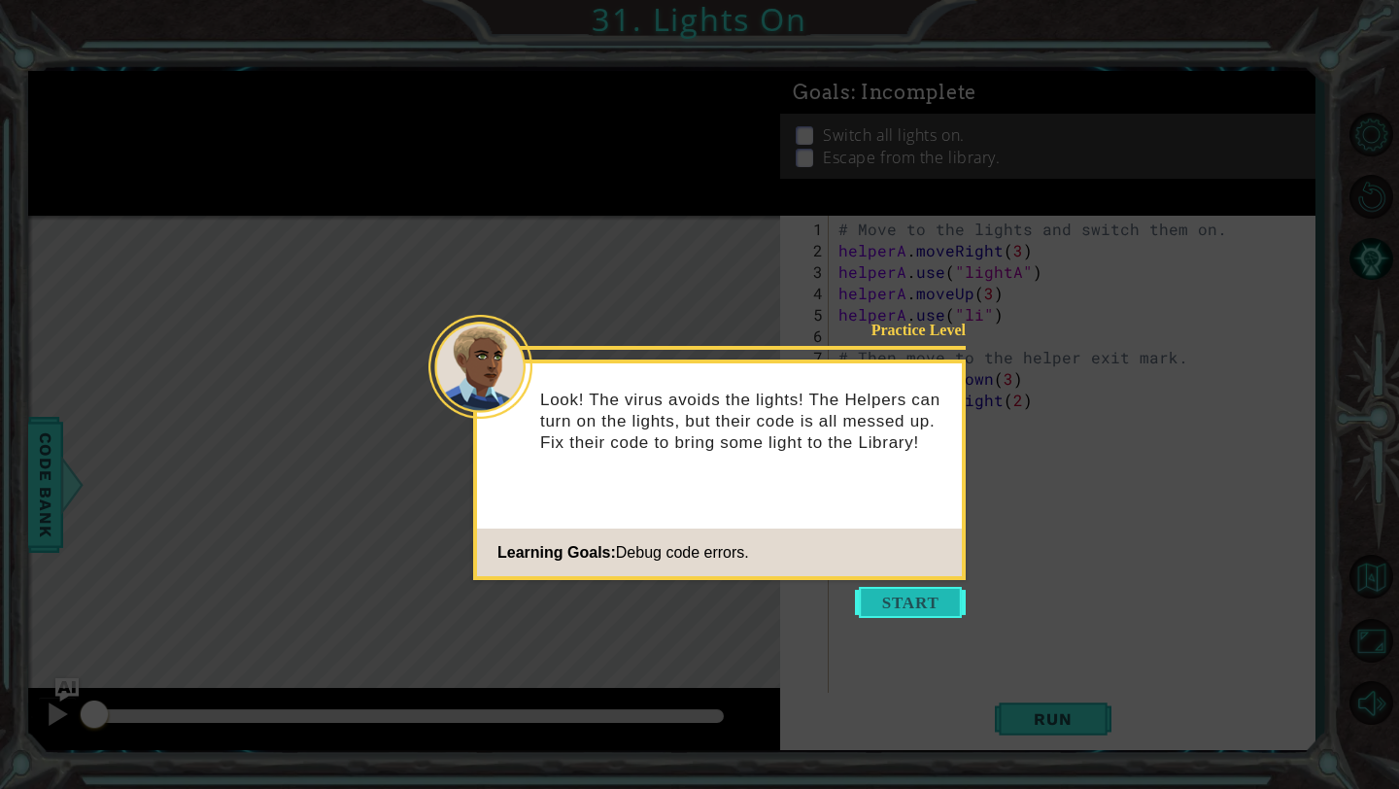
click at [881, 593] on button "Start" at bounding box center [910, 602] width 111 height 31
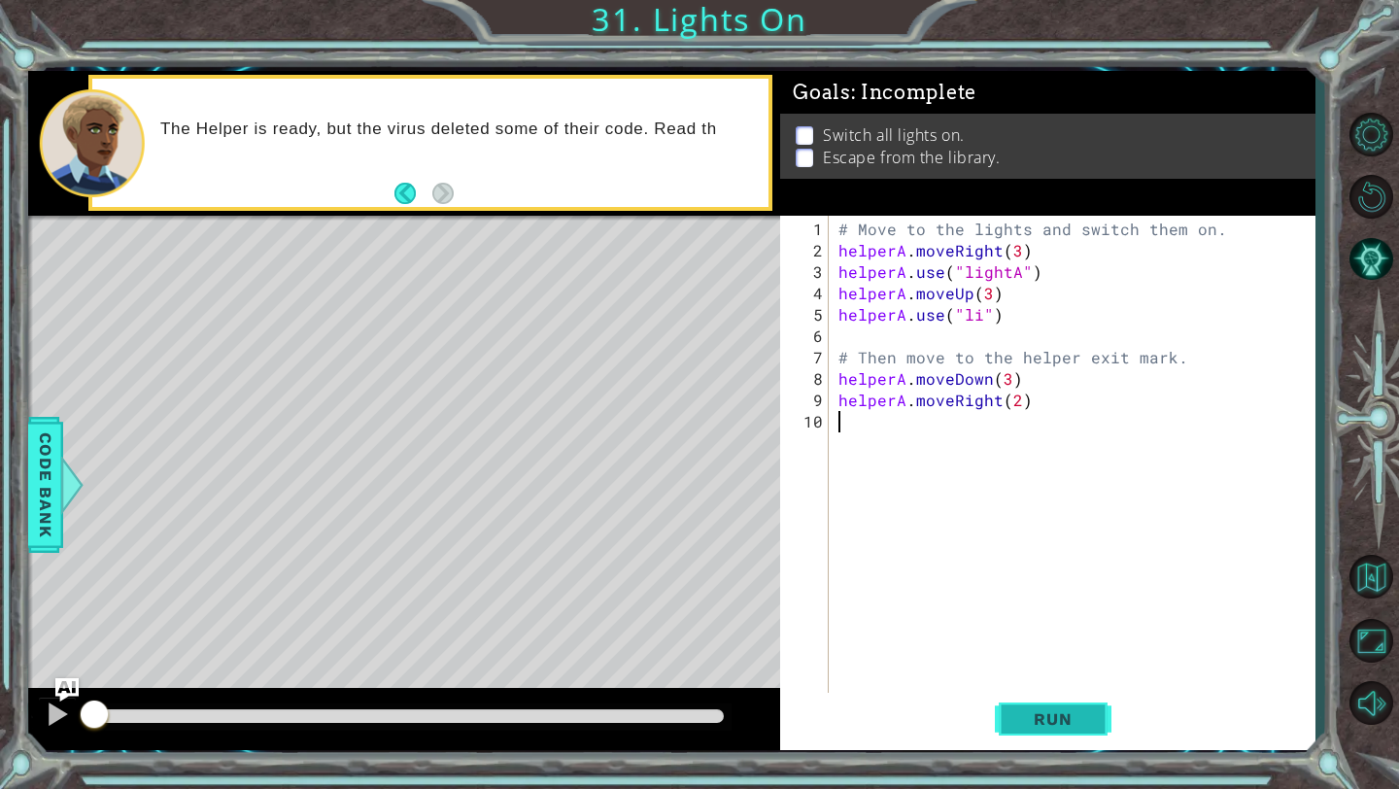
click at [1058, 700] on button "Run" at bounding box center [1053, 719] width 117 height 53
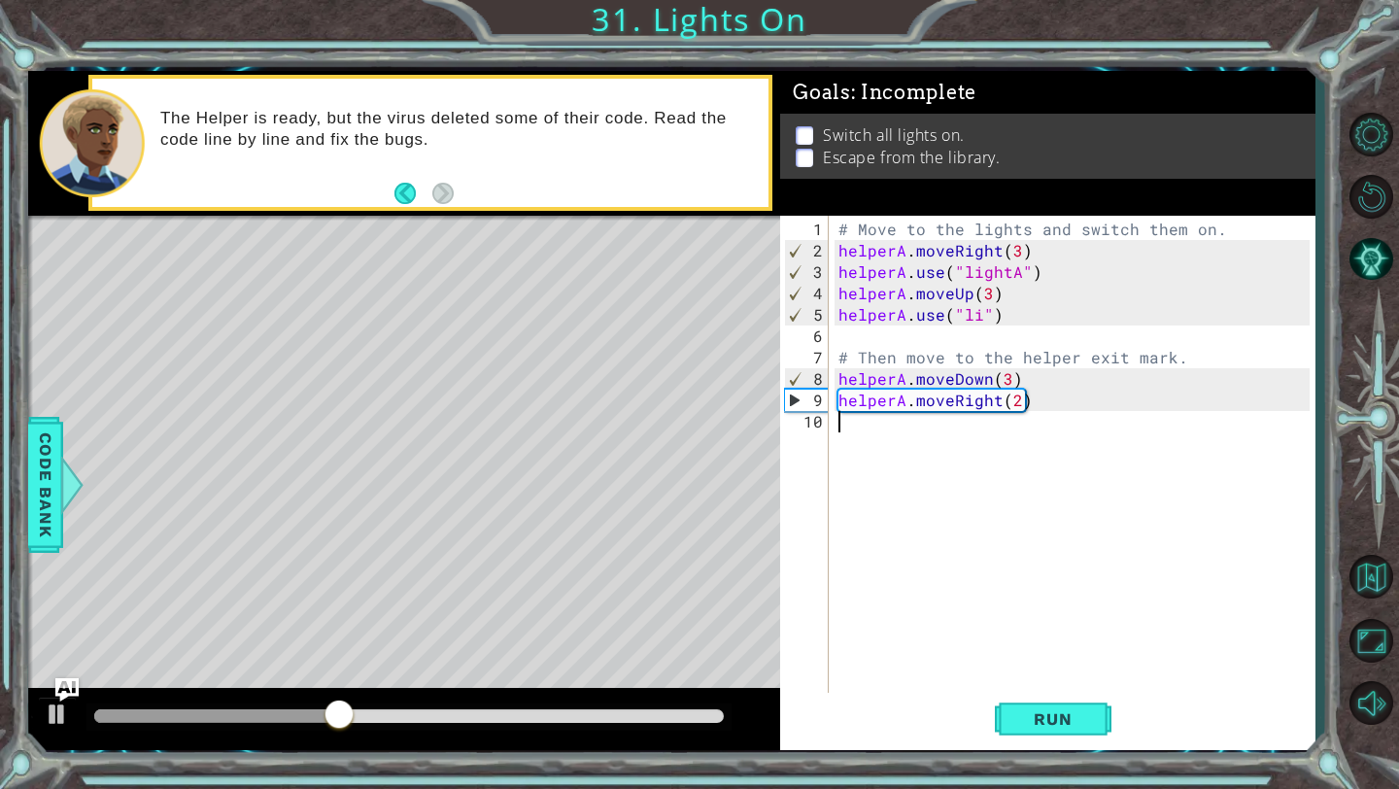
click at [976, 320] on div "# Move to the lights and switch them on. helperA . moveRight ( 3 ) helperA . us…" at bounding box center [1077, 486] width 485 height 534
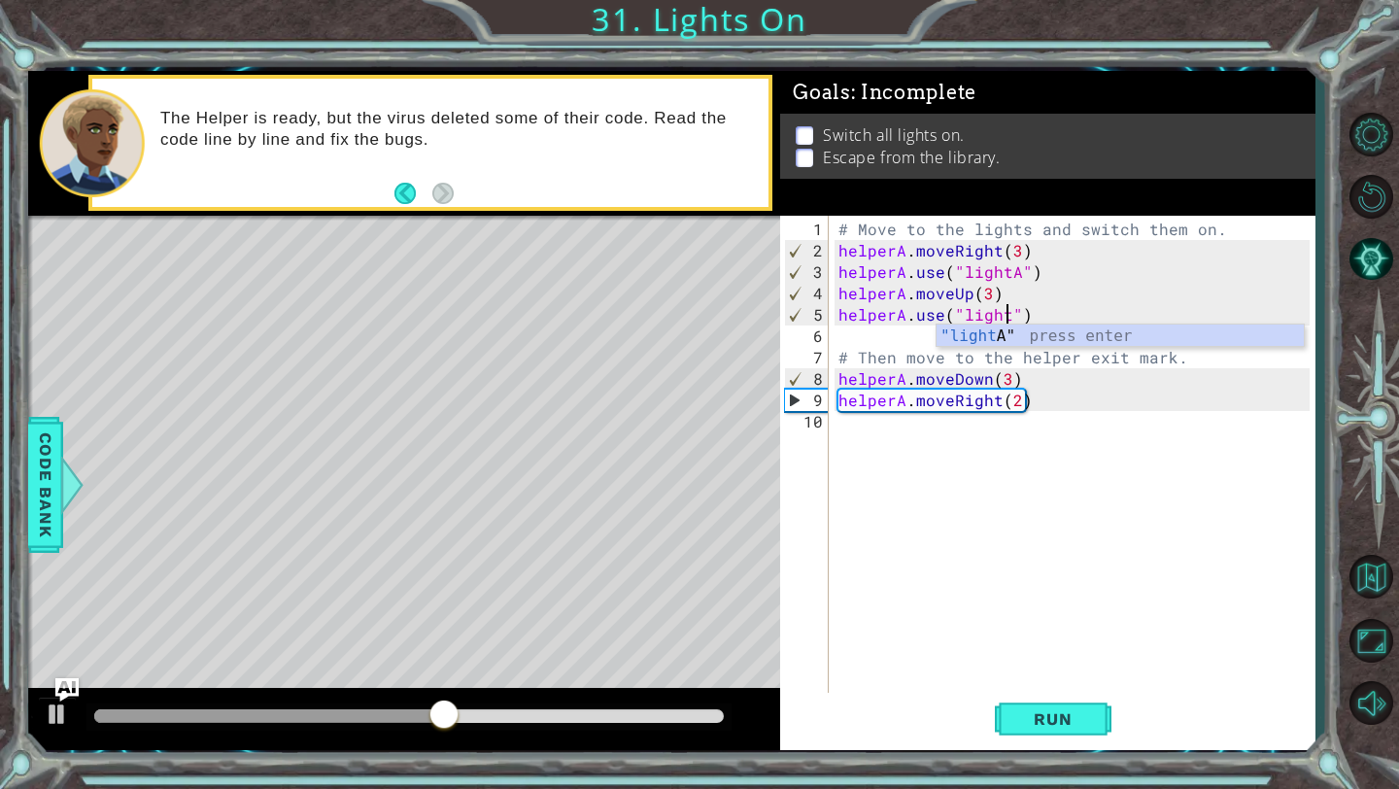
scroll to position [0, 11]
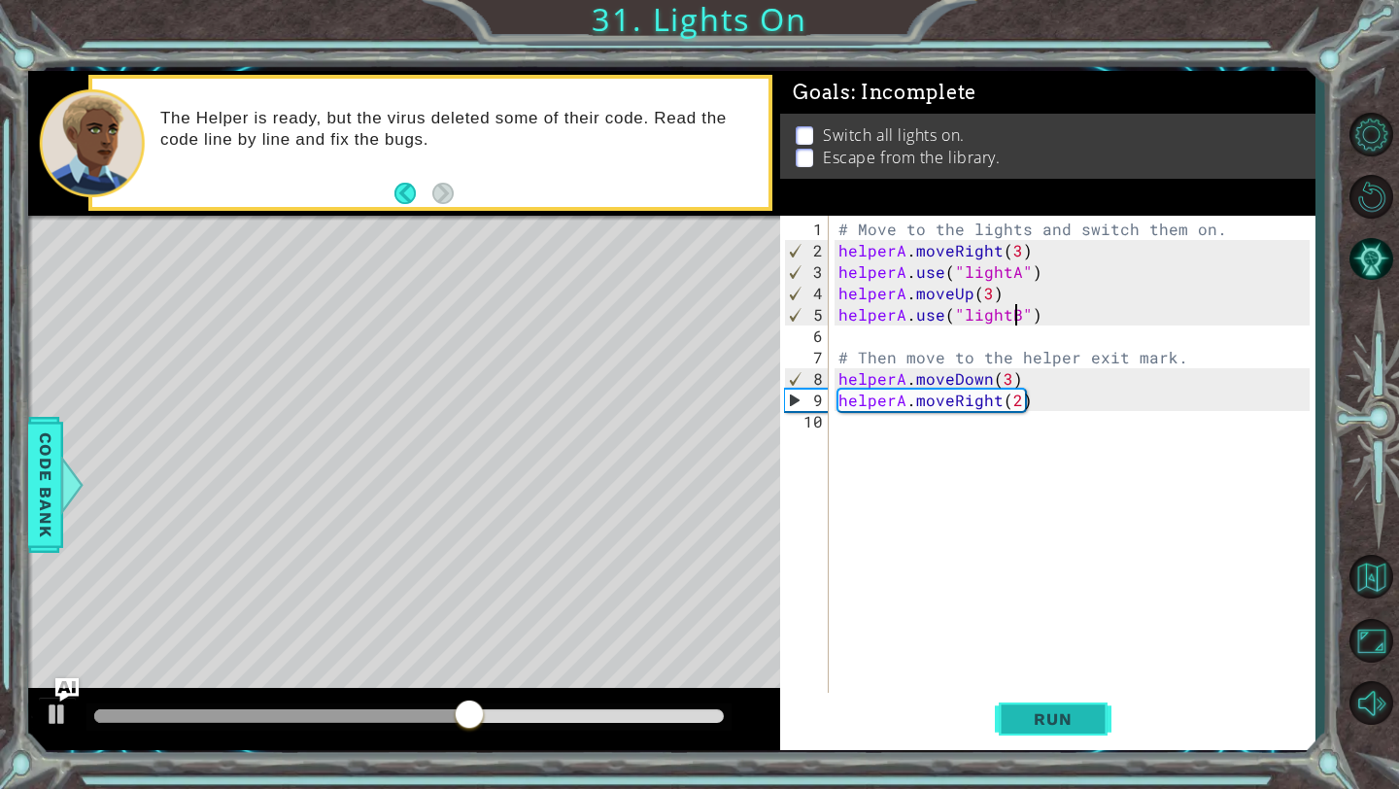
click at [1028, 723] on span "Run" at bounding box center [1052, 718] width 77 height 19
click at [1009, 374] on div "# Move to the lights and switch them on. helperA . moveRight ( 3 ) helperA . us…" at bounding box center [1077, 486] width 485 height 534
click at [1041, 717] on span "Run" at bounding box center [1052, 718] width 77 height 19
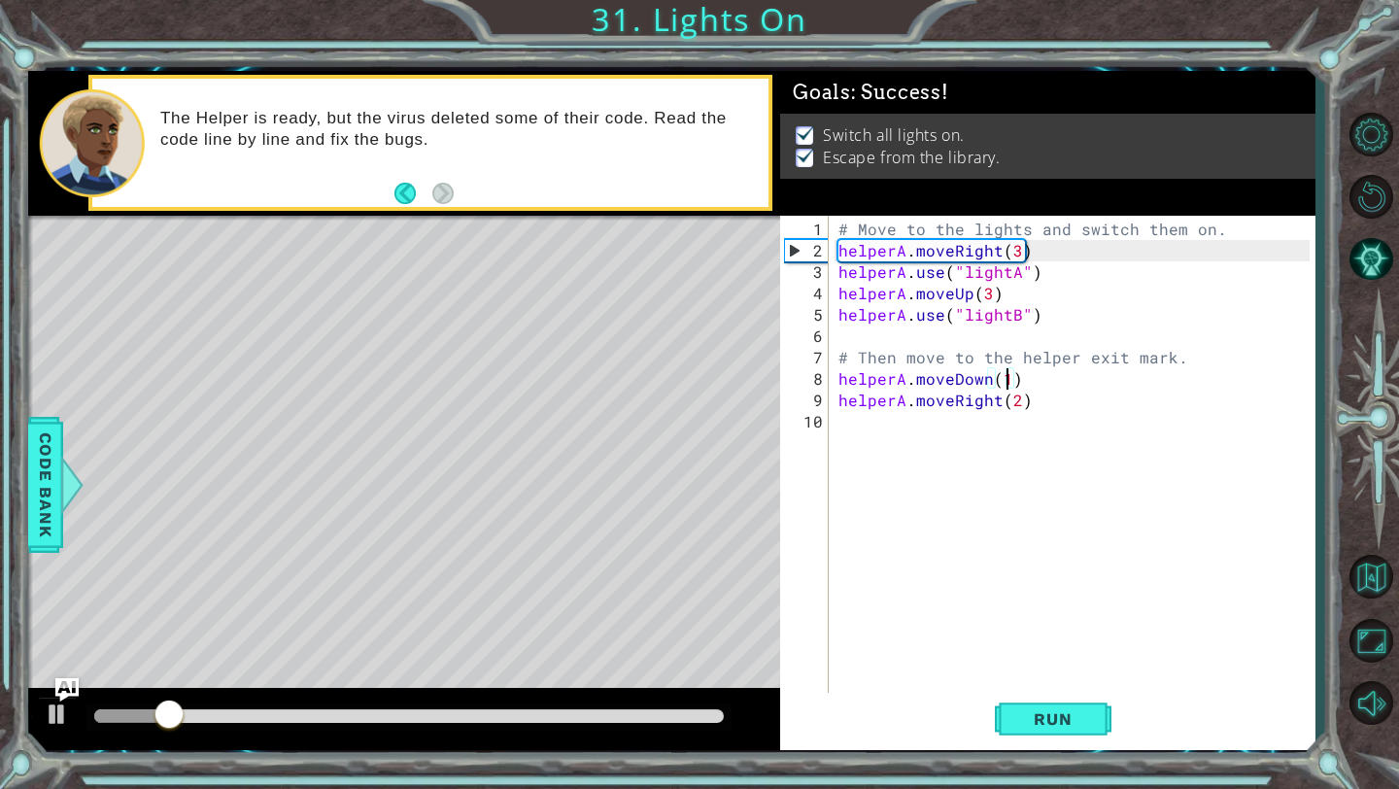
click at [590, 715] on div at bounding box center [409, 716] width 630 height 14
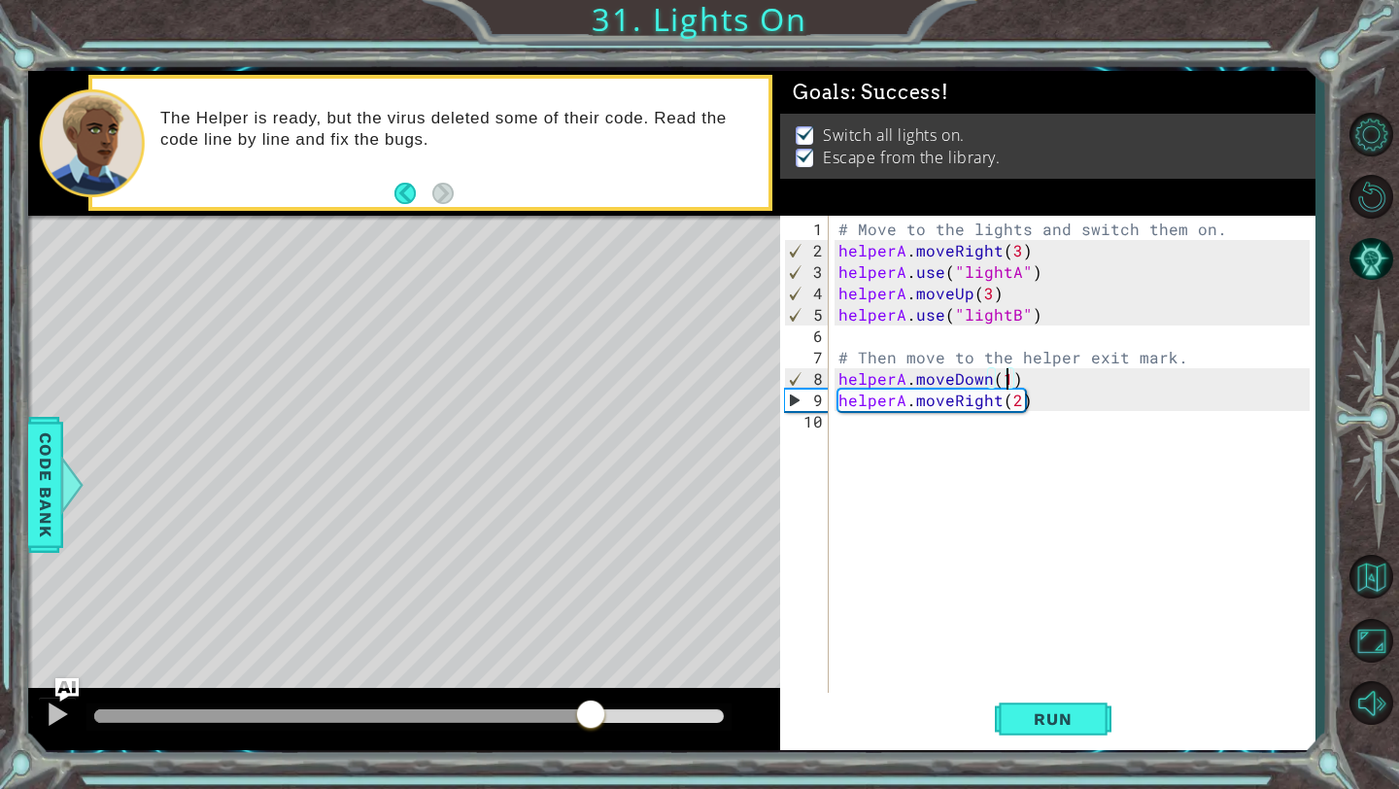
click at [489, 699] on div at bounding box center [404, 719] width 752 height 62
type textarea "helperA.moveDown(1 )"
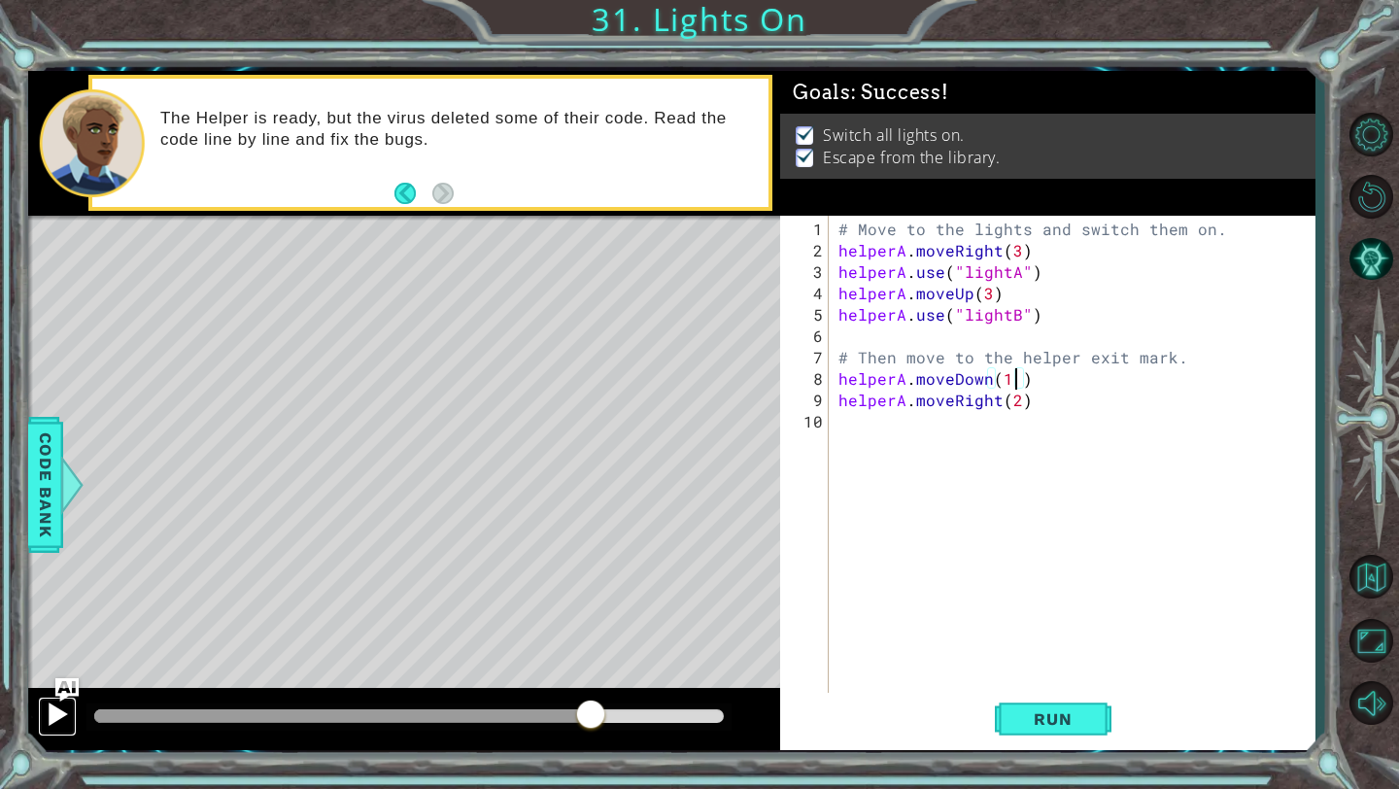
click at [39, 712] on button at bounding box center [57, 717] width 39 height 40
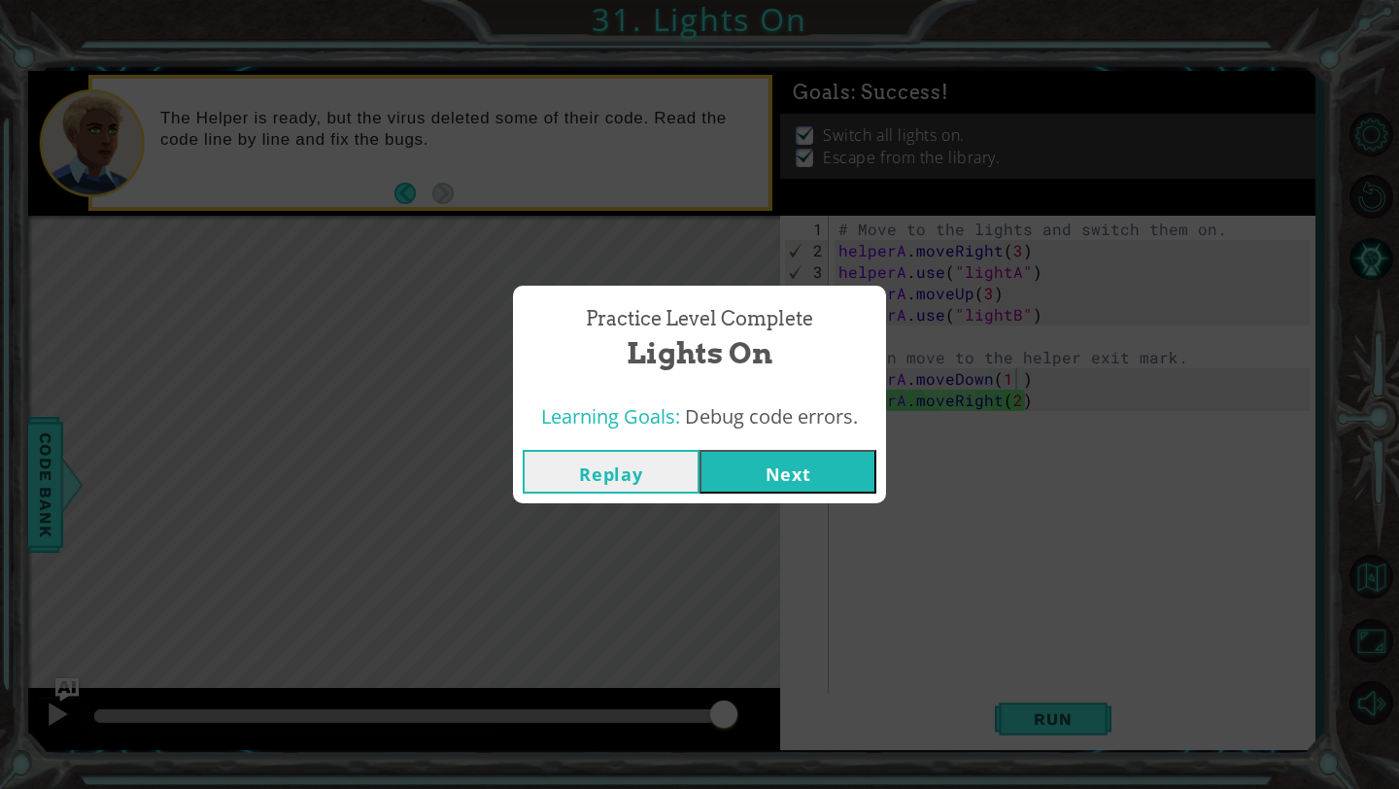
click at [828, 473] on button "Next" at bounding box center [788, 472] width 177 height 44
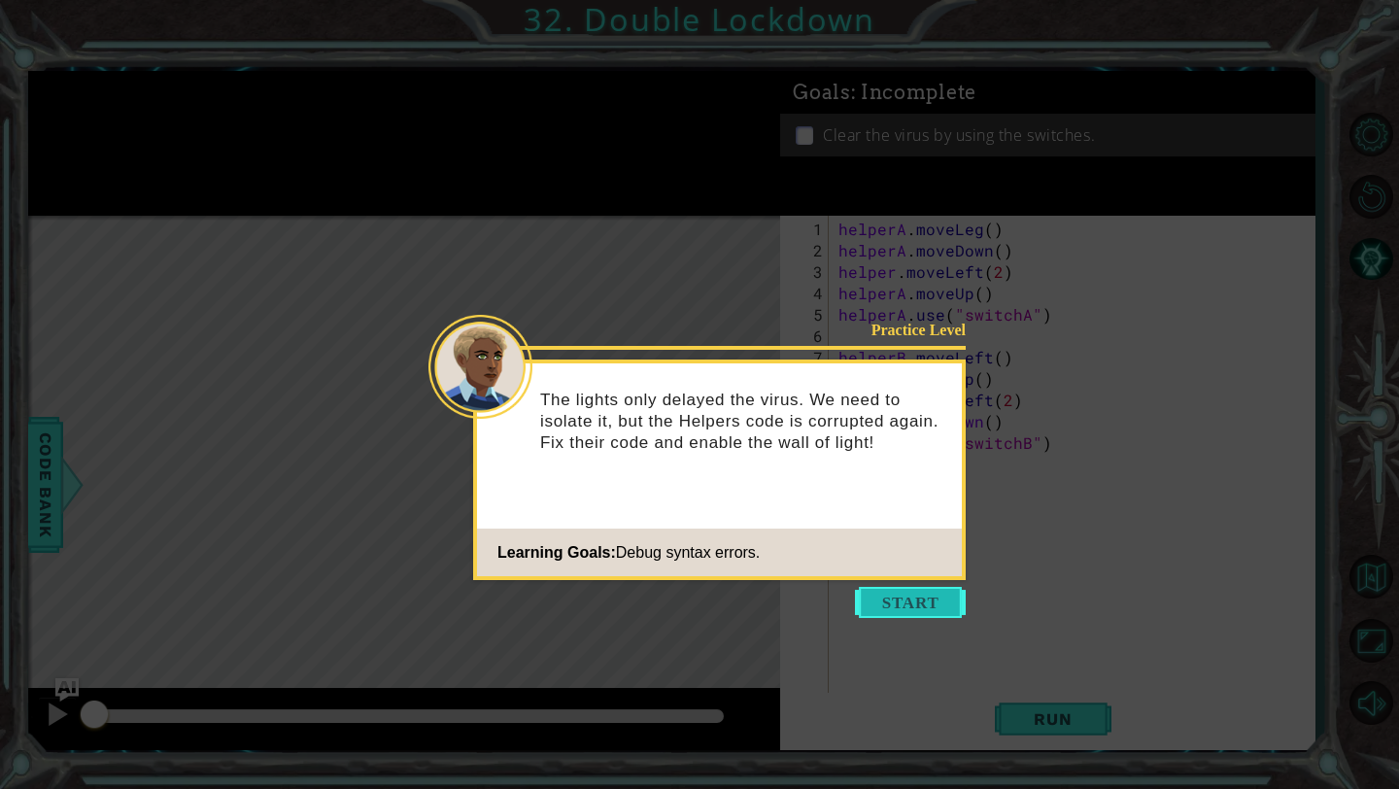
click at [896, 600] on button "Start" at bounding box center [910, 602] width 111 height 31
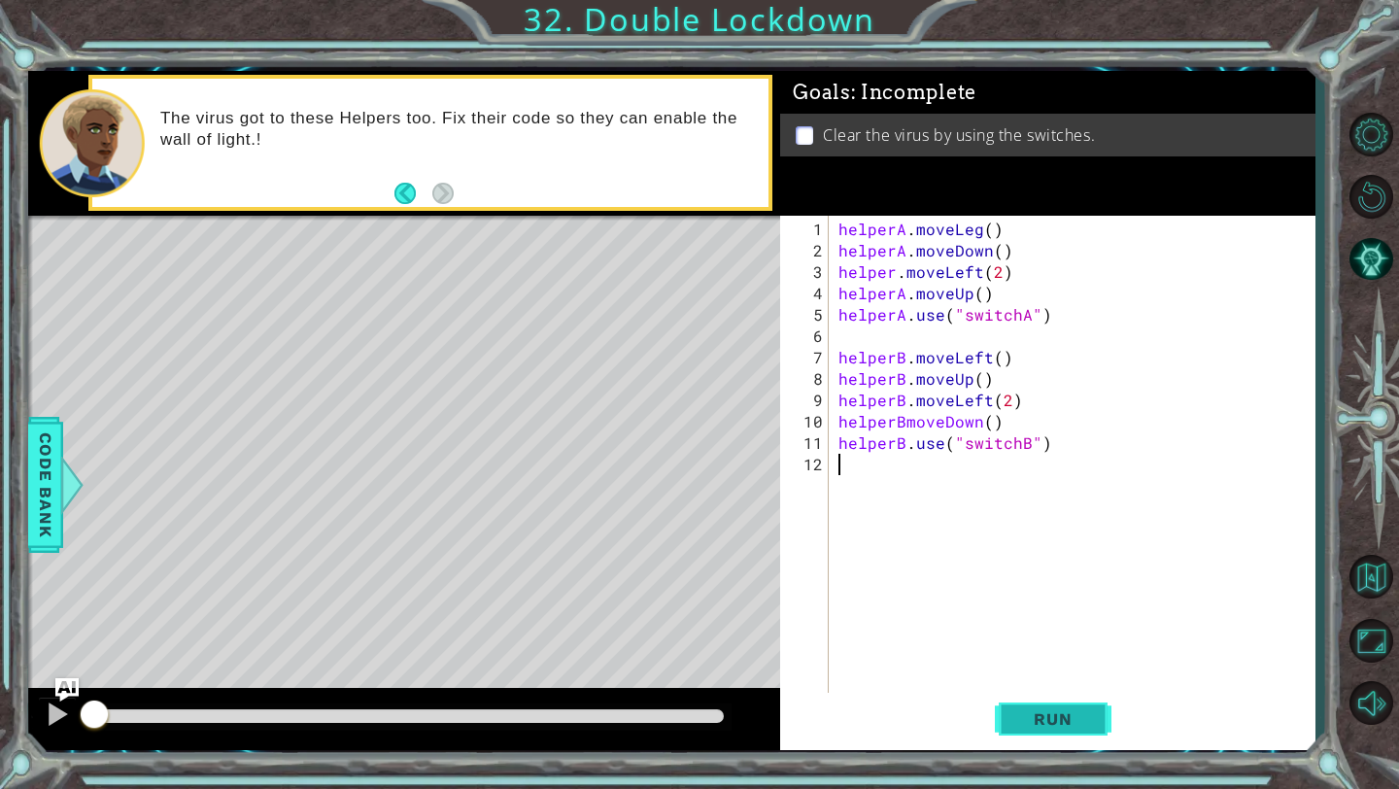
click at [1066, 720] on span "Run" at bounding box center [1052, 718] width 77 height 19
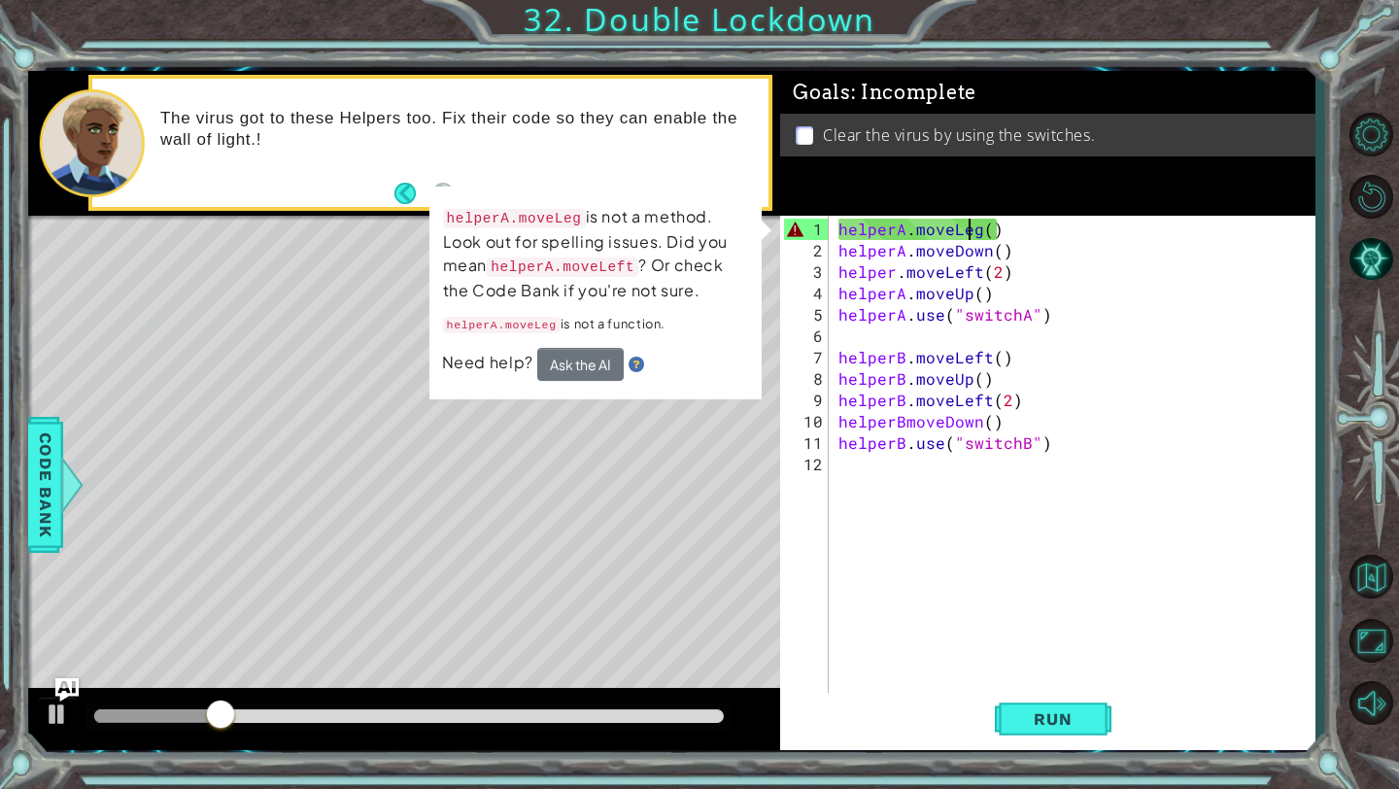
click at [973, 231] on div "helperA . moveLeg ( ) helperA . moveDown ( ) helper . moveLeft ( 2 ) helperA . …" at bounding box center [1077, 486] width 485 height 534
click at [976, 230] on div "helperA . moveLeg ( ) helperA . moveDown ( ) helper . moveLeft ( 2 ) helperA . …" at bounding box center [1077, 486] width 485 height 534
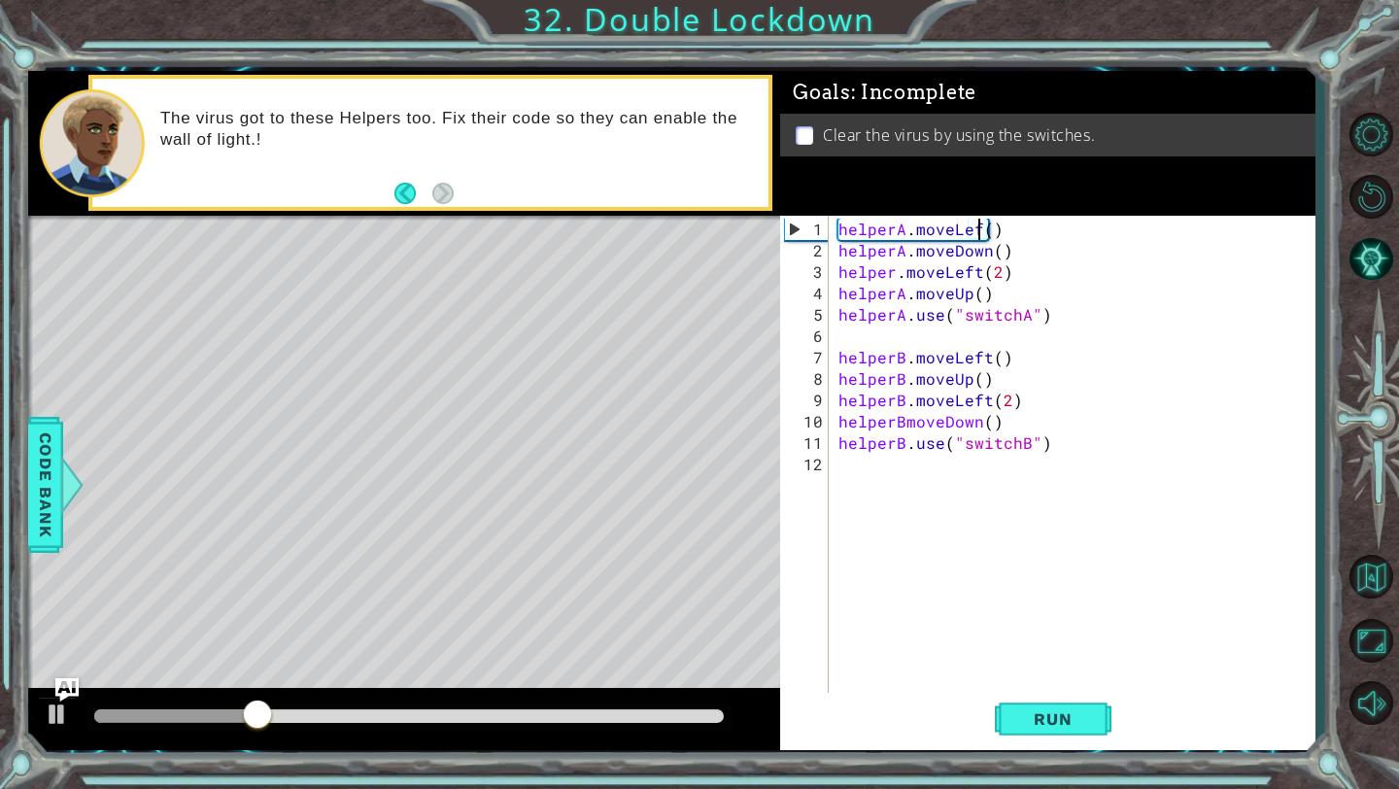
scroll to position [0, 9]
click at [1038, 712] on span "Run" at bounding box center [1052, 718] width 77 height 19
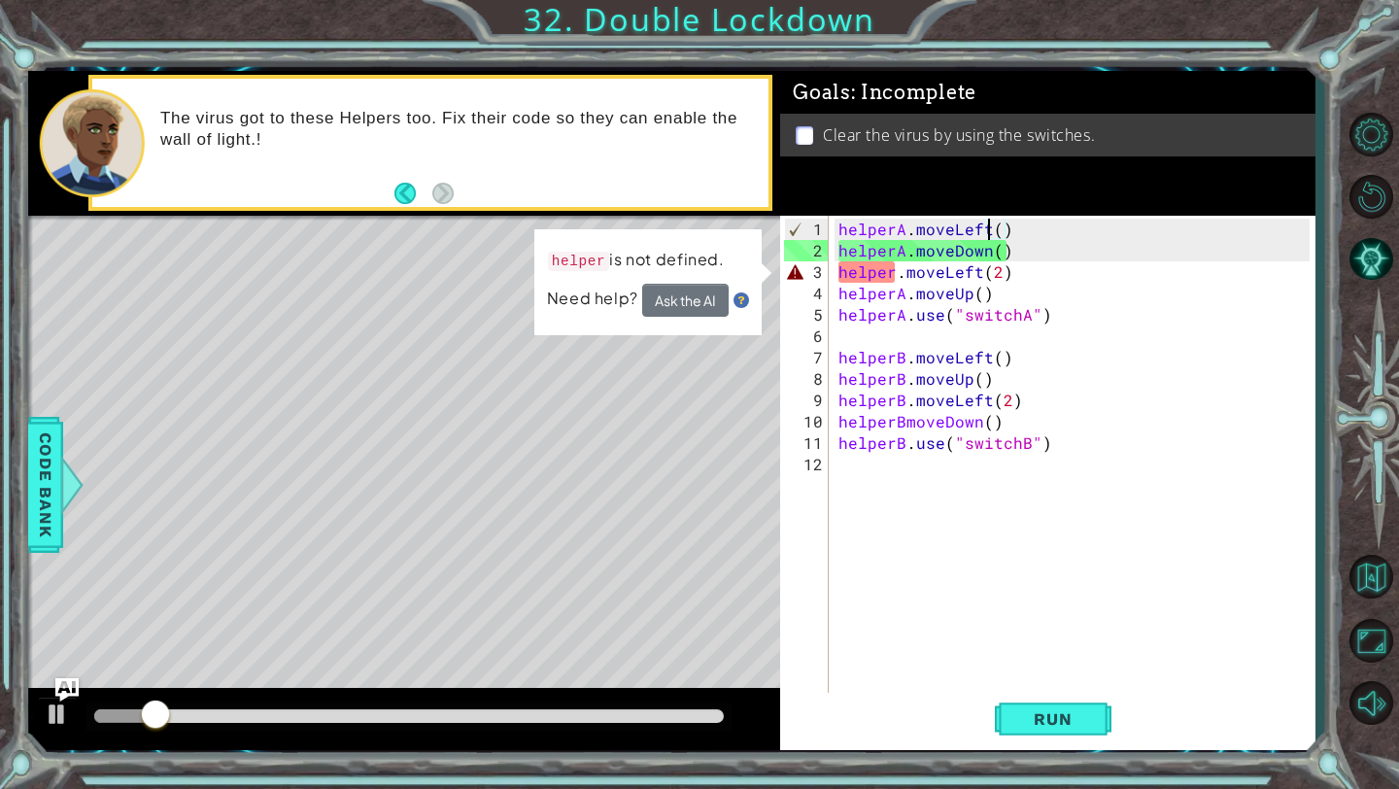
click at [895, 267] on div "helperA . moveLeft ( ) helperA . moveDown ( ) helper . moveLeft ( 2 ) helperA .…" at bounding box center [1077, 486] width 485 height 534
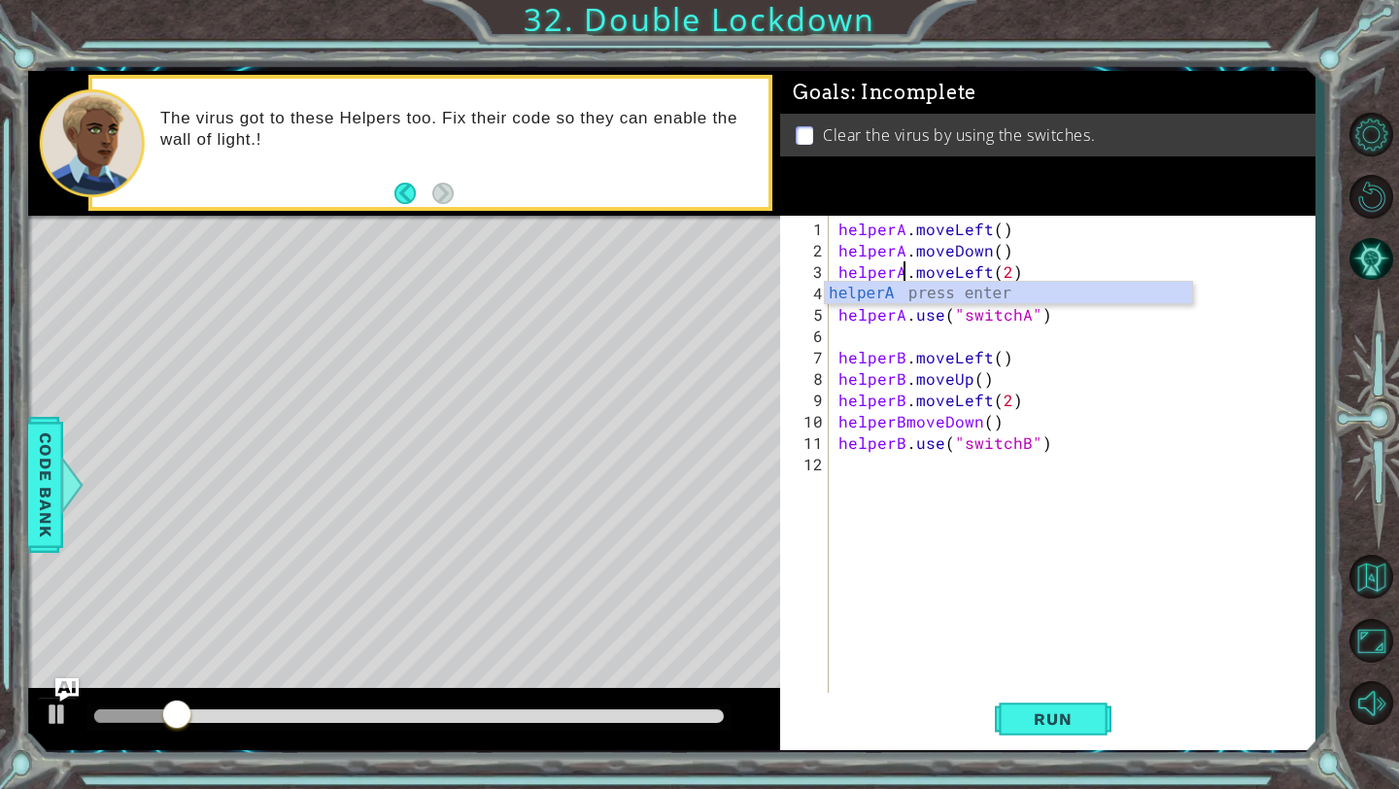
scroll to position [0, 4]
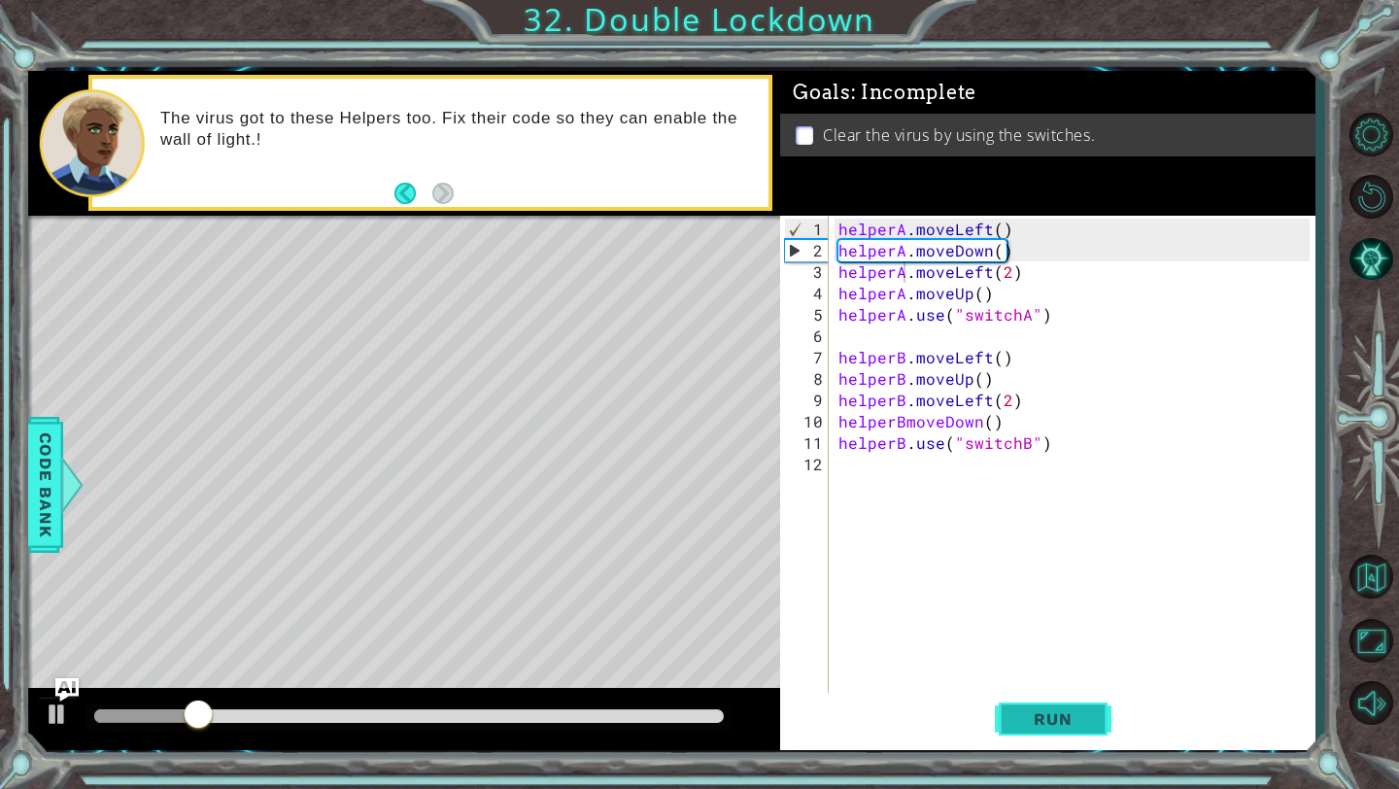
click at [1077, 722] on span "Run" at bounding box center [1052, 718] width 77 height 19
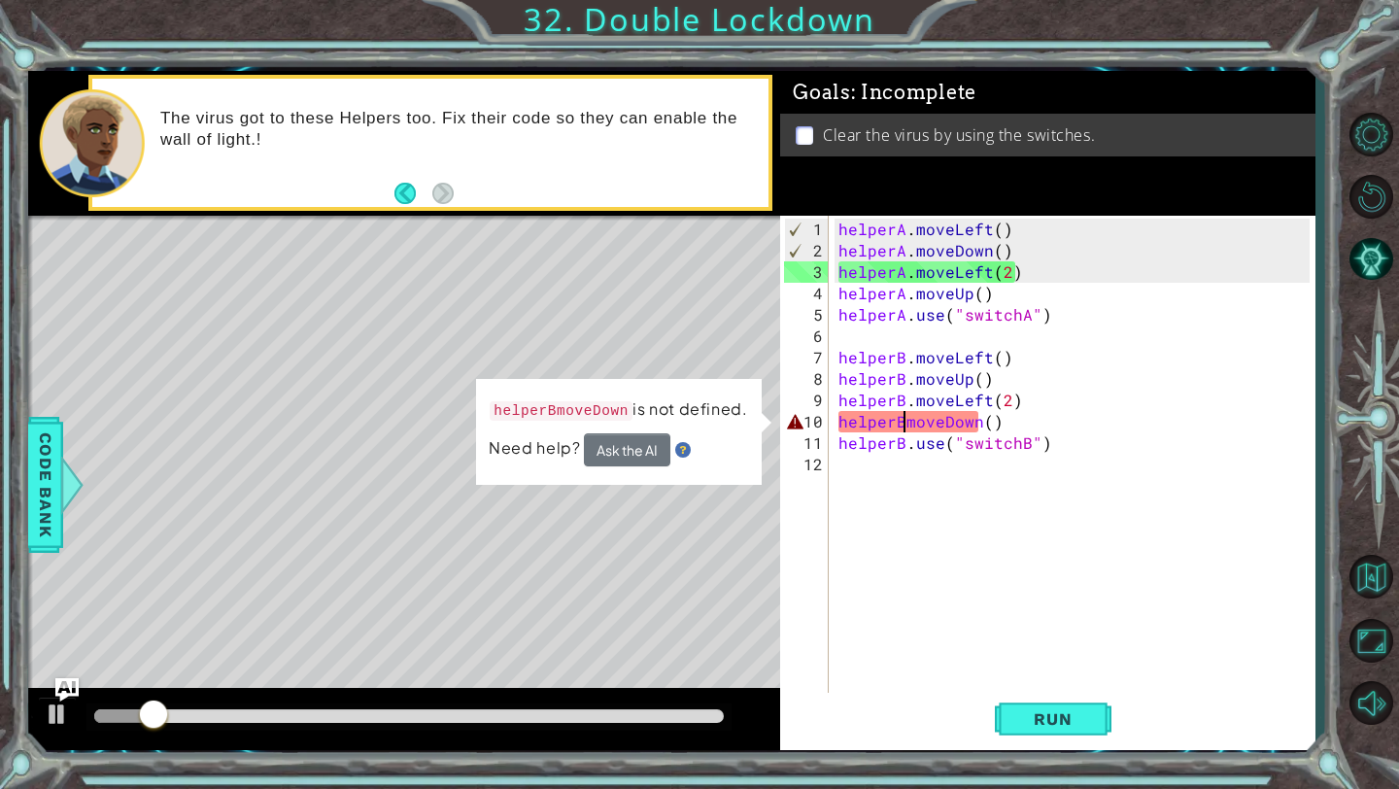
click at [905, 423] on div "helperA . moveLeft ( ) helperA . moveDown ( ) helperA . moveLeft ( 2 ) helperA …" at bounding box center [1077, 486] width 485 height 534
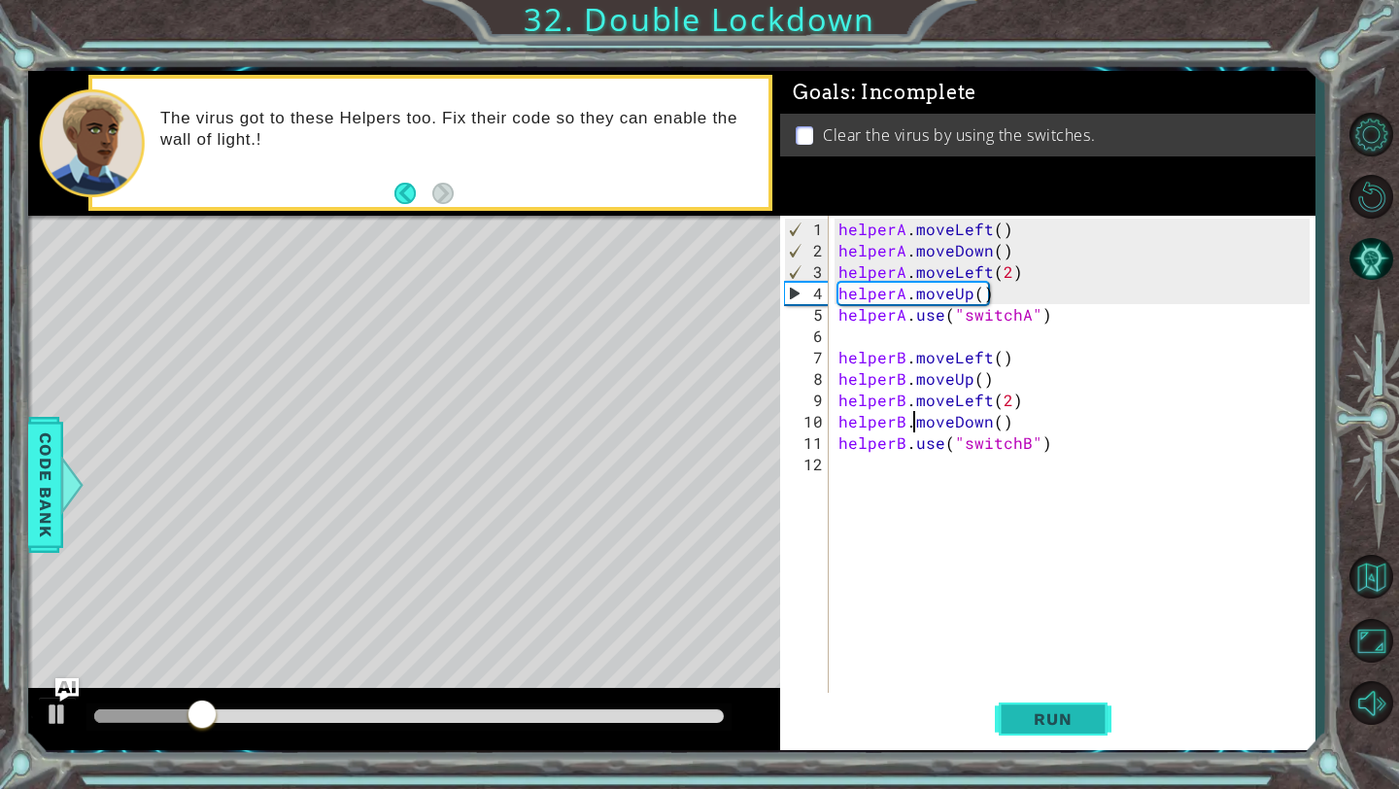
type textarea "helperB.moveDown()"
click at [1031, 704] on button "Run" at bounding box center [1053, 719] width 117 height 53
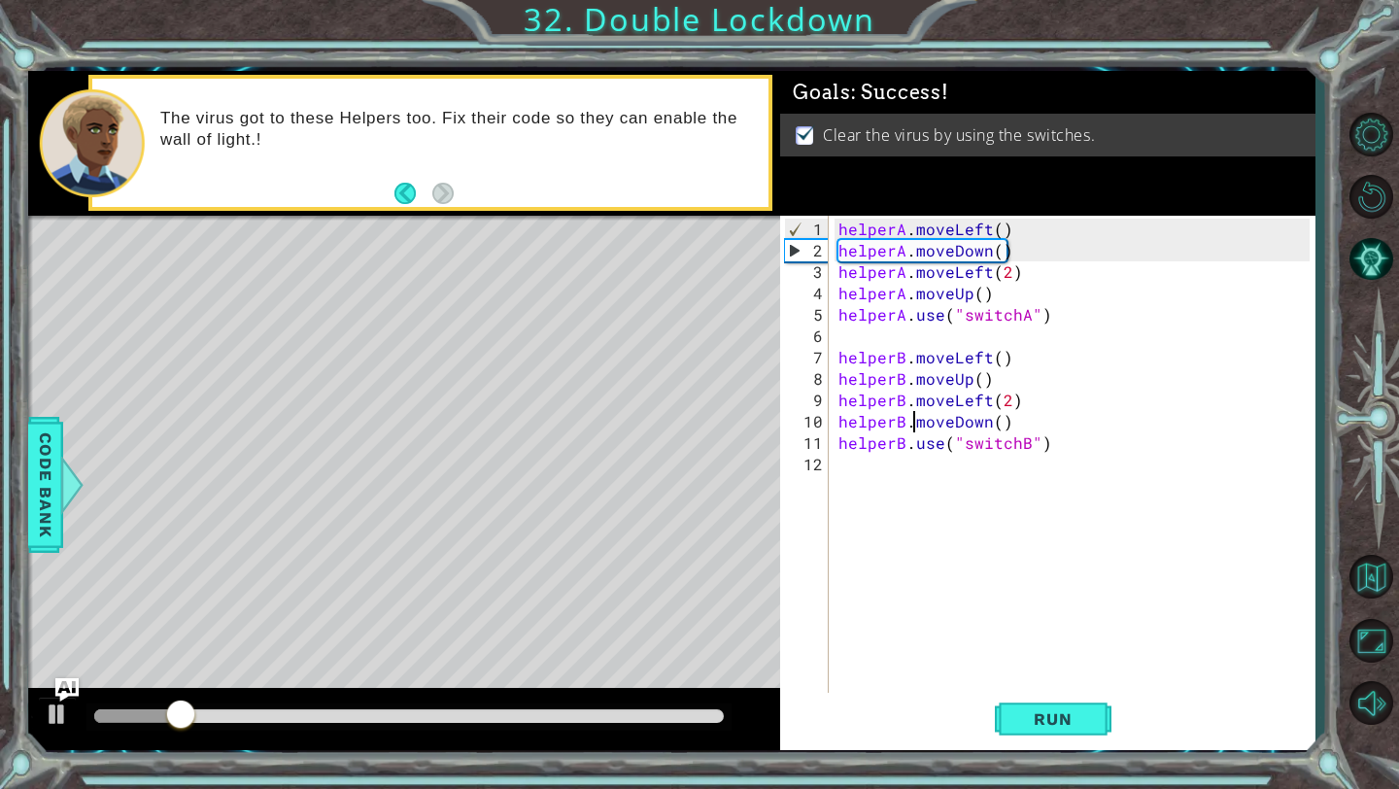
click at [606, 716] on div at bounding box center [409, 716] width 630 height 14
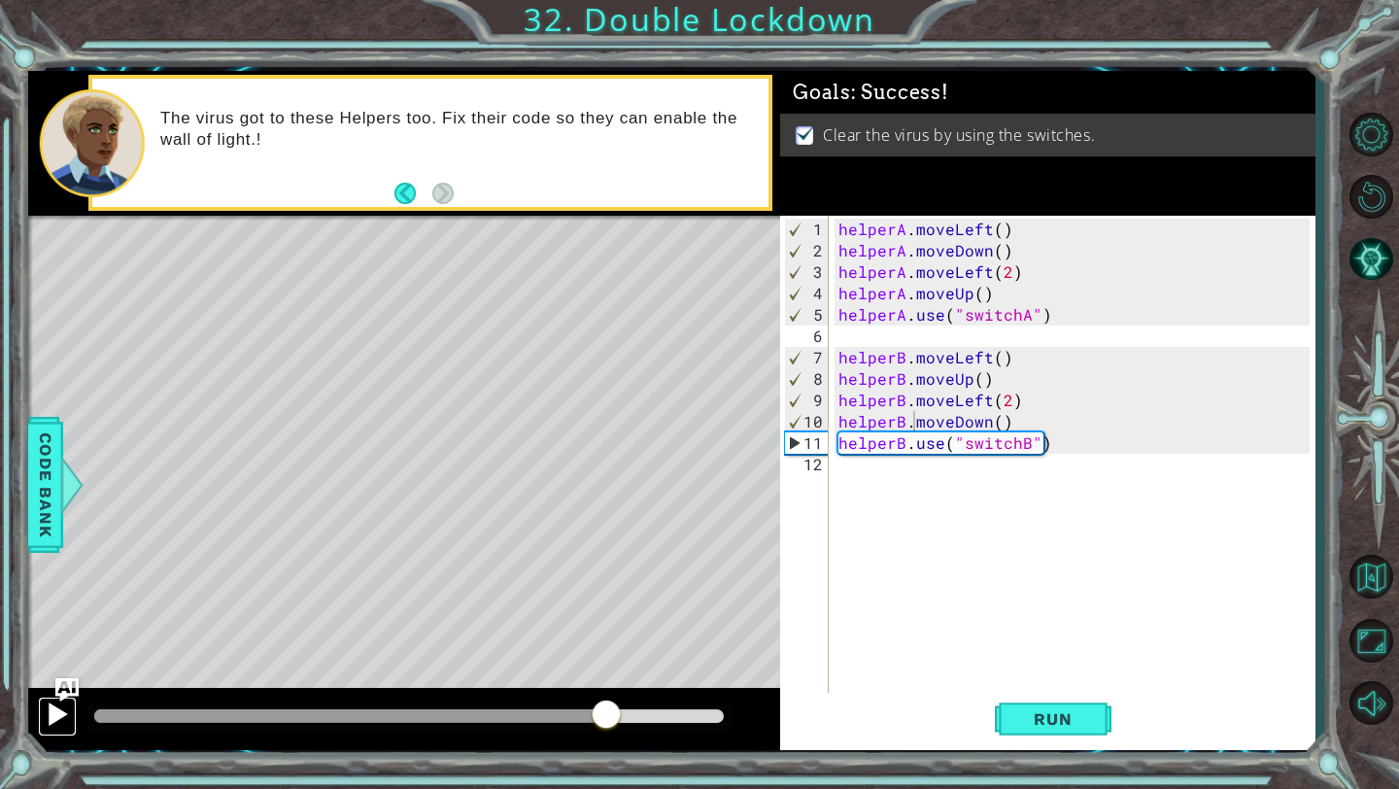
click at [57, 716] on div at bounding box center [57, 713] width 25 height 25
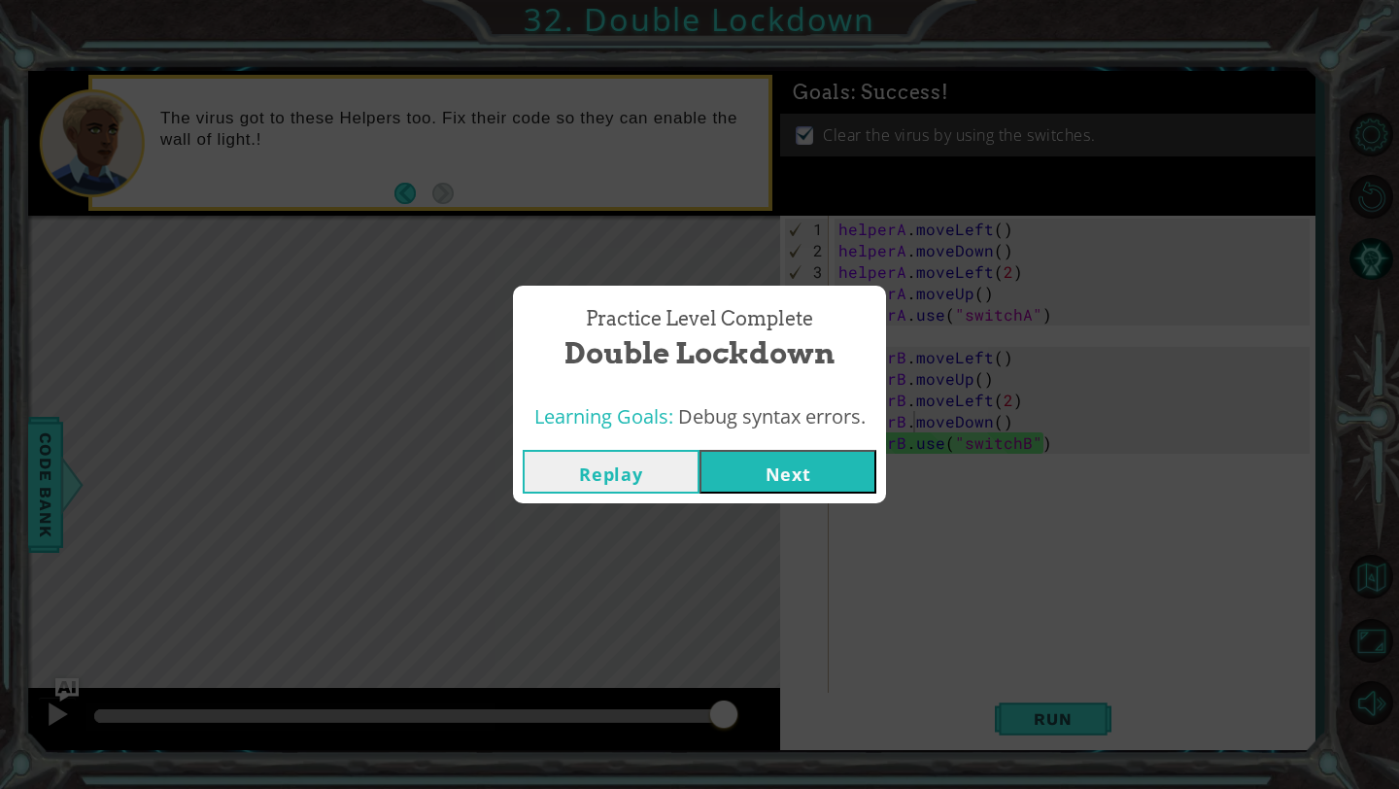
click at [721, 472] on button "Next" at bounding box center [788, 472] width 177 height 44
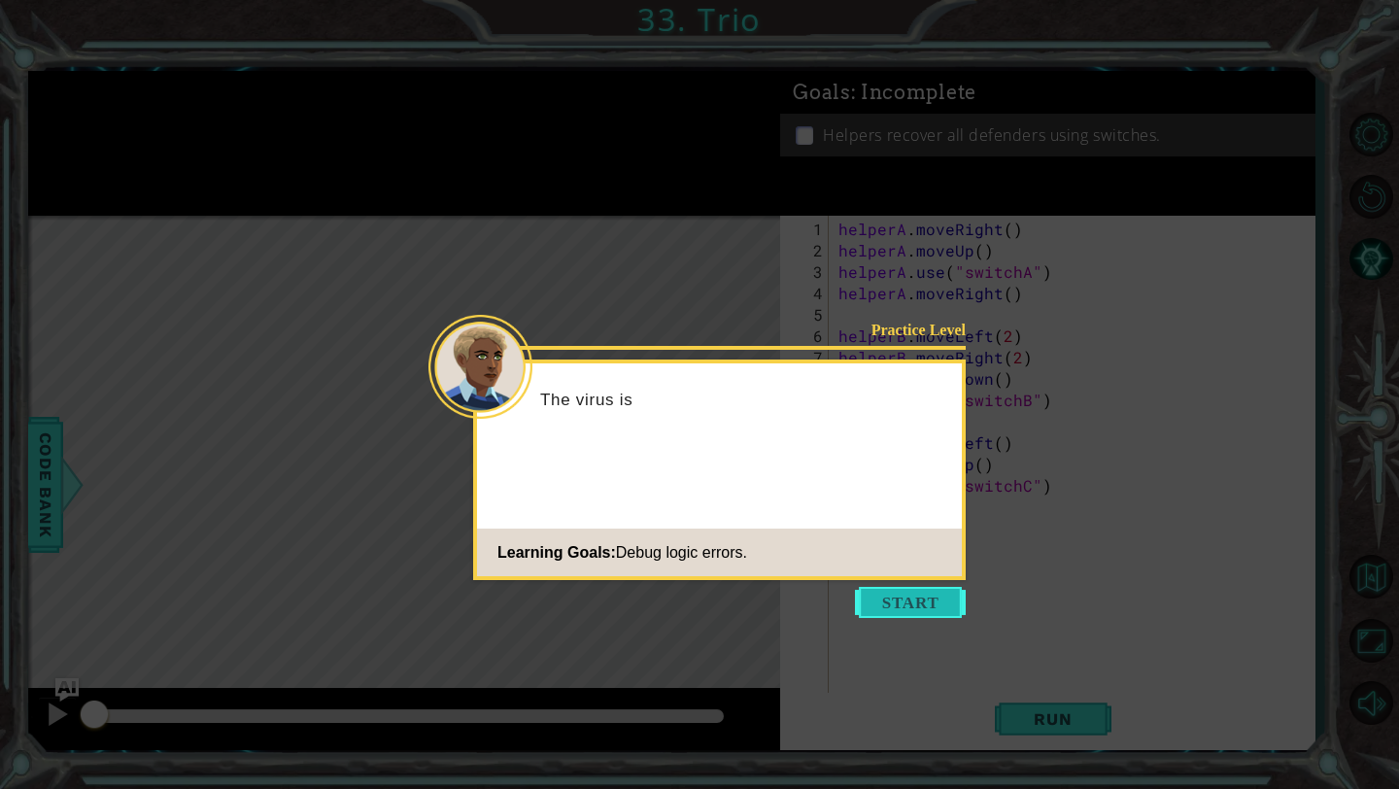
click at [905, 599] on button "Start" at bounding box center [910, 602] width 111 height 31
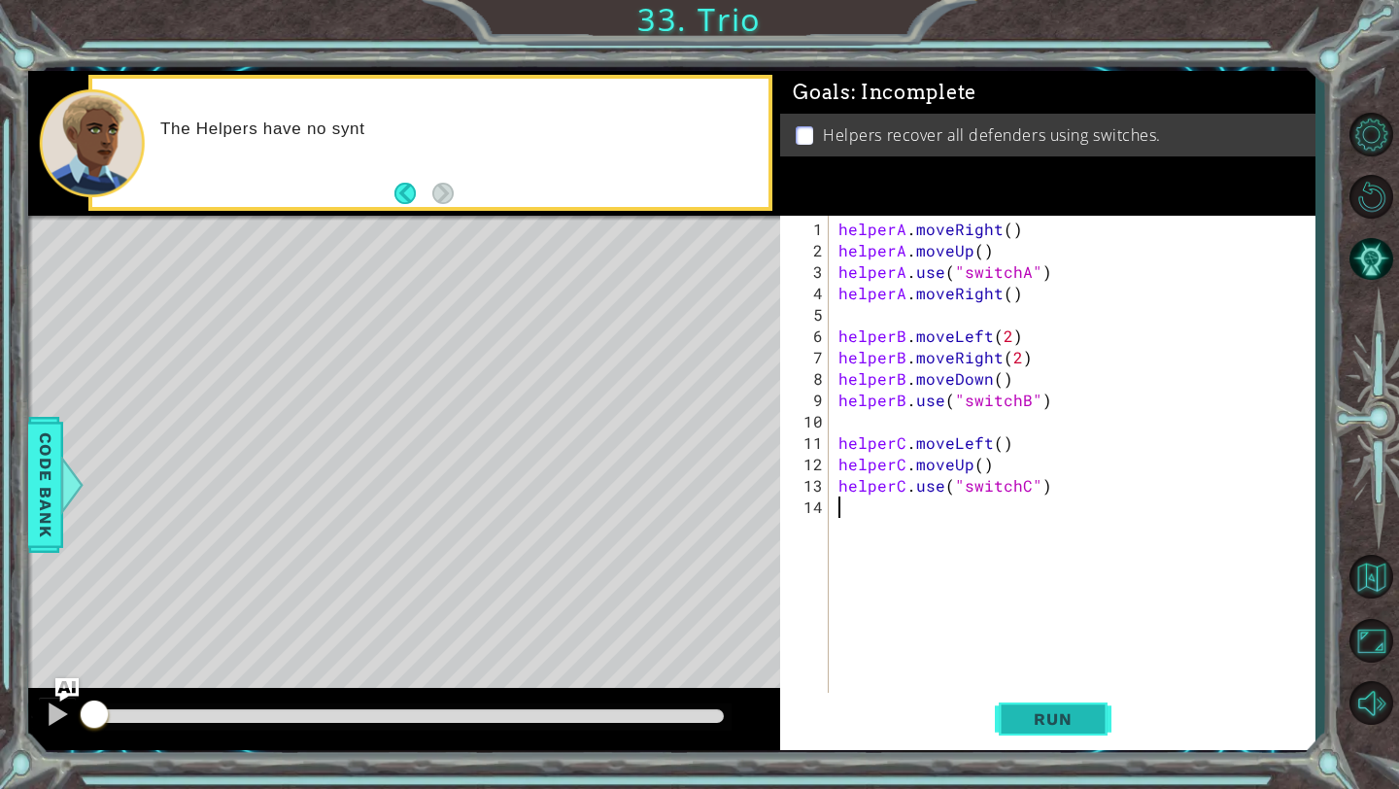
click at [1041, 712] on span "Run" at bounding box center [1052, 718] width 77 height 19
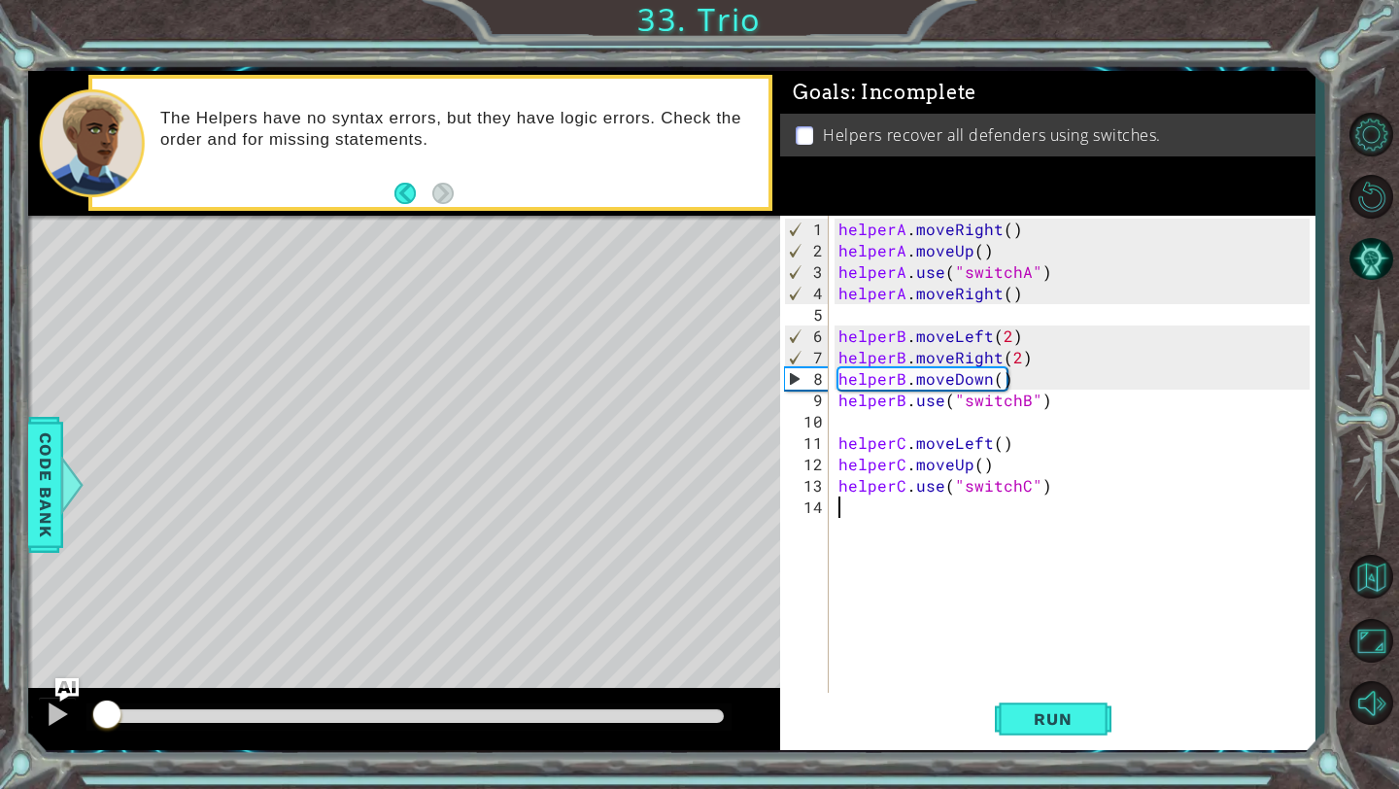
click at [107, 717] on div at bounding box center [100, 716] width 13 height 14
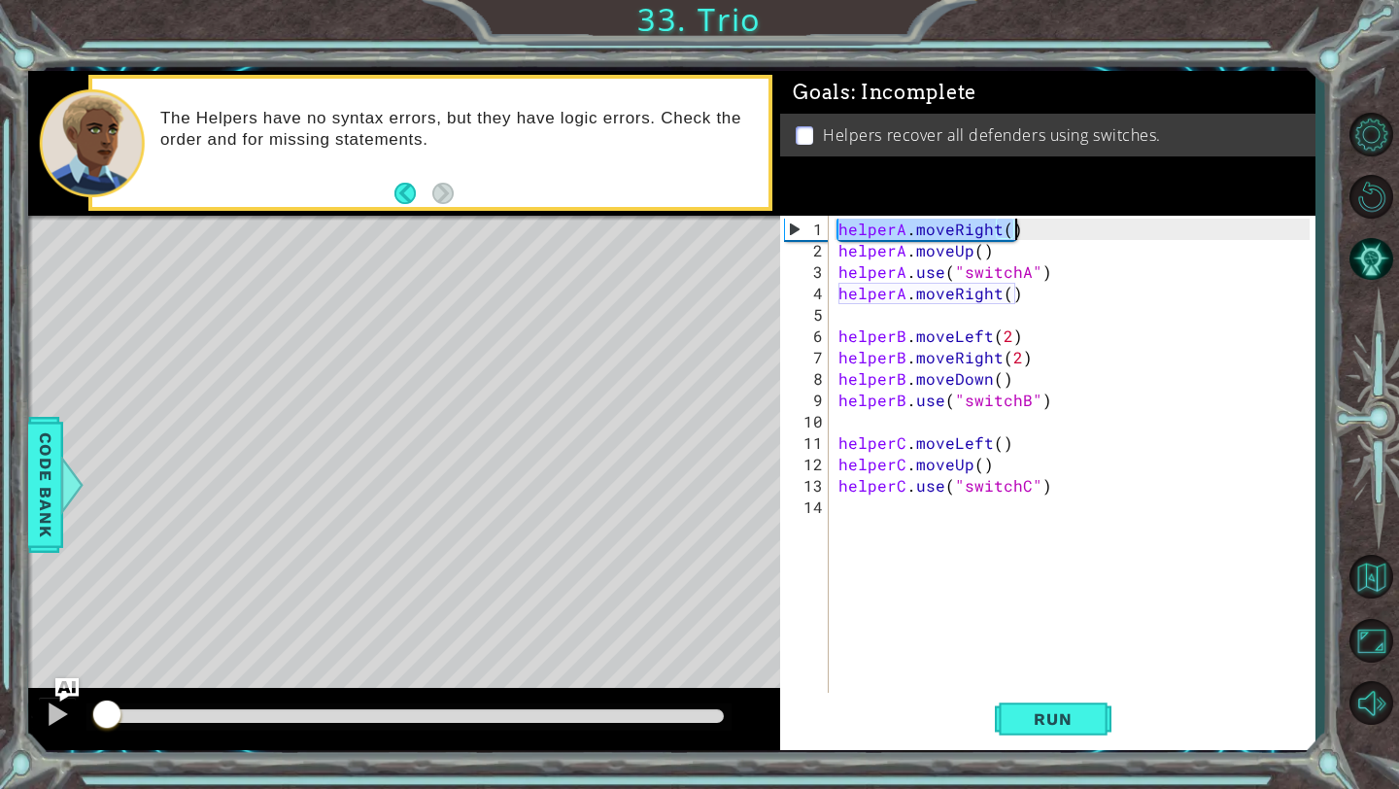
drag, startPoint x: 839, startPoint y: 232, endPoint x: 1019, endPoint y: 226, distance: 179.8
click at [1018, 226] on div "helperA . moveRight ( ) helperA . moveUp ( ) helperA . use ( "switchA" ) helper…" at bounding box center [1077, 486] width 485 height 534
click at [1015, 255] on div "helperA . moveRight ( ) helperA . moveUp ( ) helperA . use ( "switchA" ) helper…" at bounding box center [1077, 486] width 485 height 534
type textarea "helperA.moveUp()"
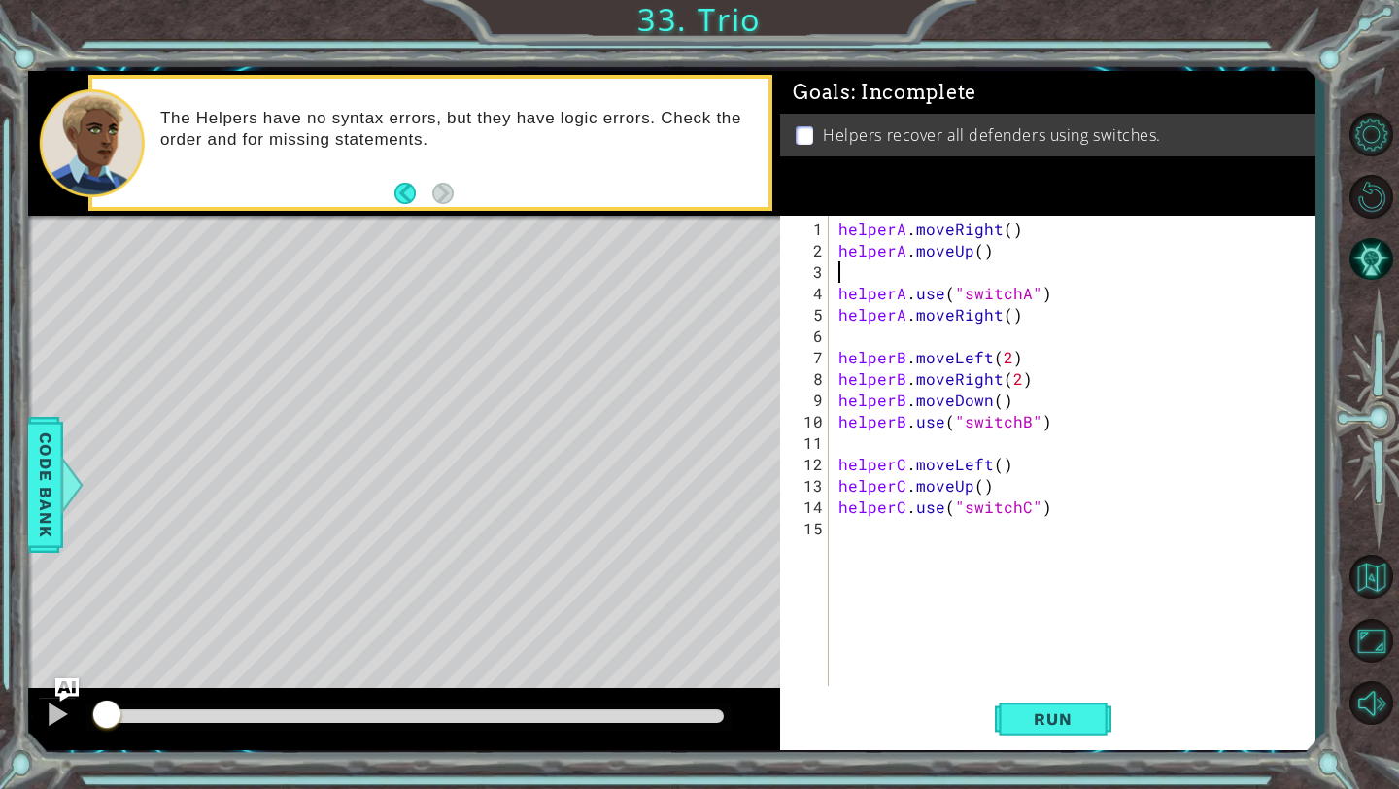
paste textarea "helperA.moveRight()"
type textarea "helperA.moveRight()"
click at [1020, 722] on span "Run" at bounding box center [1052, 718] width 77 height 19
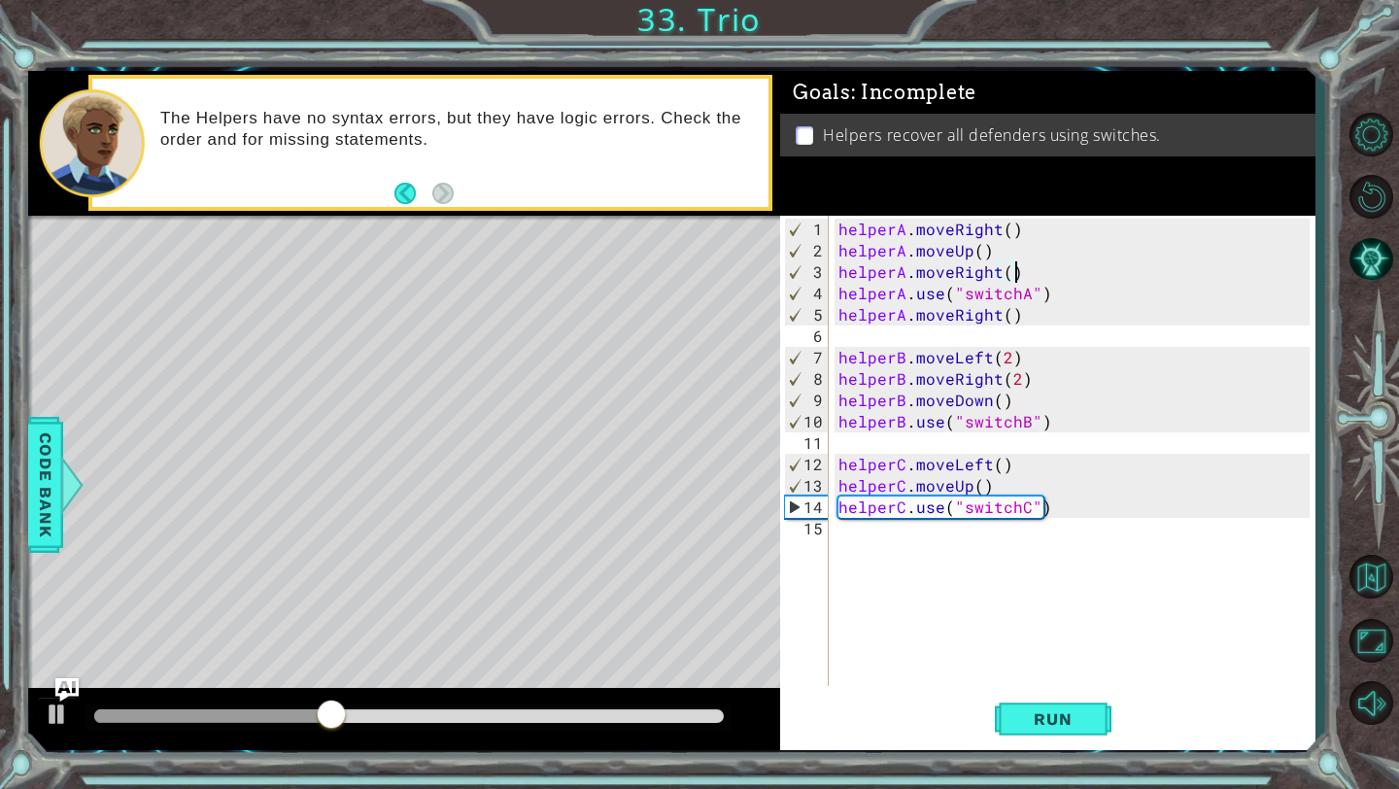
click at [243, 709] on div at bounding box center [212, 716] width 237 height 14
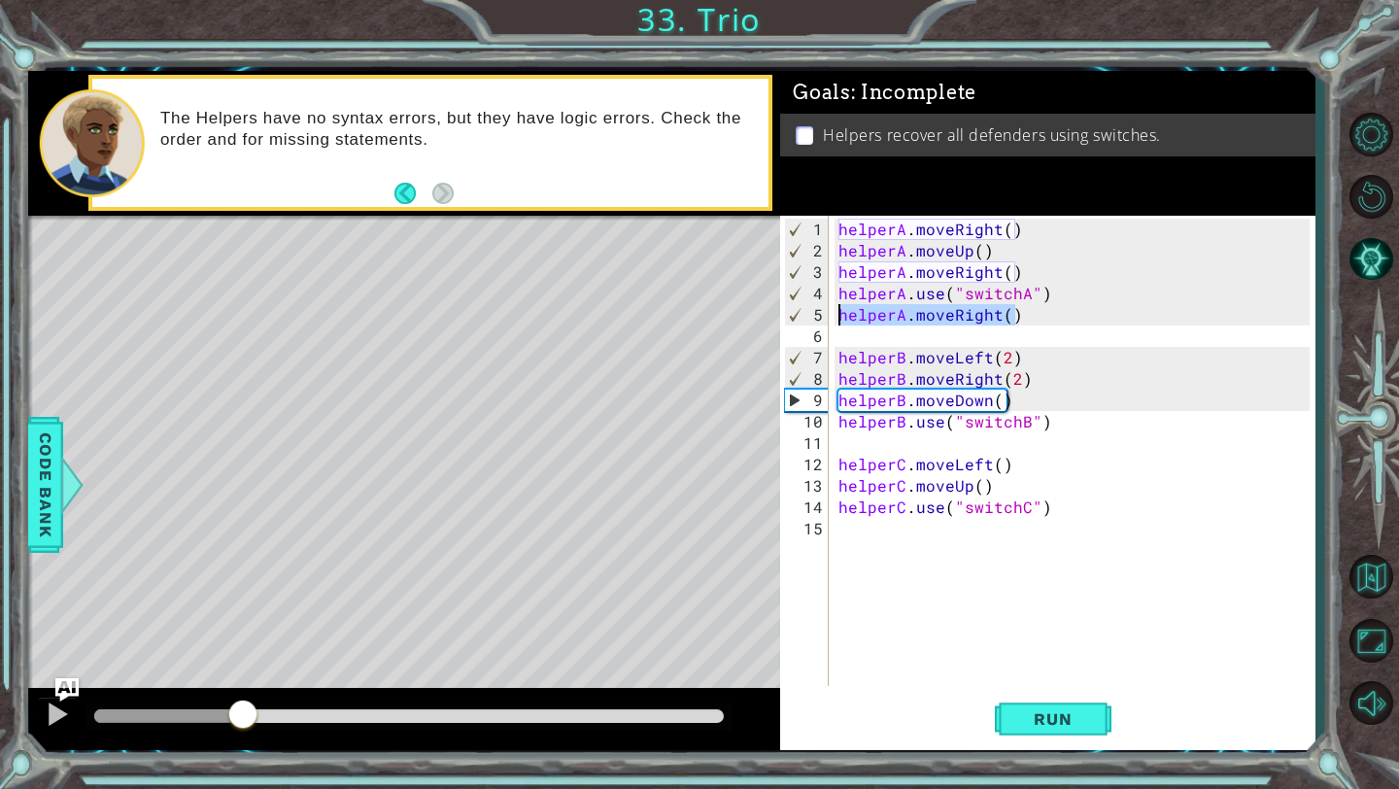
drag, startPoint x: 1028, startPoint y: 311, endPoint x: 836, endPoint y: 318, distance: 192.5
click at [836, 318] on div "helperA . moveRight ( ) helperA . moveUp ( ) helperA . moveRight ( ) helperA . …" at bounding box center [1077, 475] width 485 height 513
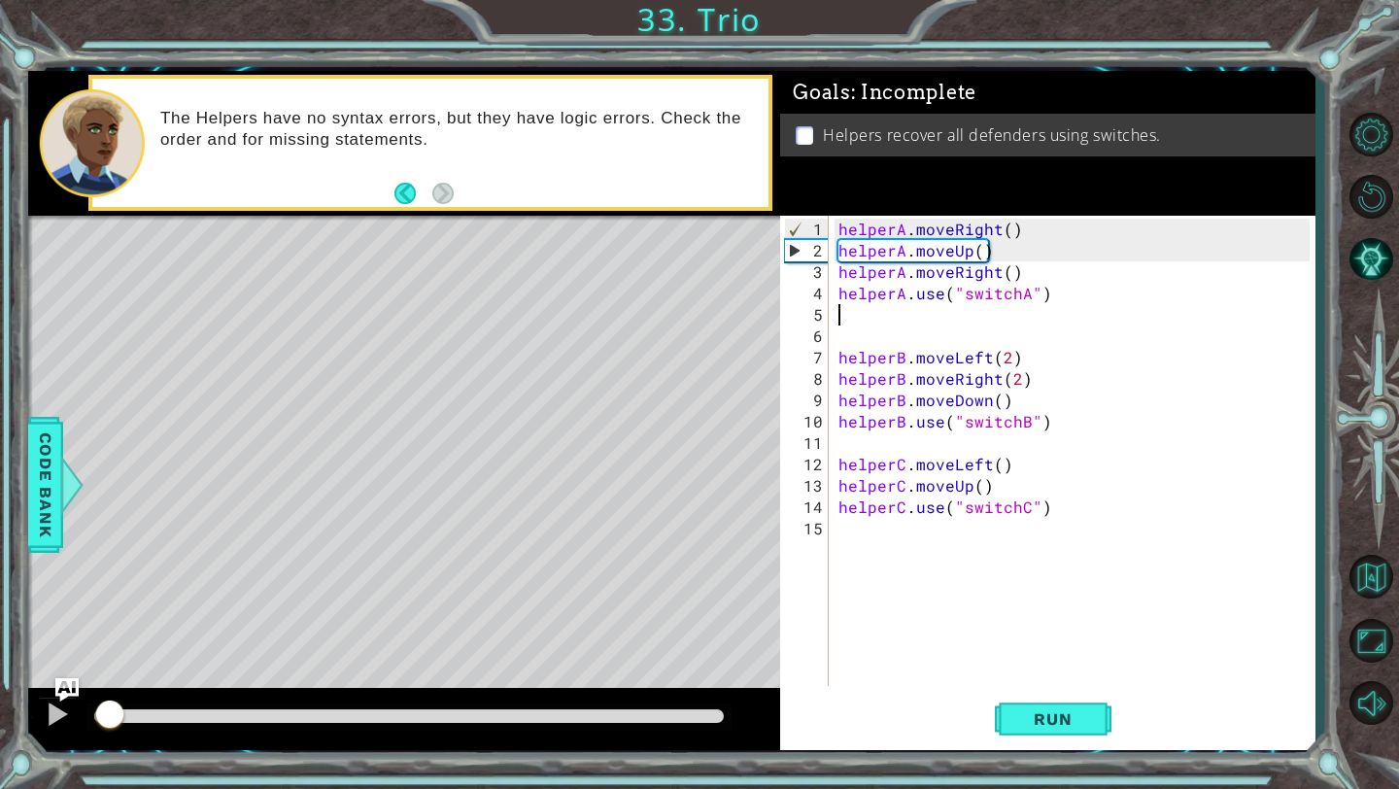
click at [109, 717] on div at bounding box center [102, 716] width 16 height 14
click at [66, 710] on div at bounding box center [57, 713] width 25 height 25
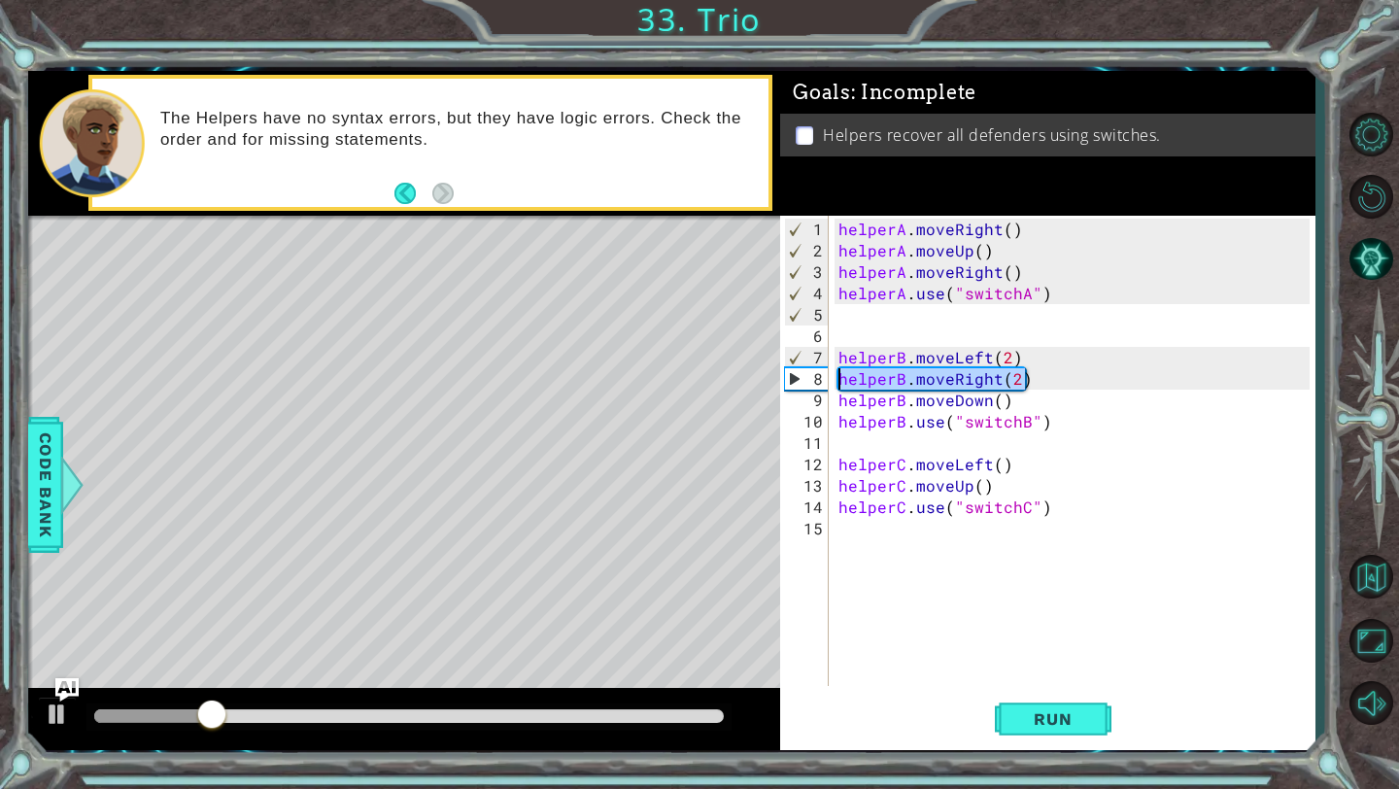
drag, startPoint x: 1036, startPoint y: 379, endPoint x: 831, endPoint y: 381, distance: 205.0
click at [831, 381] on div "1 2 3 4 5 6 7 8 9 10 11 12 13 14 15 helperA . moveRight ( ) helperA . moveUp ( …" at bounding box center [1044, 451] width 529 height 470
type textarea "helperB.moveRight(2)"
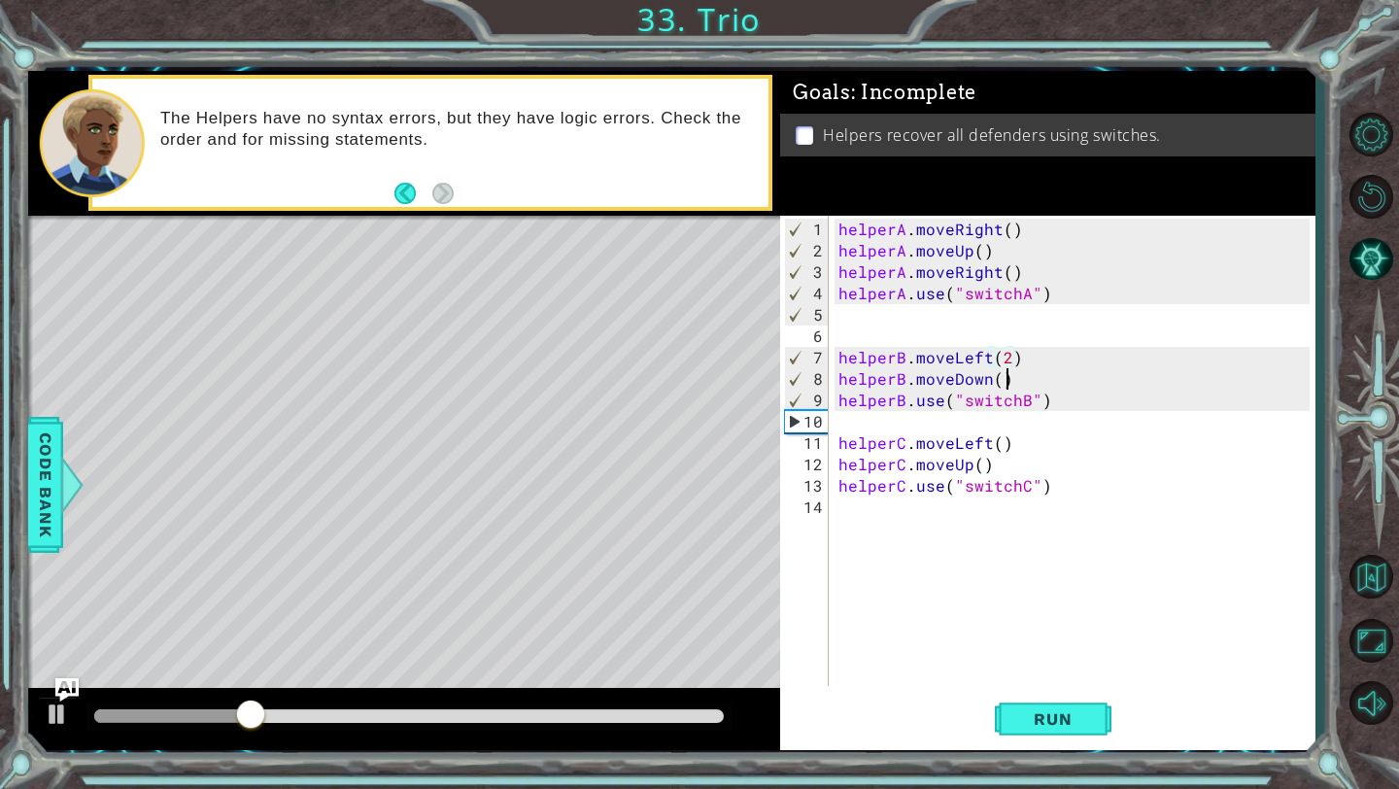
click at [1026, 379] on div "helperA . moveRight ( ) helperA . moveUp ( ) helperA . moveRight ( ) helperA . …" at bounding box center [1077, 475] width 485 height 513
type textarea "helperB.moveDown()"
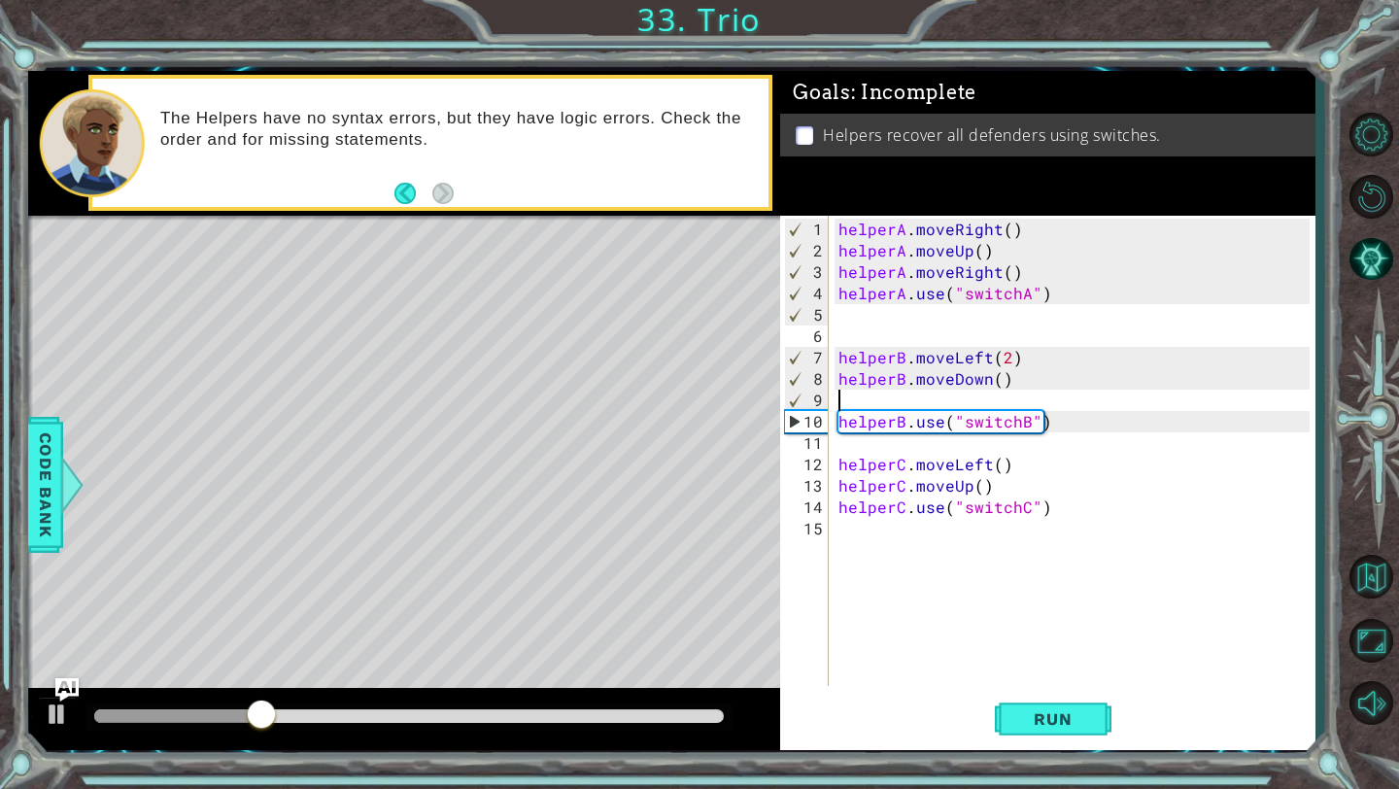
paste textarea "helperB.moveRight(2)"
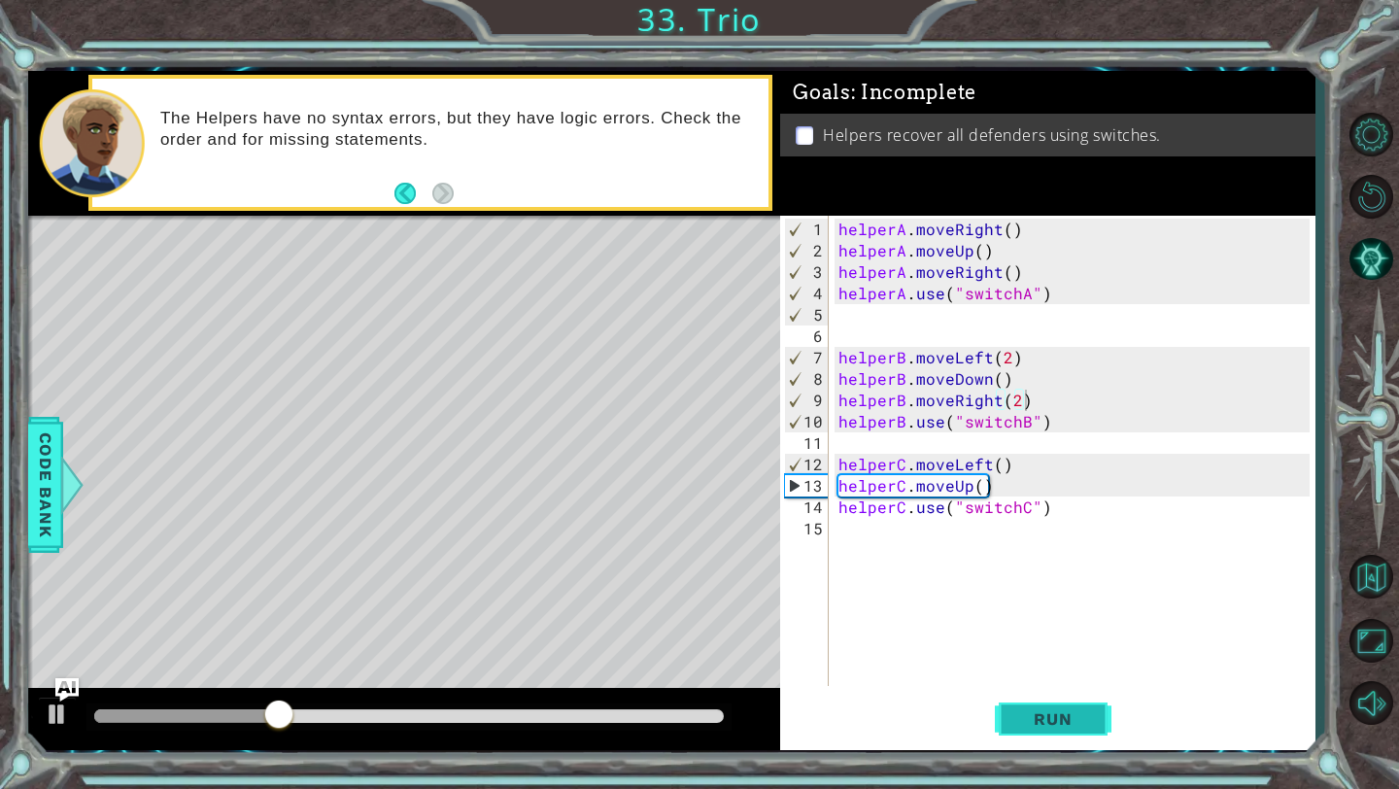
click at [1056, 713] on span "Run" at bounding box center [1052, 718] width 77 height 19
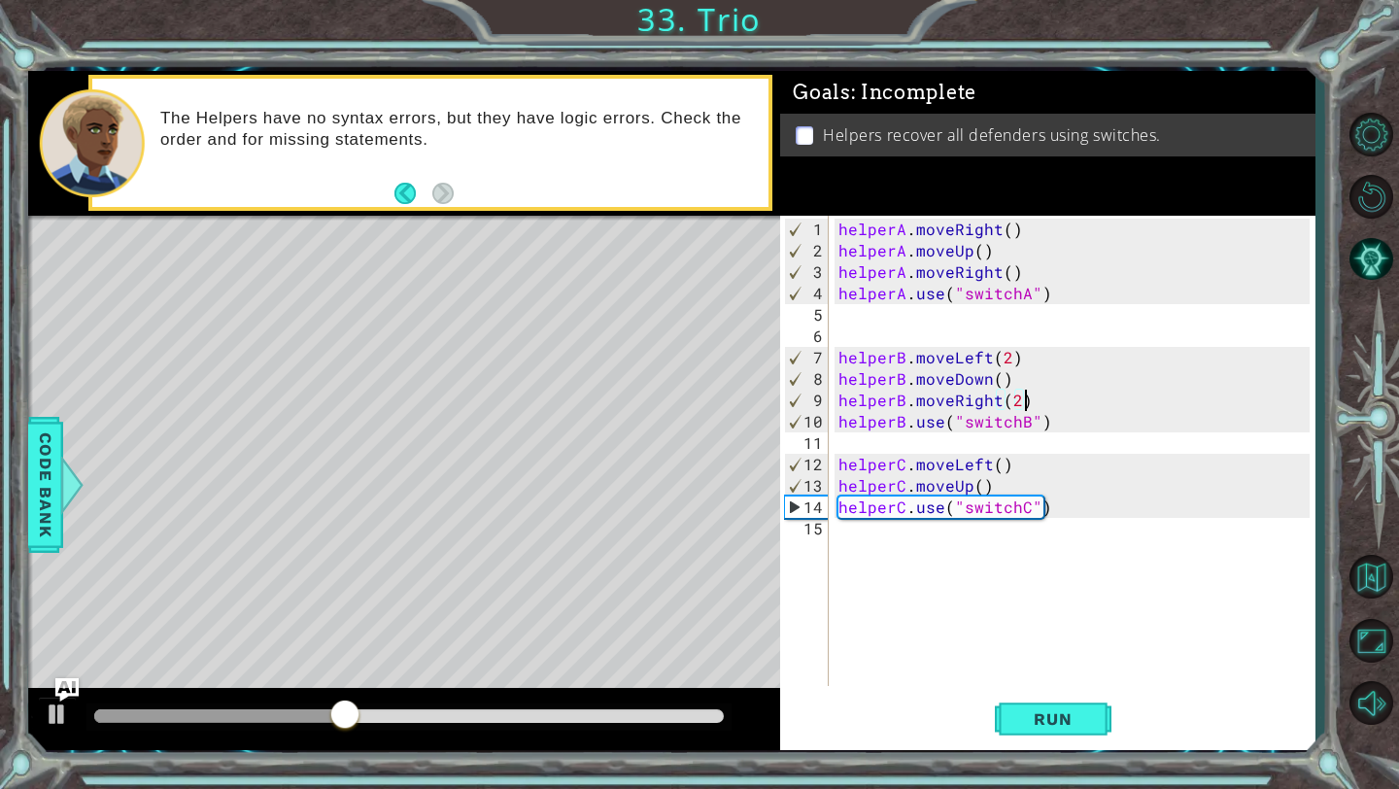
click at [1008, 482] on div "helperA . moveRight ( ) helperA . moveUp ( ) helperA . moveRight ( ) helperA . …" at bounding box center [1077, 475] width 485 height 513
type textarea "helperC.moveUp()"
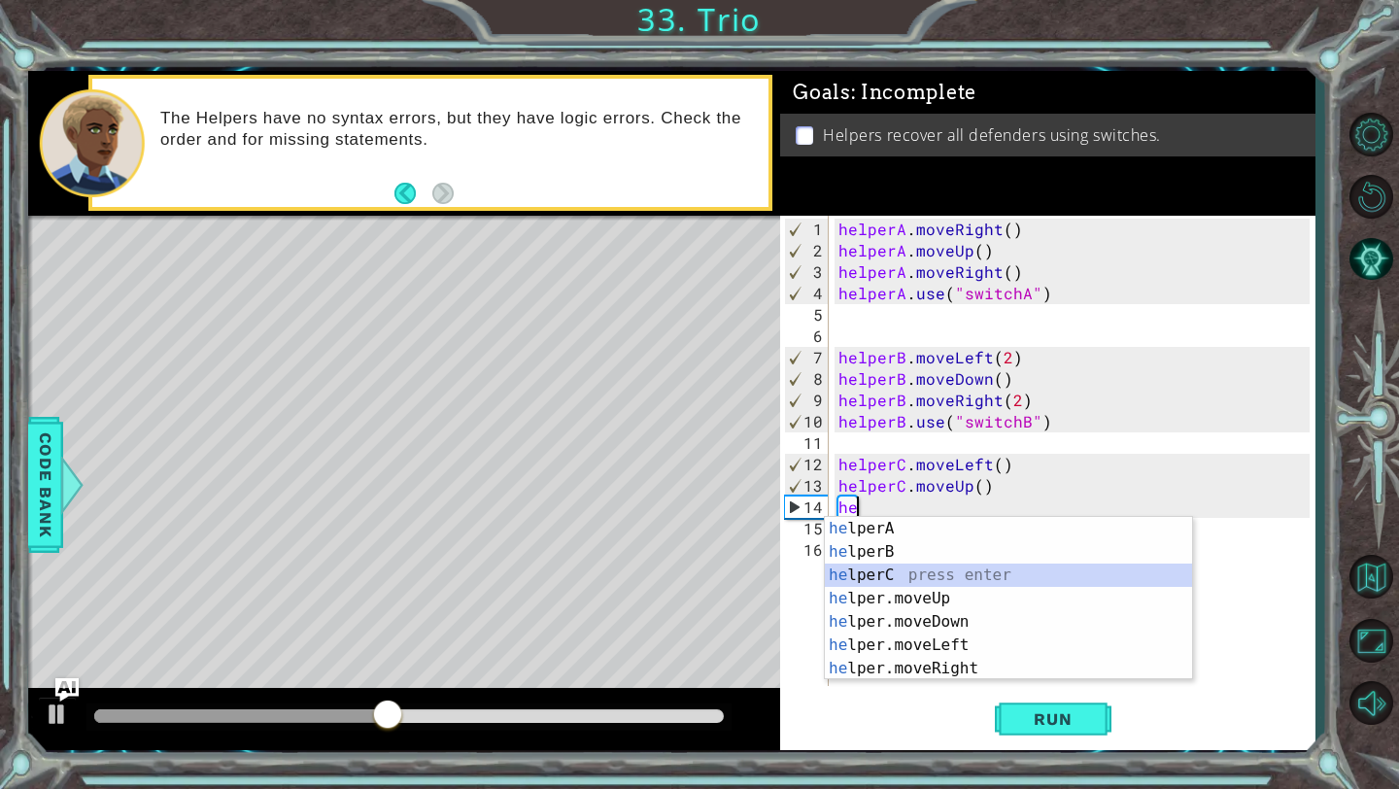
click at [990, 575] on div "he lperA press enter he lperB press enter he lperC press enter he lper.moveUp p…" at bounding box center [1008, 622] width 367 height 210
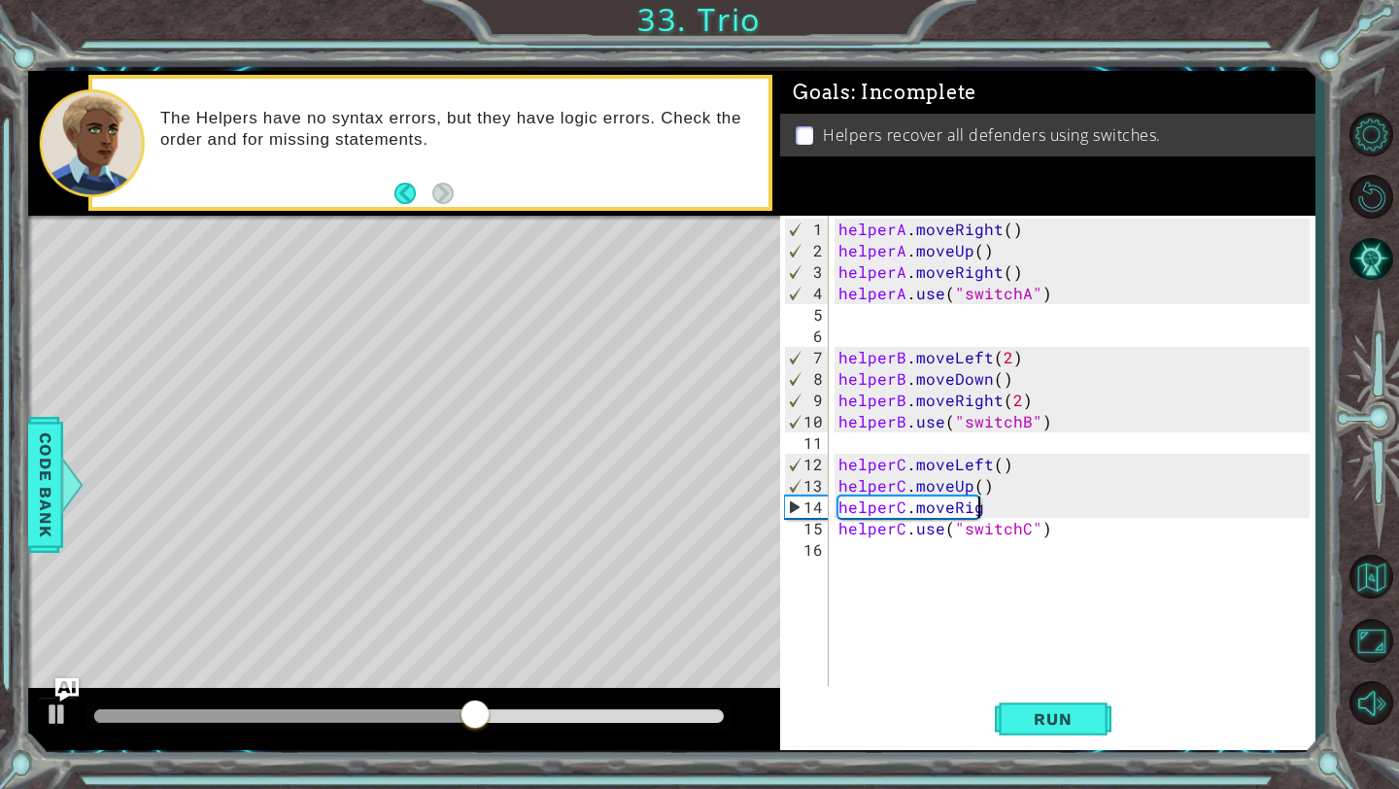
scroll to position [0, 9]
click at [1100, 709] on button "Run" at bounding box center [1053, 719] width 117 height 53
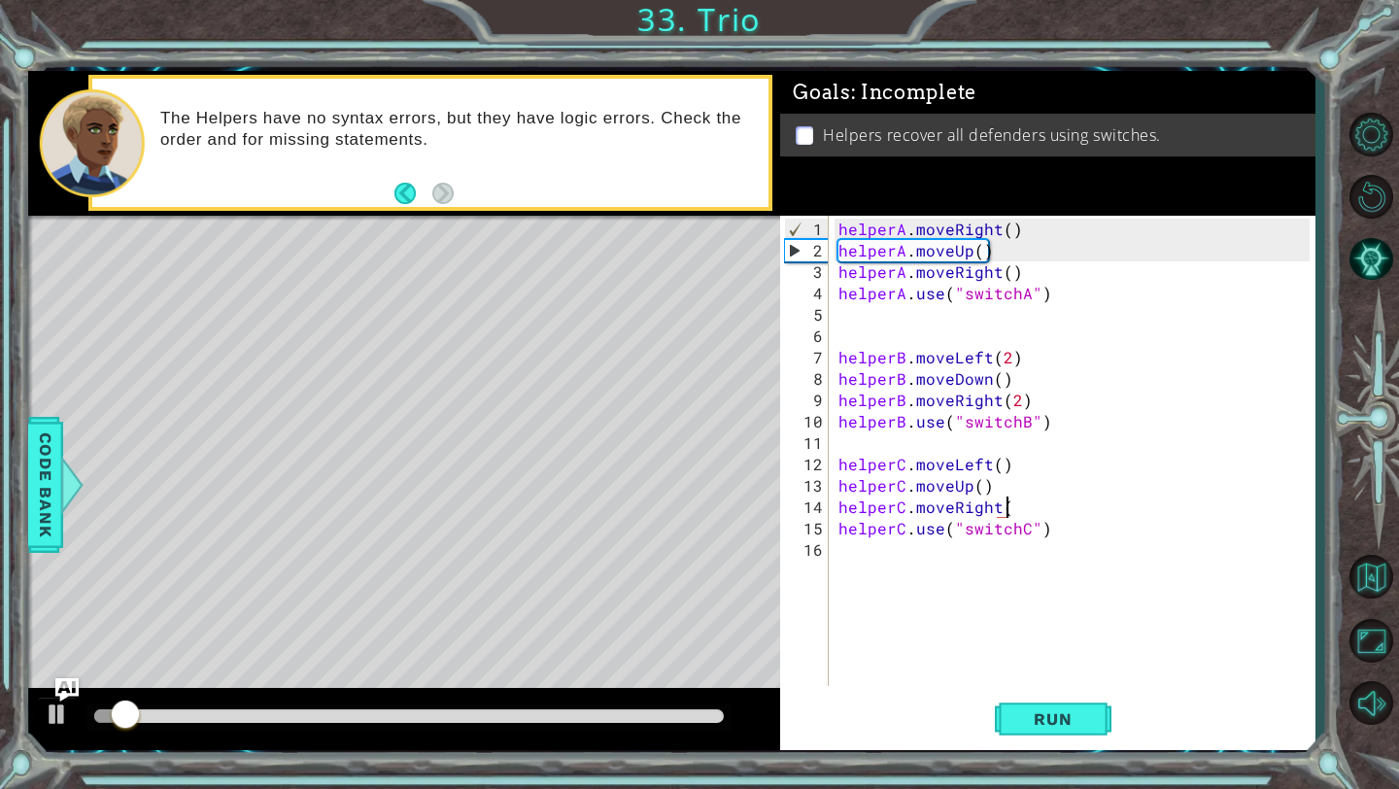
scroll to position [0, 10]
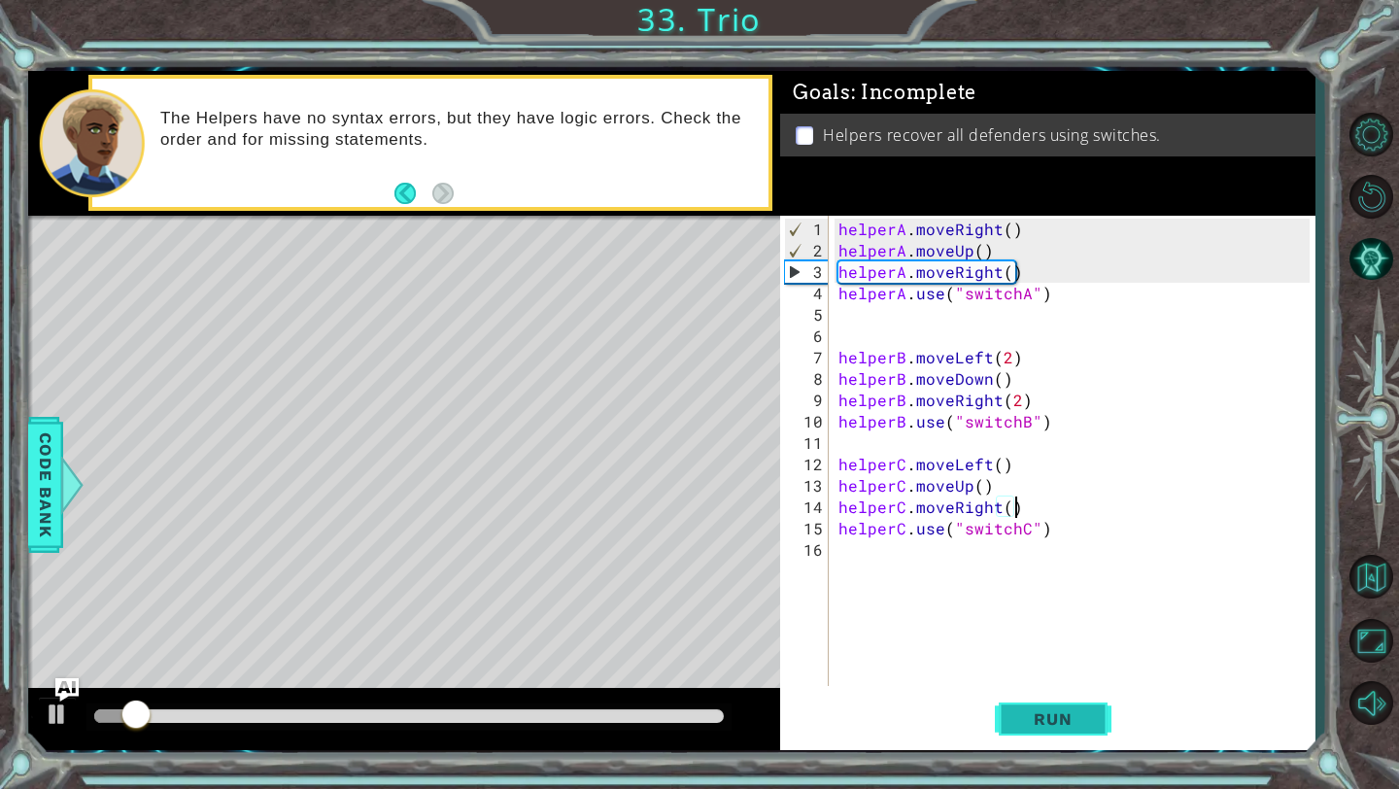
type textarea "helperC.moveRight()"
click at [1070, 700] on button "Run" at bounding box center [1053, 719] width 117 height 53
click at [588, 712] on div at bounding box center [409, 716] width 630 height 14
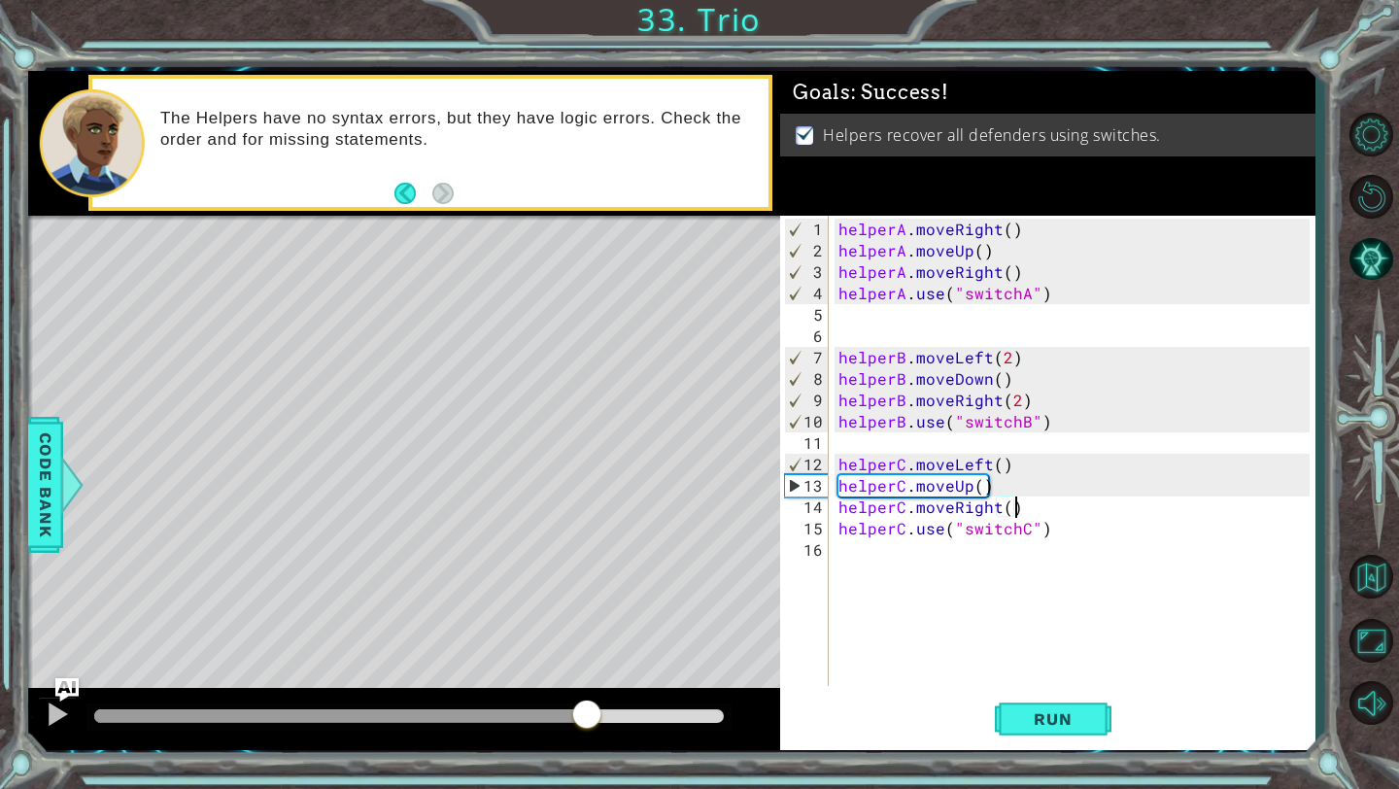
click at [561, 711] on div at bounding box center [341, 716] width 494 height 14
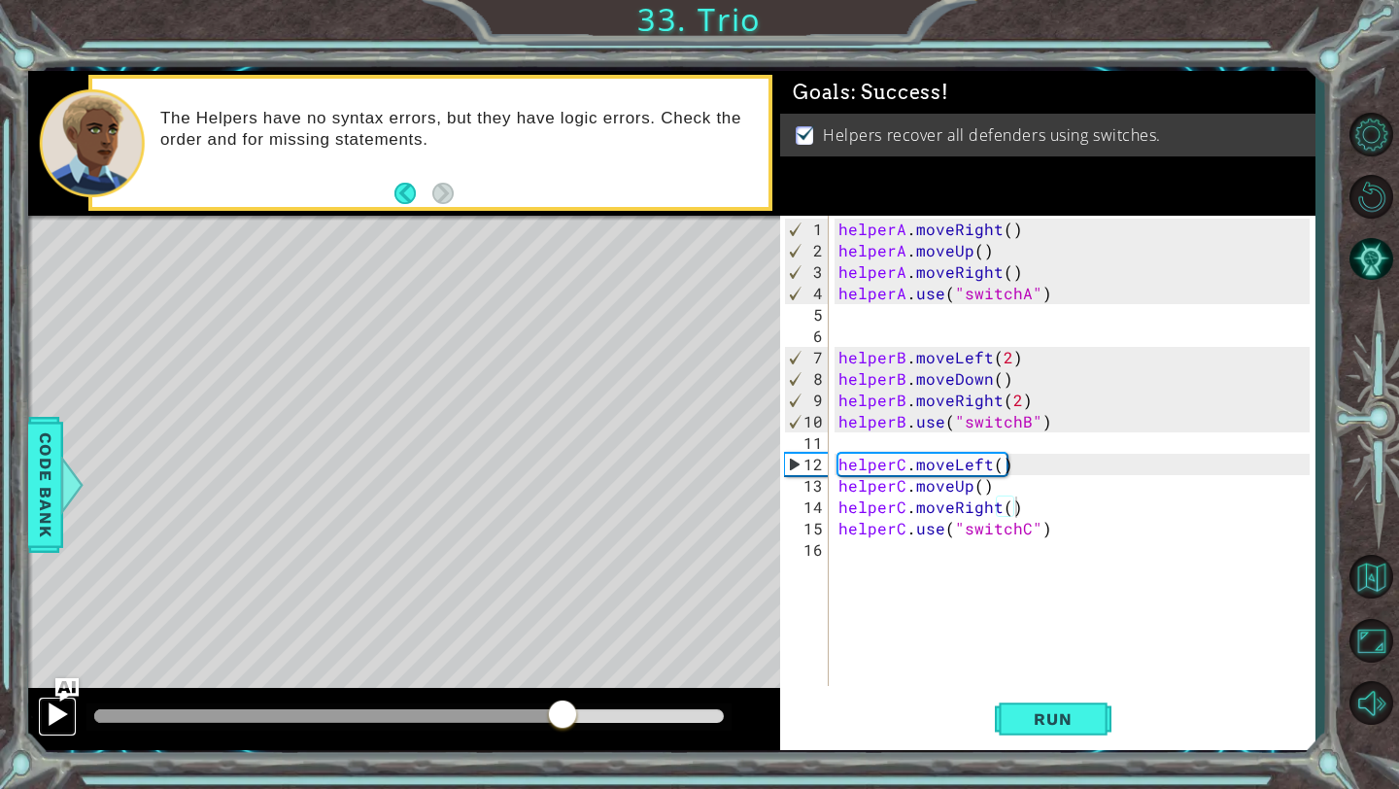
click at [49, 718] on div at bounding box center [57, 713] width 25 height 25
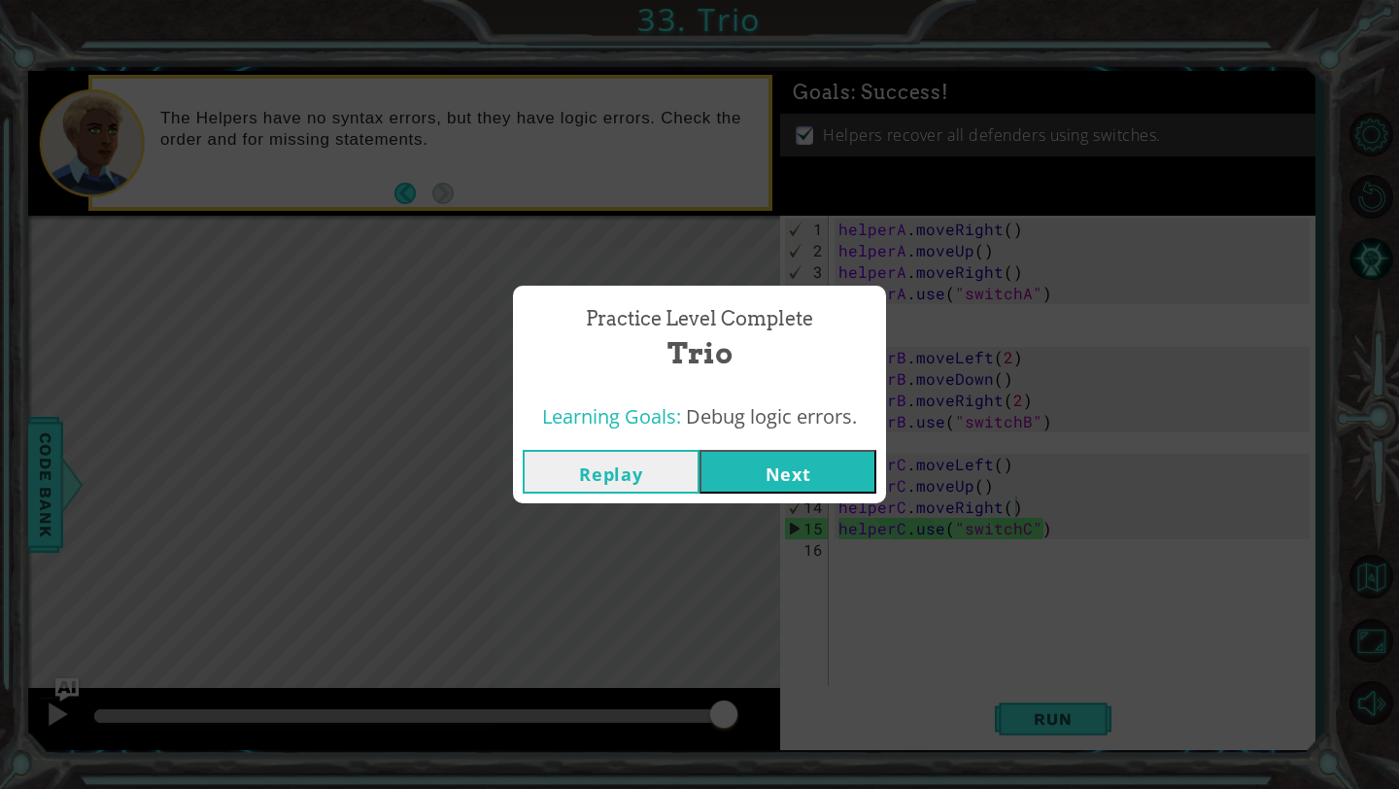
click at [826, 464] on button "Next" at bounding box center [788, 472] width 177 height 44
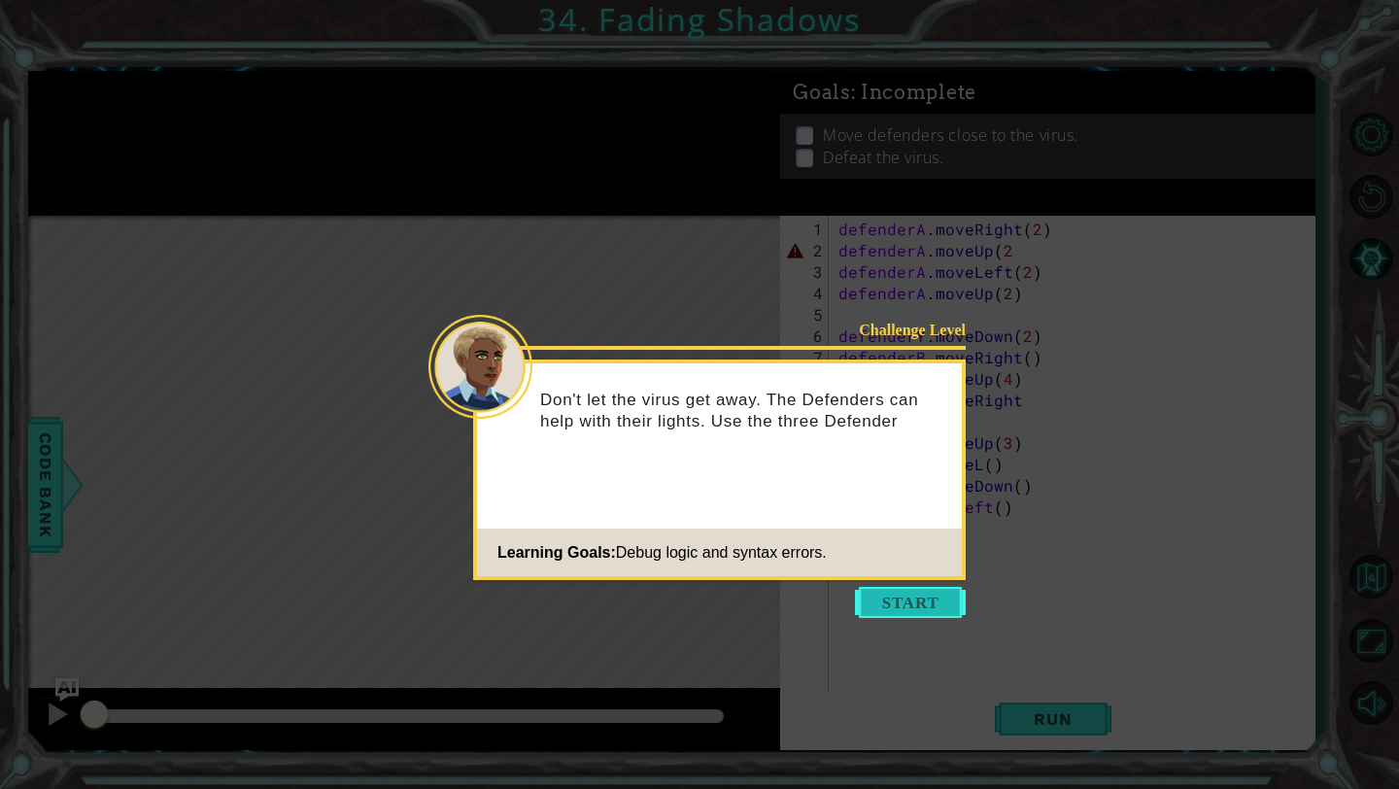
click at [906, 600] on button "Start" at bounding box center [910, 602] width 111 height 31
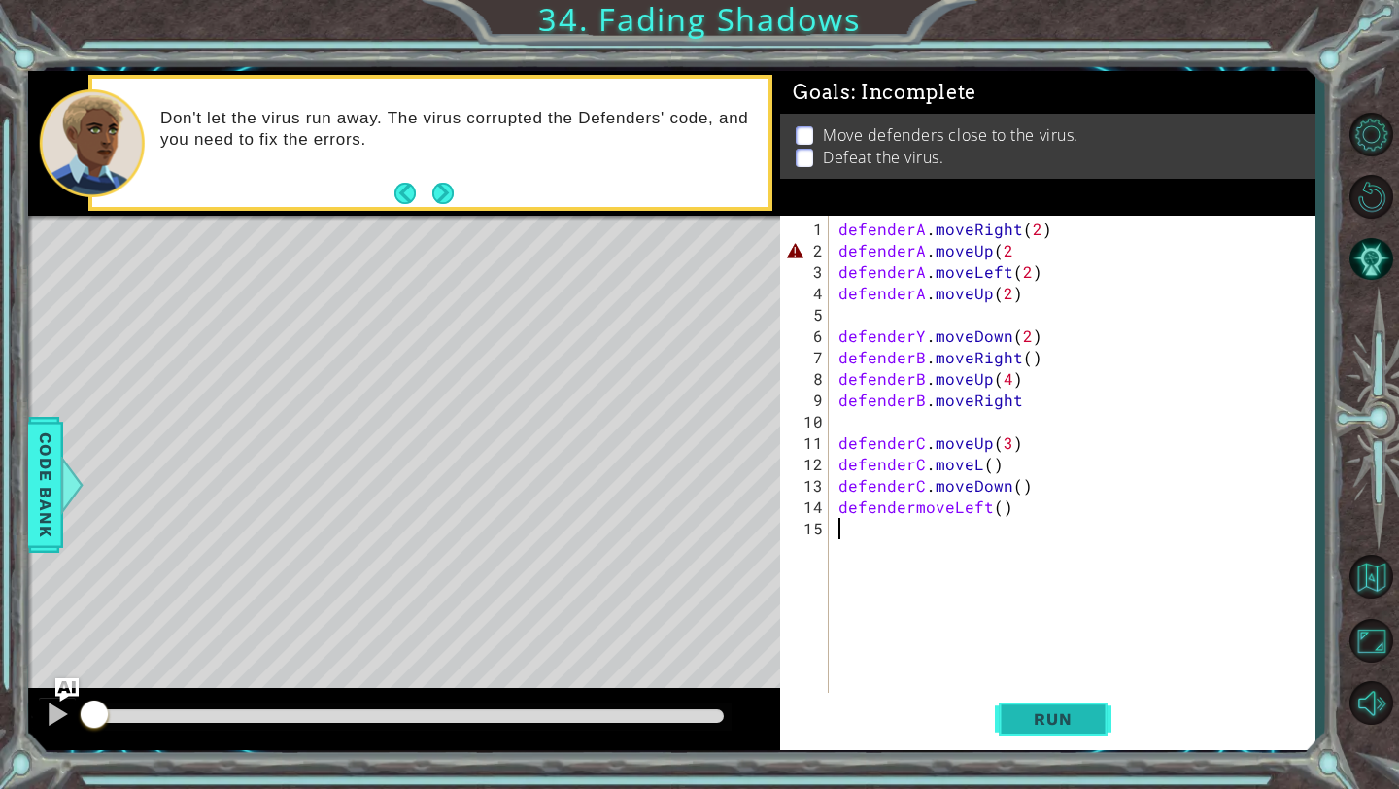
click at [1054, 702] on button "Run" at bounding box center [1053, 719] width 117 height 53
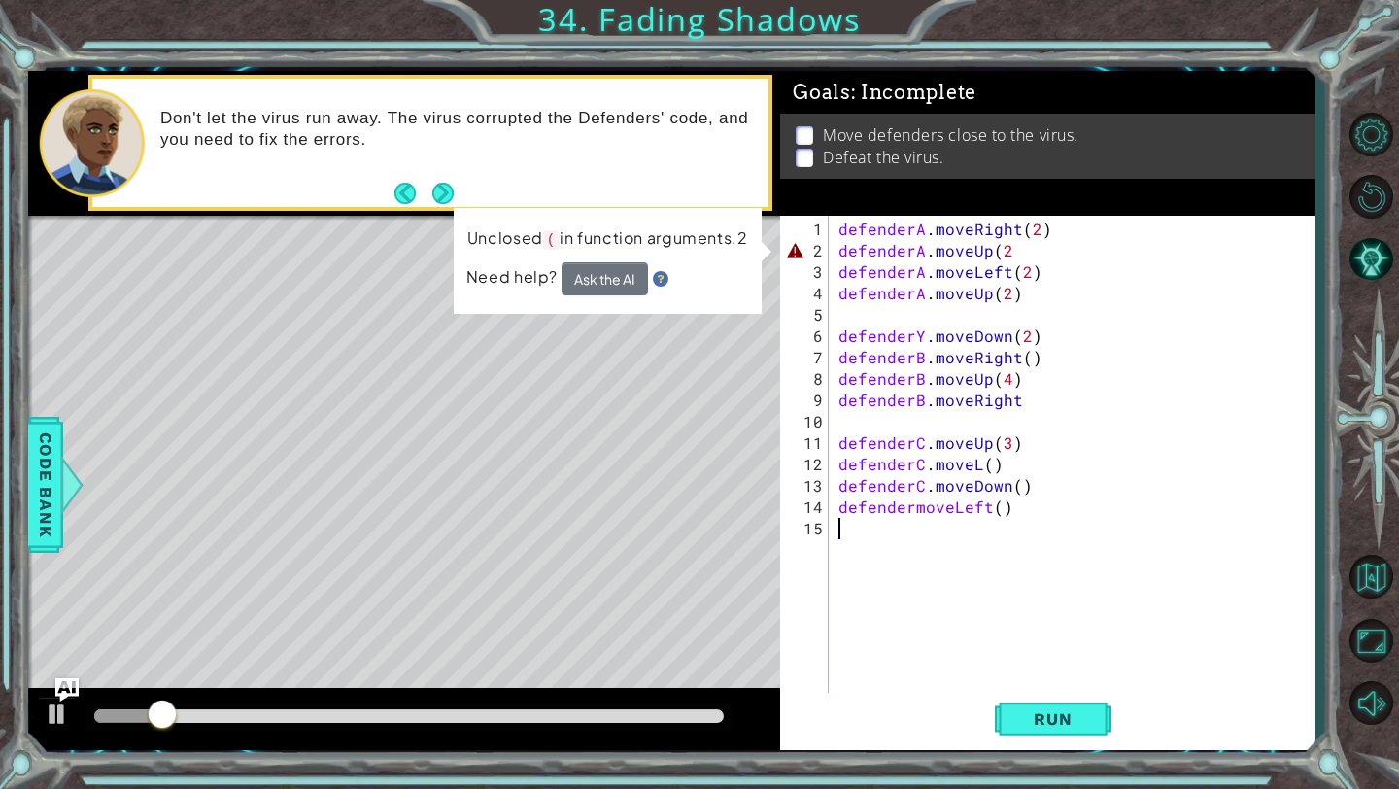
click at [1107, 252] on div "defenderA . moveRight ( 2 ) defenderA . moveUp ( 2 defenderA . moveLeft ( 2 ) d…" at bounding box center [1077, 486] width 485 height 534
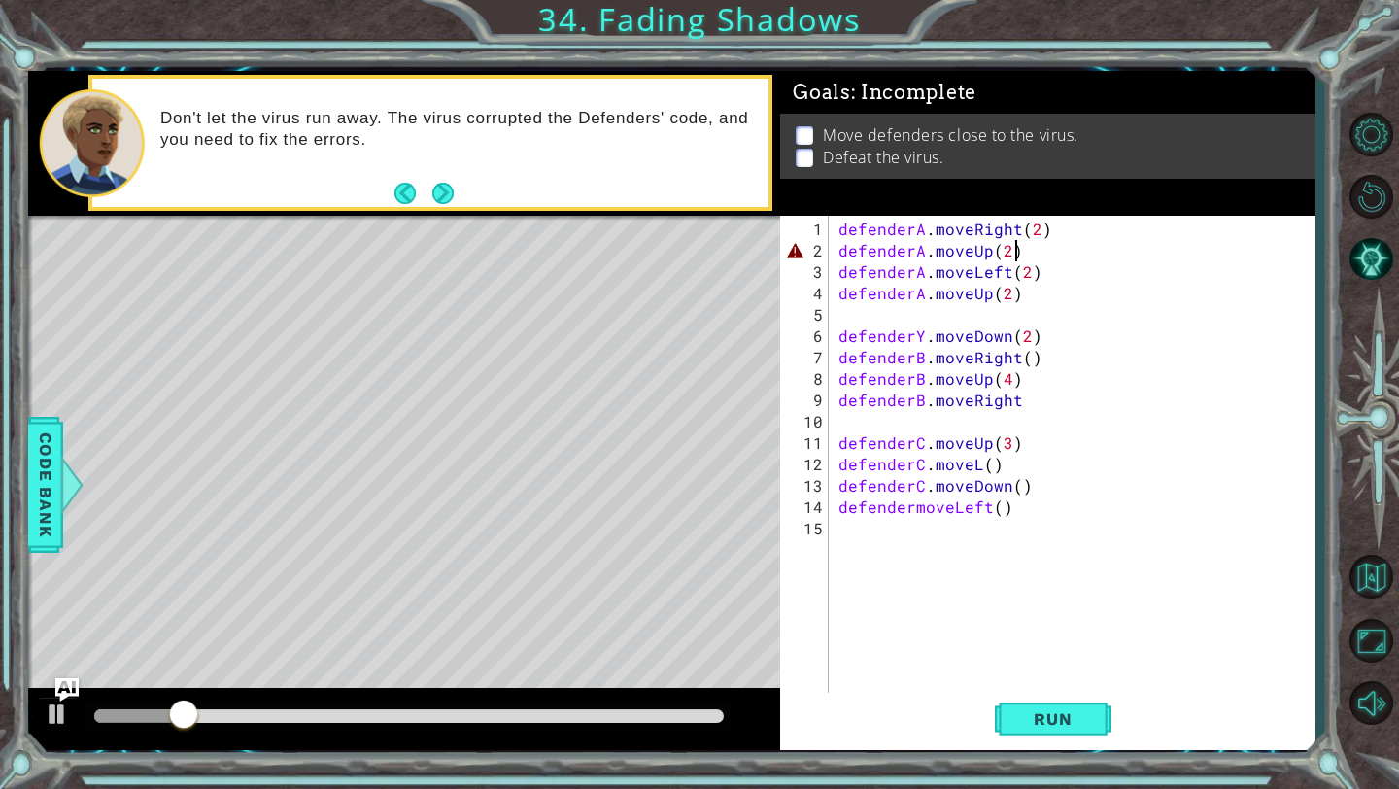
scroll to position [0, 10]
click at [1006, 713] on button "Run" at bounding box center [1053, 719] width 117 height 53
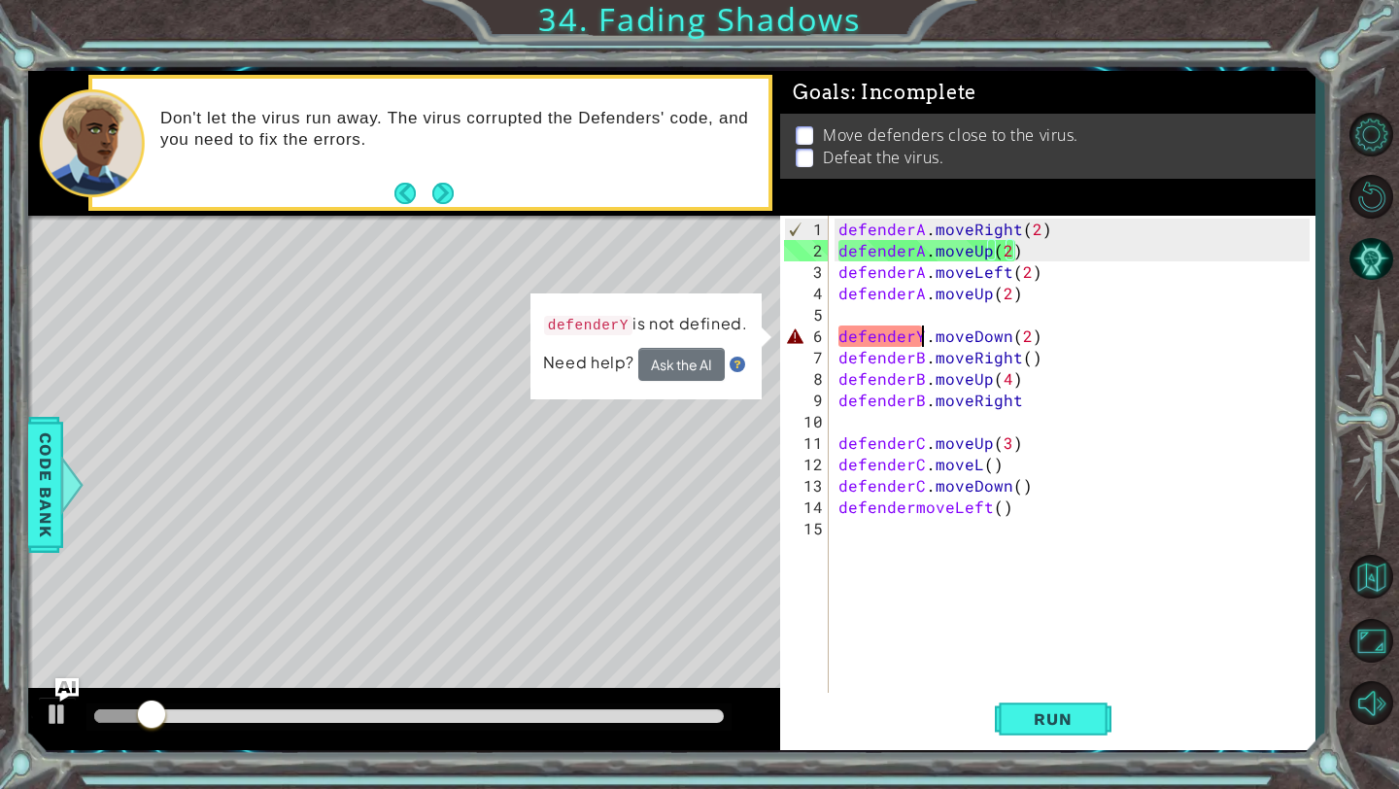
click at [920, 338] on div "defenderA . moveRight ( 2 ) defenderA . moveUp ( 2 ) defenderA . moveLeft ( 2 )…" at bounding box center [1077, 486] width 485 height 534
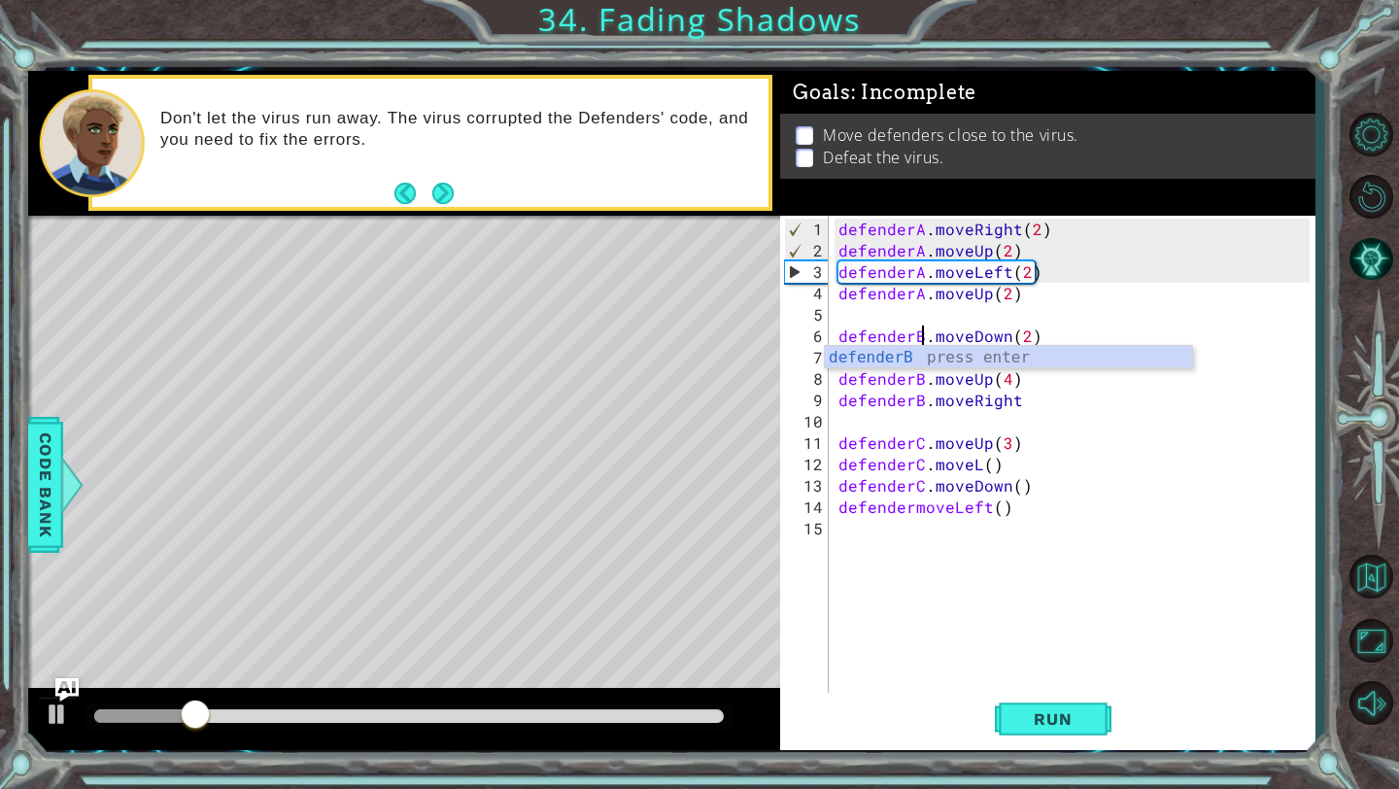
scroll to position [0, 6]
click at [1035, 714] on span "Run" at bounding box center [1052, 718] width 77 height 19
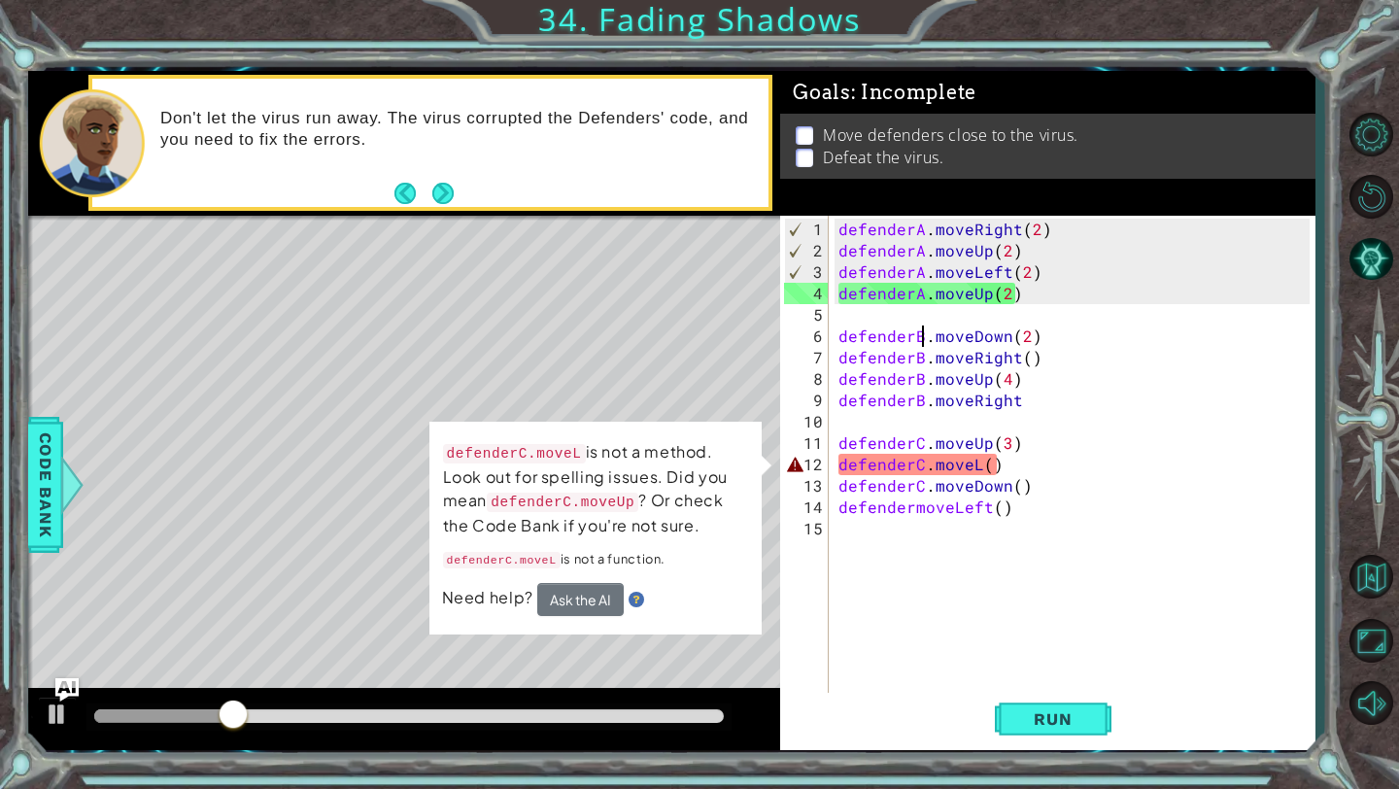
click at [974, 471] on div "defenderA . moveRight ( 2 ) defenderA . moveUp ( 2 ) defenderA . moveLeft ( 2 )…" at bounding box center [1077, 486] width 485 height 534
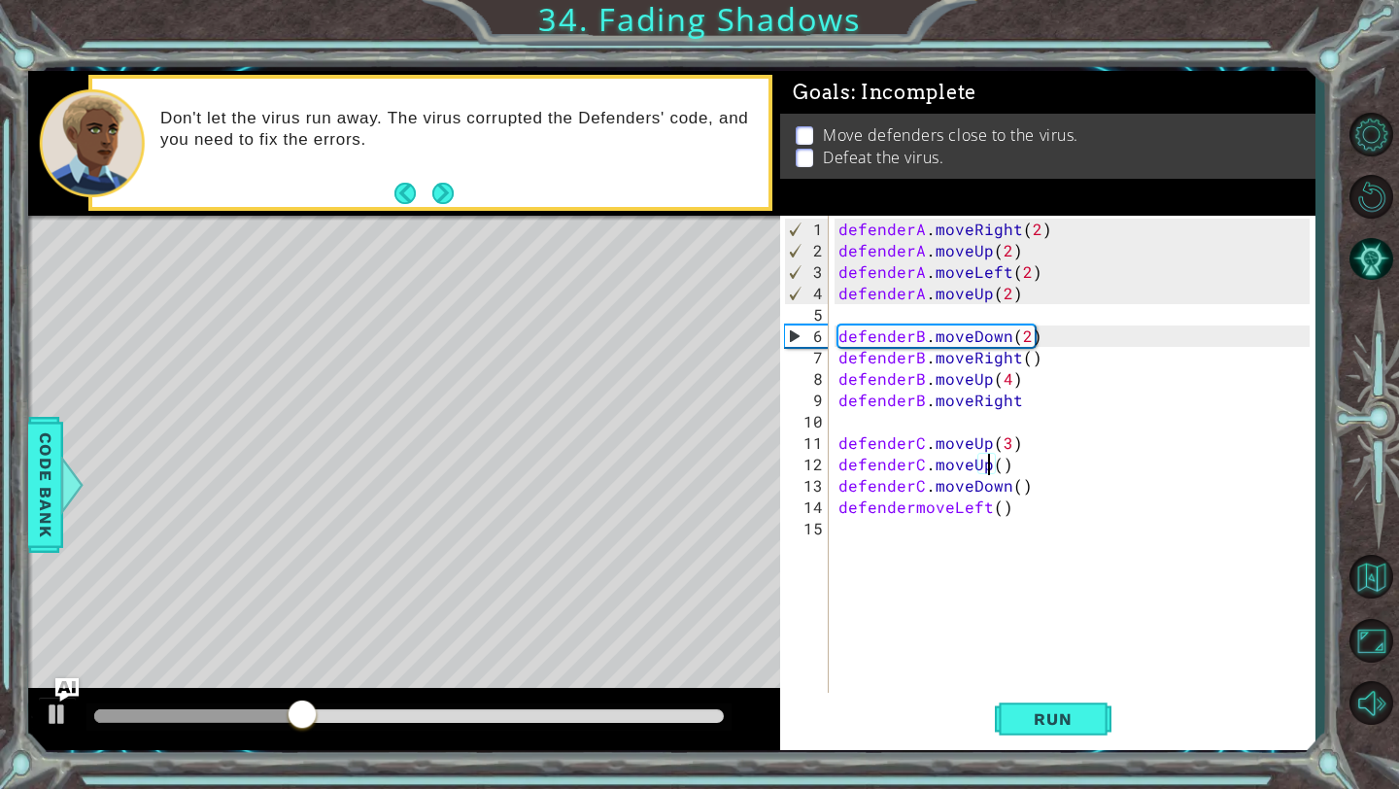
scroll to position [0, 9]
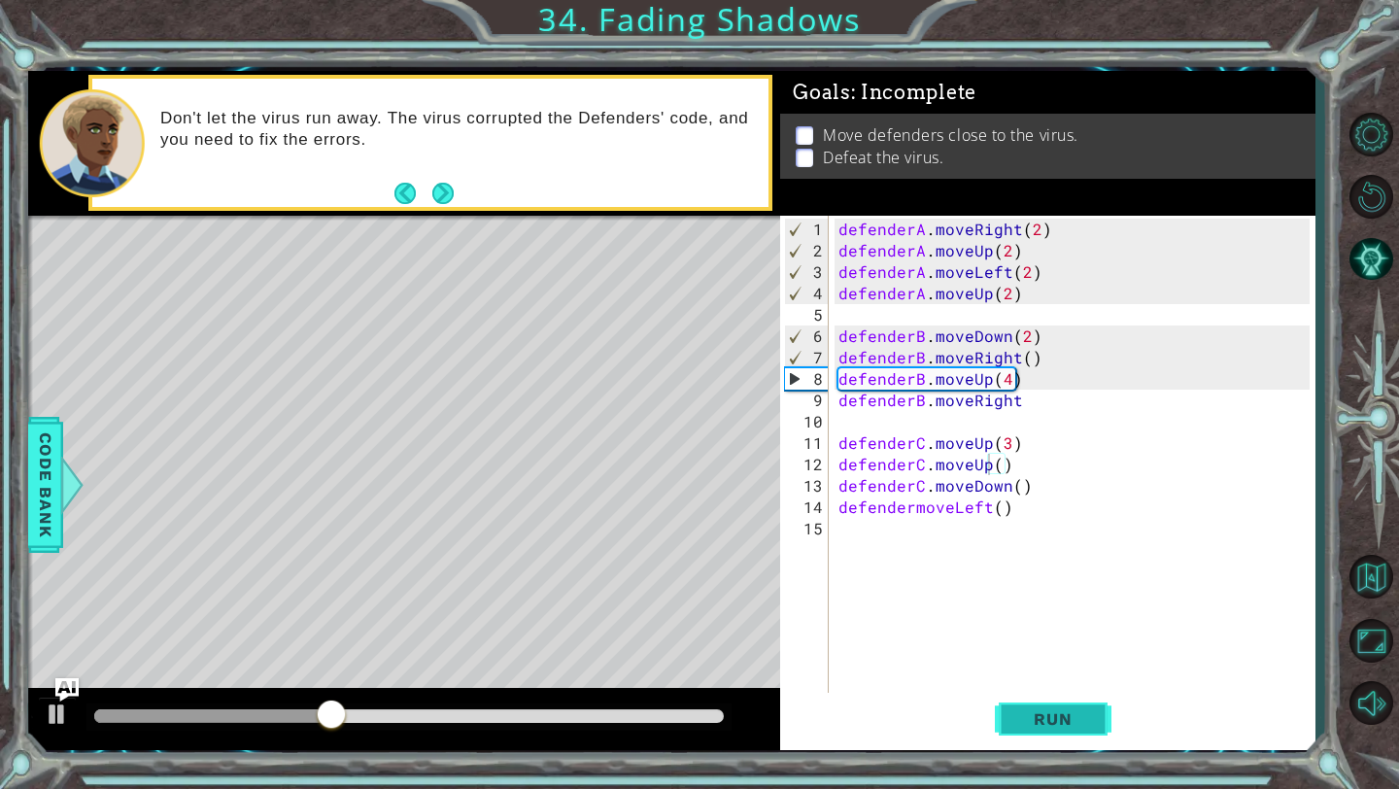
click at [1047, 718] on span "Run" at bounding box center [1052, 718] width 77 height 19
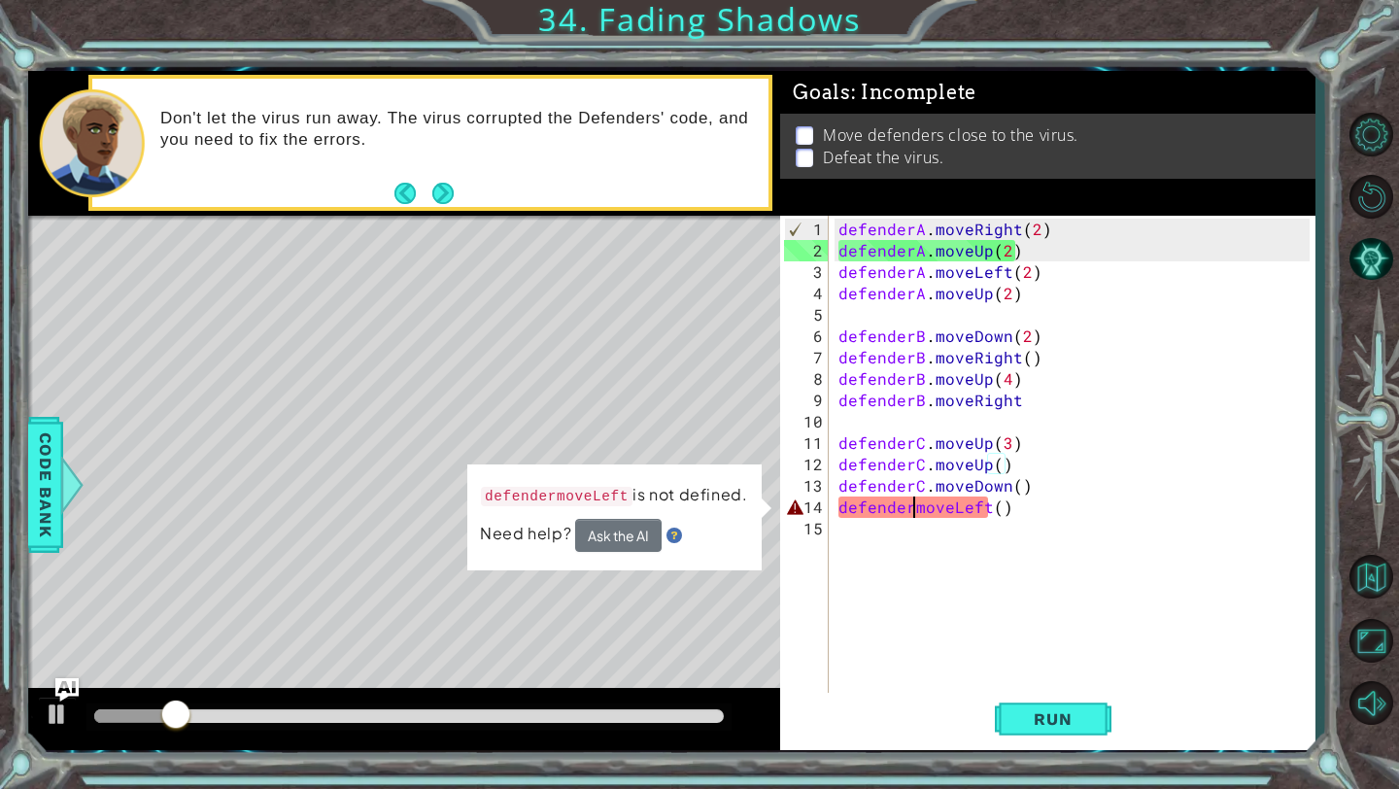
click at [911, 507] on div "defenderA . moveRight ( 2 ) defenderA . moveUp ( 2 ) defenderA . moveLeft ( 2 )…" at bounding box center [1077, 486] width 485 height 534
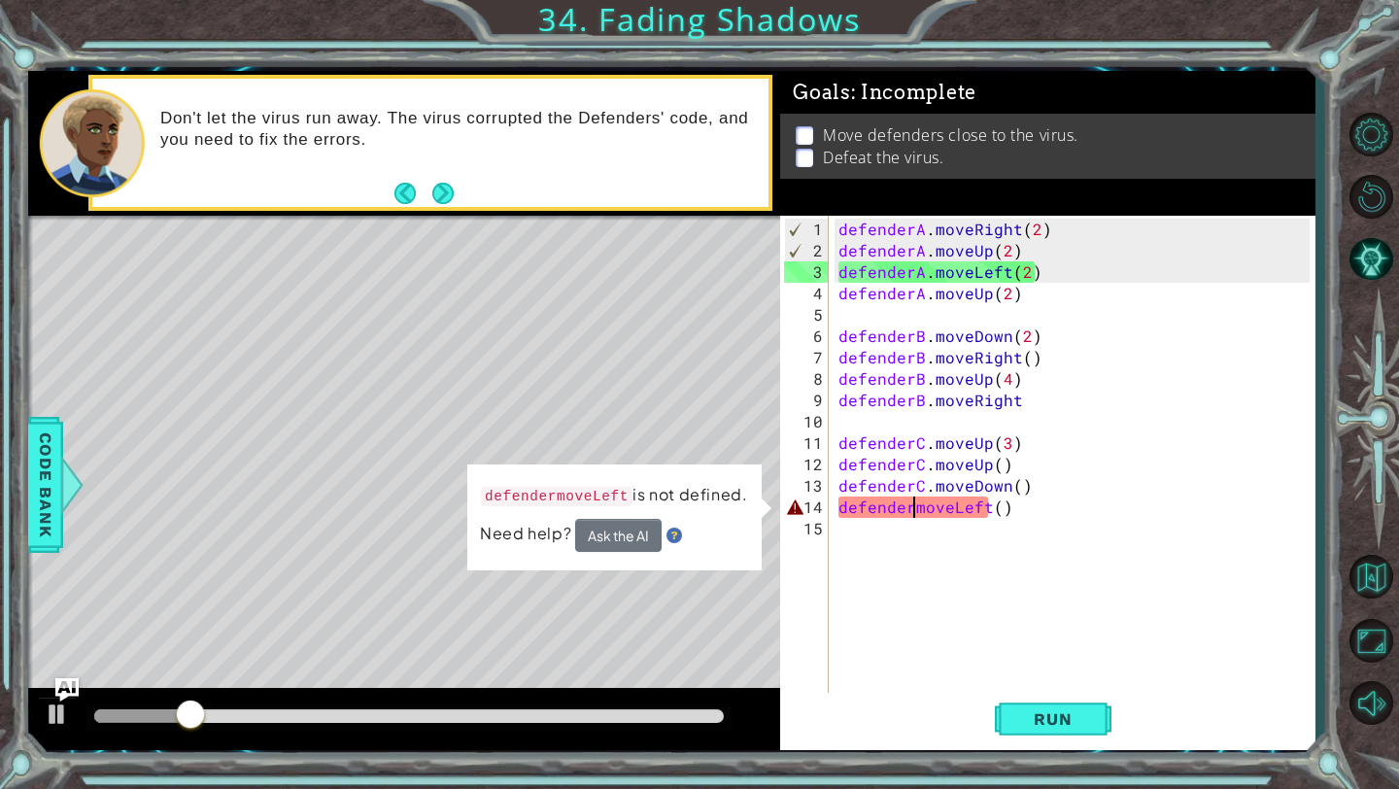
scroll to position [0, 6]
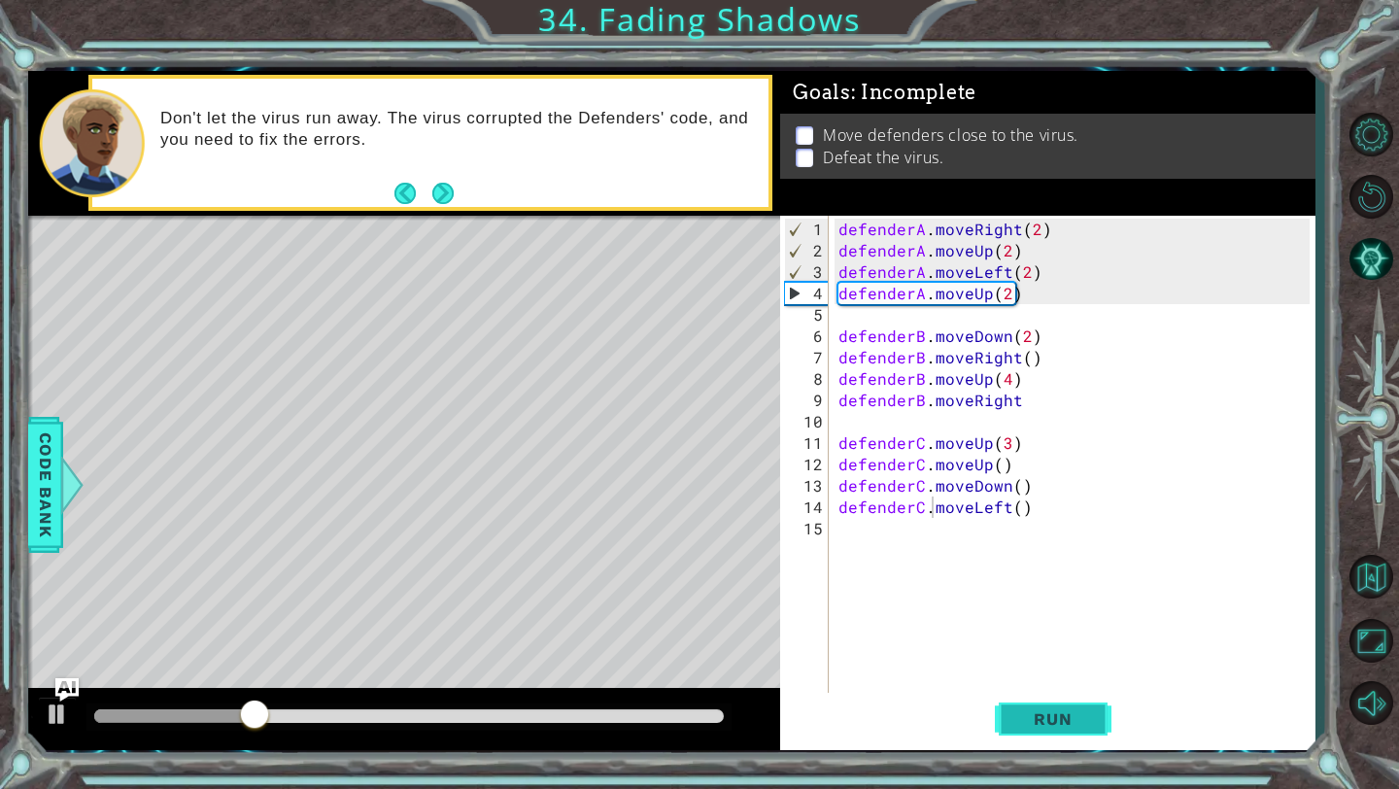
click at [1028, 715] on span "Run" at bounding box center [1052, 718] width 77 height 19
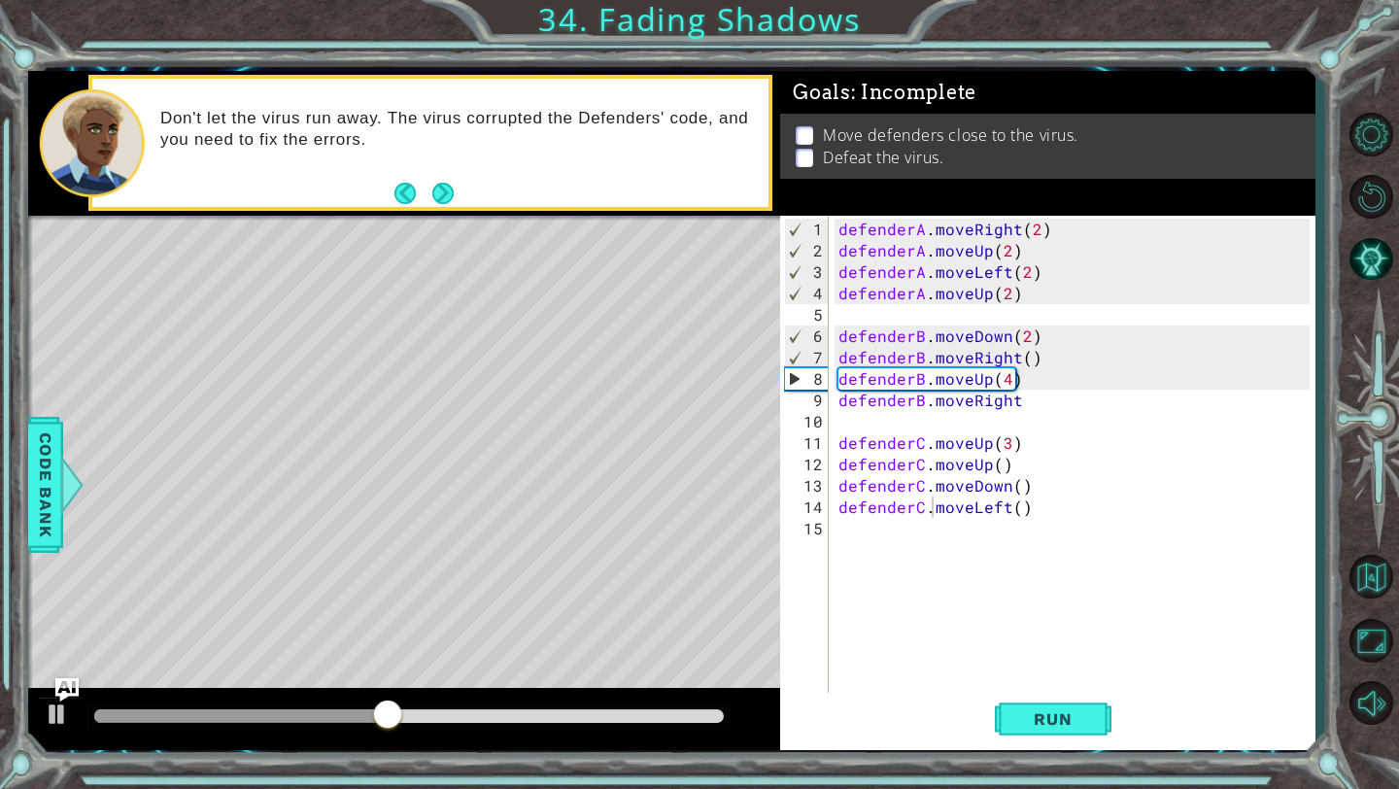
click at [605, 722] on div at bounding box center [408, 716] width 645 height 27
click at [621, 714] on div at bounding box center [409, 716] width 630 height 14
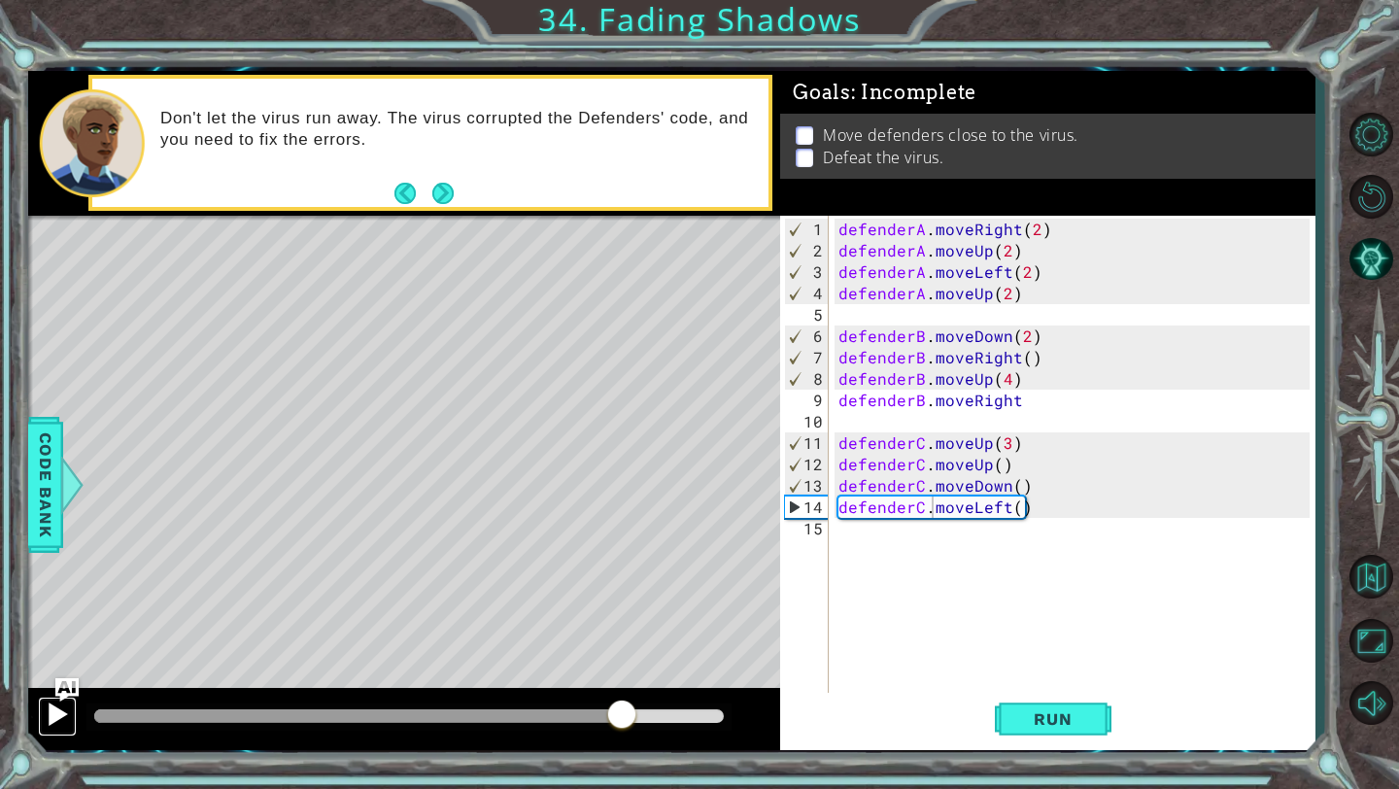
click at [42, 713] on button at bounding box center [57, 717] width 39 height 40
click at [586, 712] on div at bounding box center [398, 716] width 609 height 14
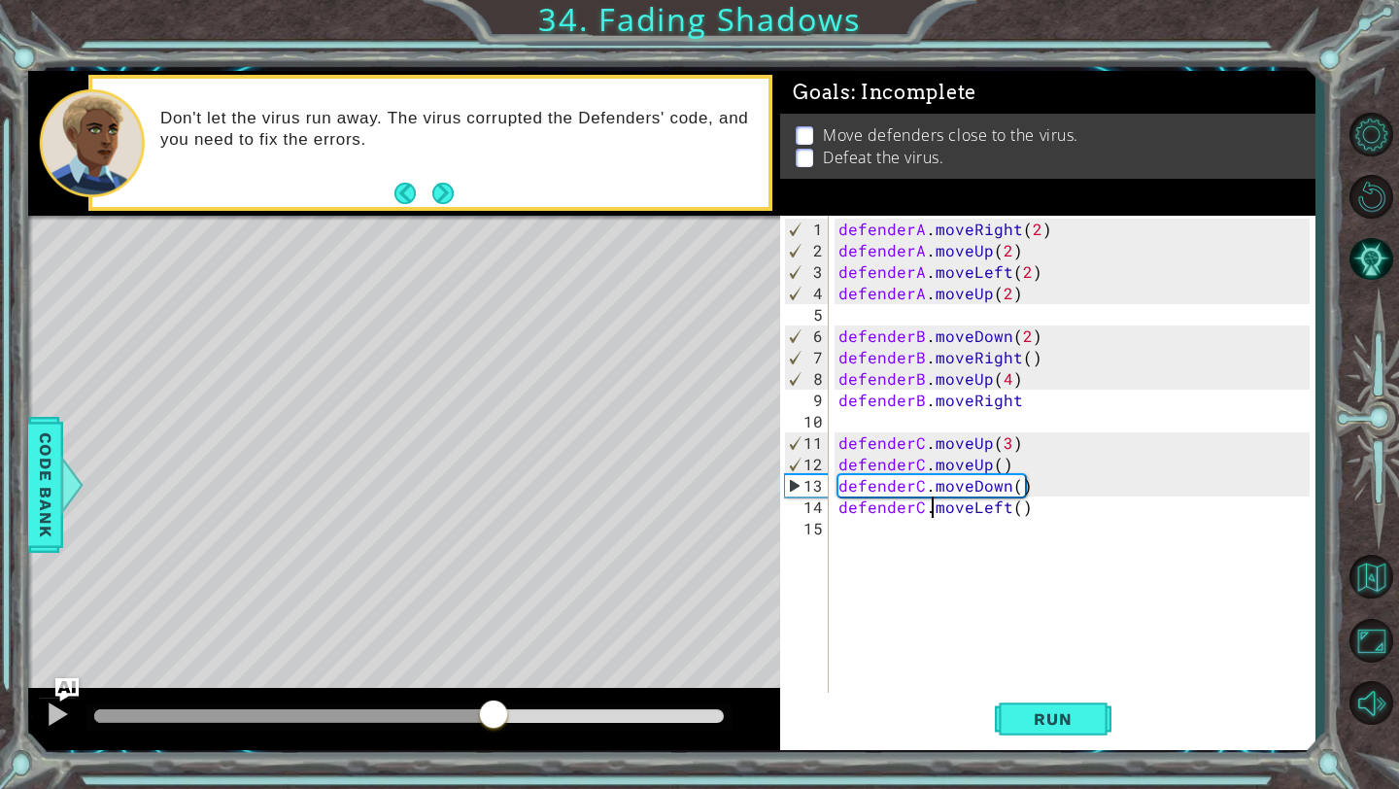
click at [493, 717] on div at bounding box center [293, 716] width 399 height 14
click at [302, 734] on div at bounding box center [404, 719] width 752 height 62
click at [294, 727] on div at bounding box center [408, 716] width 645 height 27
click at [277, 721] on div at bounding box center [293, 716] width 399 height 14
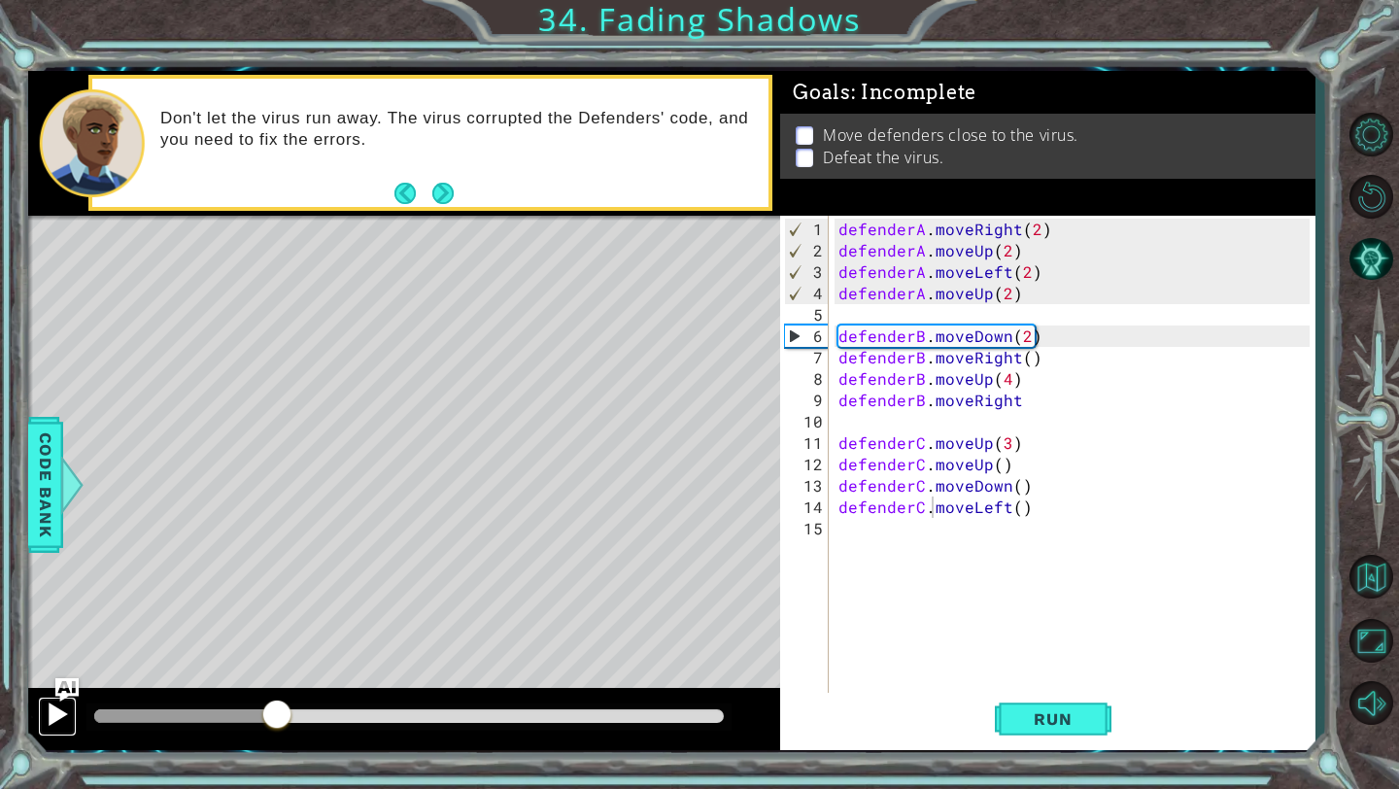
click at [46, 722] on div at bounding box center [57, 713] width 25 height 25
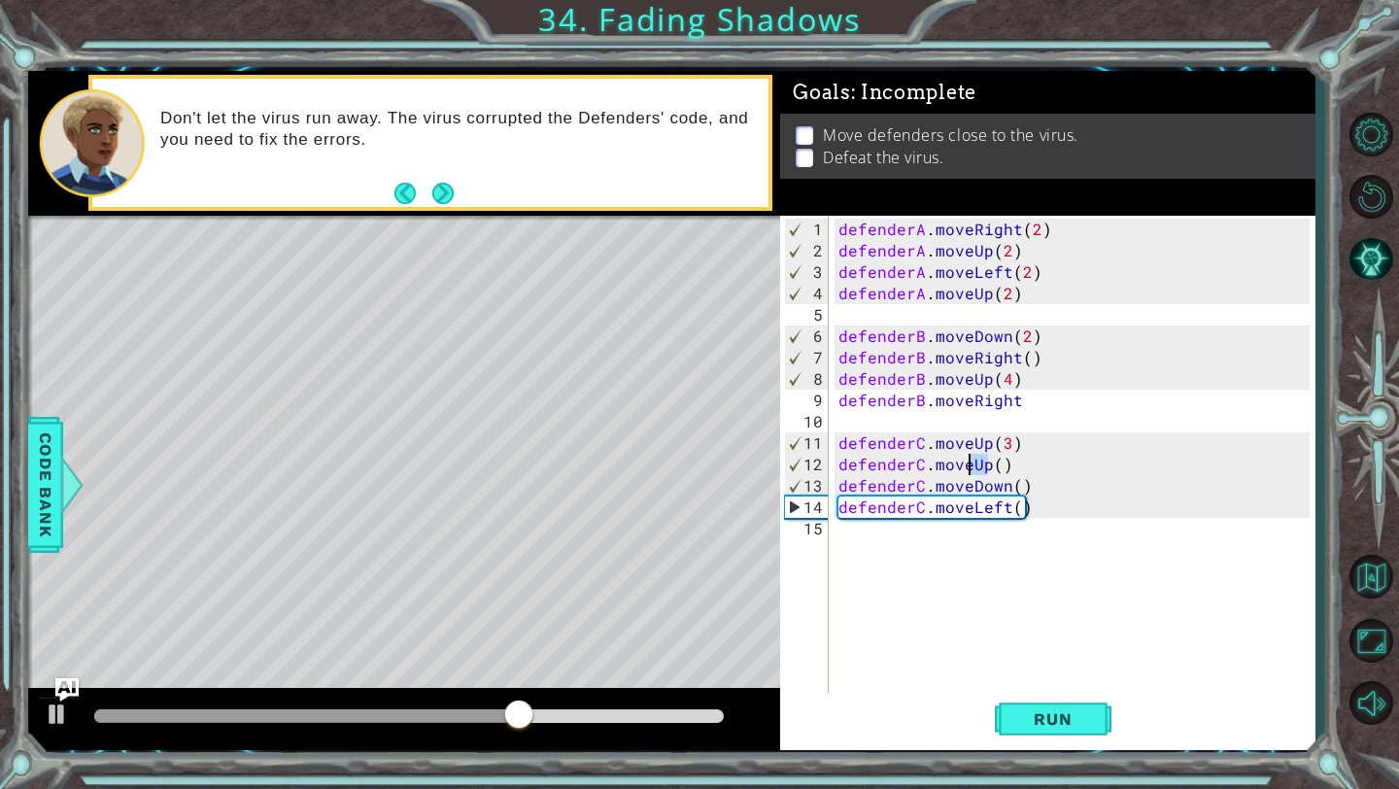
drag, startPoint x: 986, startPoint y: 465, endPoint x: 972, endPoint y: 462, distance: 14.9
click at [972, 462] on div "defenderA . moveRight ( 2 ) defenderA . moveUp ( 2 ) defenderA . moveLeft ( 2 )…" at bounding box center [1077, 486] width 485 height 534
click at [577, 723] on div at bounding box center [408, 716] width 645 height 27
click at [1066, 730] on button "Run" at bounding box center [1053, 719] width 117 height 53
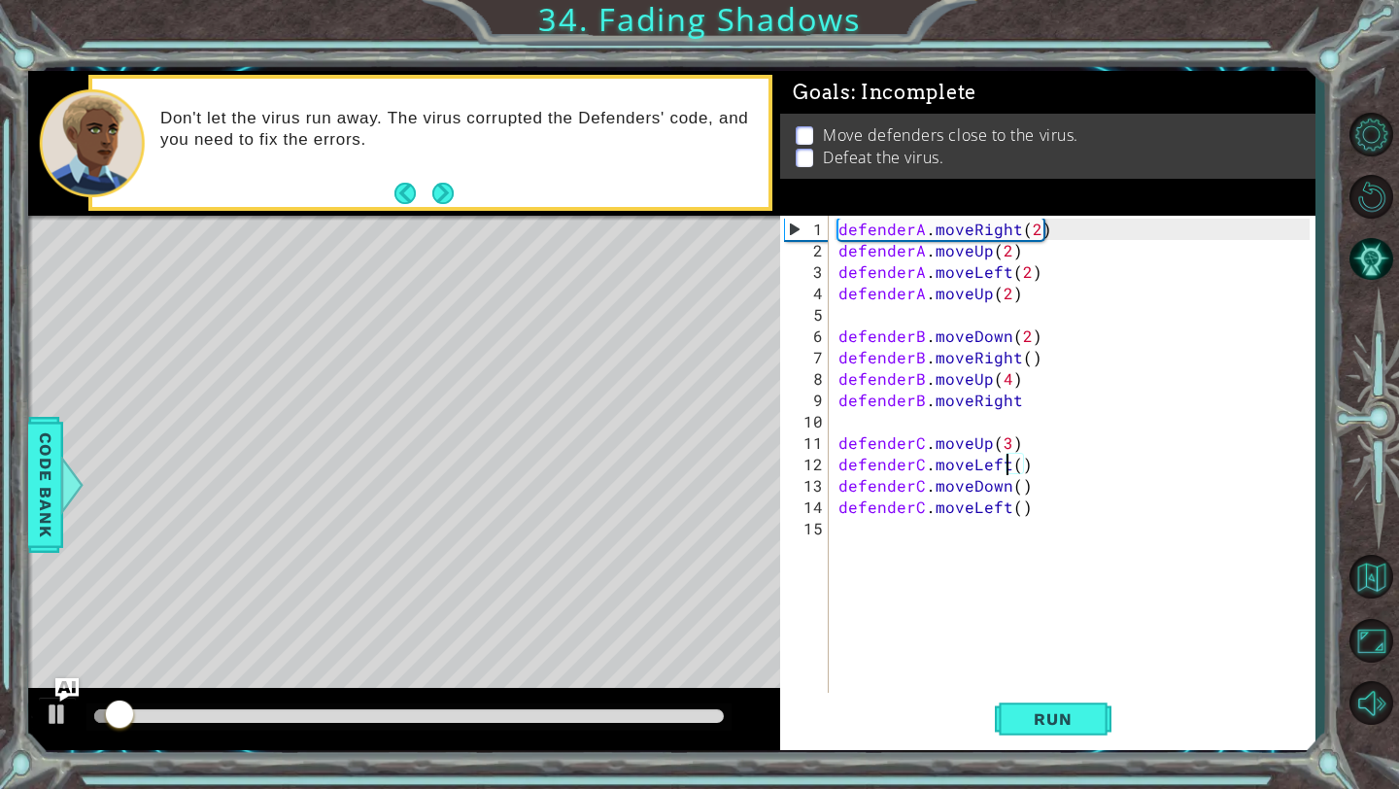
click at [547, 701] on div at bounding box center [404, 719] width 752 height 62
click at [547, 722] on div at bounding box center [409, 716] width 630 height 14
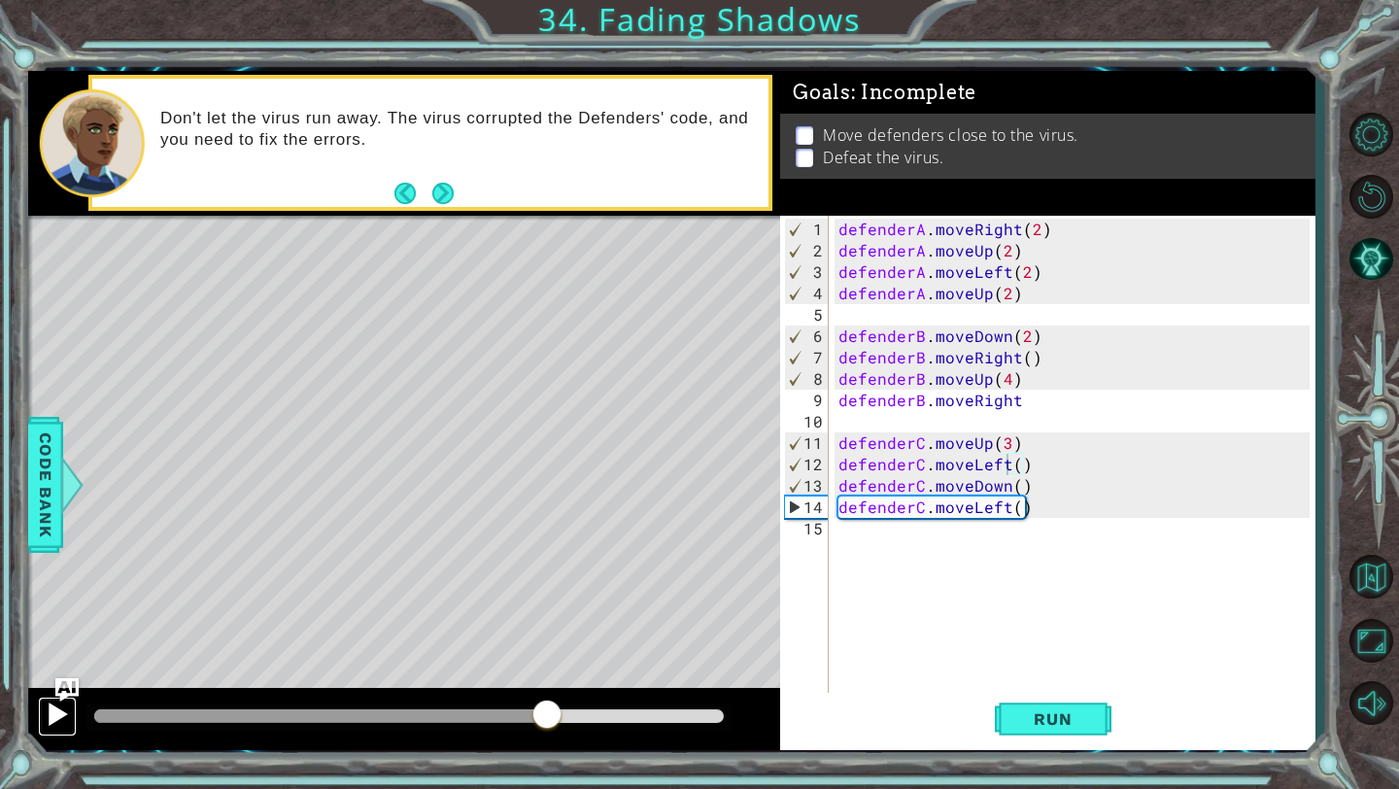
click at [56, 724] on div at bounding box center [57, 713] width 25 height 25
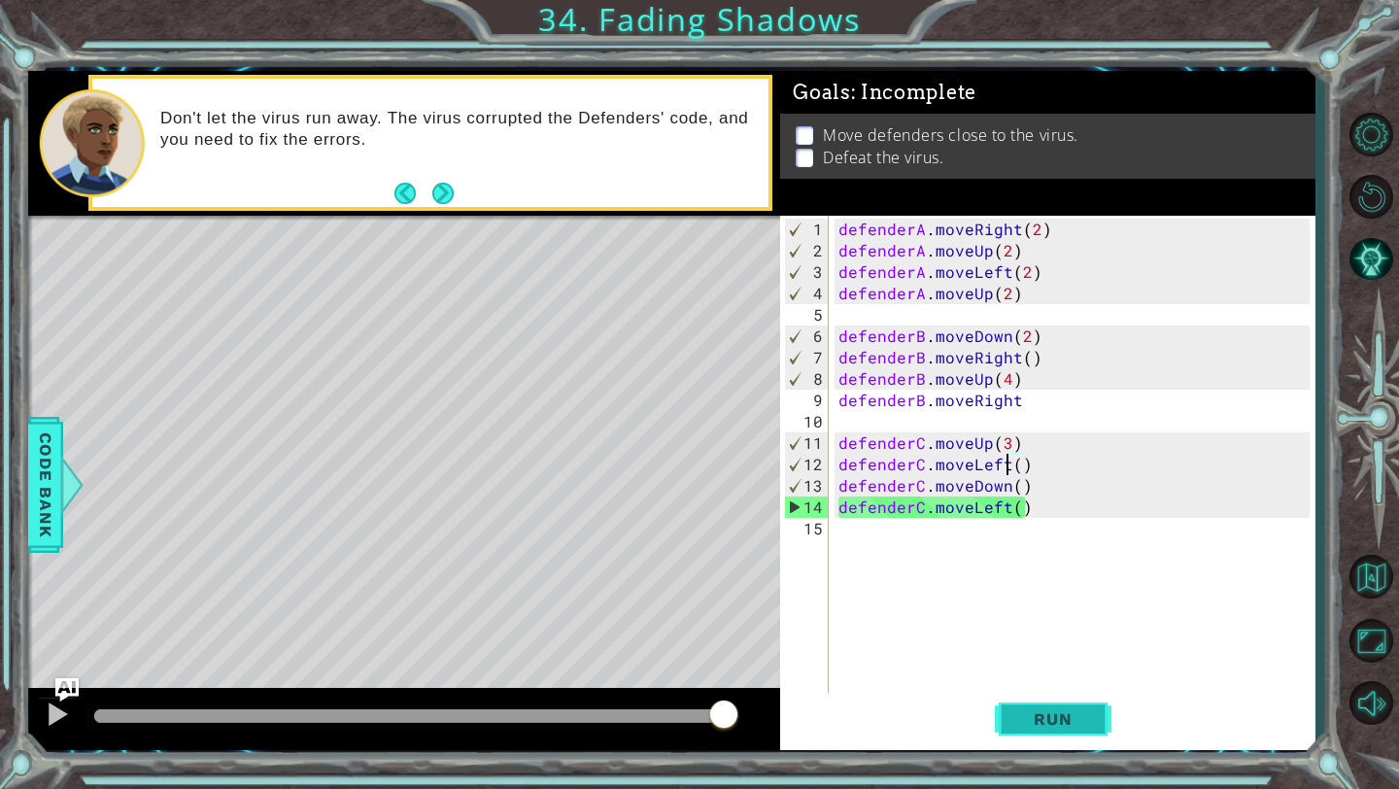
click at [1053, 717] on span "Run" at bounding box center [1052, 718] width 77 height 19
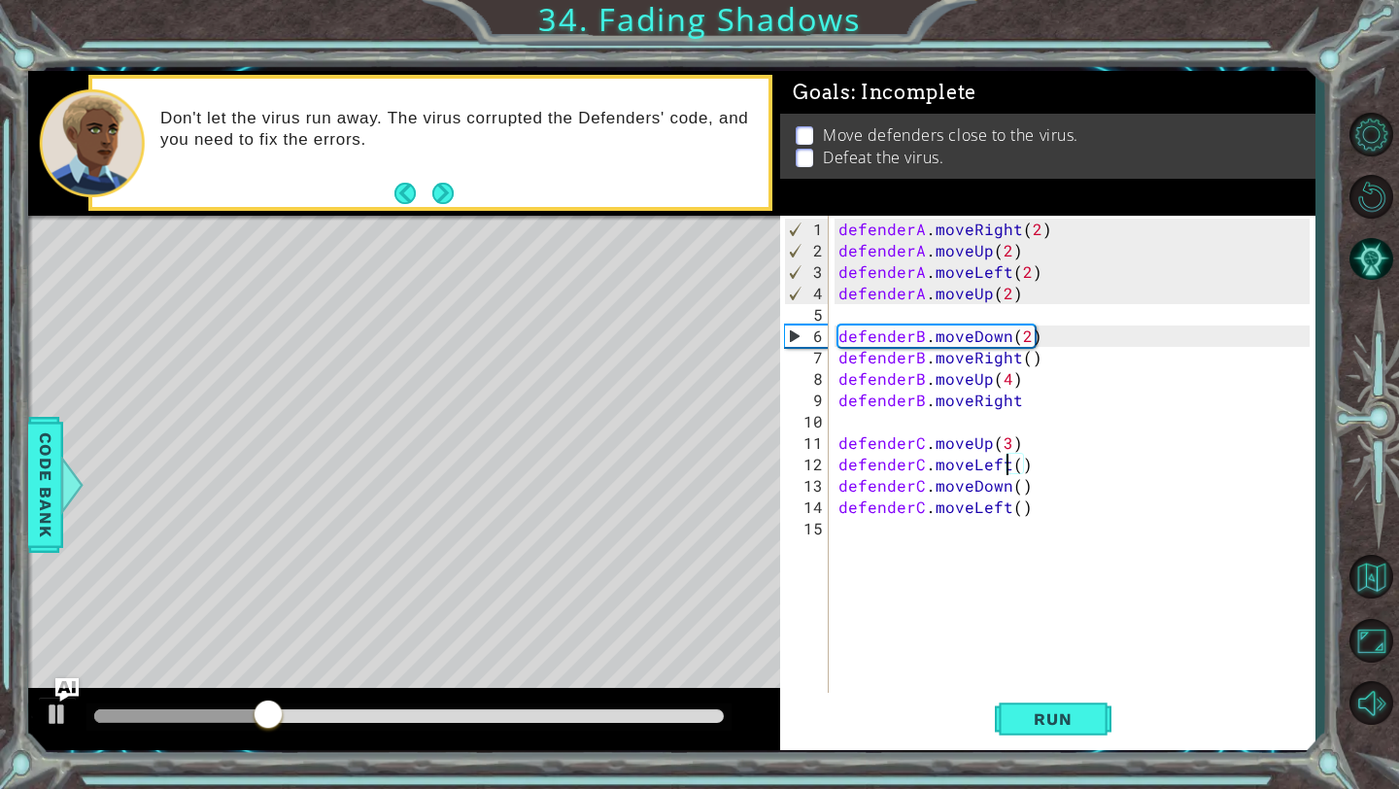
click at [1007, 290] on div "defenderA . moveRight ( 2 ) defenderA . moveUp ( 2 ) defenderA . moveLeft ( 2 )…" at bounding box center [1077, 486] width 485 height 534
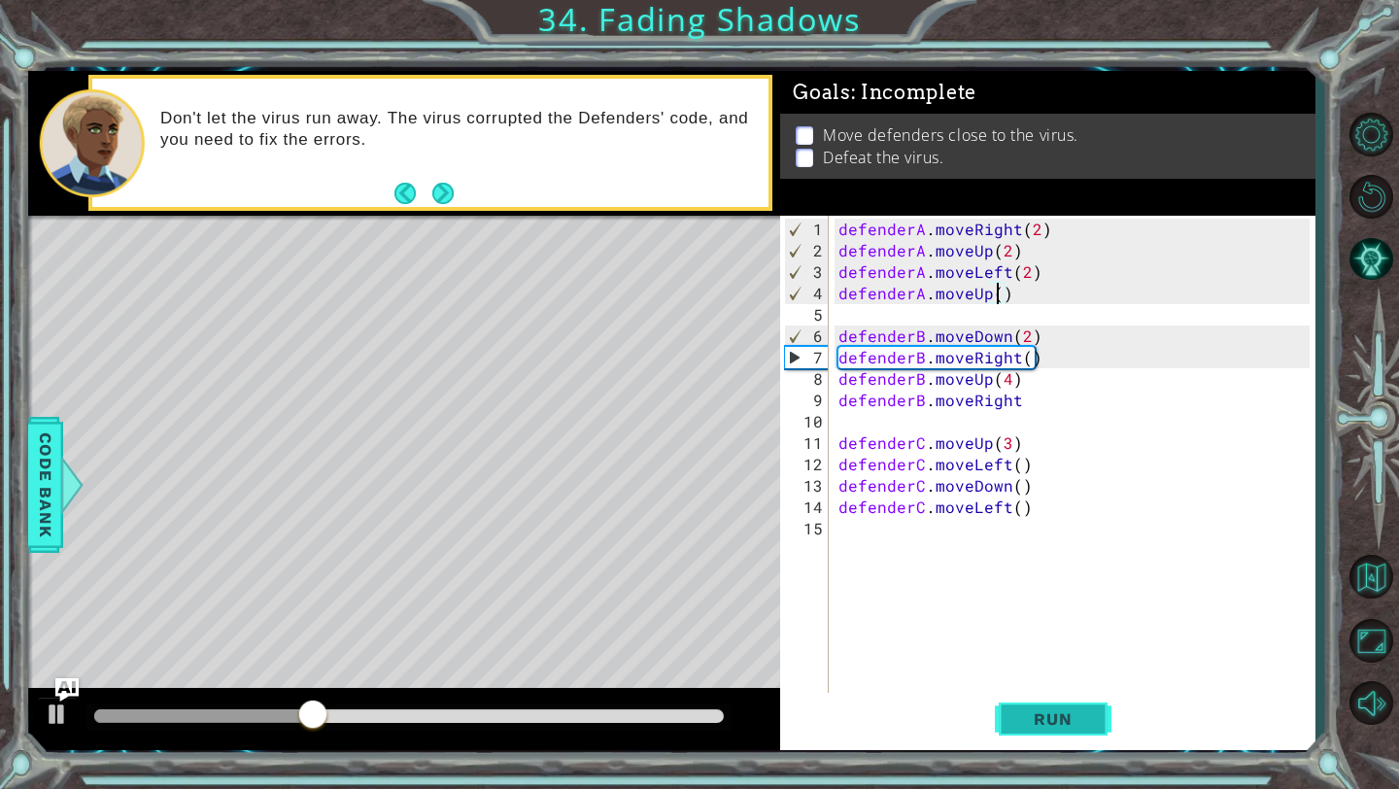
click at [1013, 715] on button "Run" at bounding box center [1053, 719] width 117 height 53
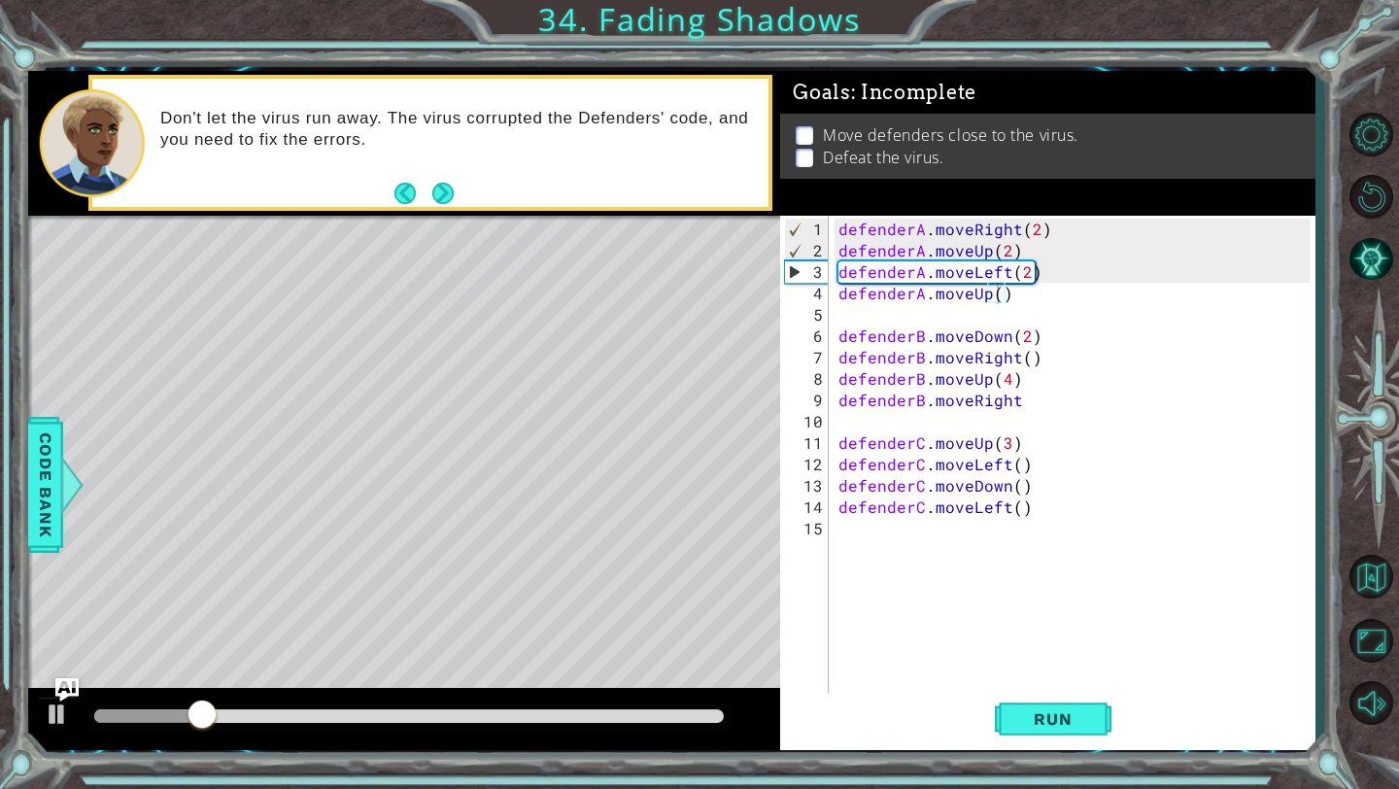
click at [622, 703] on div at bounding box center [408, 716] width 645 height 27
click at [601, 718] on div at bounding box center [409, 716] width 630 height 14
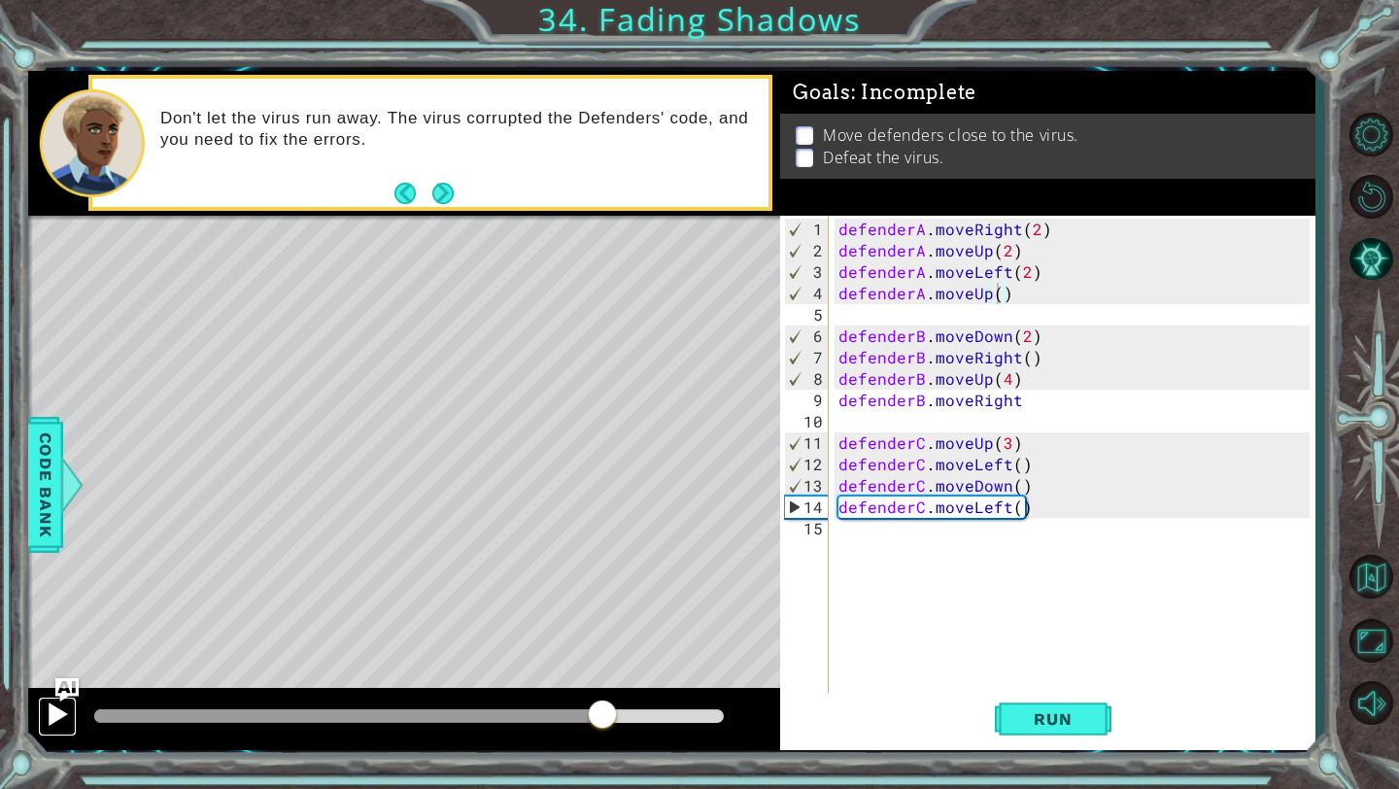
click at [53, 725] on div at bounding box center [57, 713] width 25 height 25
click at [1025, 393] on div "defenderA . moveRight ( 2 ) defenderA . moveUp ( 2 ) defenderA . moveLeft ( 2 )…" at bounding box center [1077, 486] width 485 height 534
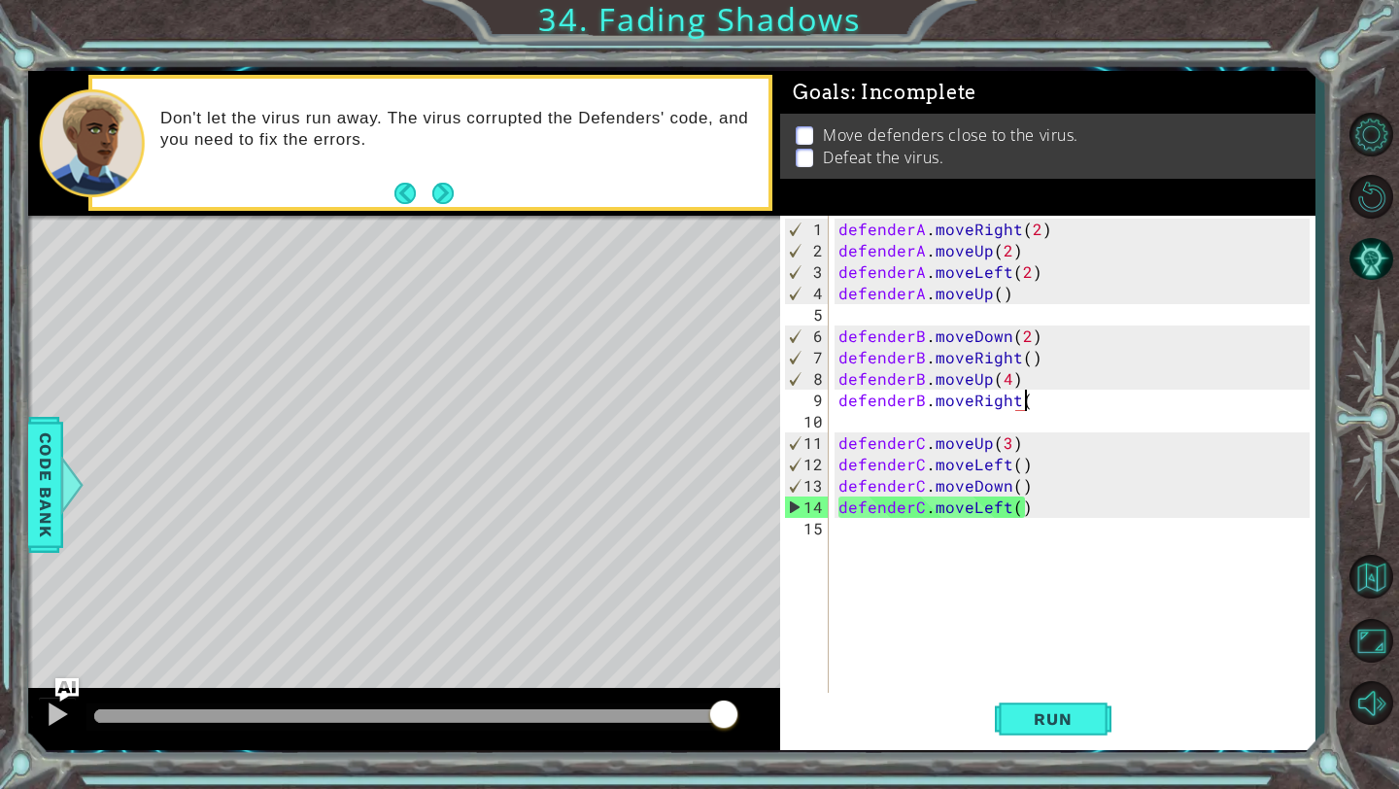
scroll to position [0, 11]
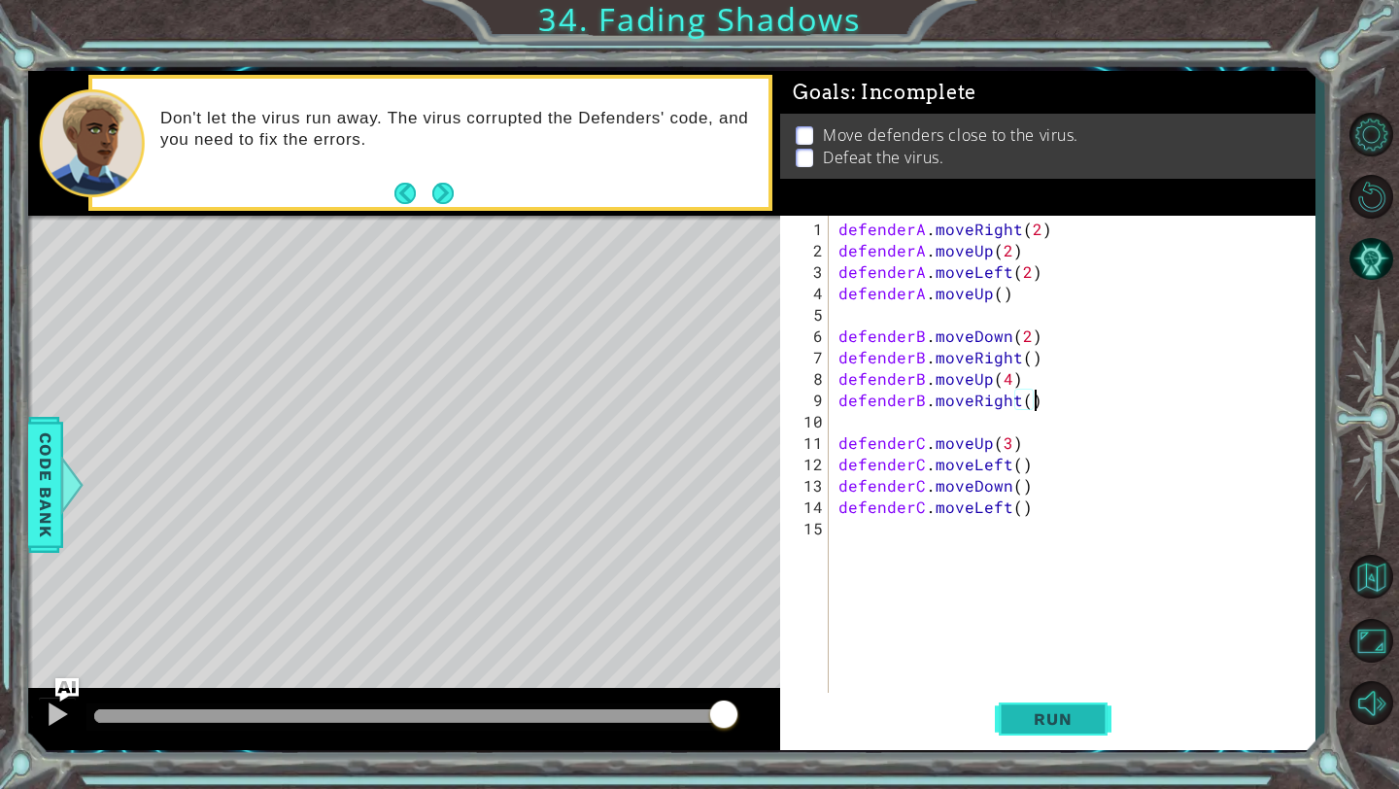
type textarea "defenderB.moveRight()"
click at [1100, 723] on button "Run" at bounding box center [1053, 719] width 117 height 53
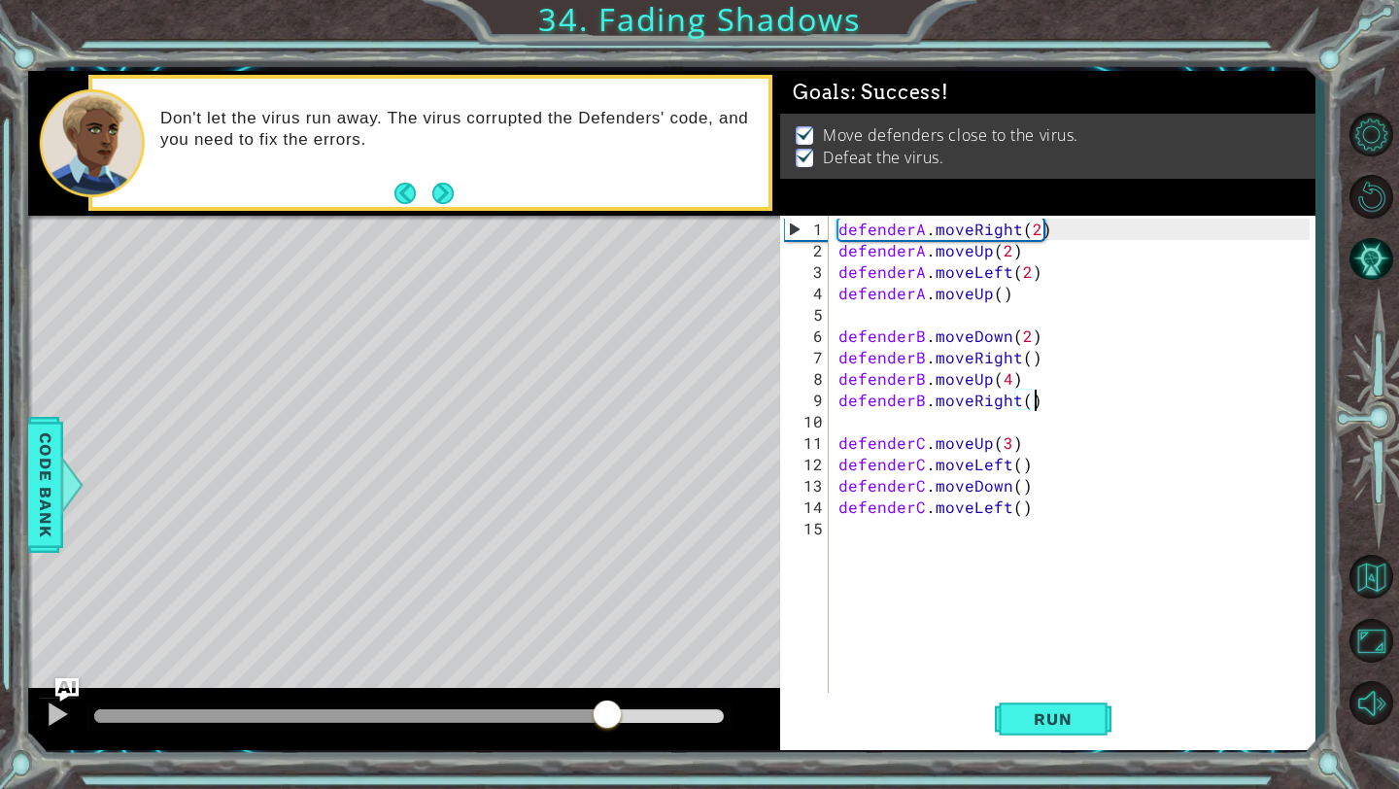
click at [607, 709] on div at bounding box center [409, 716] width 630 height 14
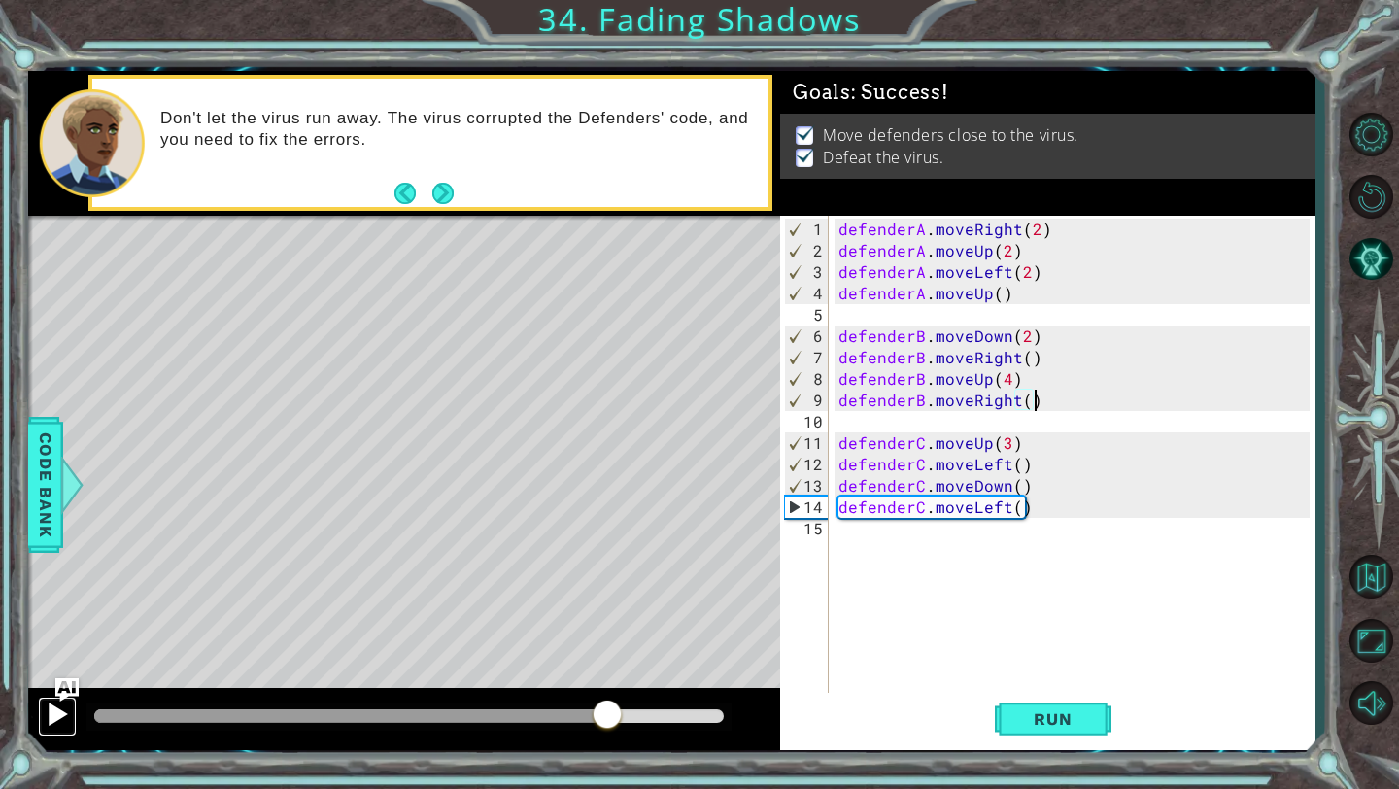
click at [52, 715] on div at bounding box center [57, 713] width 25 height 25
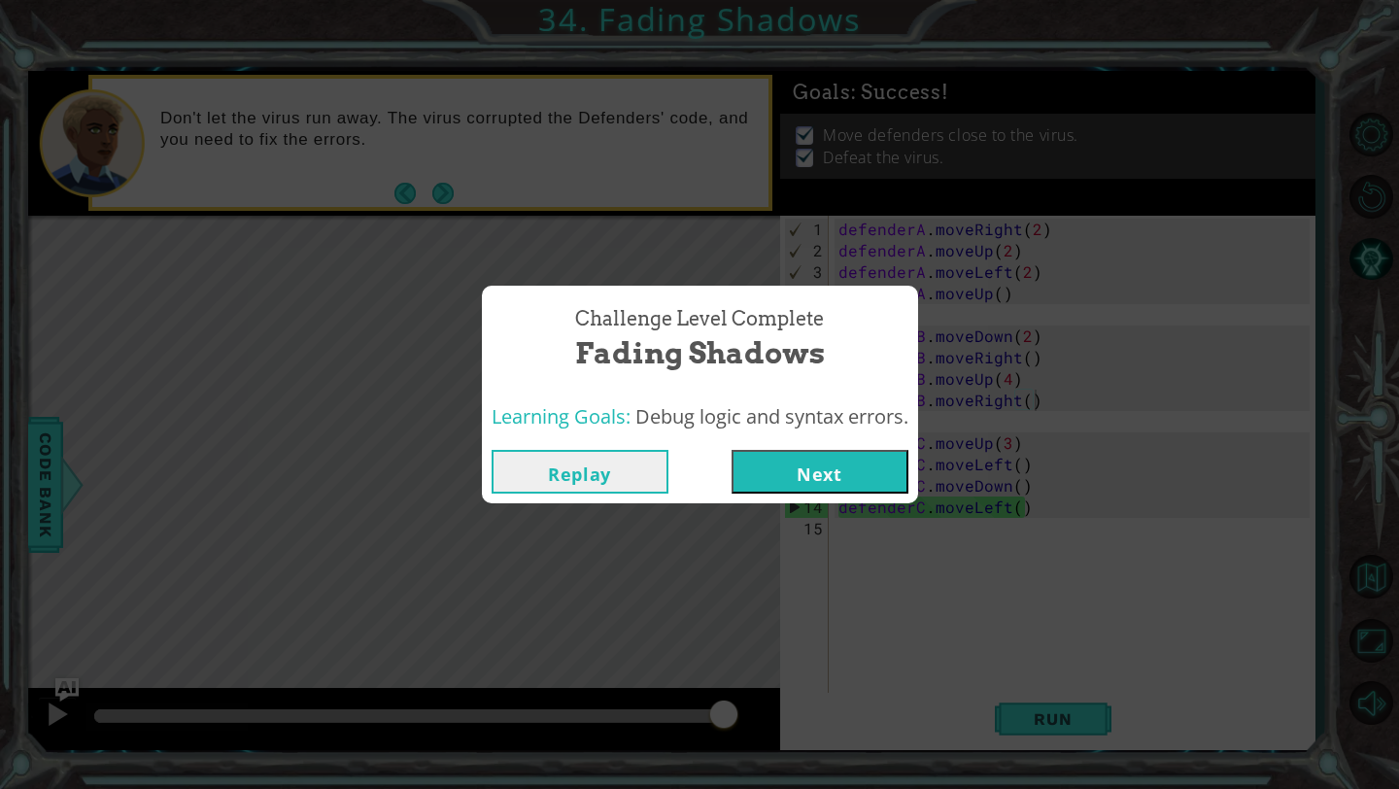
click at [781, 460] on button "Next" at bounding box center [820, 472] width 177 height 44
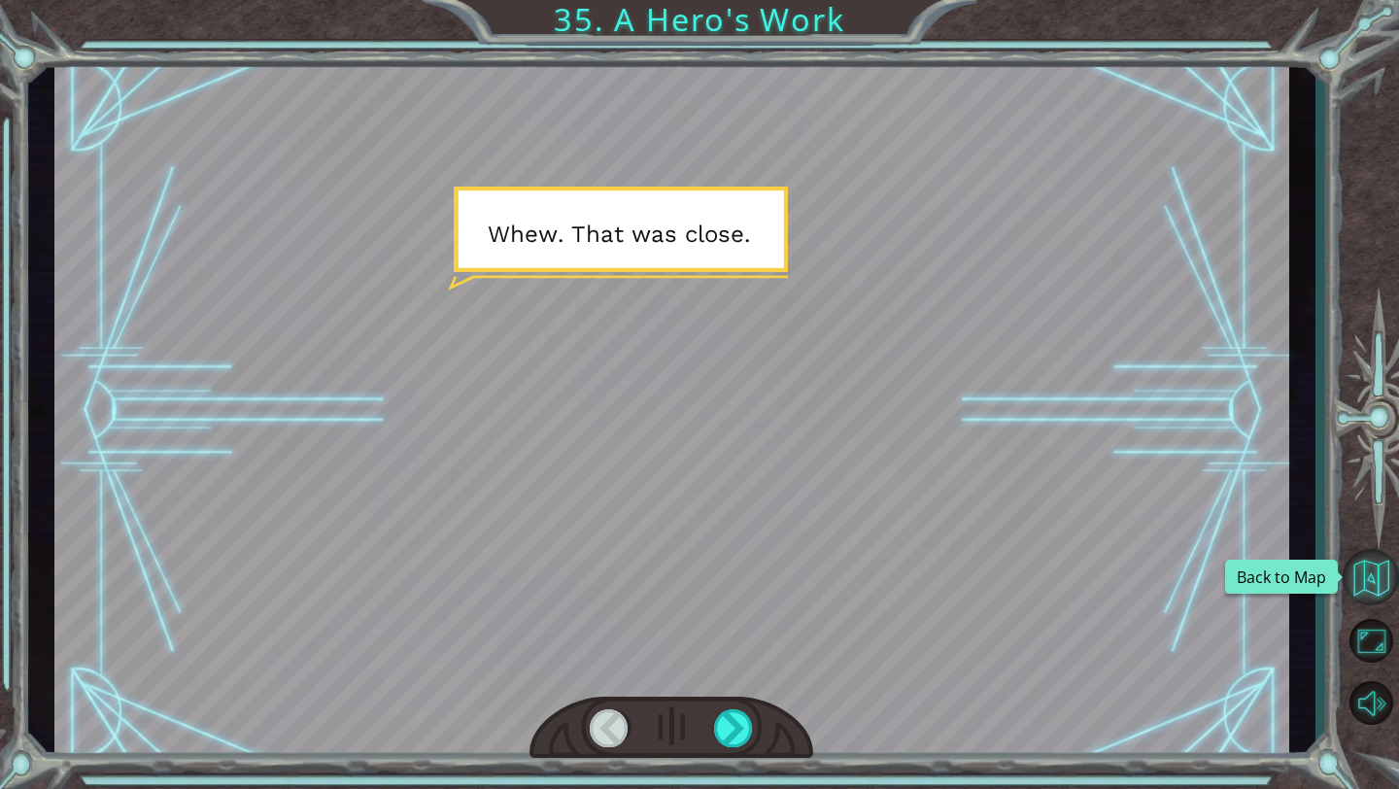
click at [1360, 573] on button "Back to Map" at bounding box center [1371, 577] width 56 height 56
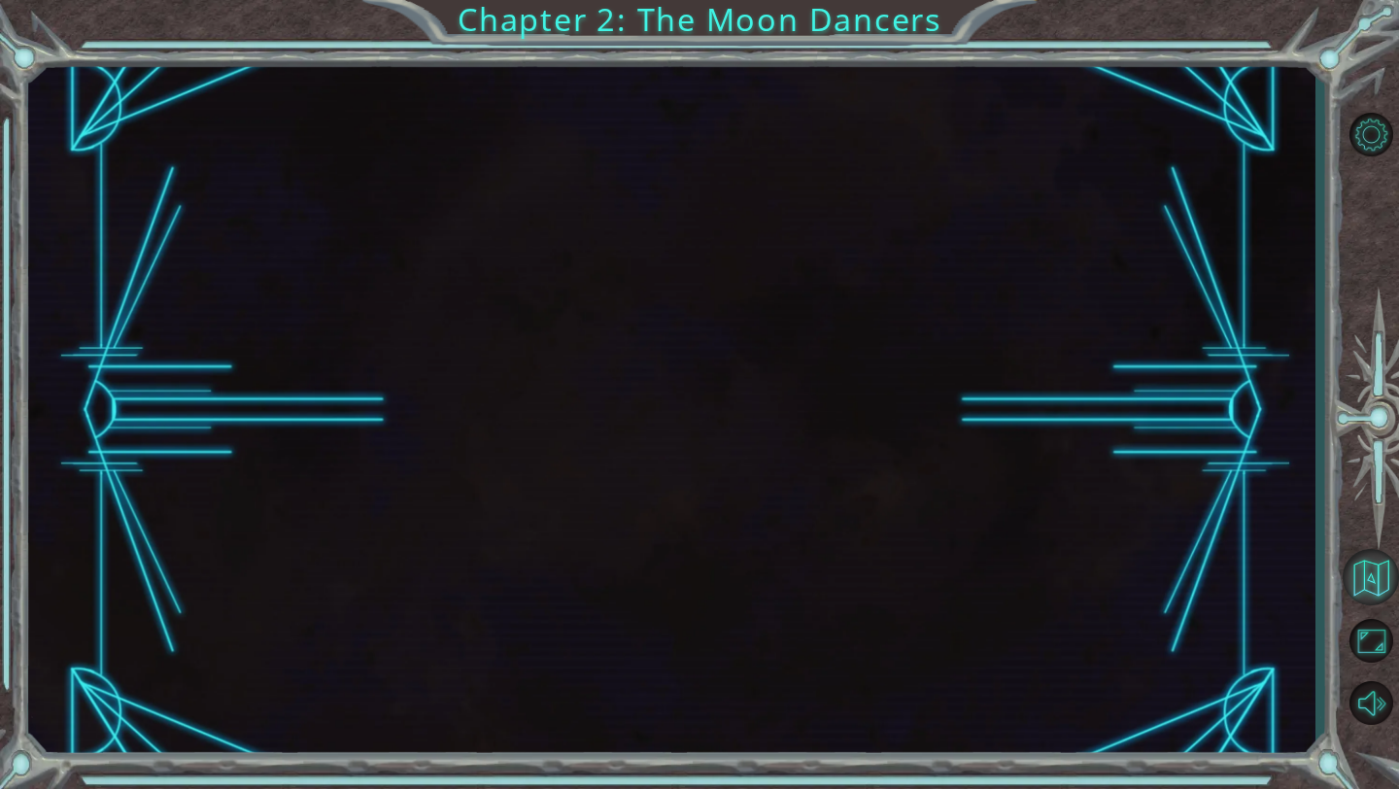
click at [1370, 577] on button "Back to Map" at bounding box center [1371, 577] width 56 height 56
click at [1369, 577] on button "Back to Map" at bounding box center [1371, 577] width 56 height 56
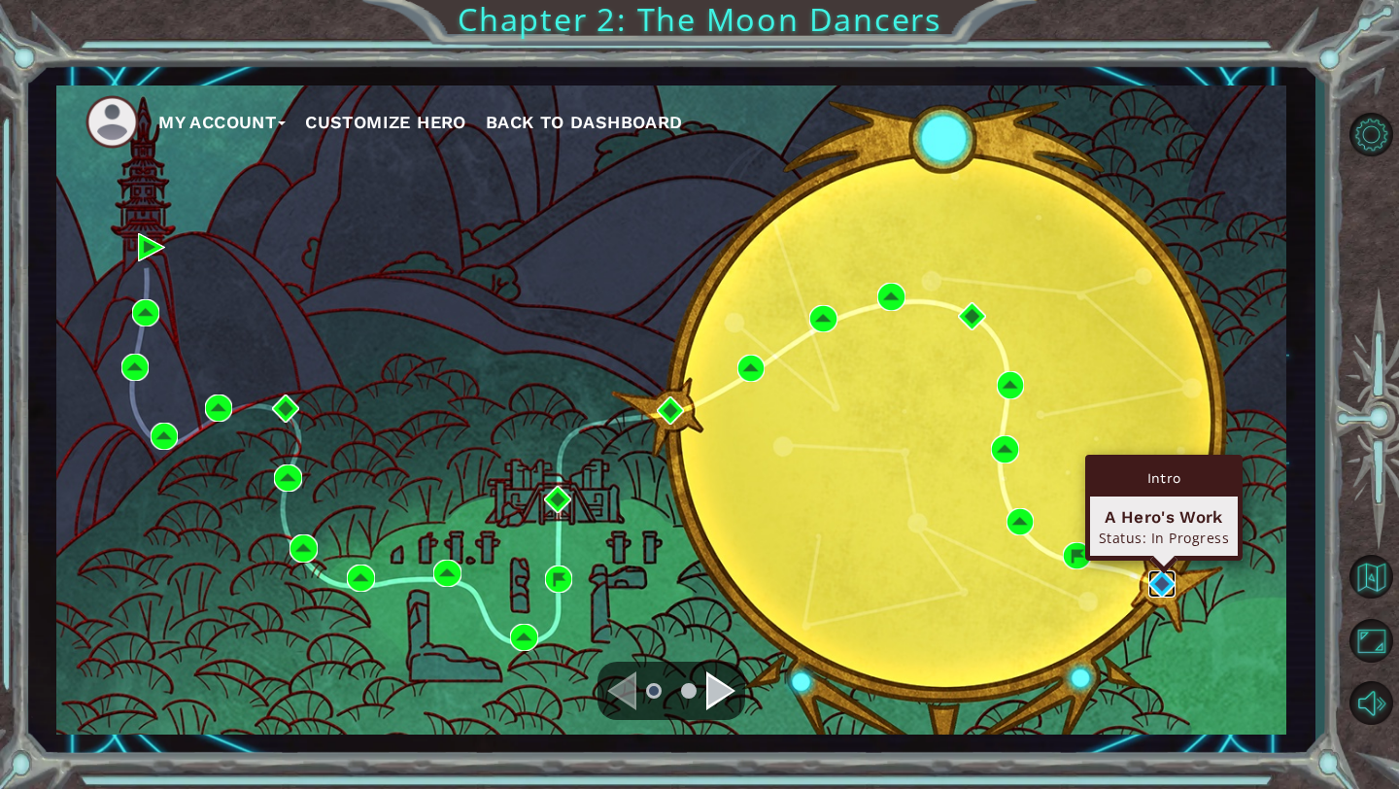
click at [1167, 579] on img at bounding box center [1161, 583] width 27 height 27
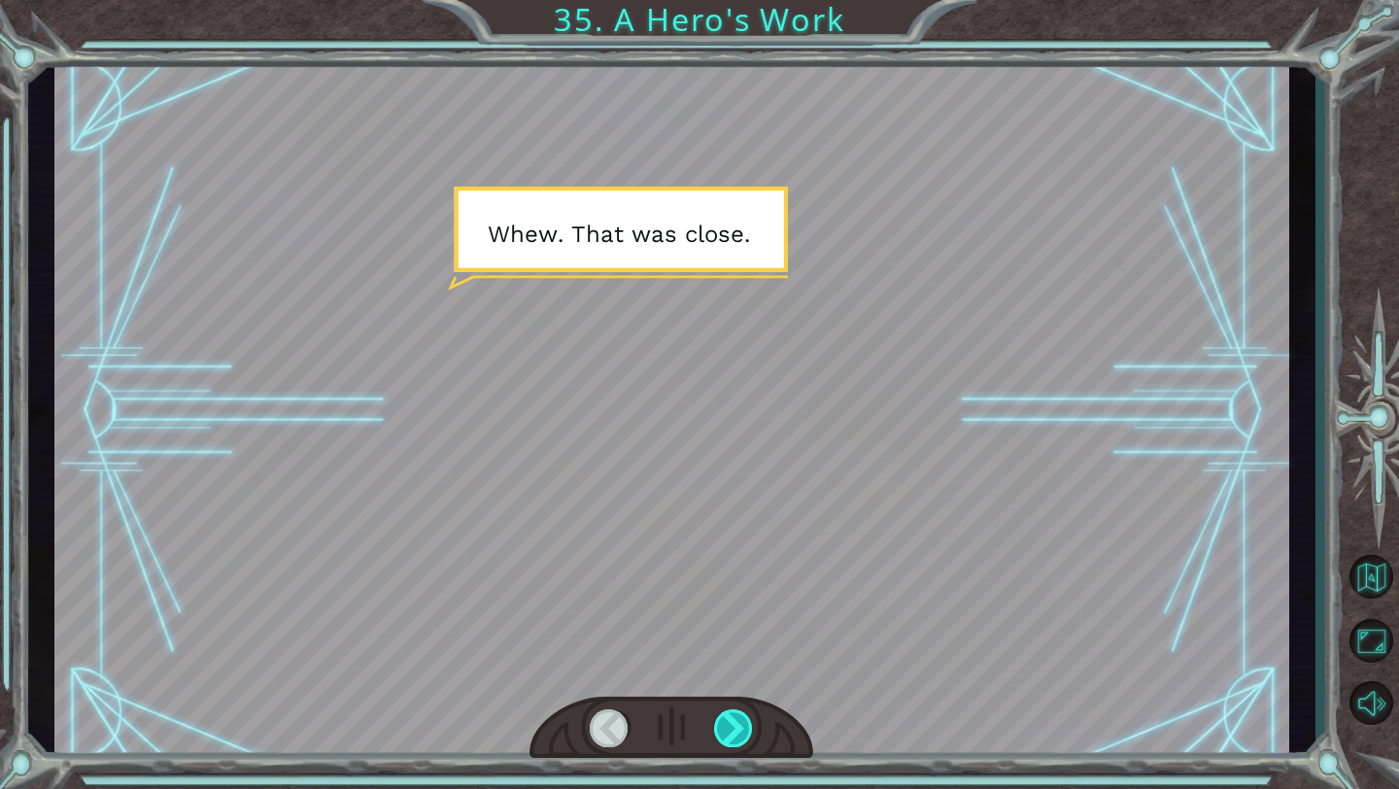
click at [728, 725] on div at bounding box center [734, 728] width 40 height 38
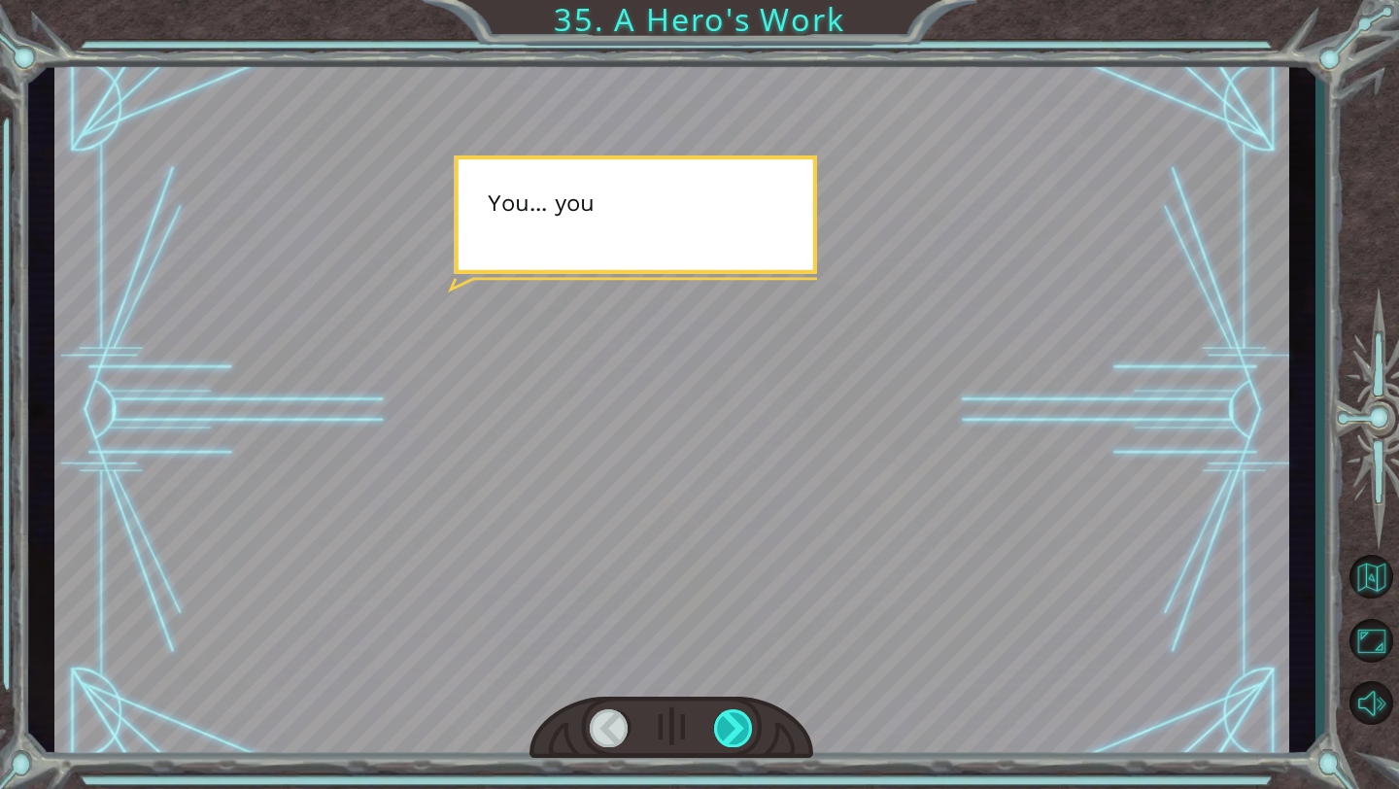
click at [728, 725] on div at bounding box center [734, 728] width 40 height 38
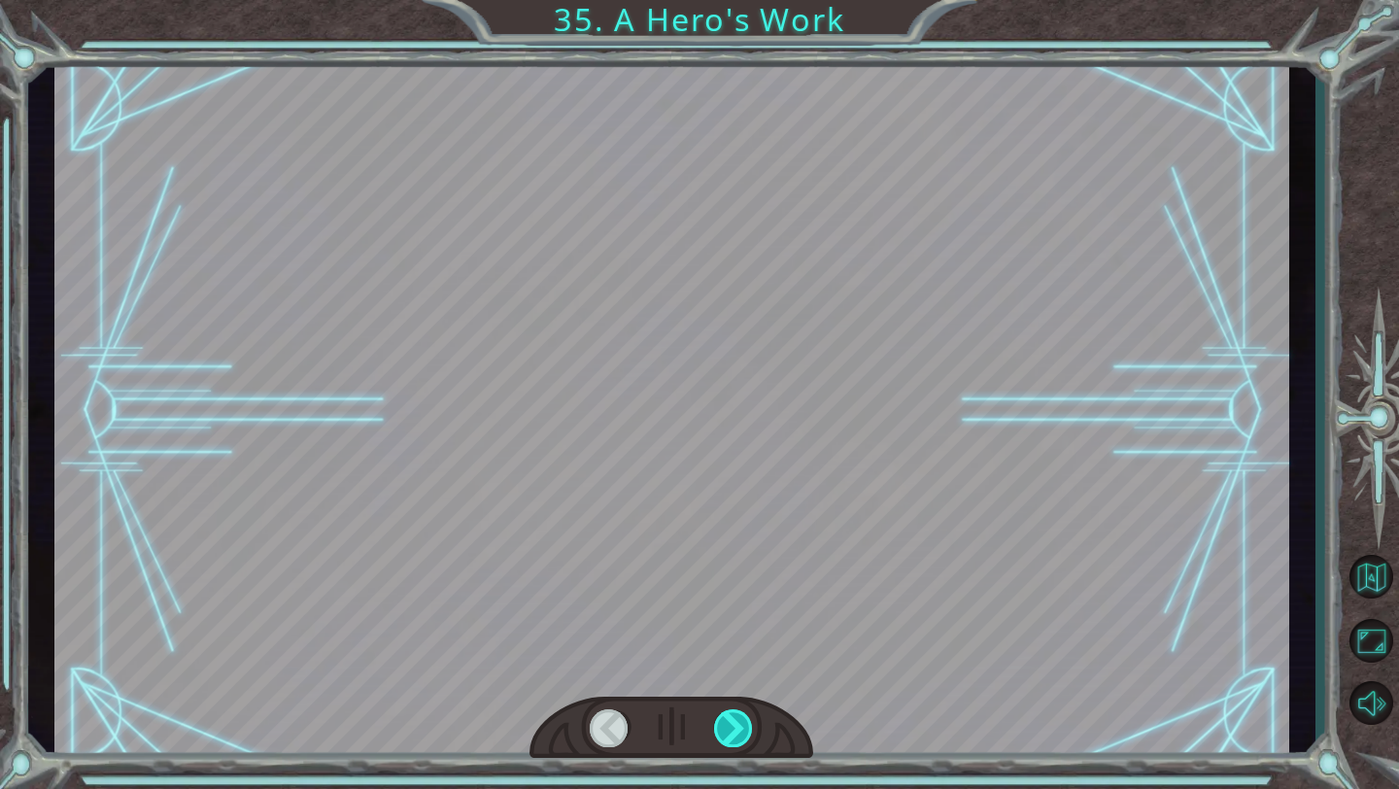
click at [728, 725] on div at bounding box center [734, 728] width 40 height 38
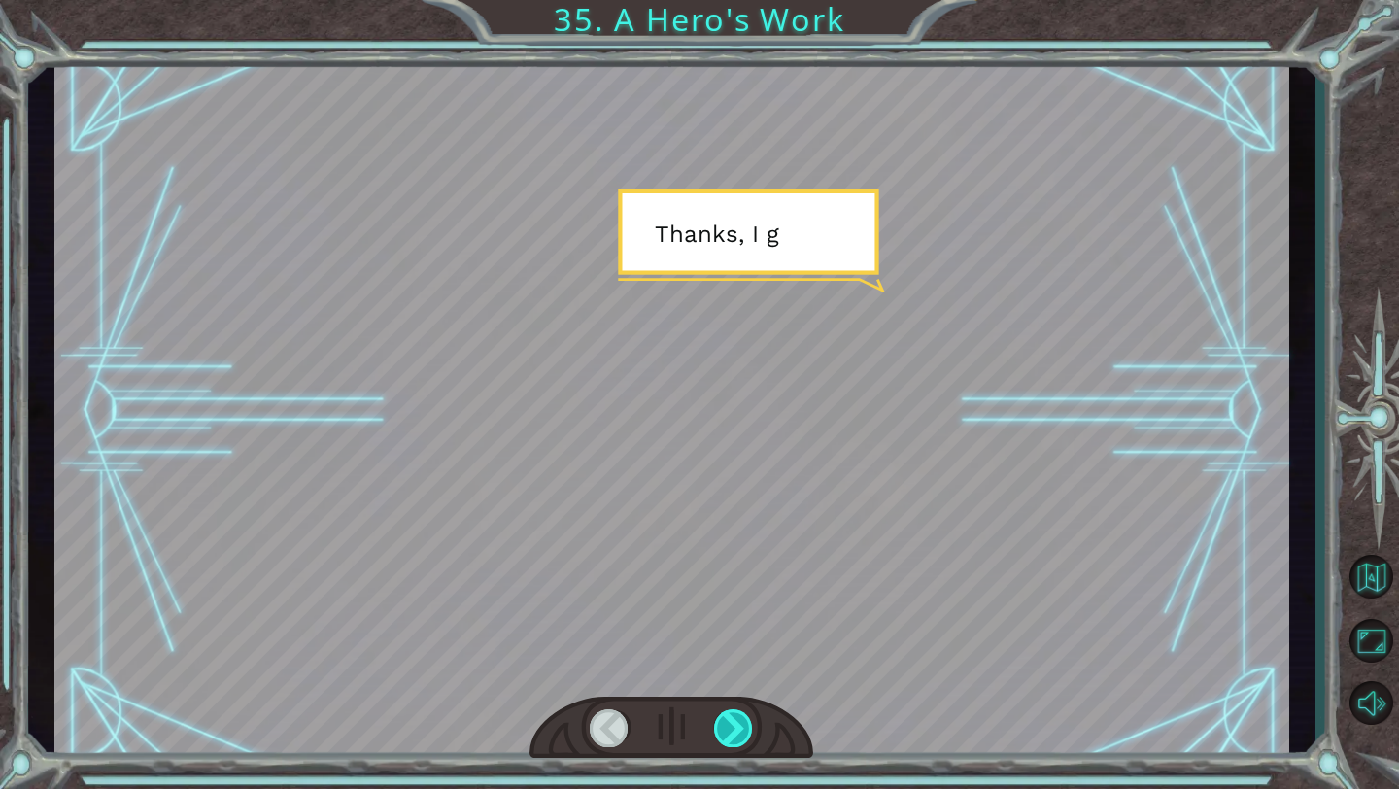
click at [728, 725] on div at bounding box center [734, 728] width 40 height 38
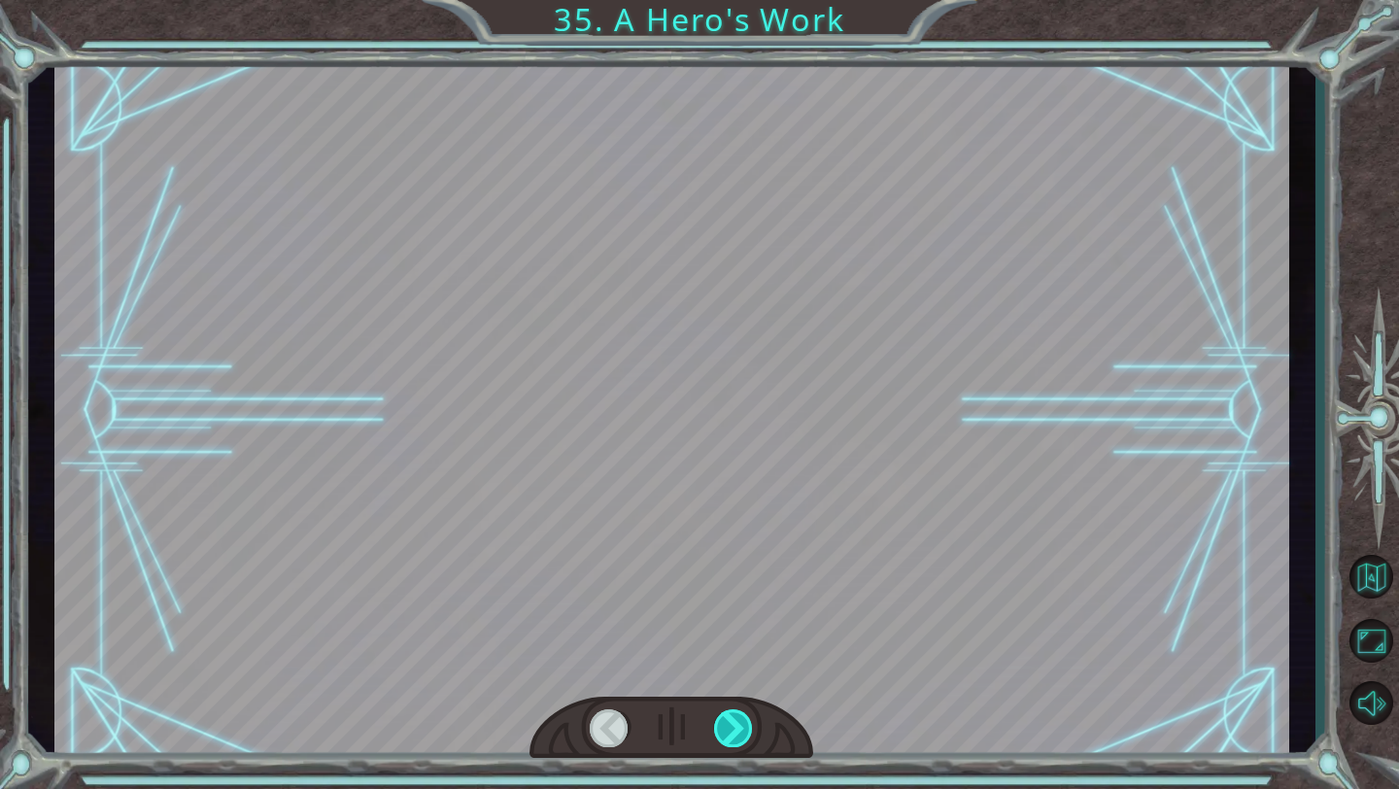
click at [728, 725] on div at bounding box center [734, 728] width 40 height 38
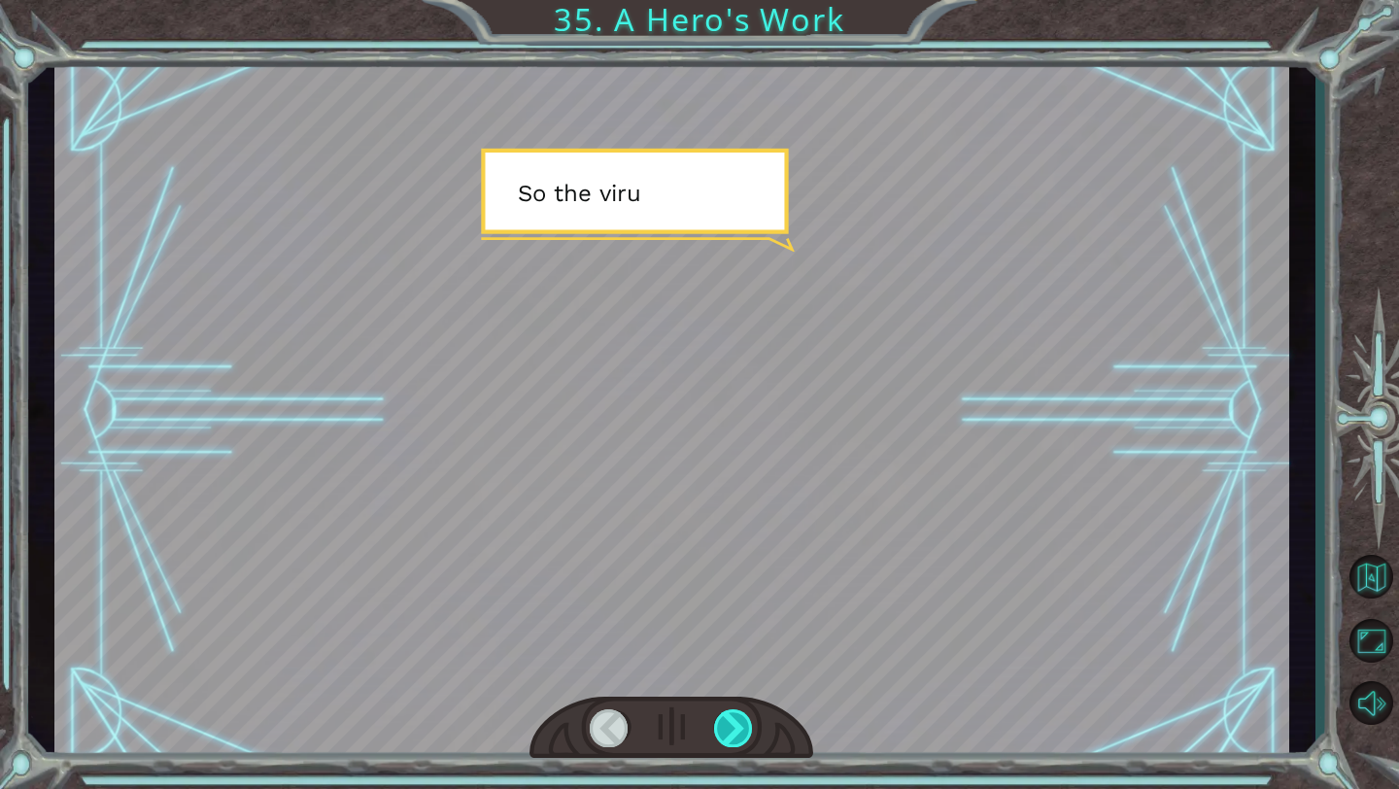
click at [728, 725] on div at bounding box center [734, 728] width 40 height 38
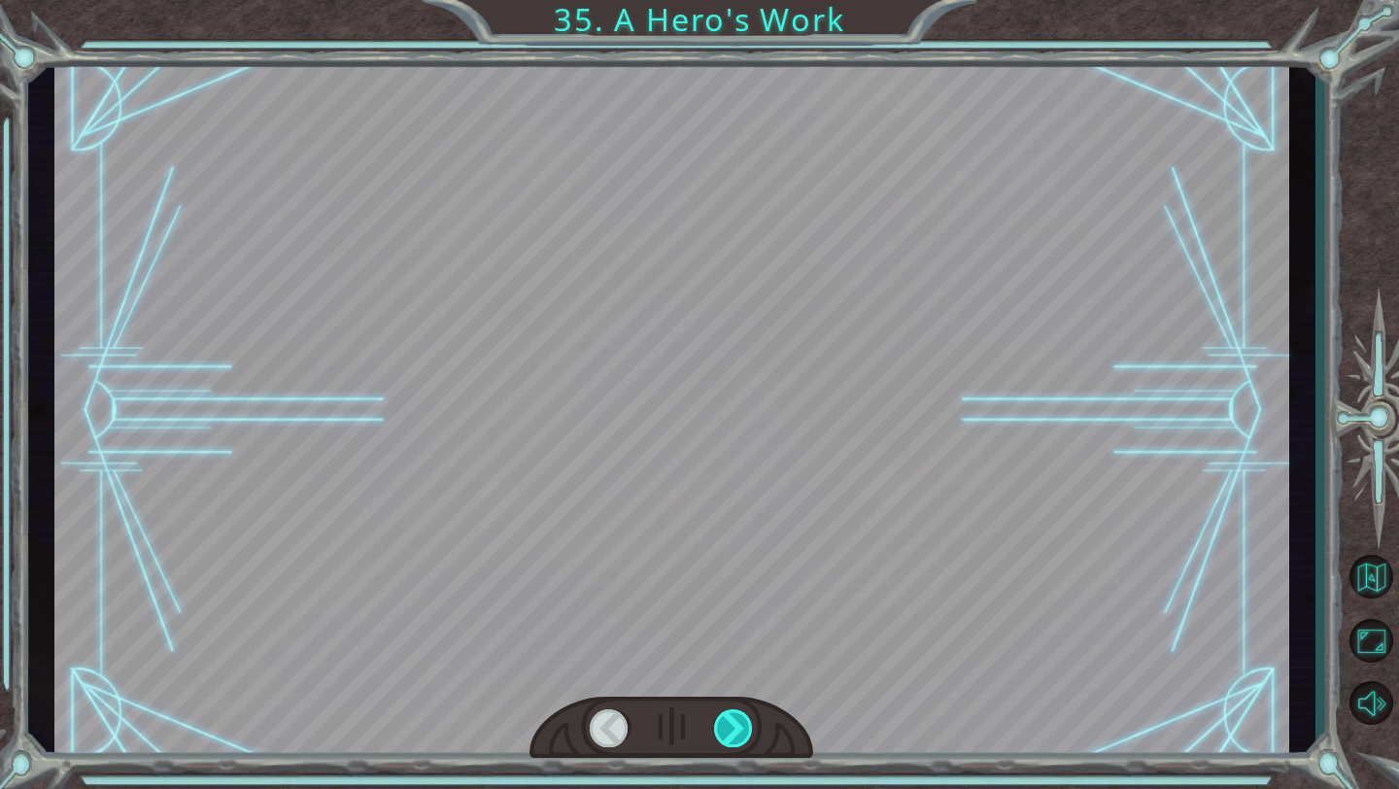
click at [728, 725] on div at bounding box center [734, 728] width 40 height 38
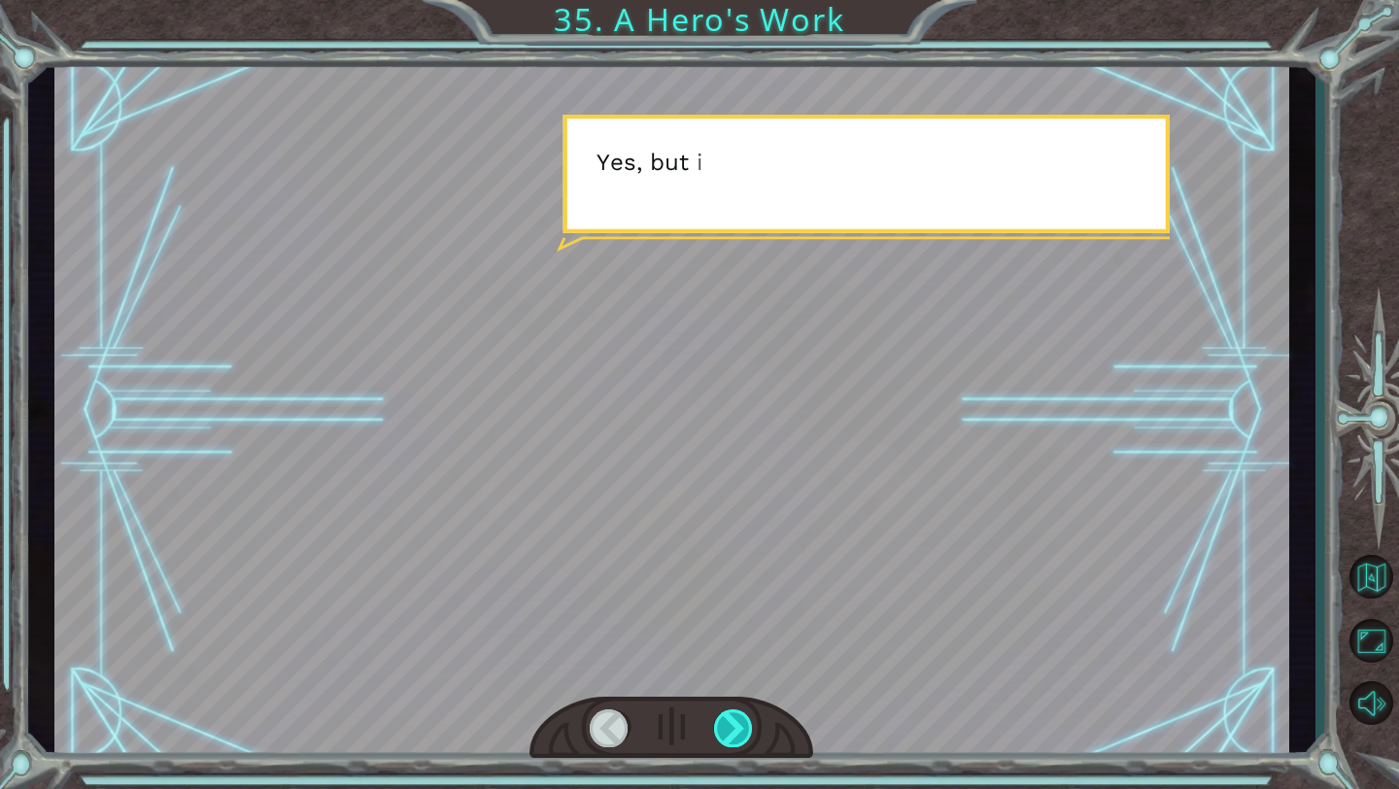
click at [728, 725] on div at bounding box center [734, 728] width 40 height 38
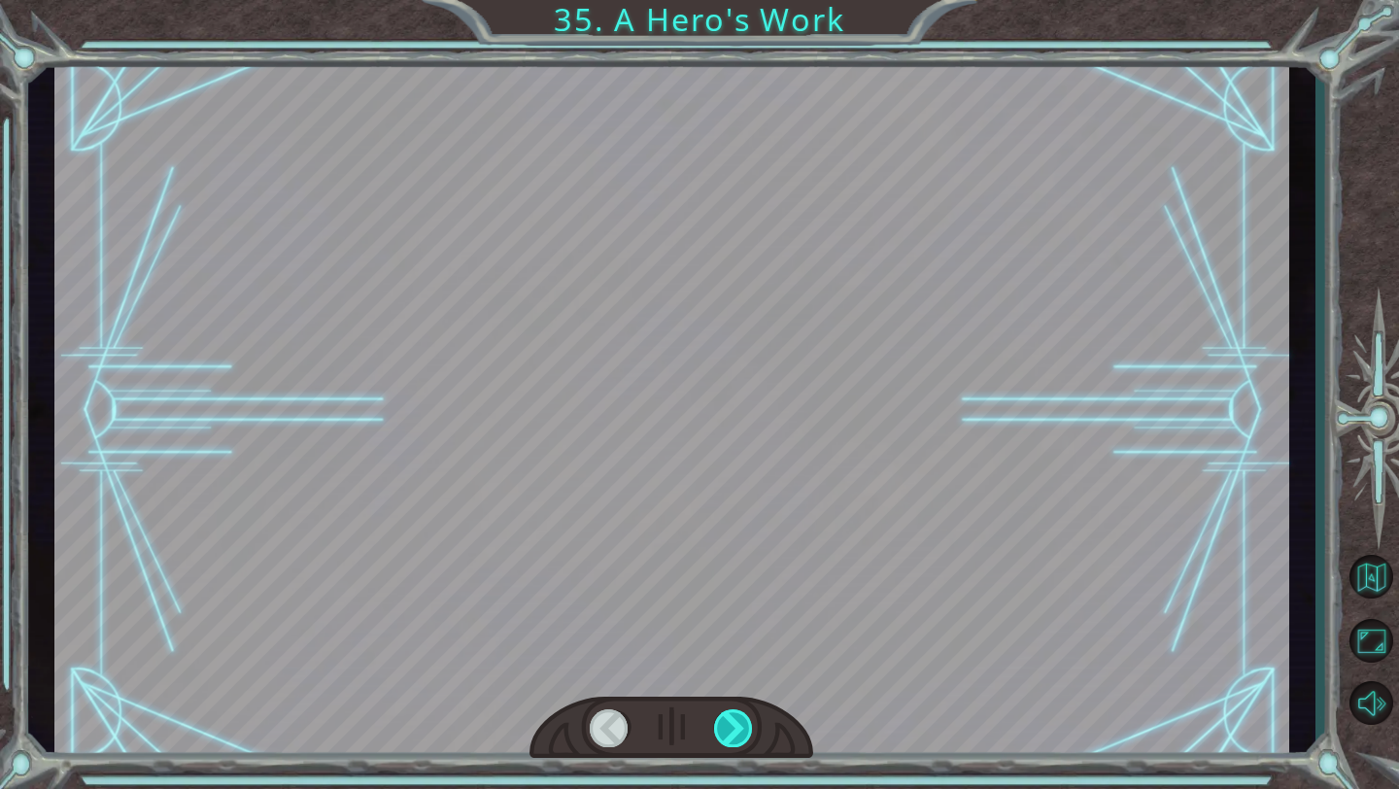
click at [728, 725] on div at bounding box center [734, 728] width 40 height 38
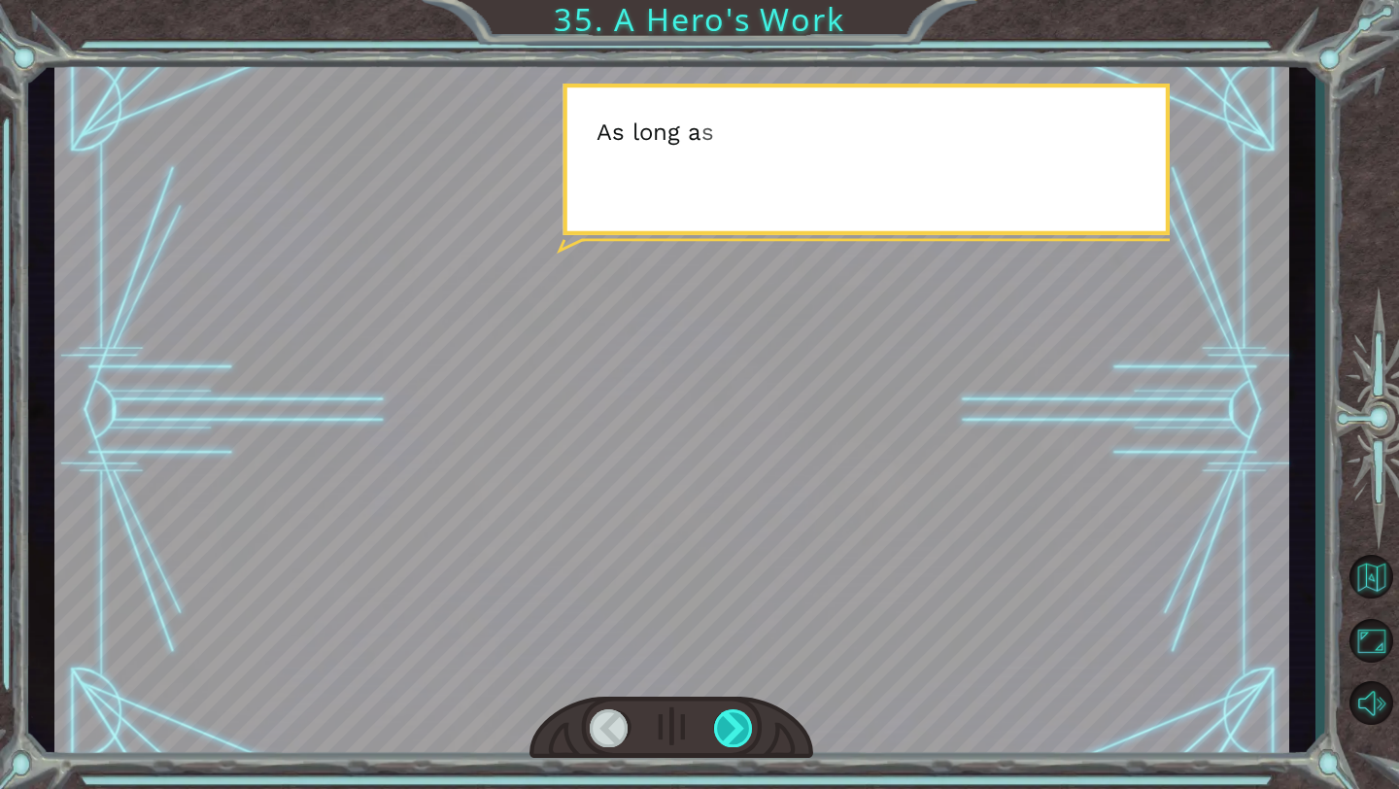
click at [728, 725] on div at bounding box center [734, 728] width 40 height 38
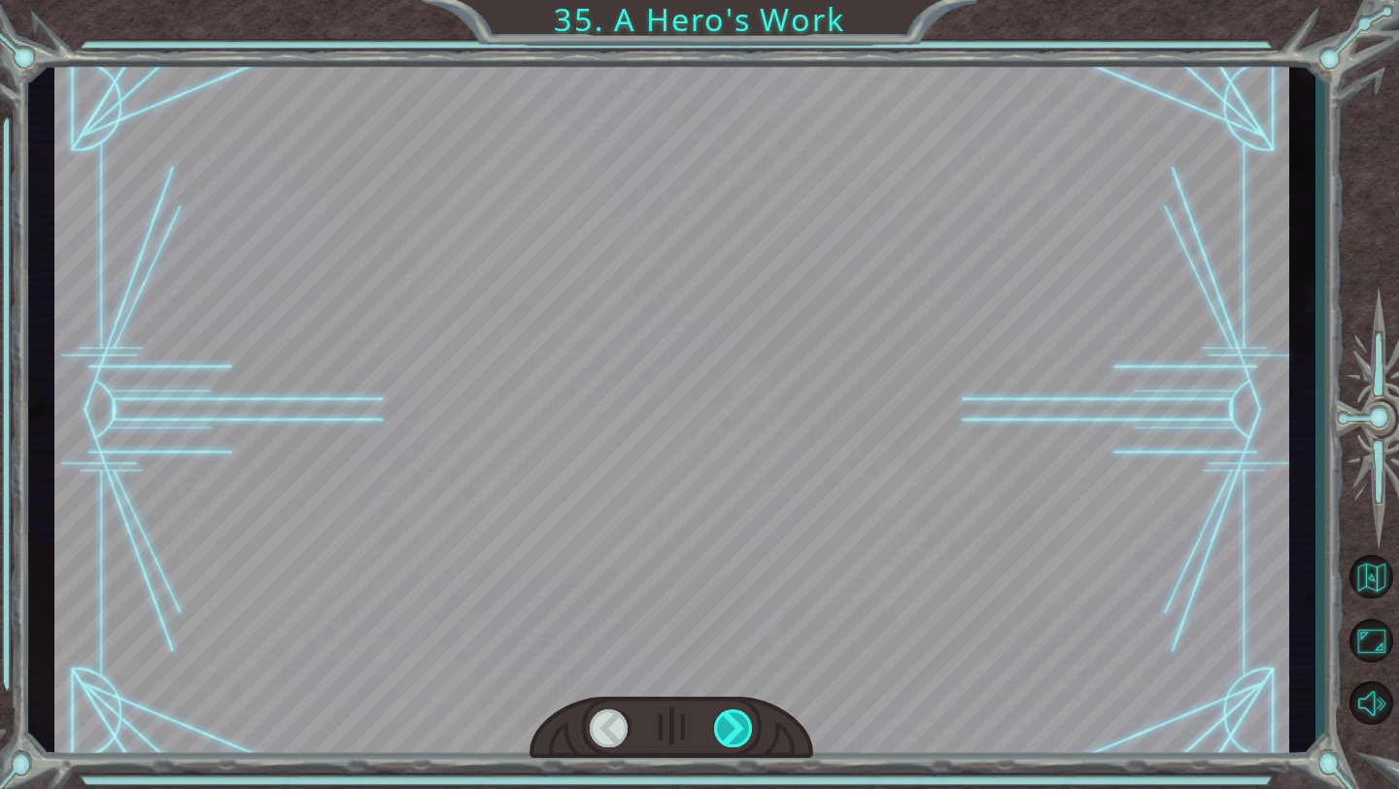
click at [728, 725] on div at bounding box center [734, 728] width 40 height 38
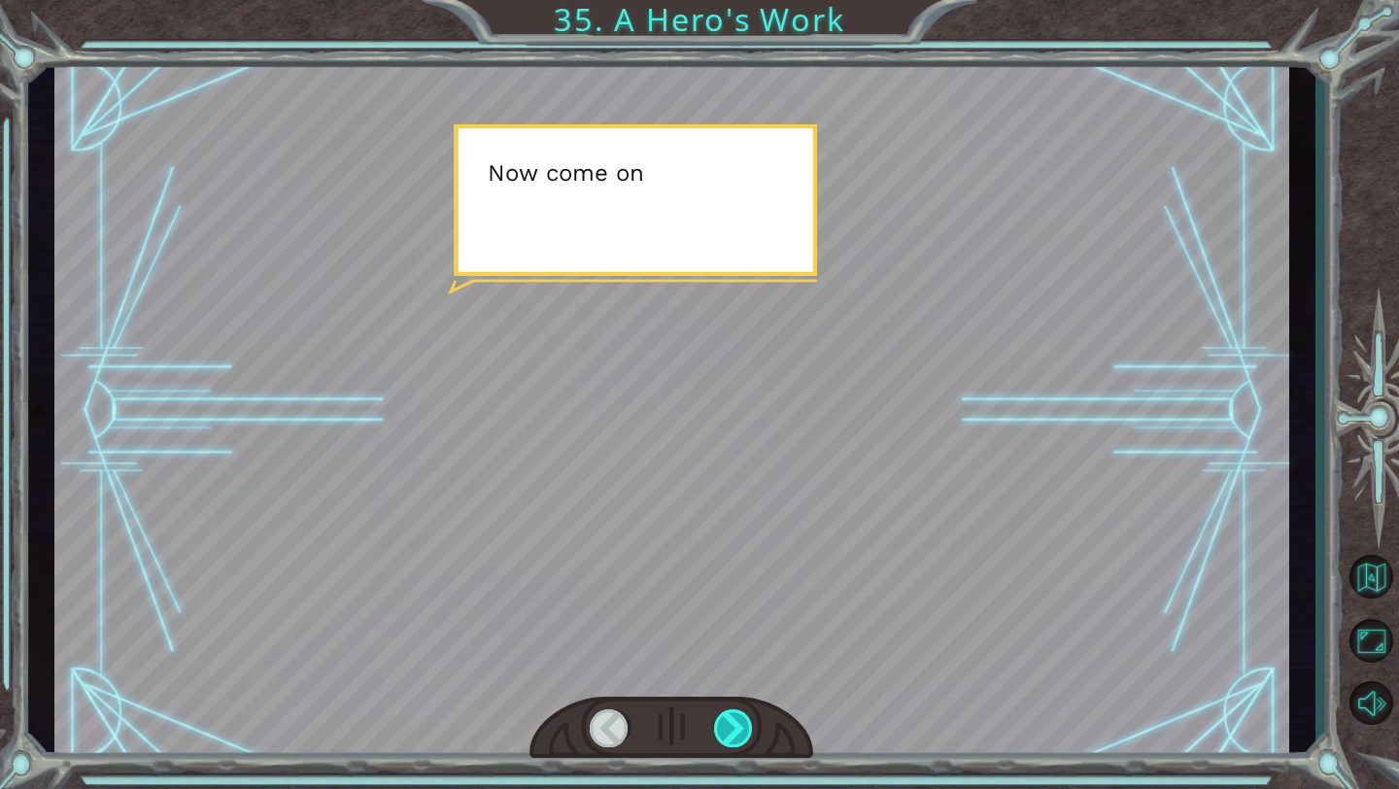
click at [728, 725] on div at bounding box center [734, 728] width 40 height 38
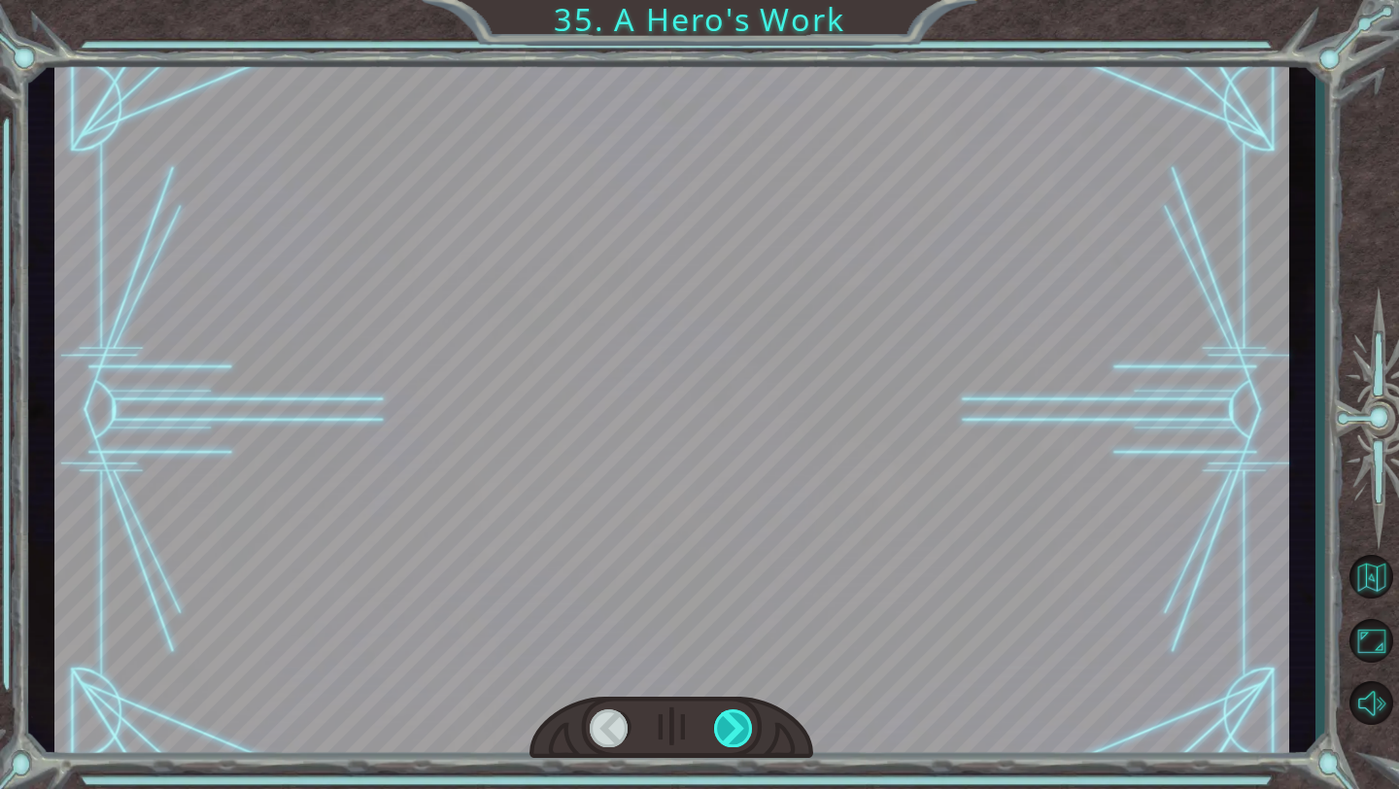
click at [728, 725] on div at bounding box center [734, 728] width 40 height 38
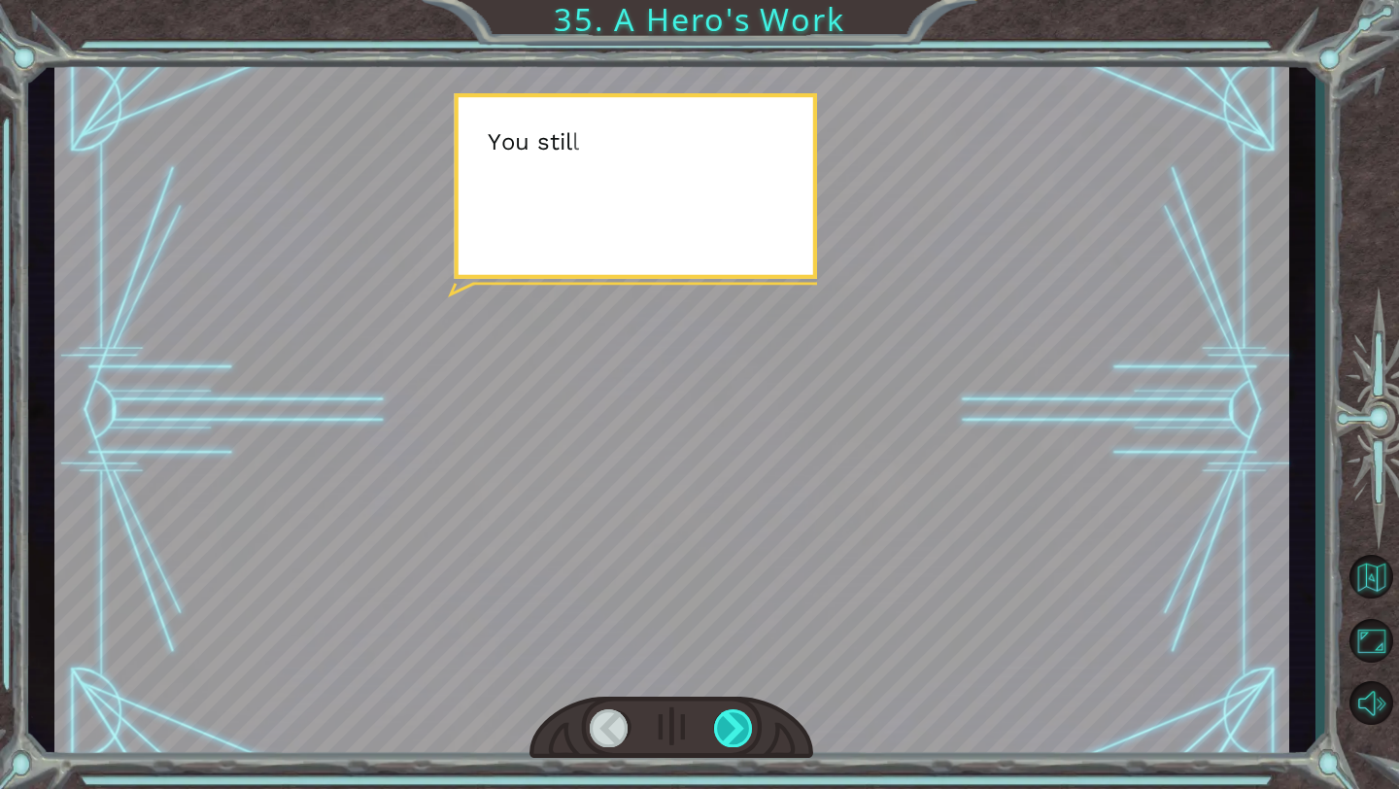
click at [728, 725] on div at bounding box center [734, 728] width 40 height 38
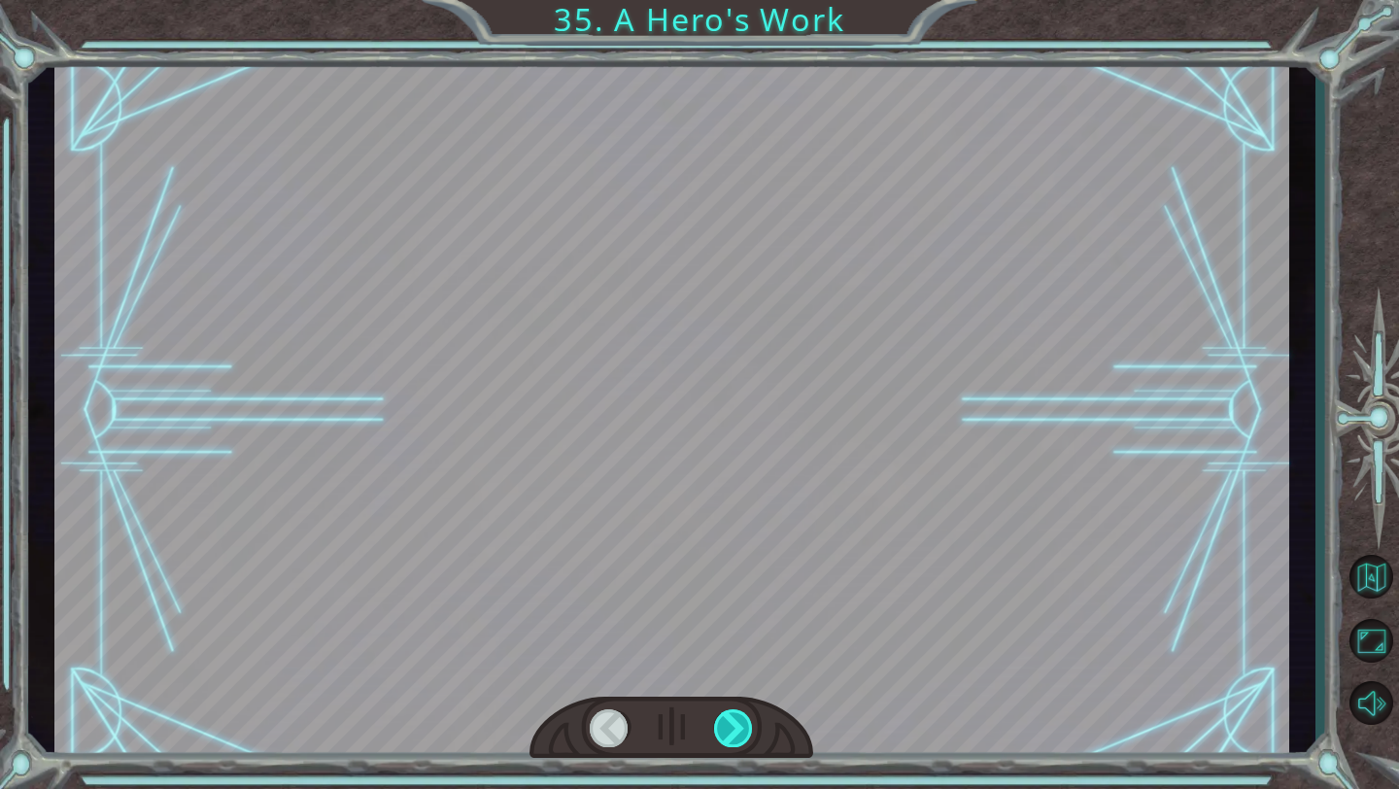
click at [728, 725] on div at bounding box center [734, 728] width 40 height 38
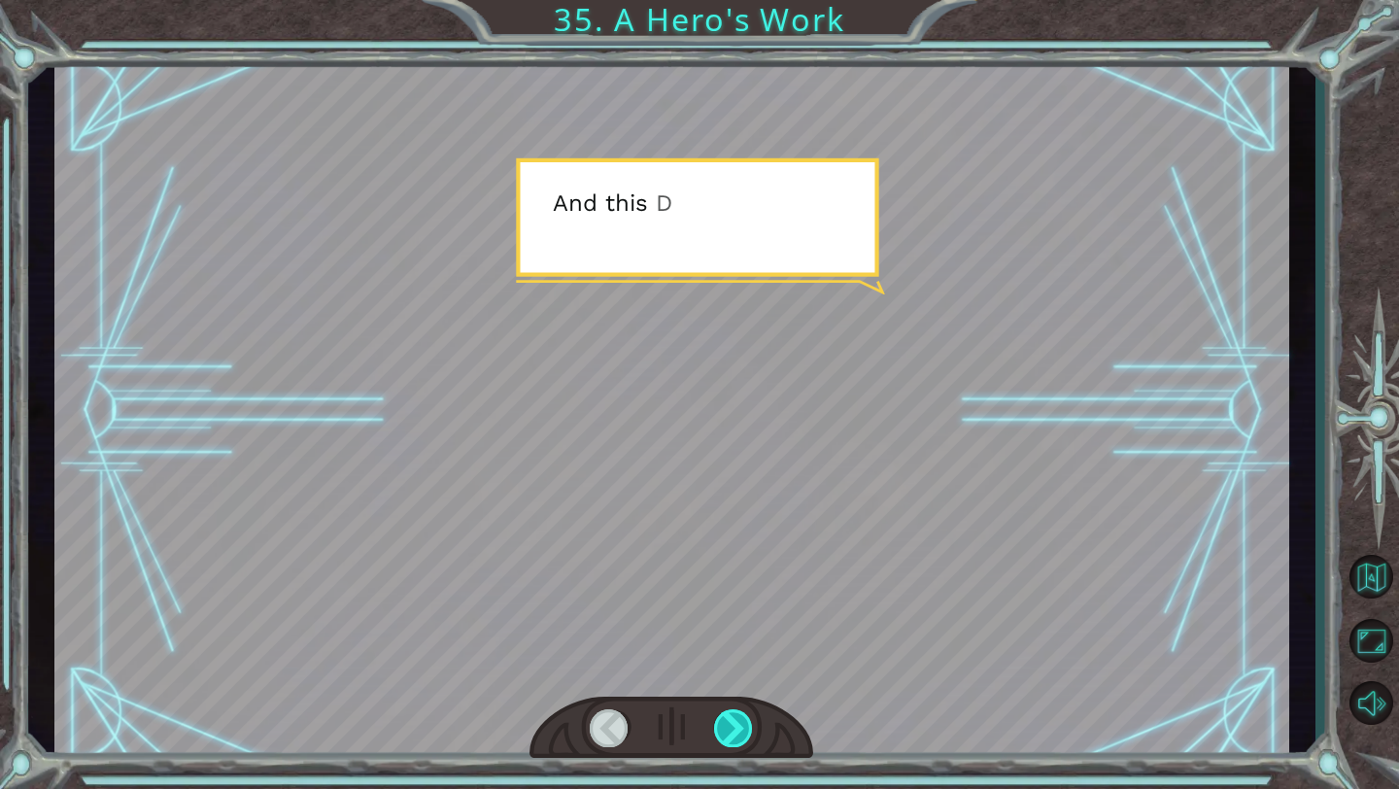
click at [728, 725] on div at bounding box center [734, 728] width 40 height 38
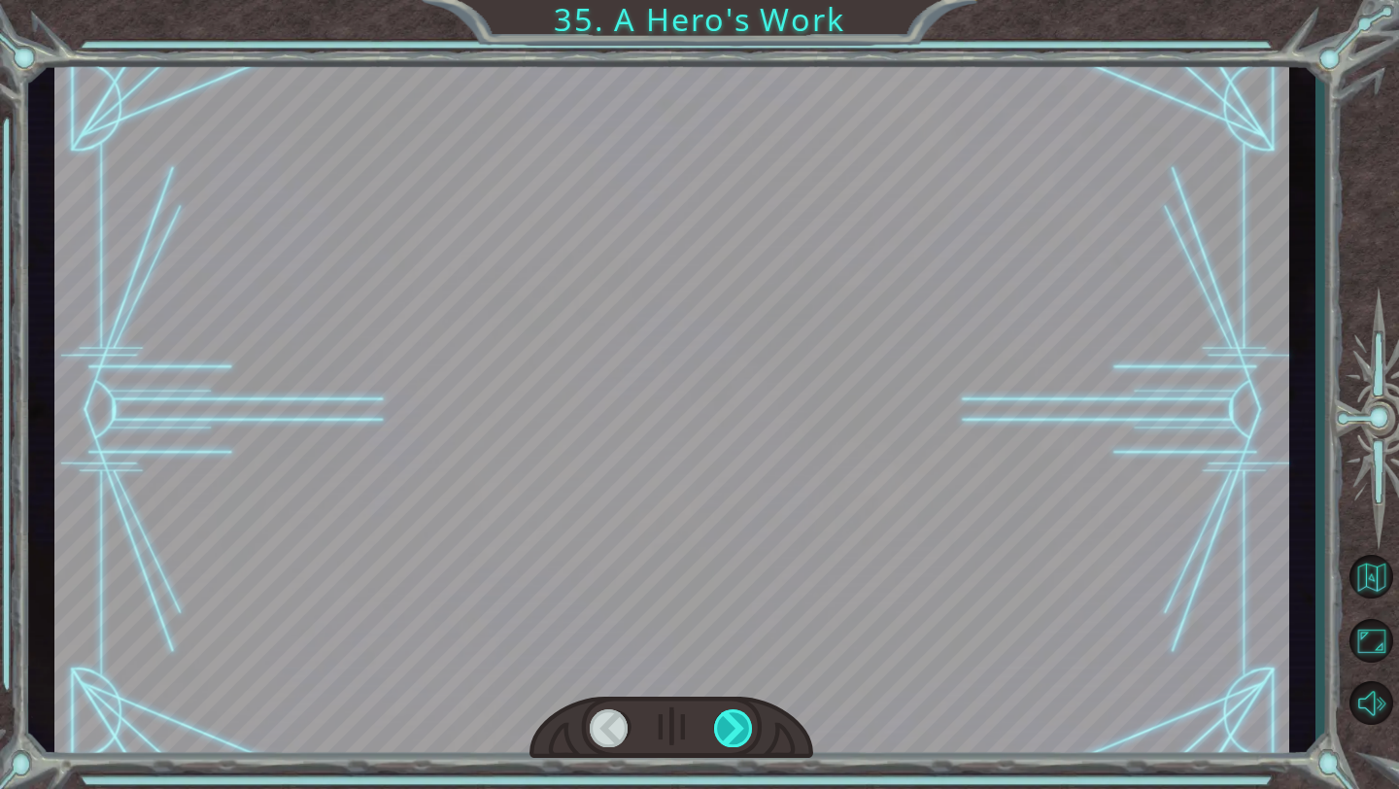
click at [728, 725] on div at bounding box center [734, 728] width 40 height 38
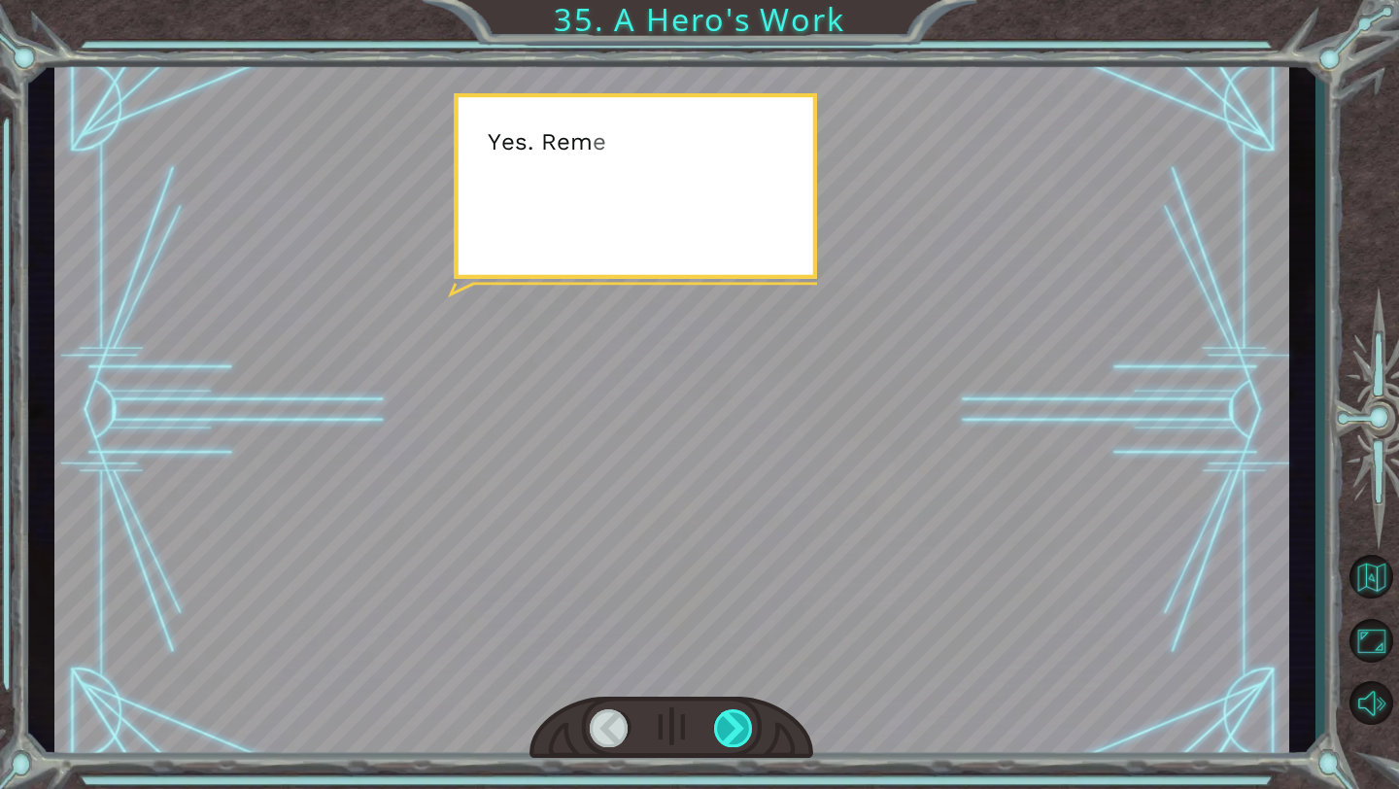
click at [728, 725] on div at bounding box center [734, 728] width 40 height 38
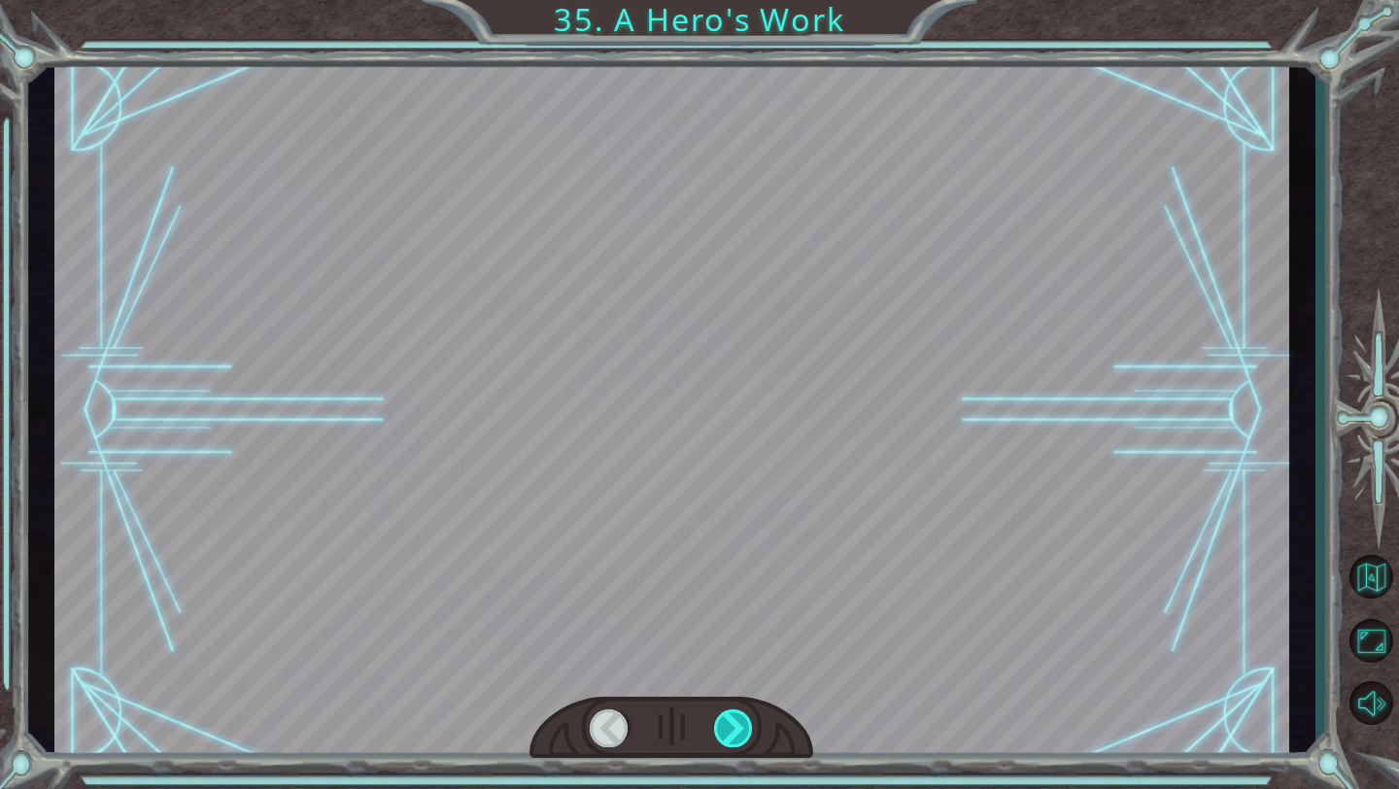
click at [728, 725] on div at bounding box center [734, 728] width 40 height 38
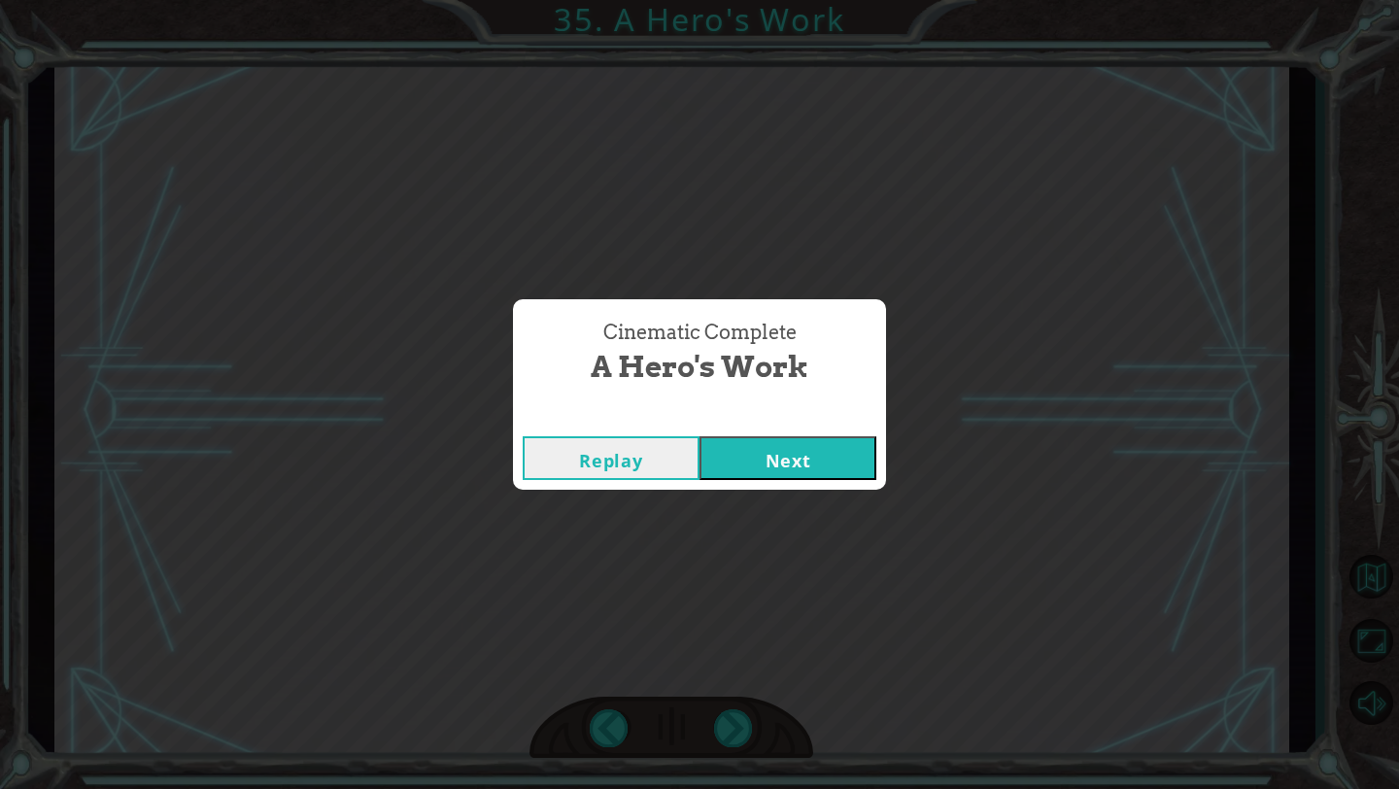
click at [755, 475] on button "Next" at bounding box center [788, 458] width 177 height 44
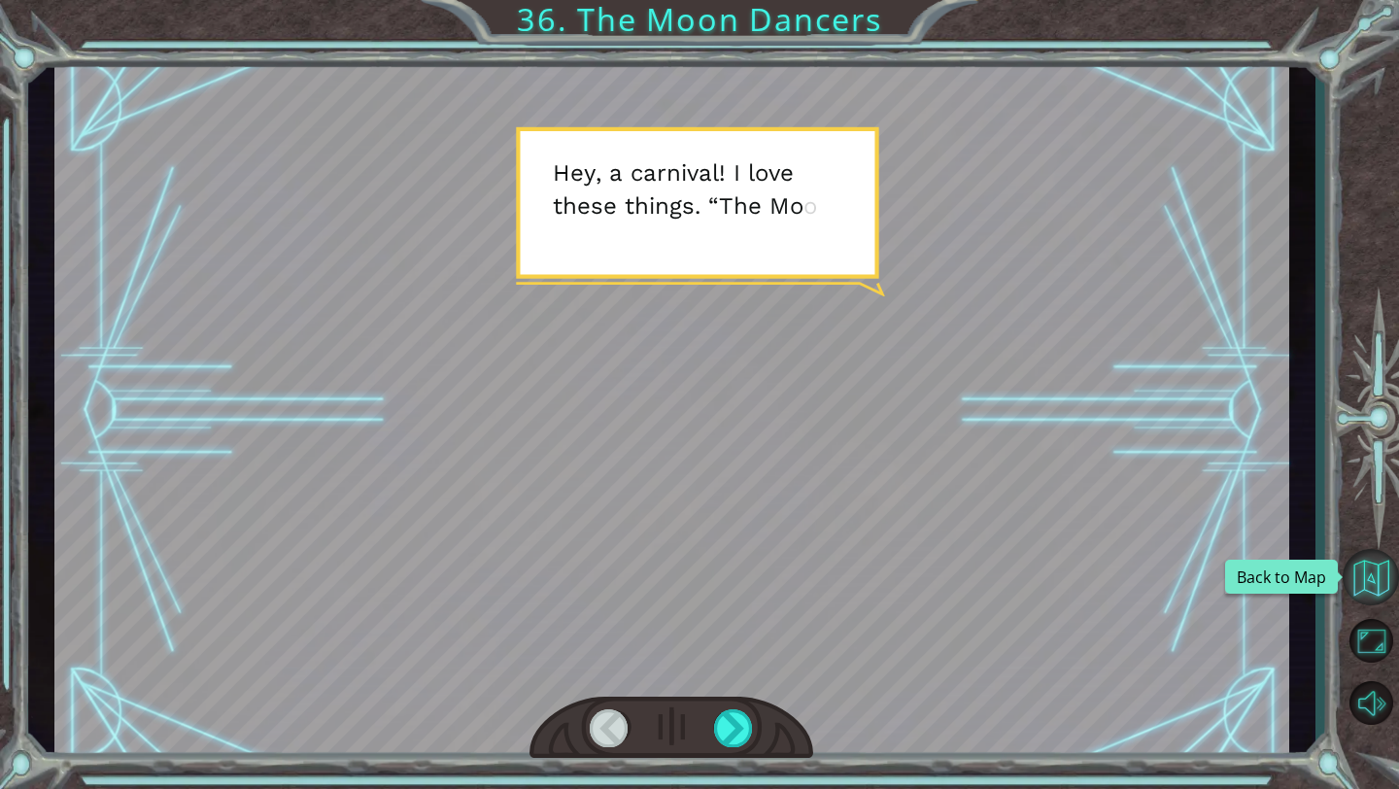
click at [1355, 563] on button "Back to Map" at bounding box center [1371, 577] width 56 height 56
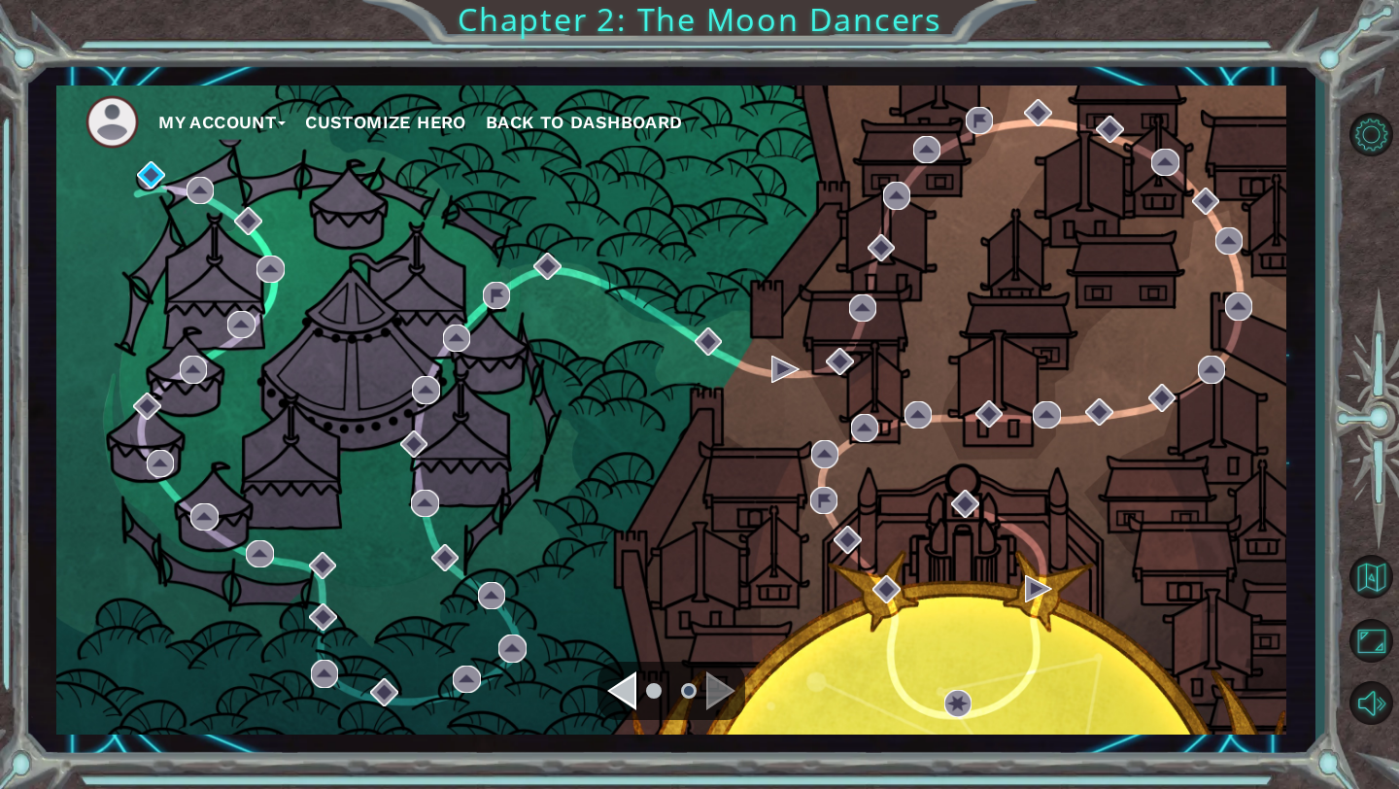
click at [629, 698] on div "Navigate to the previous page" at bounding box center [621, 690] width 29 height 39
